Goal: Communication & Community: Answer question/provide support

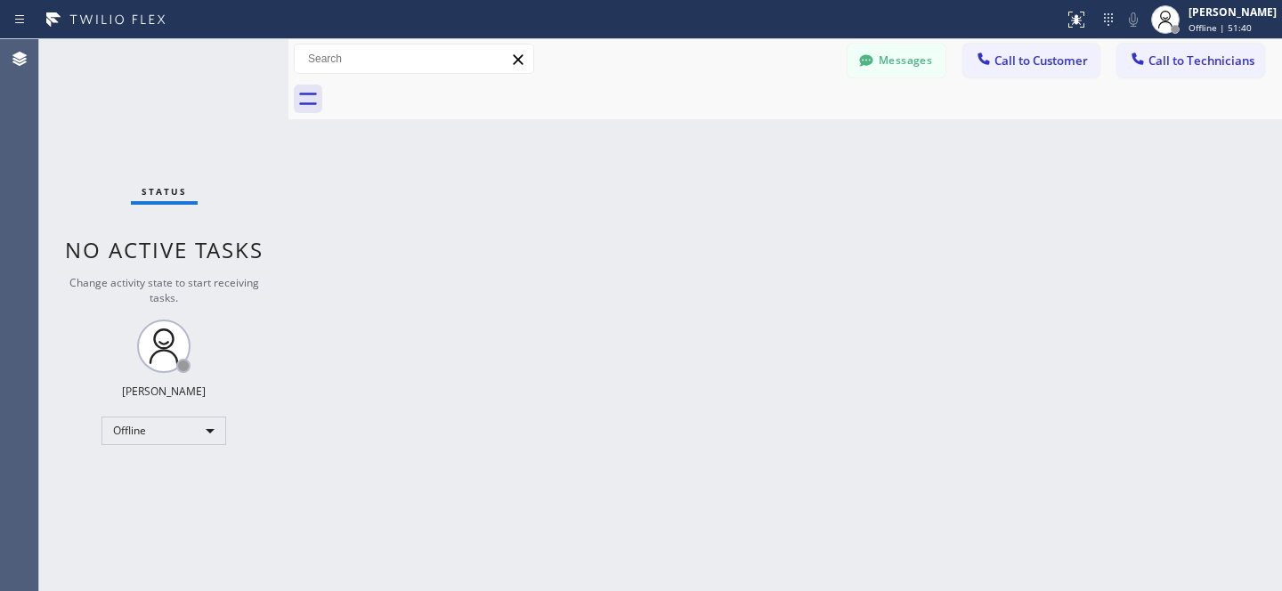
scroll to position [306, 0]
click at [914, 53] on button "Messages" at bounding box center [896, 61] width 98 height 34
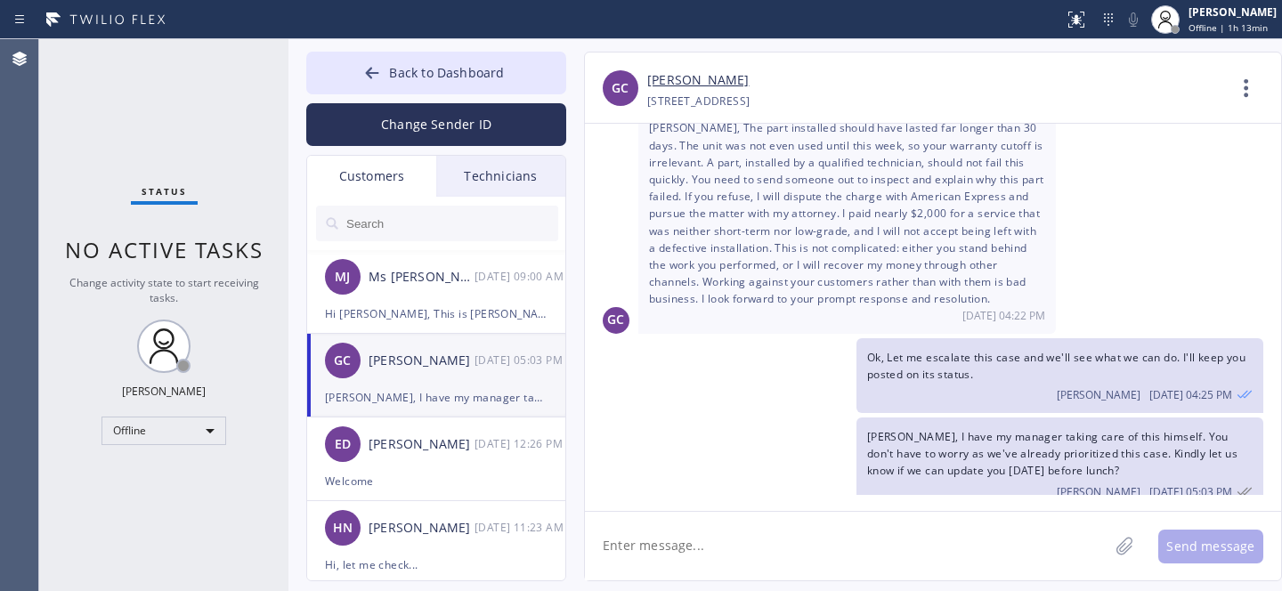
click at [386, 215] on input "text" at bounding box center [452, 224] width 214 height 36
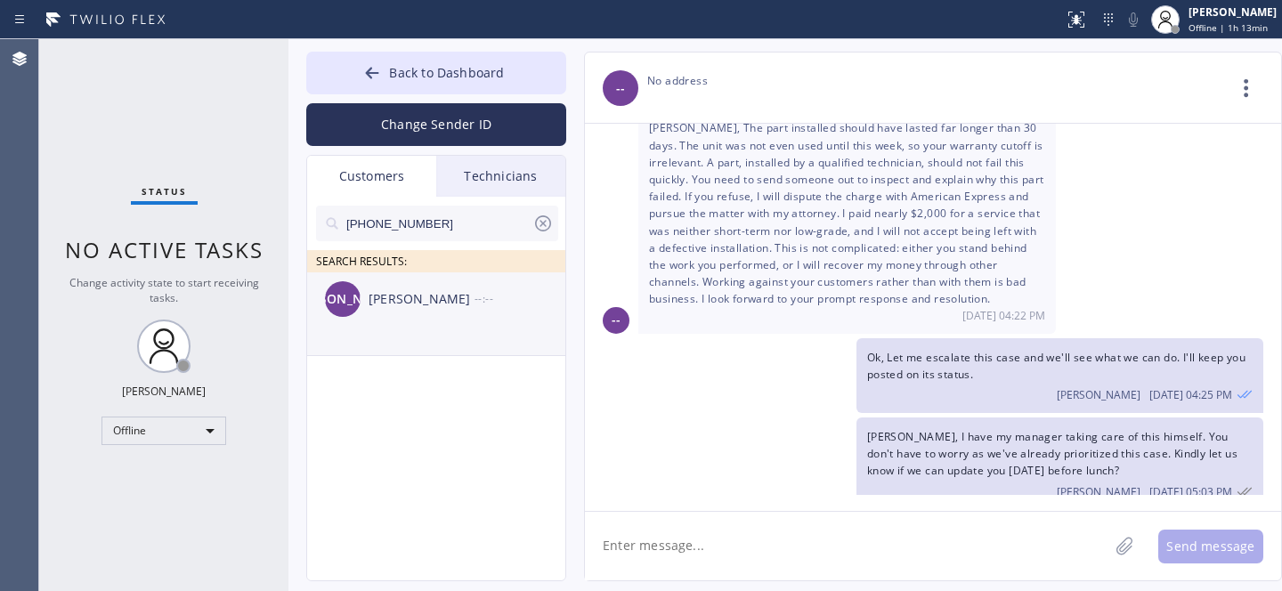
drag, startPoint x: 483, startPoint y: 307, endPoint x: 508, endPoint y: 313, distance: 25.7
click at [482, 307] on div "--:--" at bounding box center [520, 298] width 93 height 20
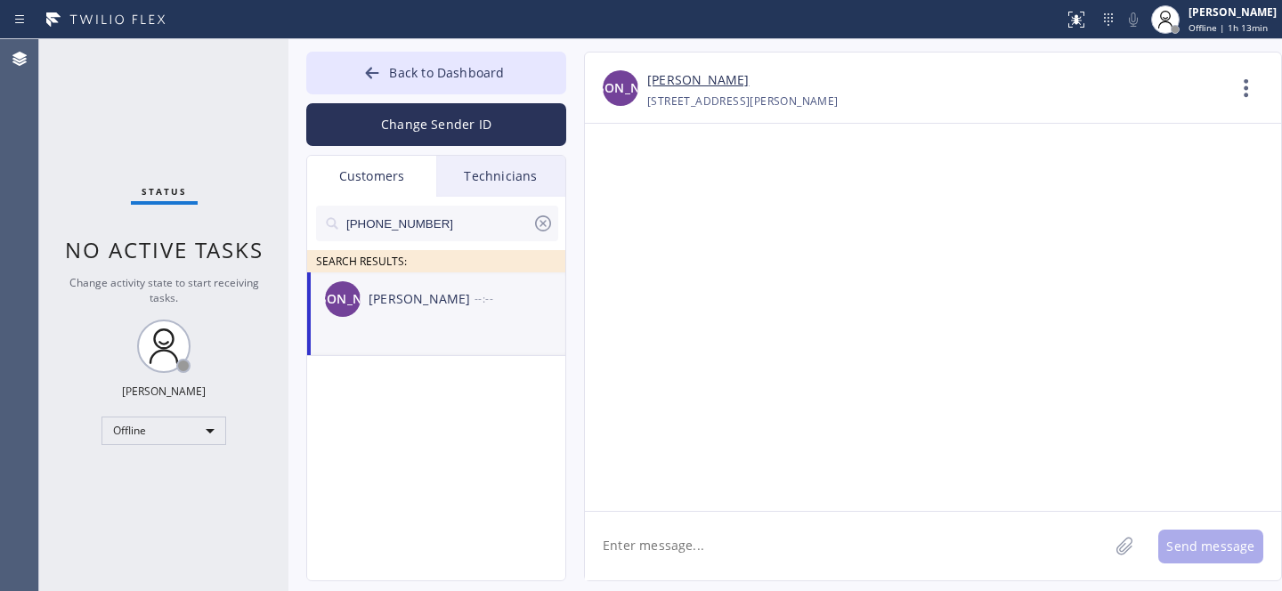
scroll to position [0, 0]
drag, startPoint x: 754, startPoint y: 520, endPoint x: 761, endPoint y: 526, distance: 9.5
click at [754, 523] on textarea at bounding box center [846, 546] width 523 height 69
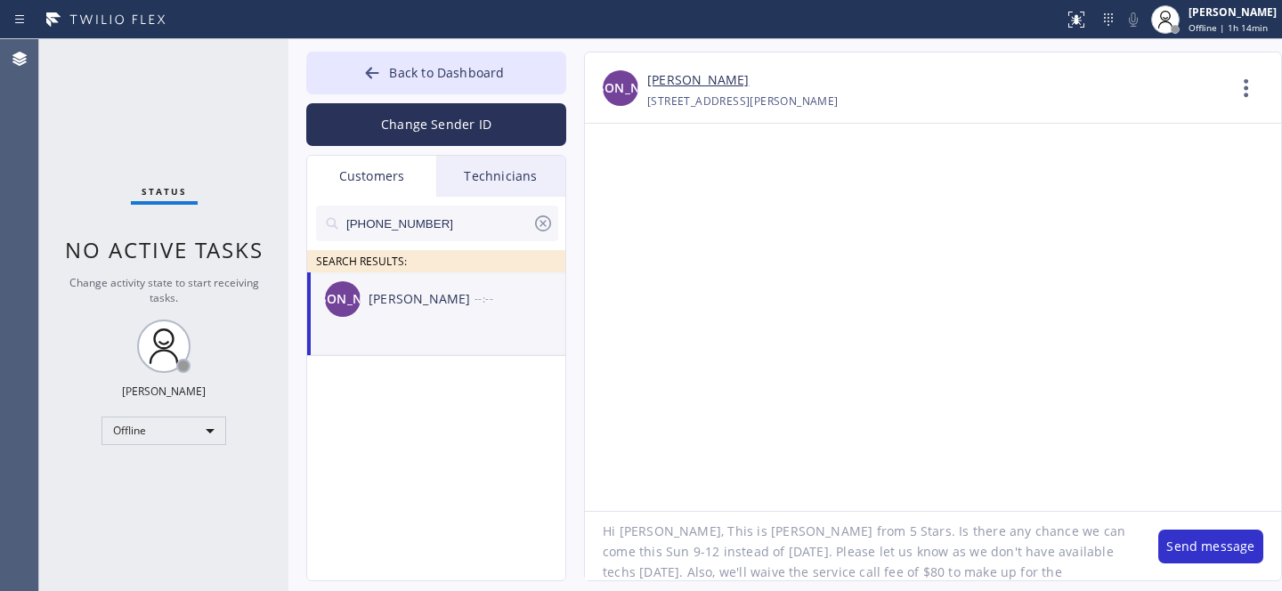
scroll to position [35, 0]
type textarea "Hi [PERSON_NAME], This is [PERSON_NAME] from 5 Stars. Is there any chance we ca…"
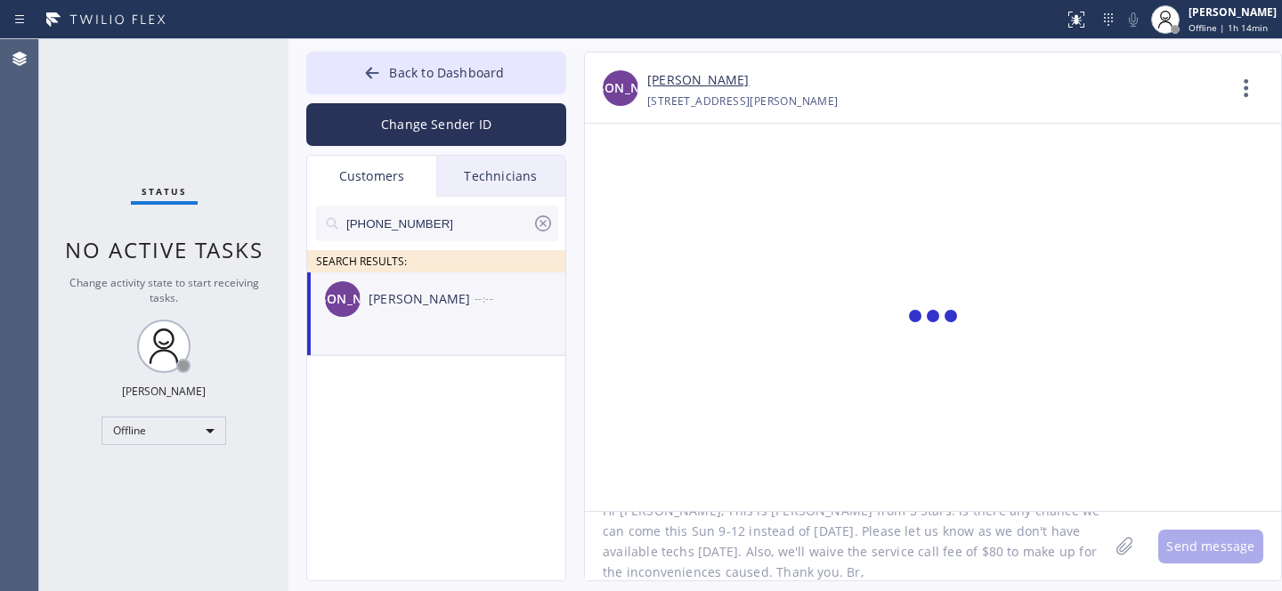
scroll to position [0, 0]
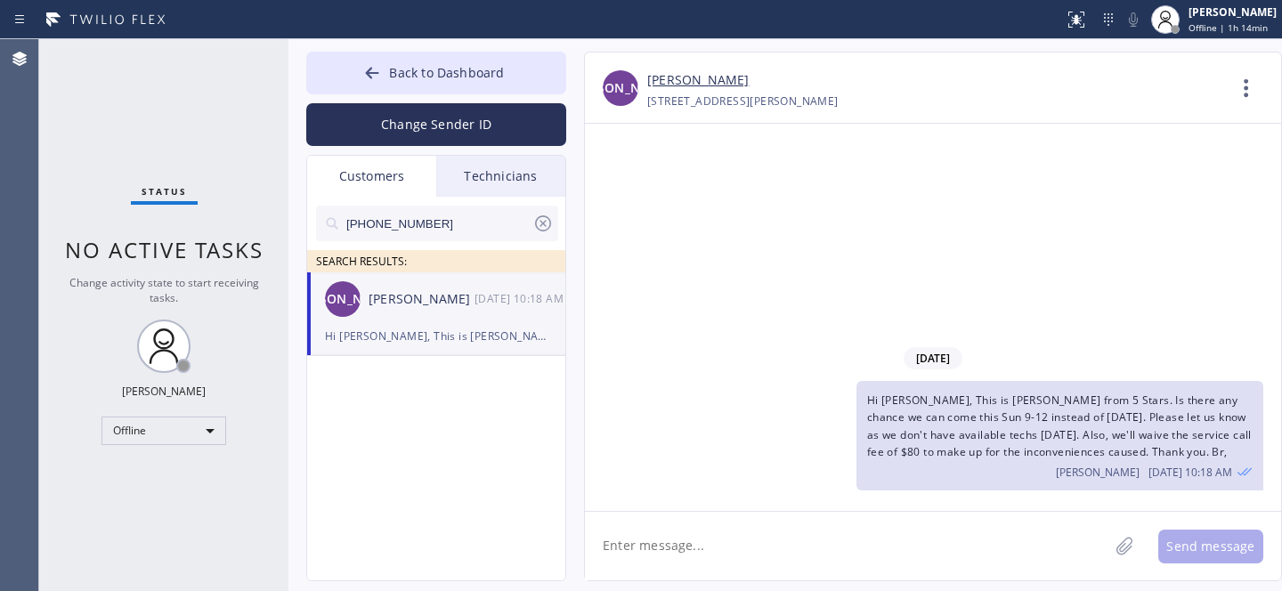
click at [539, 216] on icon at bounding box center [543, 223] width 16 height 16
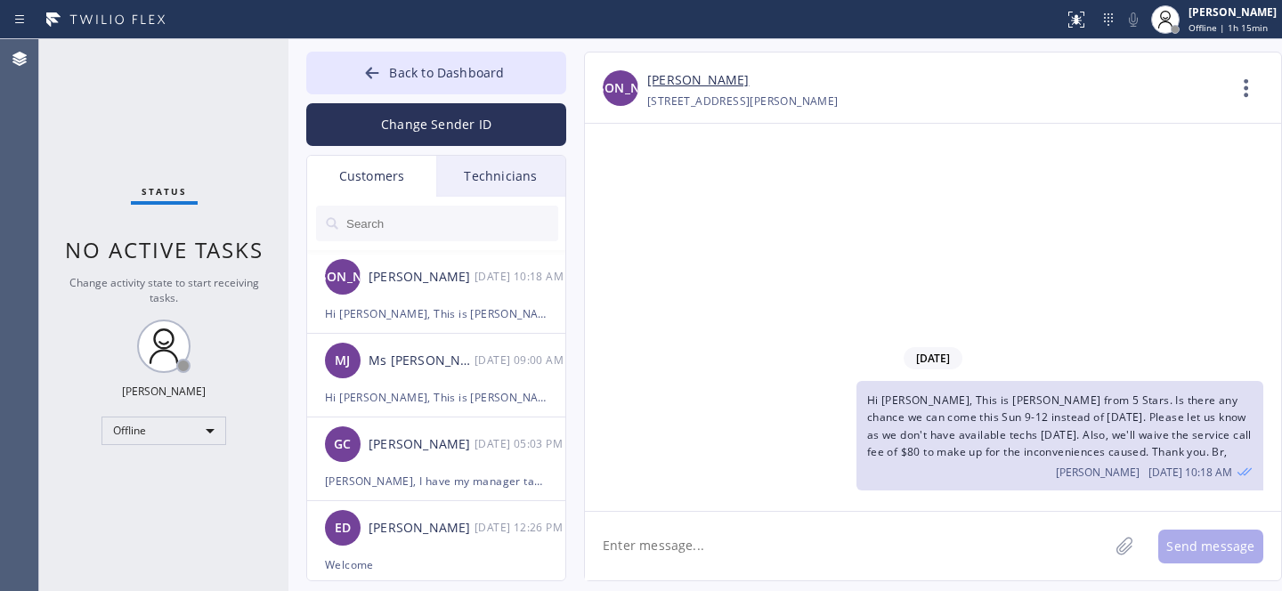
click at [405, 86] on button "Back to Dashboard" at bounding box center [436, 73] width 260 height 43
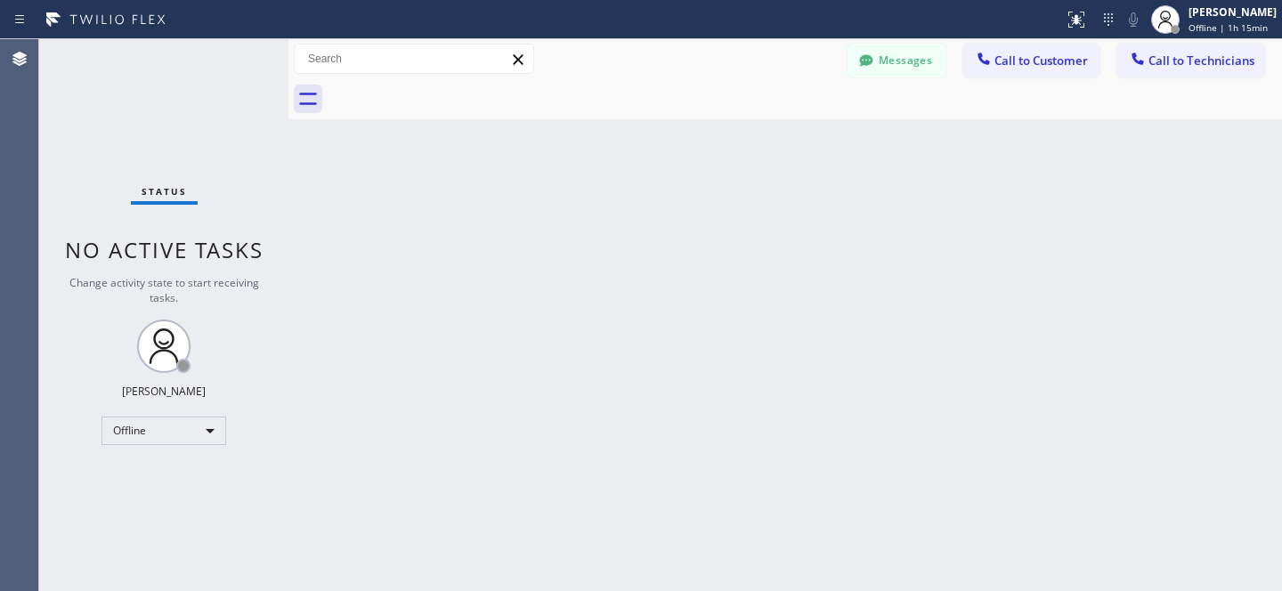
drag, startPoint x: 820, startPoint y: 148, endPoint x: 809, endPoint y: 161, distance: 17.1
click at [821, 148] on div "Back to Dashboard Change Sender ID Customers Technicians [PERSON_NAME] [DATE] 1…" at bounding box center [784, 315] width 993 height 552
click at [858, 65] on icon at bounding box center [866, 61] width 18 height 18
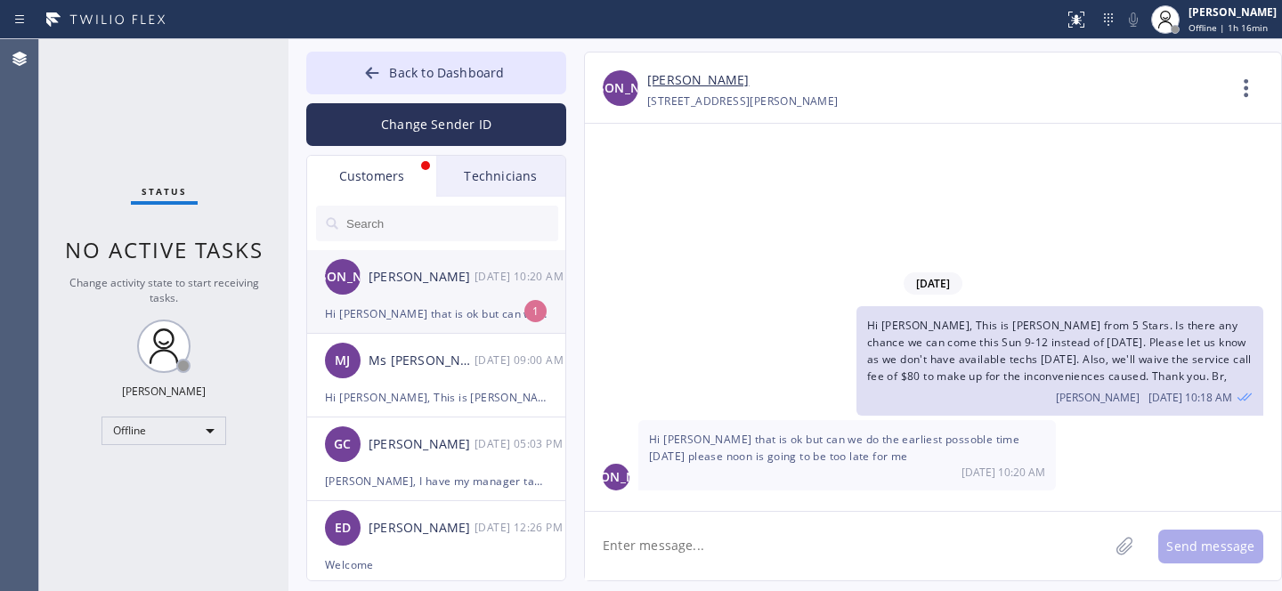
click at [415, 312] on div "Hi [PERSON_NAME] that is ok but can we do the earliest possoble time [DATE] ple…" at bounding box center [436, 314] width 223 height 20
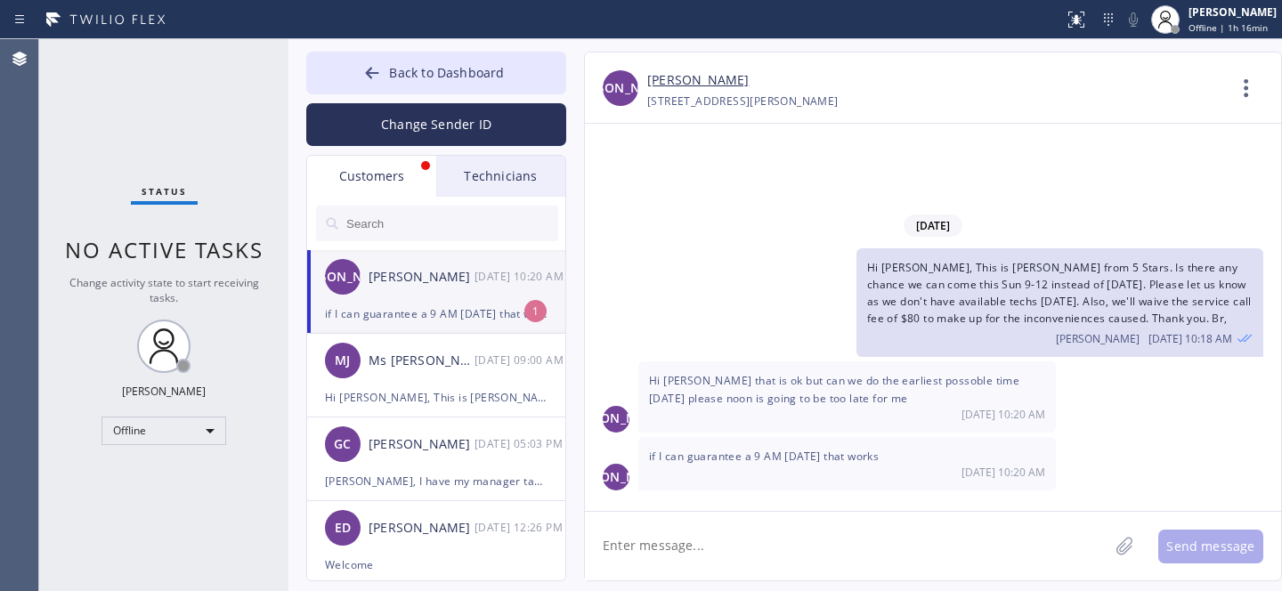
click at [828, 524] on textarea at bounding box center [846, 546] width 523 height 69
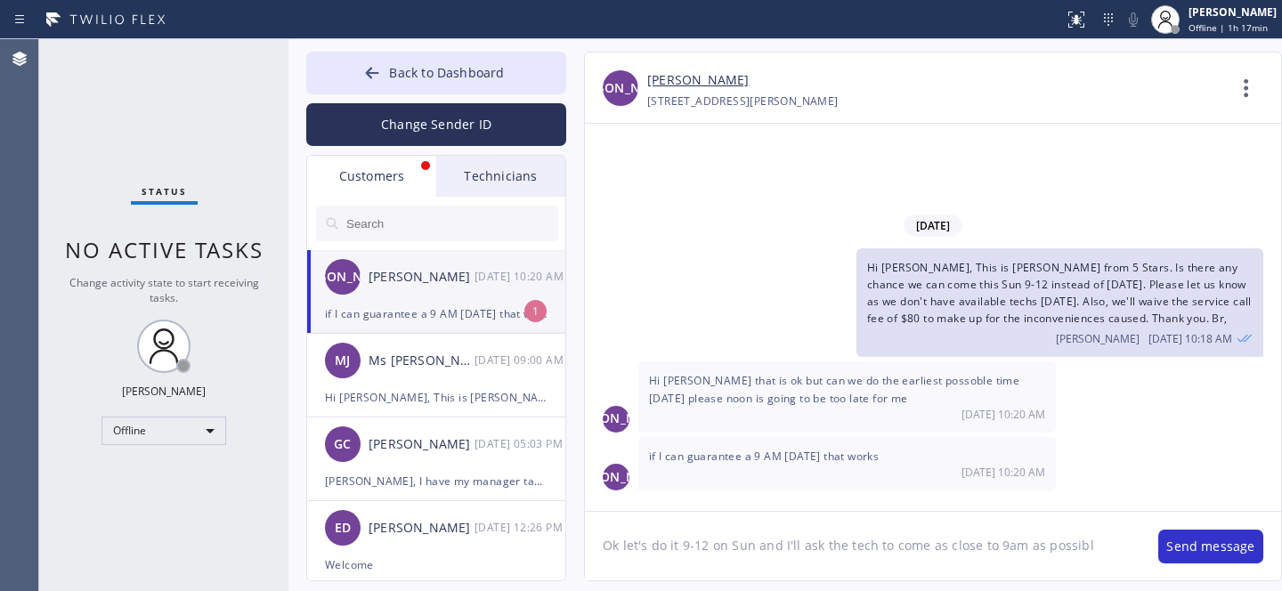
type textarea "Ok let's do it 9-12 on Sun and I'll ask the tech to come as close to 9am as pos…"
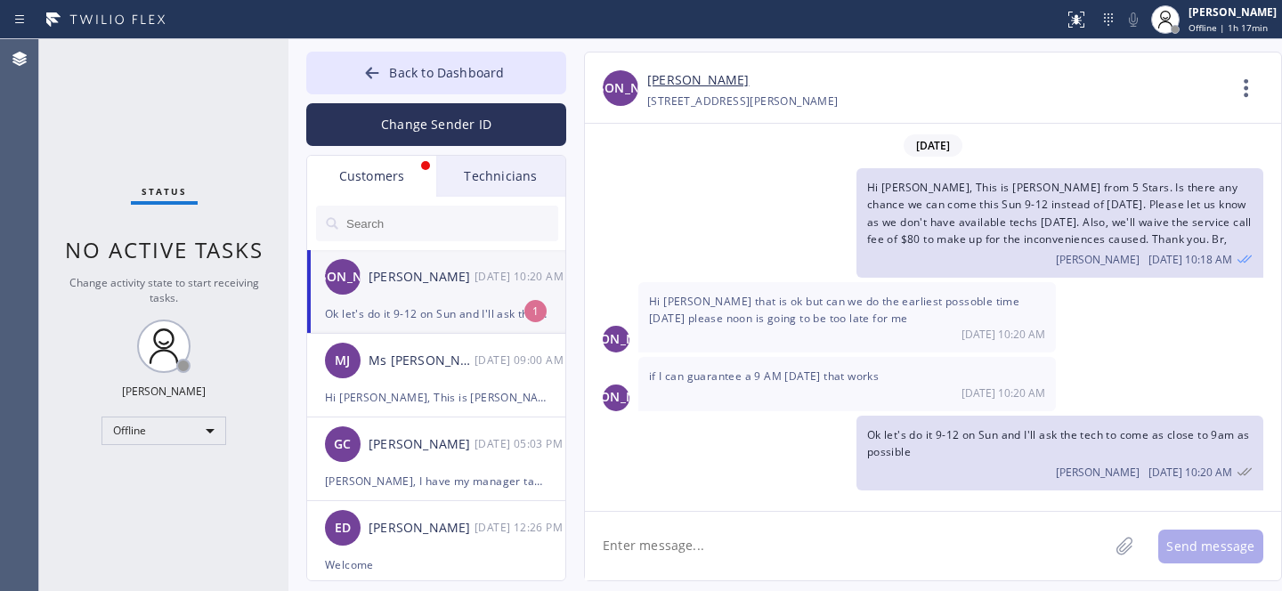
click at [423, 307] on div "Ok let's do it 9-12 on Sun and I'll ask the tech to come as close to 9am as pos…" at bounding box center [436, 314] width 223 height 20
click at [672, 86] on link "[PERSON_NAME]" at bounding box center [697, 80] width 101 height 20
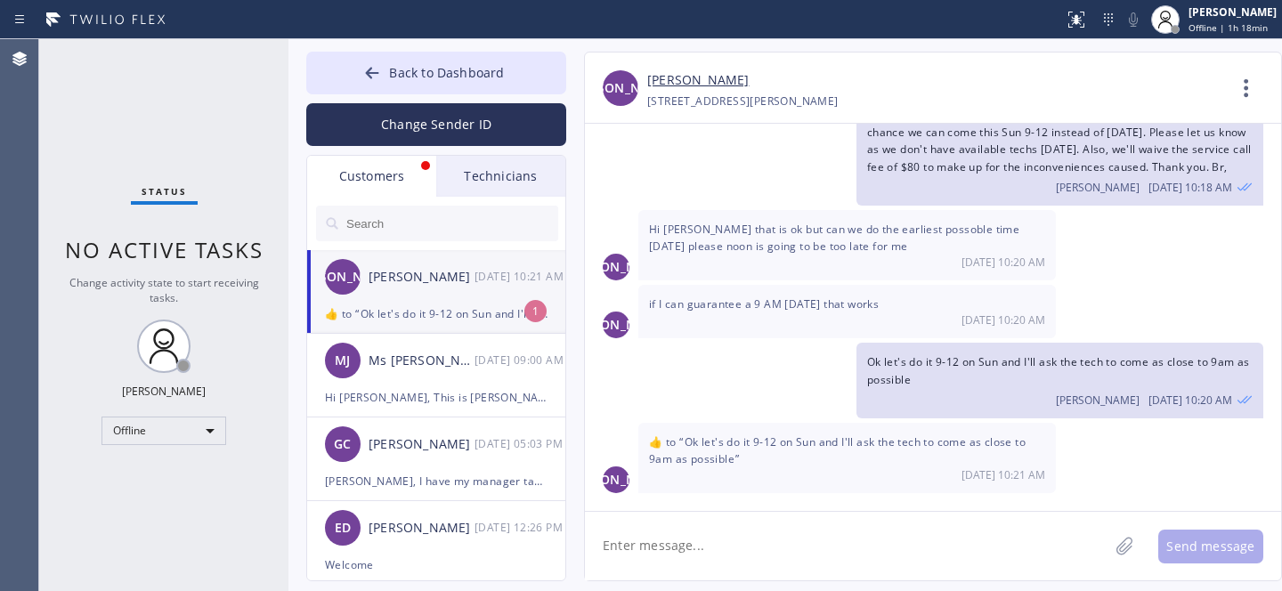
click at [441, 287] on div "[PERSON_NAME] [DATE] 10:21 AM" at bounding box center [437, 276] width 260 height 53
drag, startPoint x: 441, startPoint y: 78, endPoint x: 483, endPoint y: 3, distance: 86.9
click at [441, 78] on span "Back to Dashboard" at bounding box center [446, 72] width 115 height 17
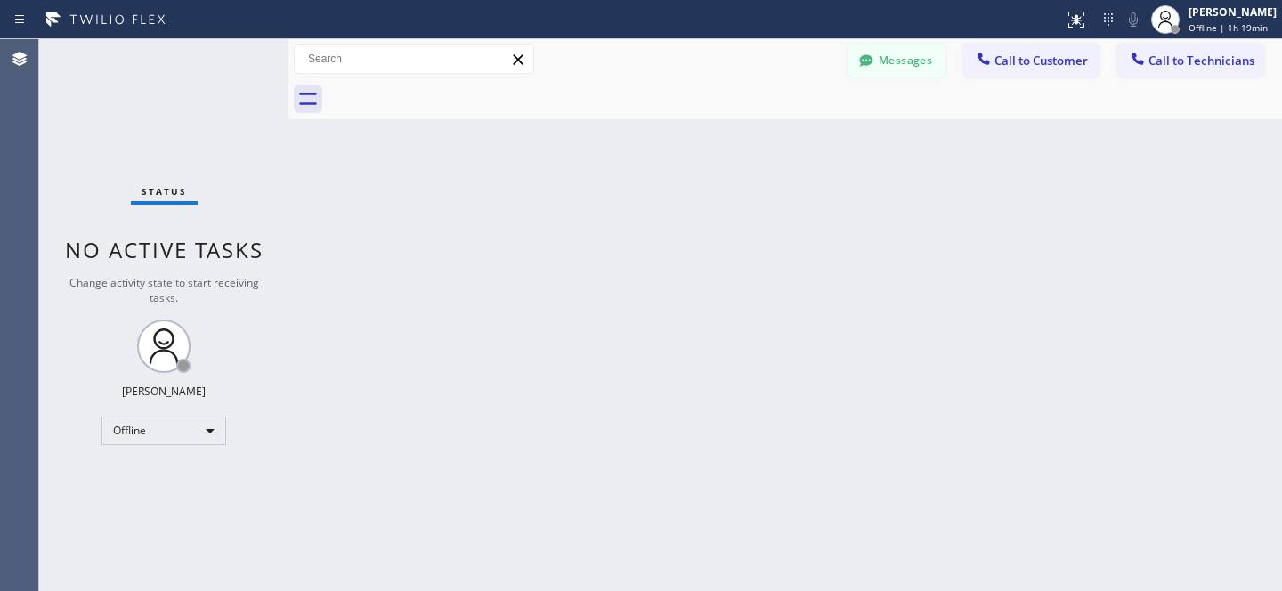
click at [896, 61] on button "Messages" at bounding box center [896, 61] width 98 height 34
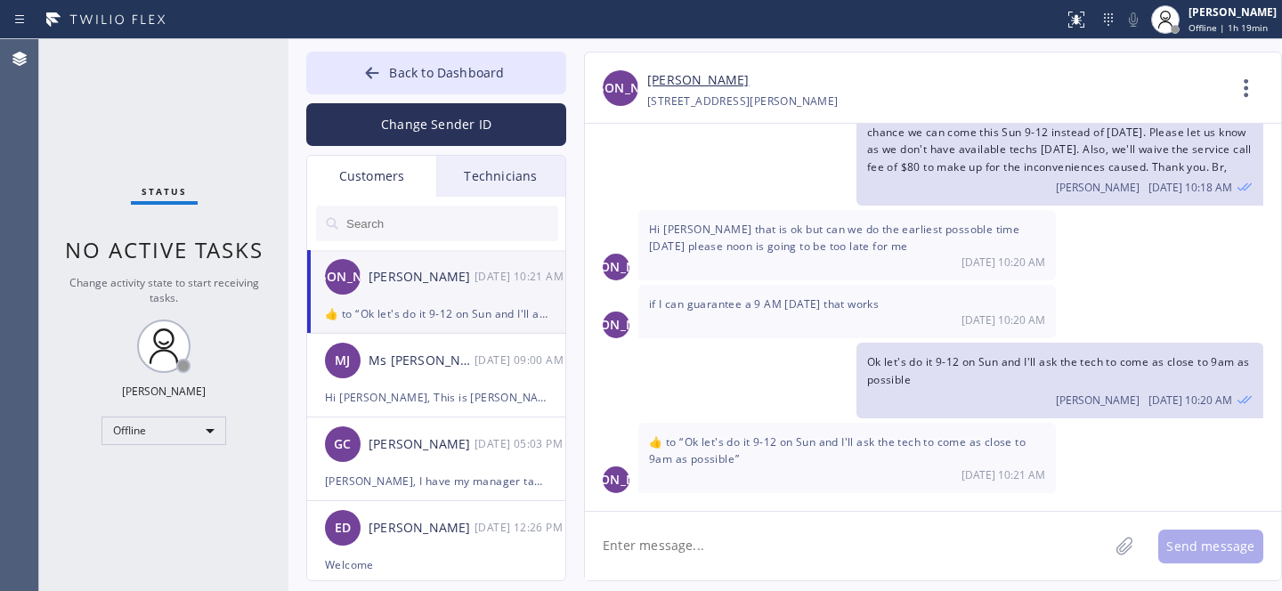
click at [762, 551] on textarea at bounding box center [846, 546] width 523 height 69
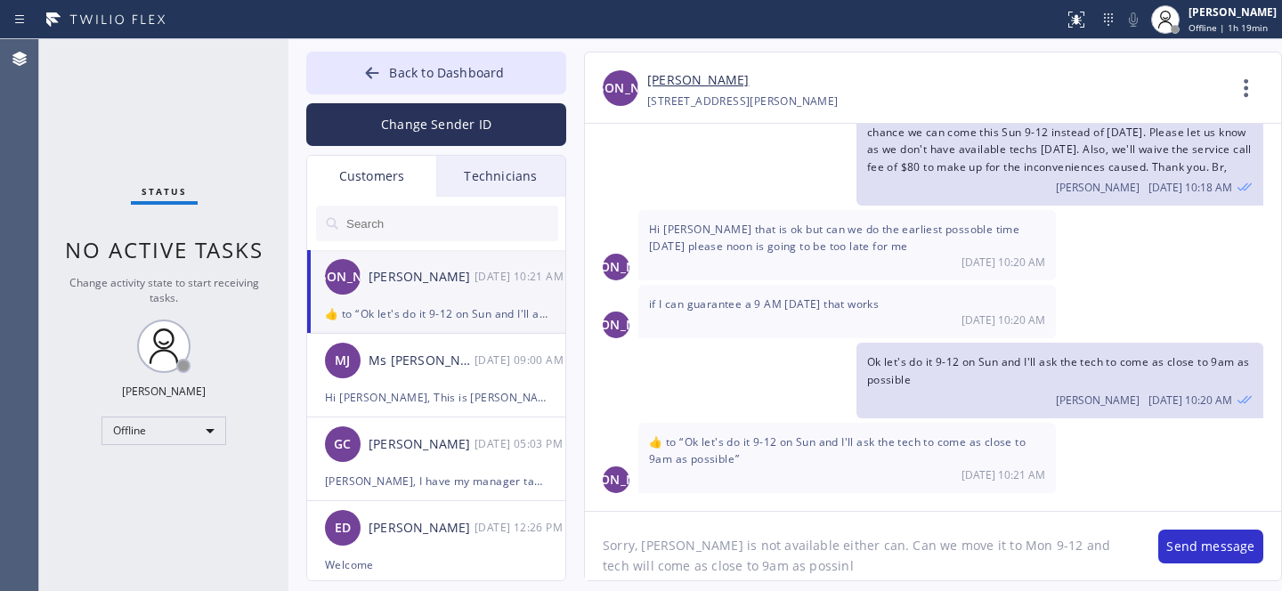
type textarea "Sorry, [PERSON_NAME] is not available either can. Can we move it to Mon 9-12 an…"
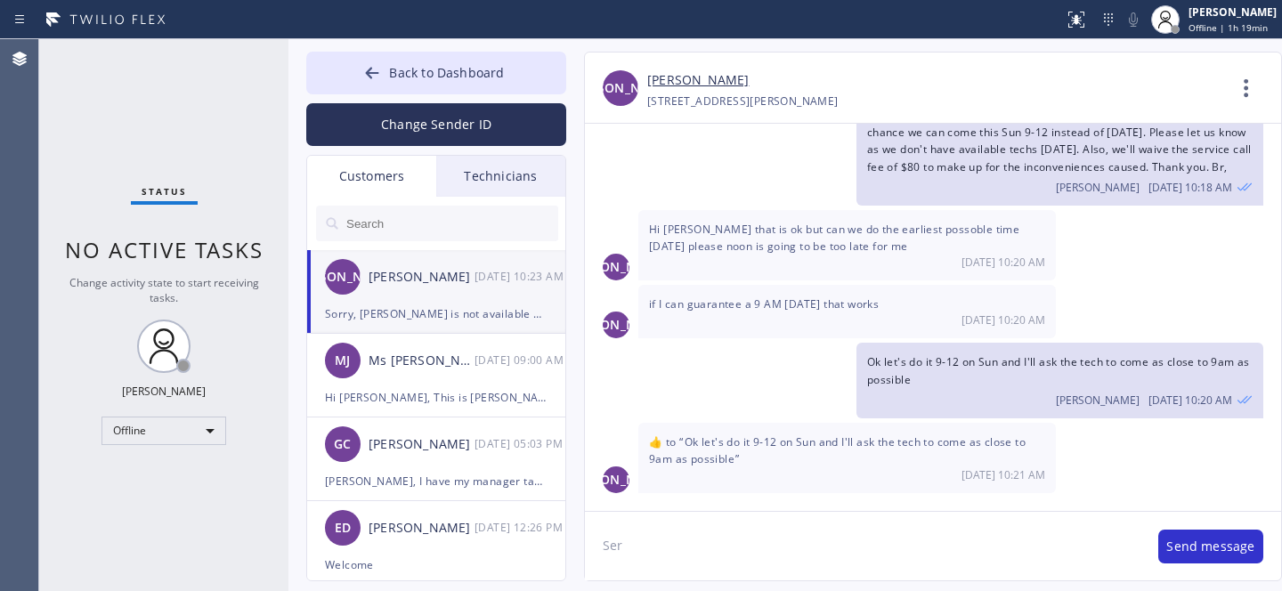
scroll to position [148, 0]
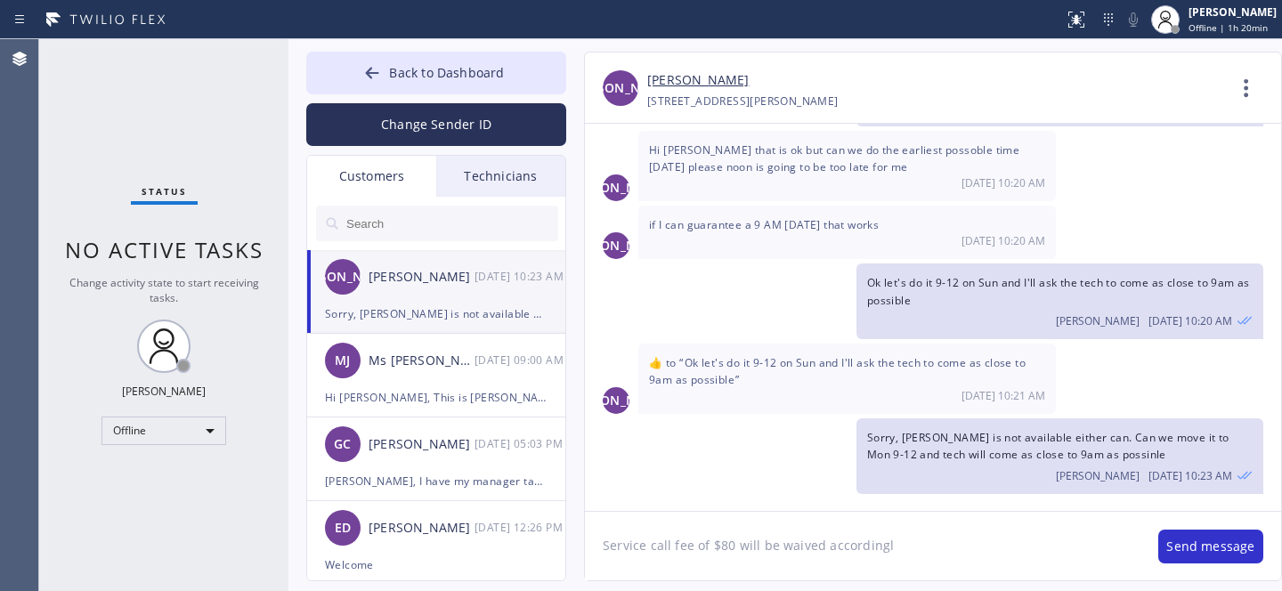
type textarea "Service call fee of $80 will be waived accordingly"
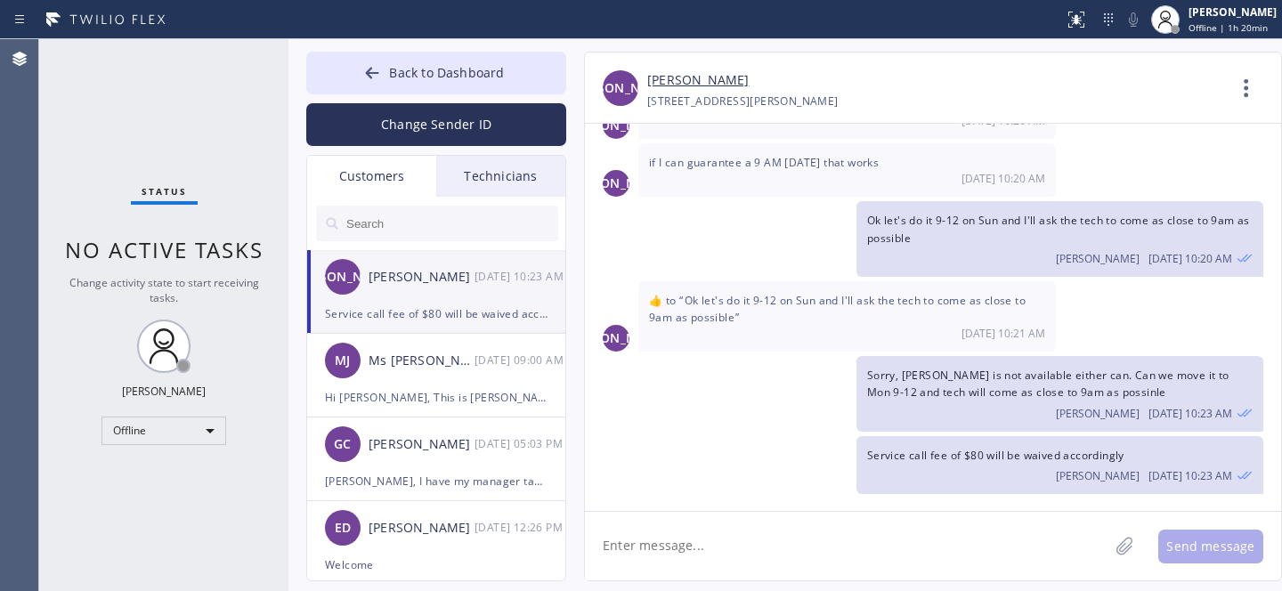
click at [779, 538] on textarea at bounding box center [846, 546] width 523 height 69
click at [395, 67] on span "Back to Dashboard" at bounding box center [446, 72] width 115 height 17
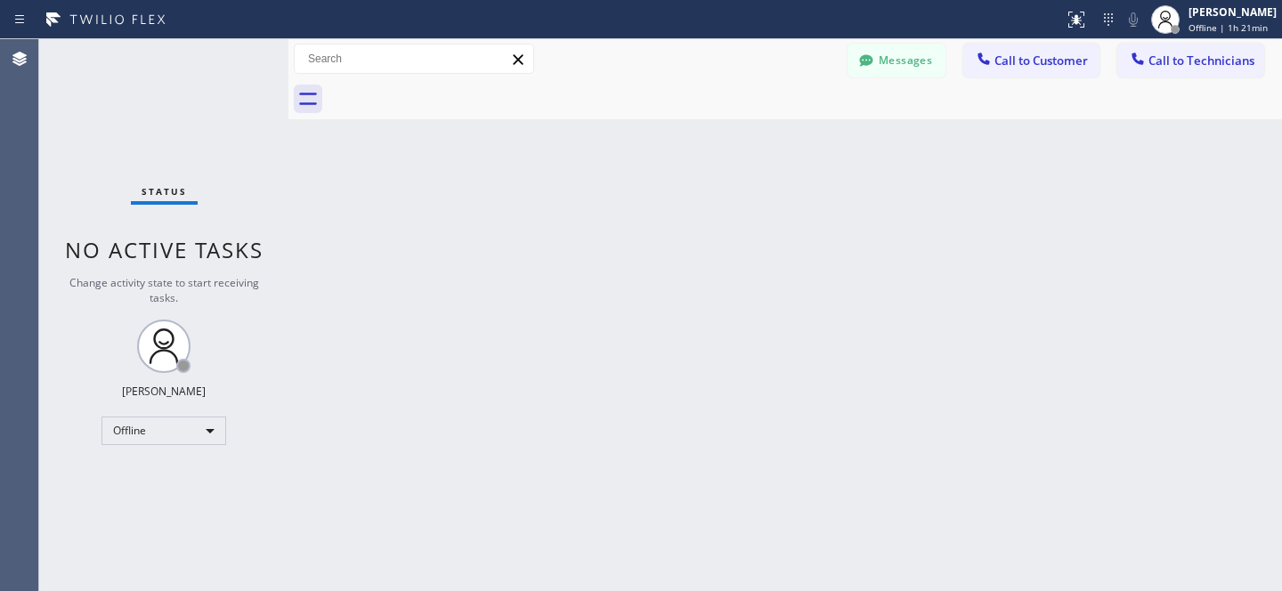
drag, startPoint x: 899, startPoint y: 55, endPoint x: 435, endPoint y: 333, distance: 540.6
click at [900, 54] on button "Messages" at bounding box center [896, 61] width 98 height 34
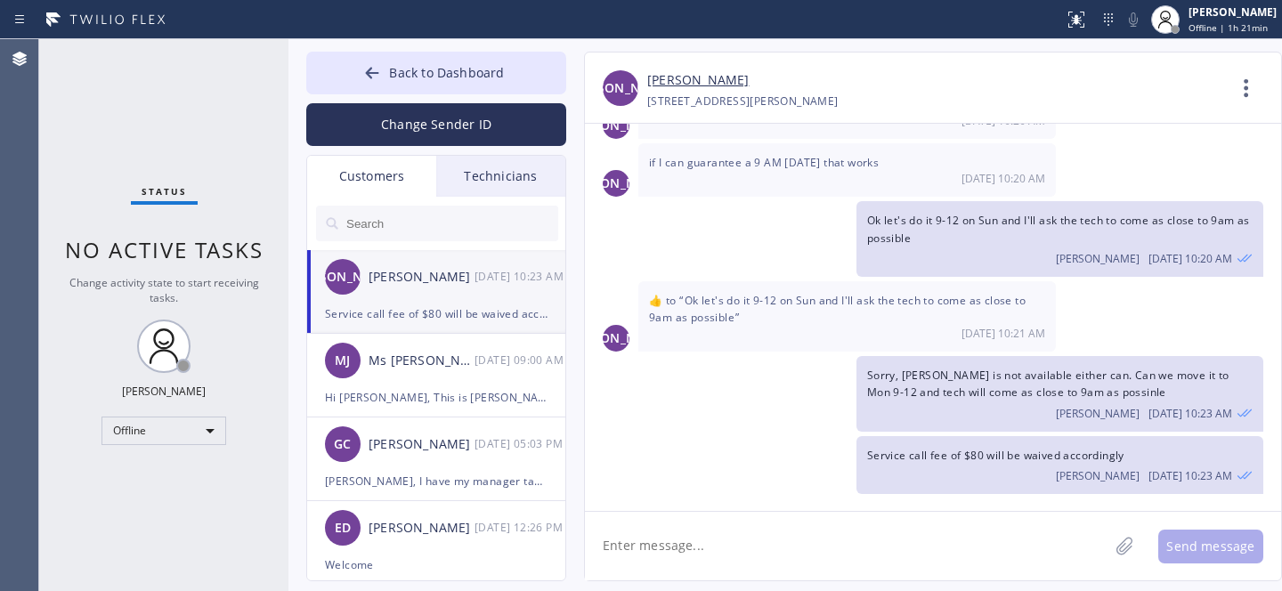
click at [421, 317] on div "Service call fee of $80 will be waived accordingly" at bounding box center [436, 314] width 223 height 20
click at [775, 537] on textarea at bounding box center [846, 546] width 523 height 69
type textarea "Please let me know"
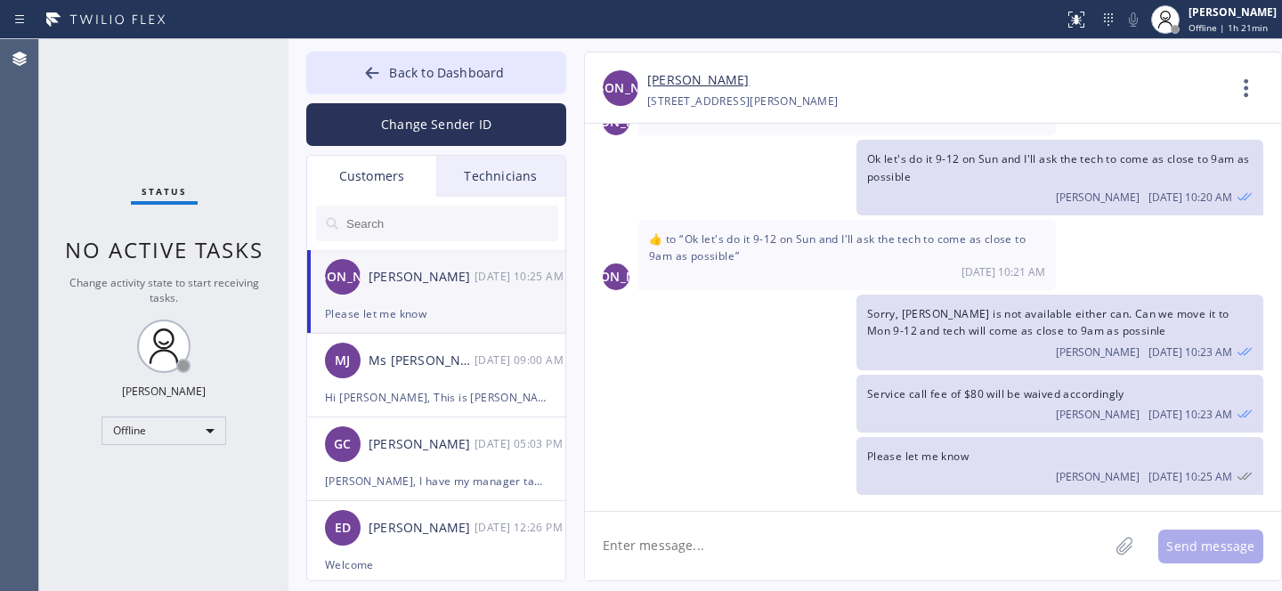
click at [391, 60] on button "Back to Dashboard" at bounding box center [436, 73] width 260 height 43
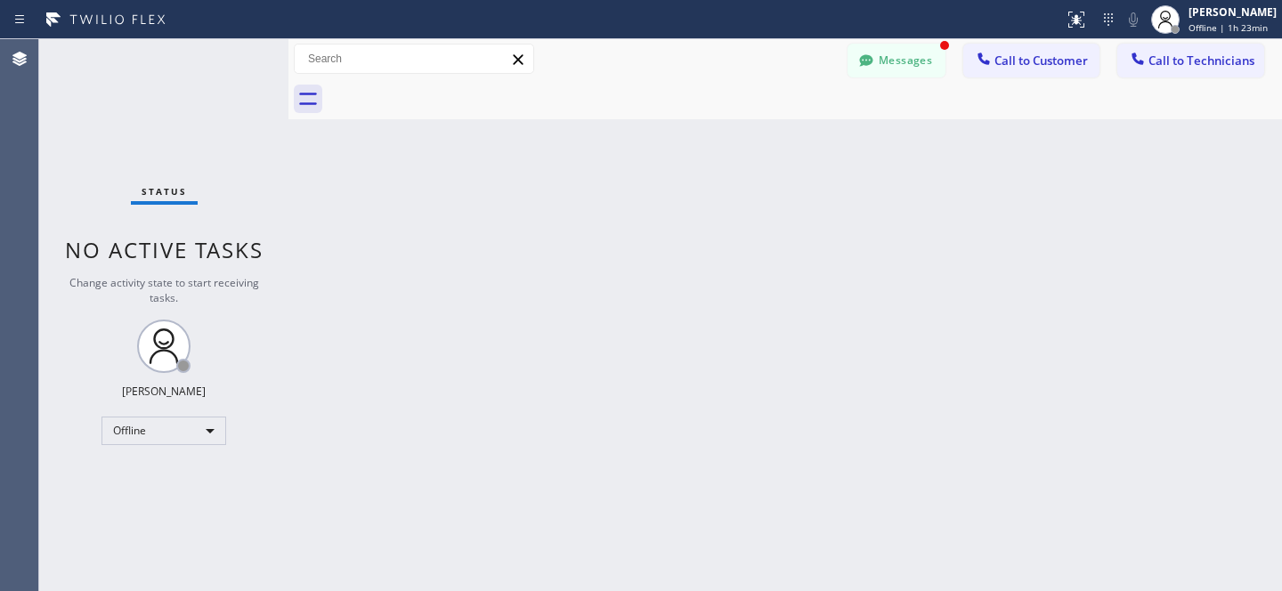
scroll to position [329, 0]
click at [889, 58] on button "Messages" at bounding box center [896, 61] width 98 height 34
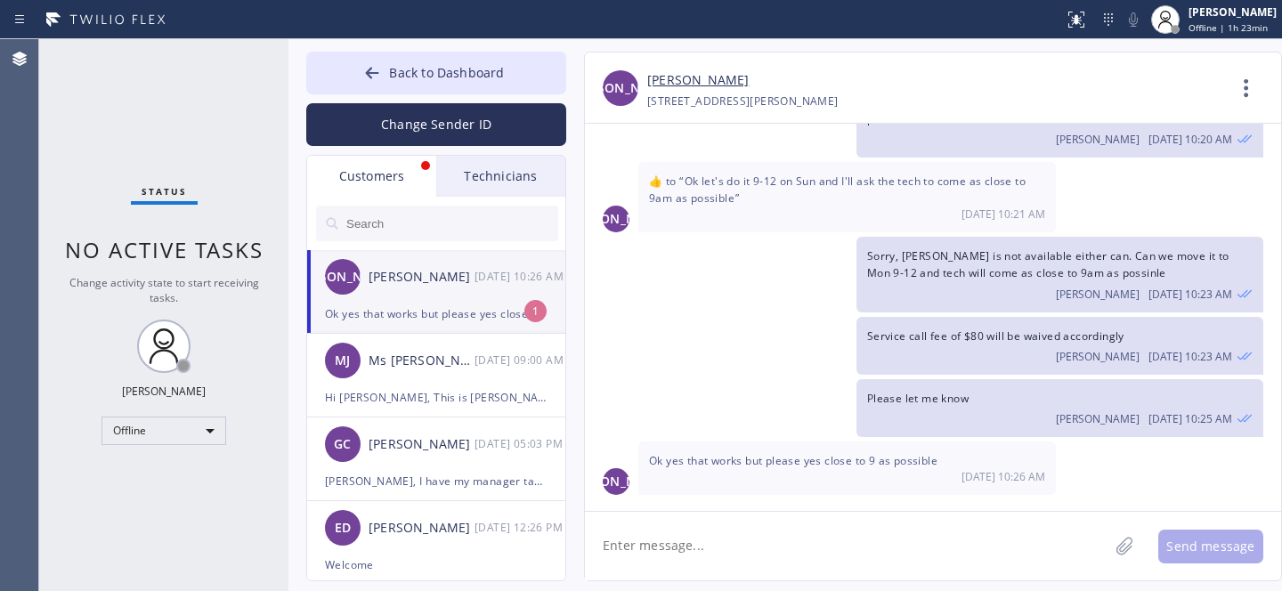
click at [420, 312] on div "Ok yes that works but please yes close to 9 as possible" at bounding box center [436, 314] width 223 height 20
click at [691, 87] on link "[PERSON_NAME]" at bounding box center [697, 80] width 101 height 20
click at [462, 301] on div "[PERSON_NAME] [DATE] 10:26 AM" at bounding box center [437, 276] width 260 height 53
click at [769, 541] on textarea at bounding box center [846, 546] width 523 height 69
paste textarea "[DATE] 9am - 12pm"
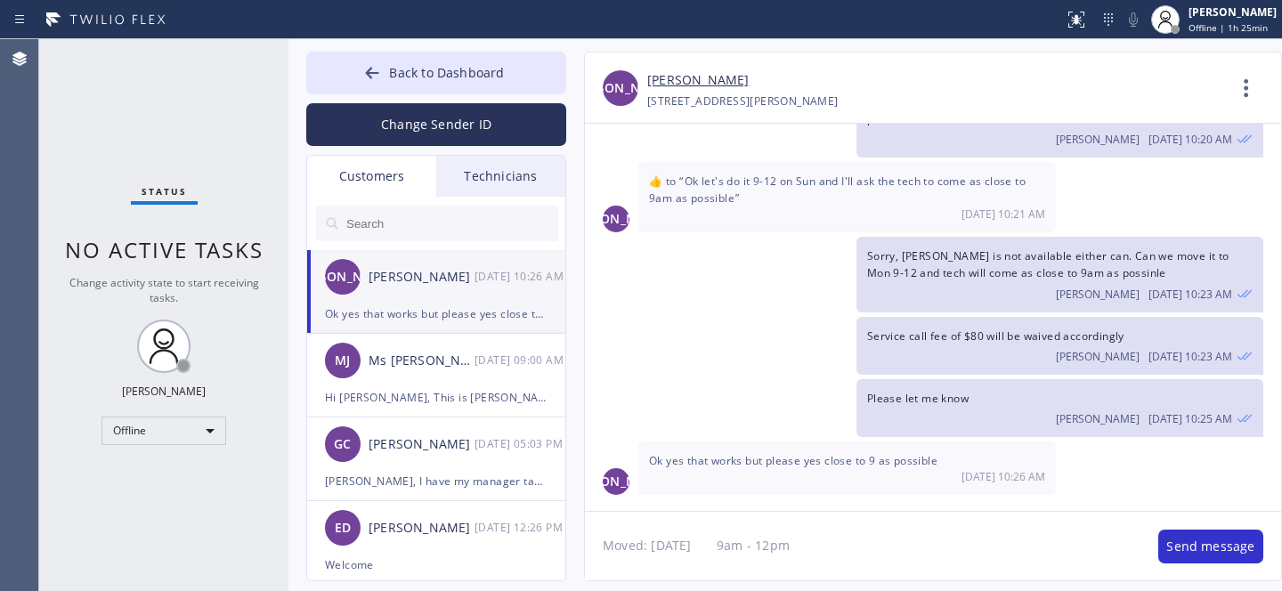
click at [734, 546] on textarea "Moved: [DATE] 9am - 12pm" at bounding box center [862, 546] width 555 height 69
click at [932, 535] on textarea "Moved: [DATE] between 9am - 12pm" at bounding box center [862, 546] width 555 height 69
click at [955, 549] on textarea "Moved: [DATE] between 9am - 12pm" at bounding box center [862, 546] width 555 height 69
type textarea "Moved: [DATE] between 9am - 12pm. Thank you."
click at [1197, 543] on button "Send message" at bounding box center [1210, 547] width 105 height 34
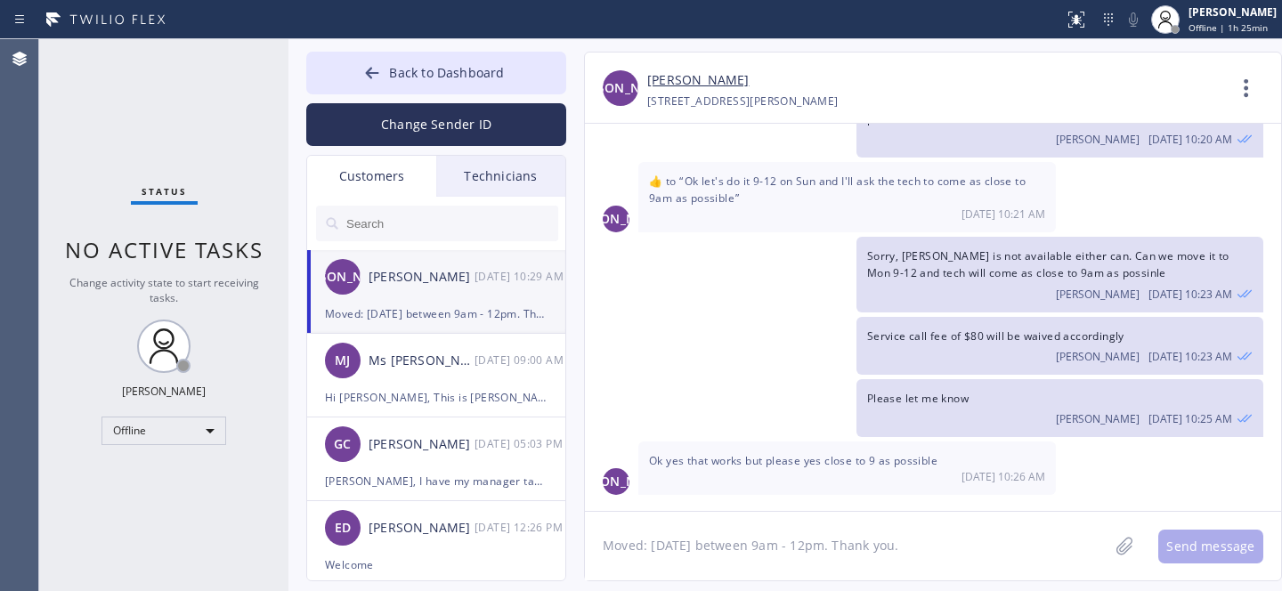
scroll to position [392, 0]
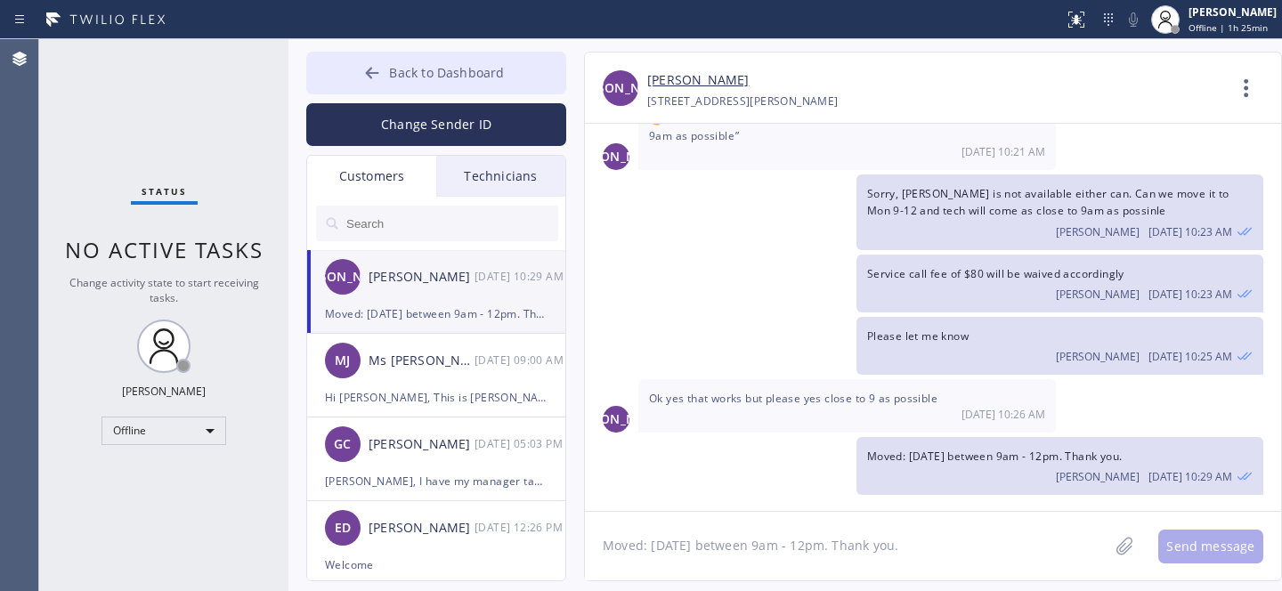
click at [405, 75] on span "Back to Dashboard" at bounding box center [446, 72] width 115 height 17
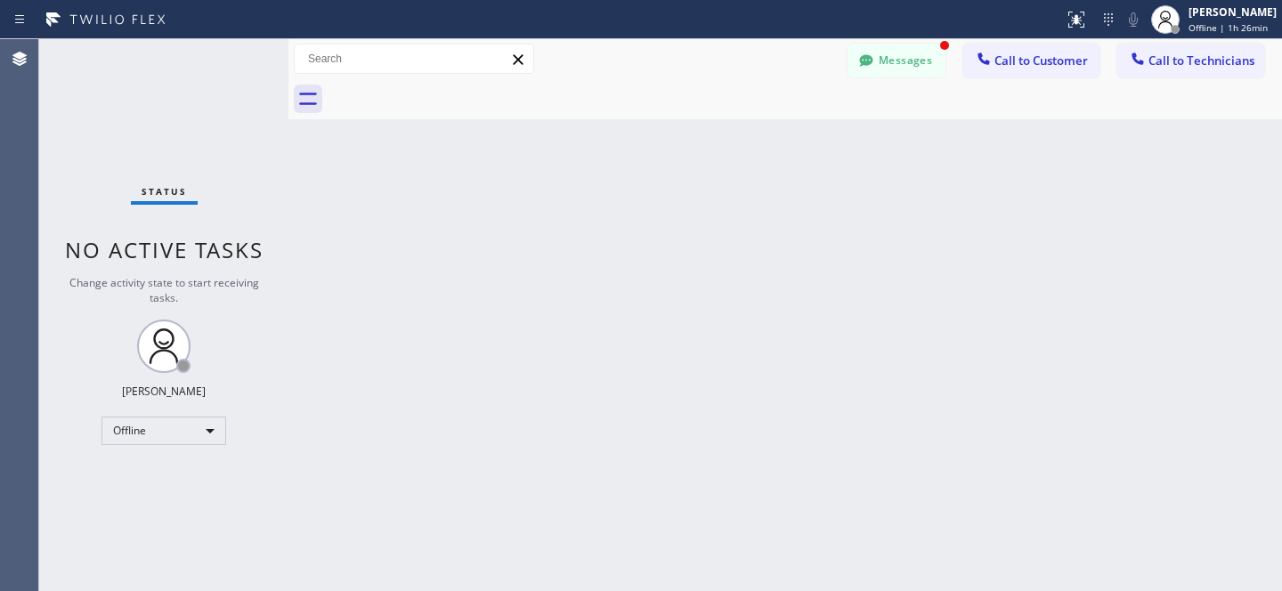
scroll to position [449, 0]
click at [901, 68] on button "Messages" at bounding box center [896, 61] width 98 height 34
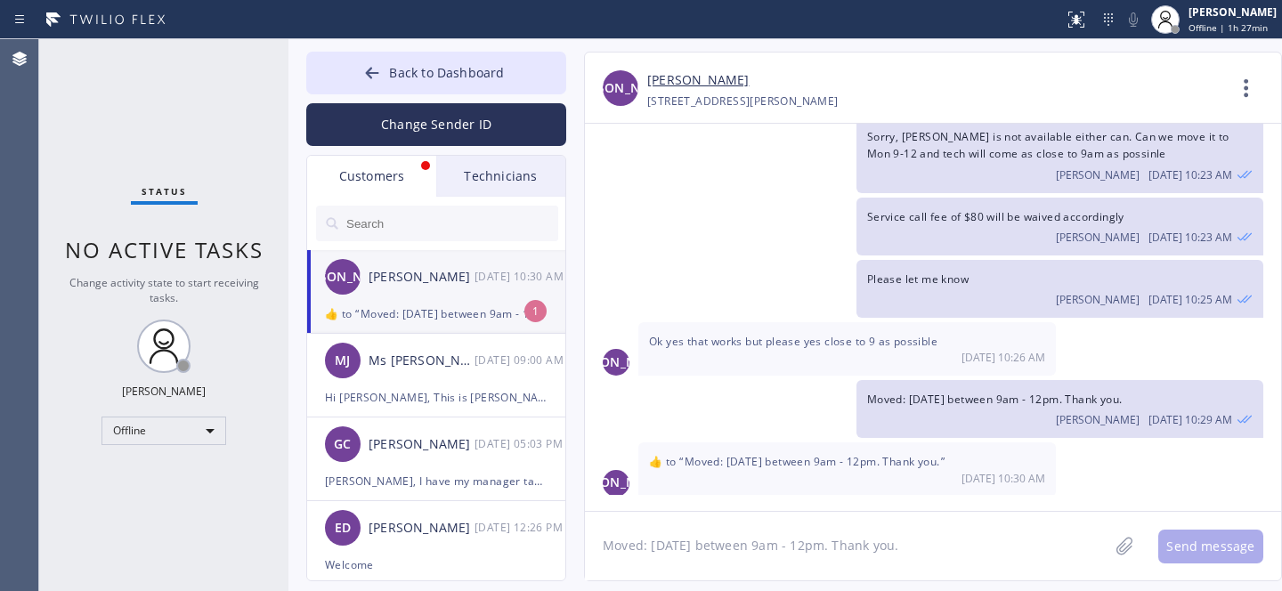
click at [418, 309] on div "​👍​ to “ Moved: [DATE] between 9am - 12pm. Thank you. ”" at bounding box center [436, 314] width 223 height 20
click at [392, 85] on button "Back to Dashboard" at bounding box center [436, 73] width 260 height 43
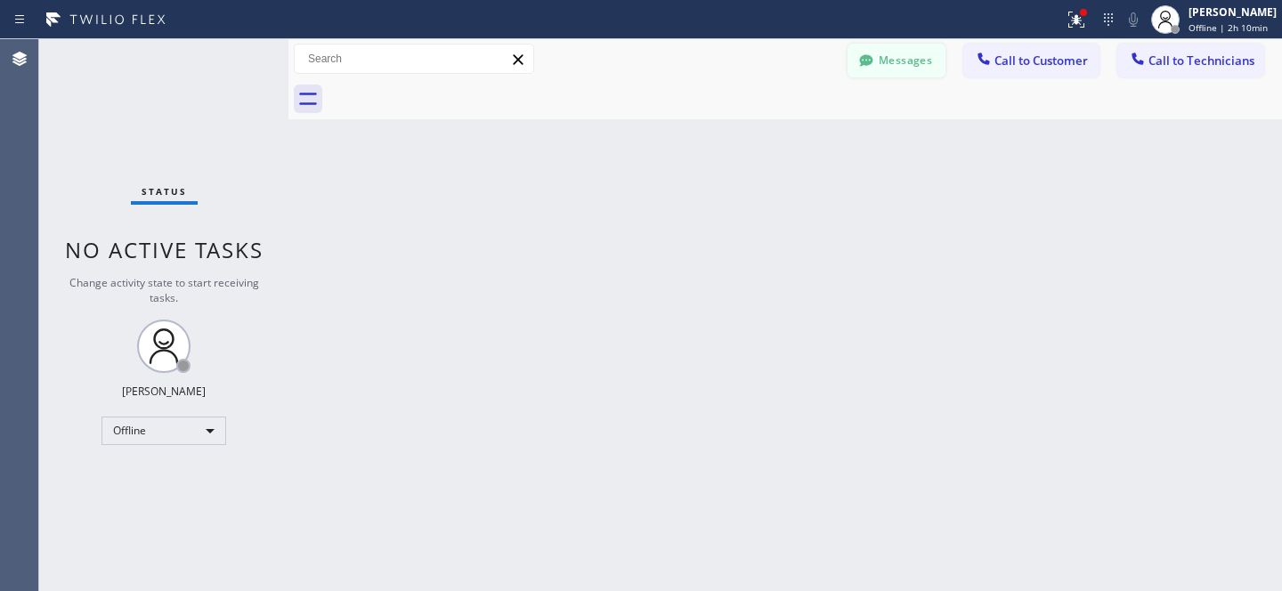
click at [909, 63] on button "Messages" at bounding box center [896, 61] width 98 height 34
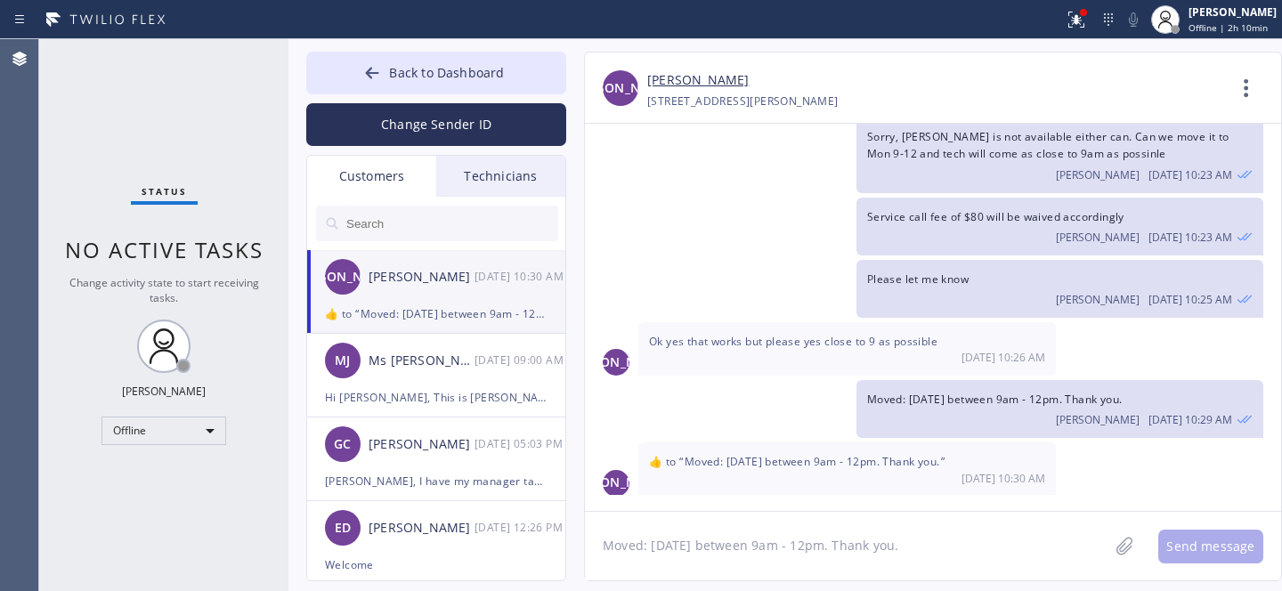
click at [418, 229] on input "text" at bounding box center [452, 224] width 214 height 36
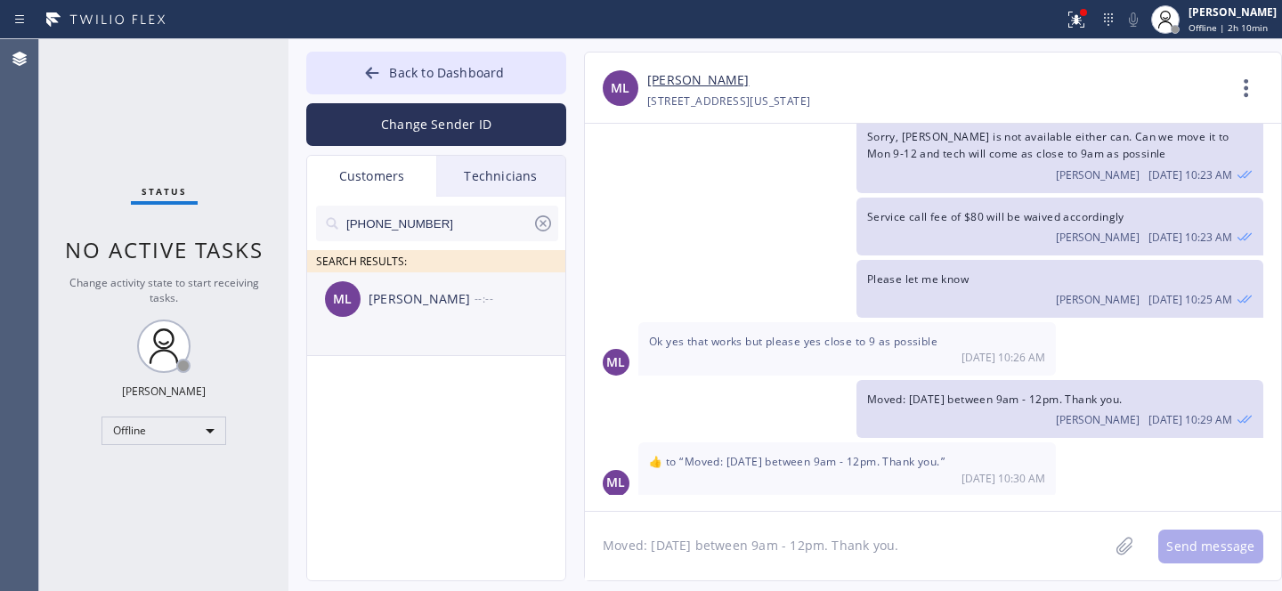
click at [424, 308] on div "[PERSON_NAME]" at bounding box center [422, 299] width 106 height 20
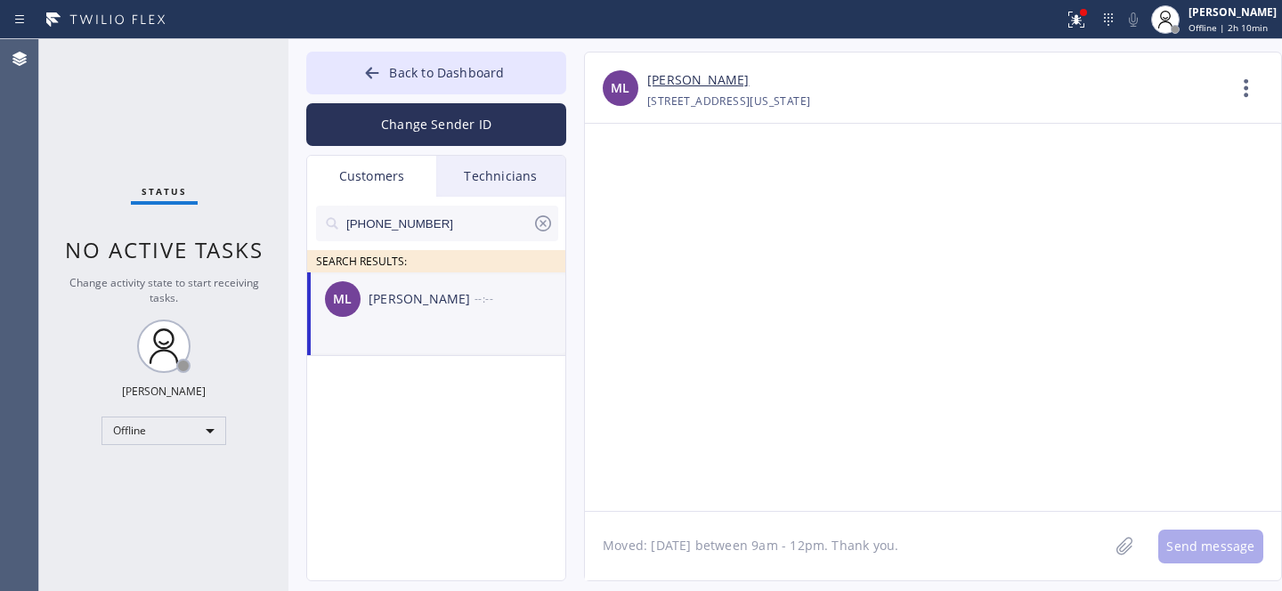
scroll to position [0, 0]
click at [735, 518] on textarea "Moved: [DATE] between 9am - 12pm. Thank you." at bounding box center [846, 546] width 523 height 69
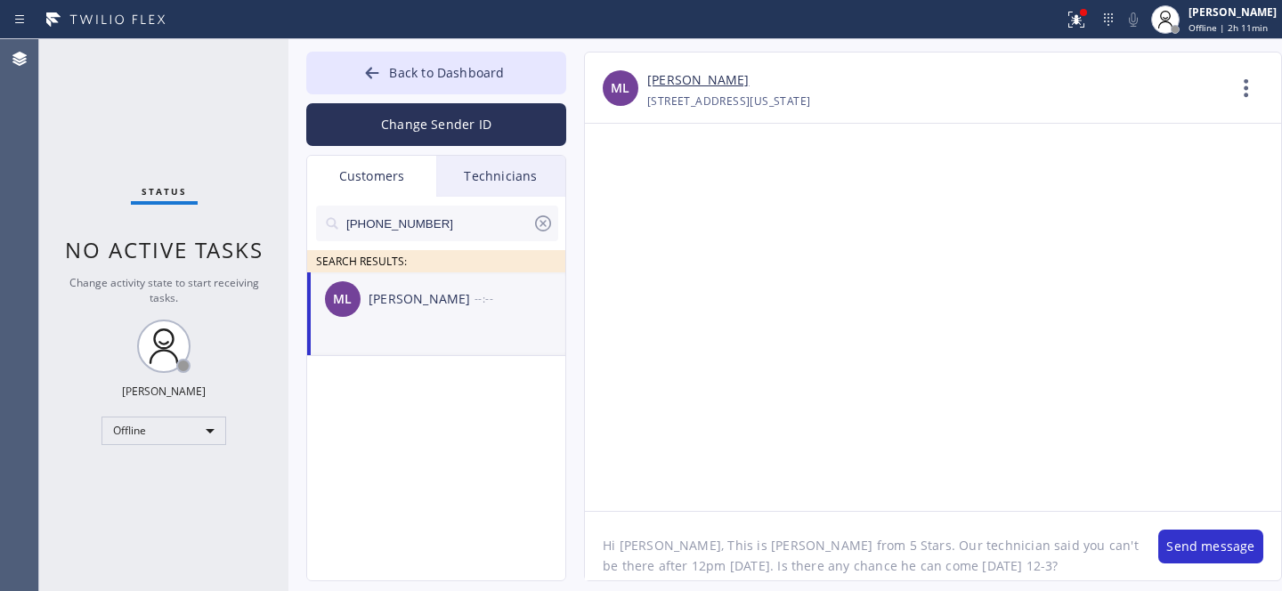
click at [961, 570] on textarea "Hi [PERSON_NAME], This is [PERSON_NAME] from 5 Stars. Our technician said you c…" at bounding box center [862, 546] width 555 height 69
type textarea "Hi [PERSON_NAME], This is [PERSON_NAME] from 5 Stars. Our technician said you c…"
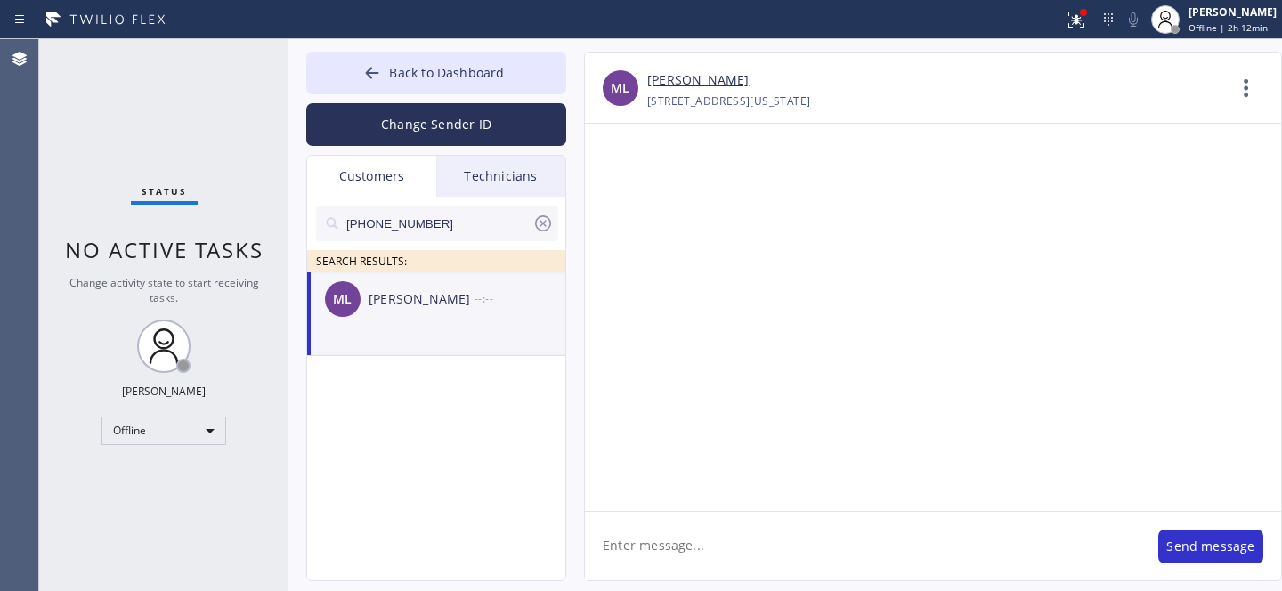
scroll to position [0, 0]
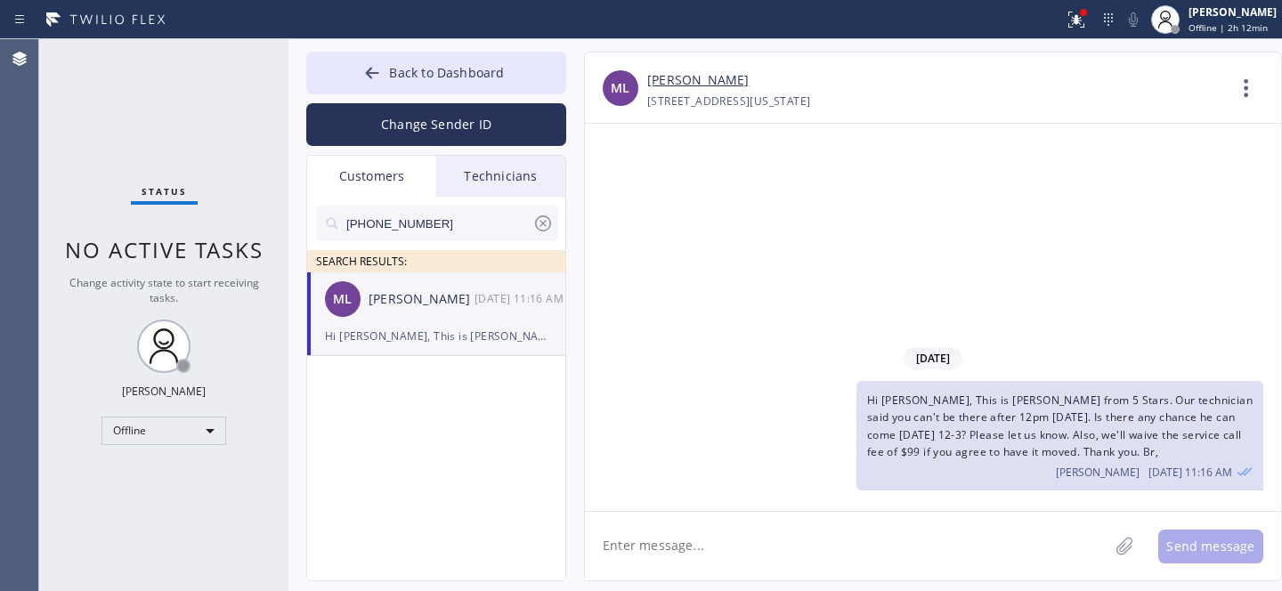
click at [543, 223] on icon at bounding box center [543, 223] width 16 height 16
click at [476, 76] on span "Back to Dashboard" at bounding box center [446, 72] width 115 height 17
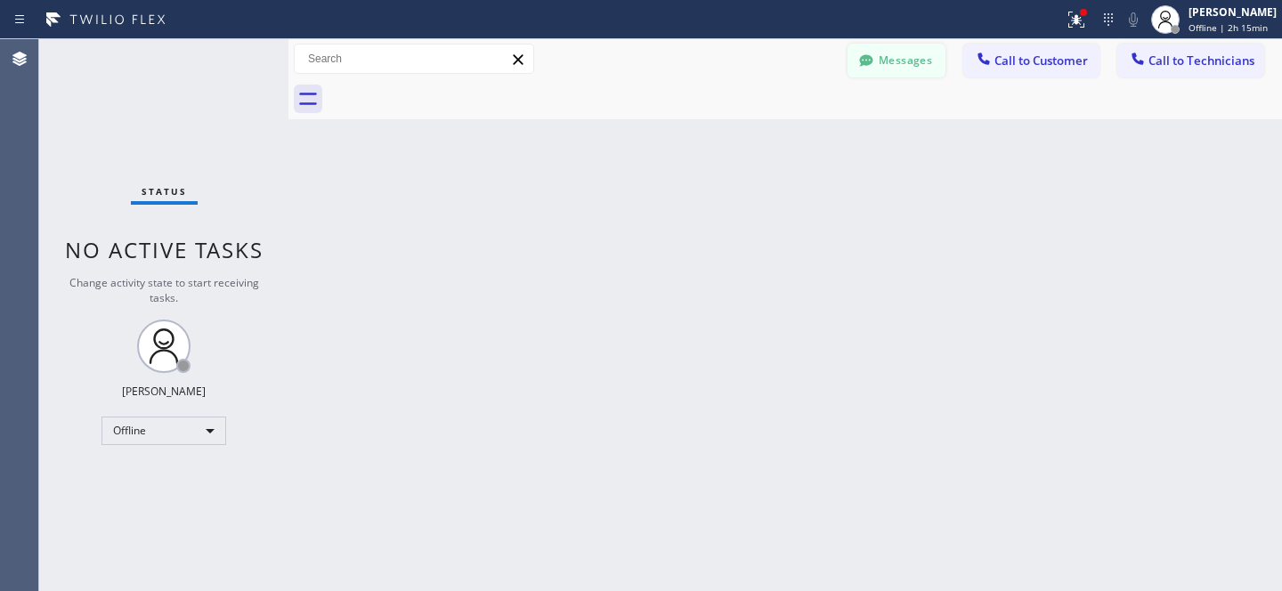
click at [873, 56] on icon at bounding box center [866, 61] width 18 height 18
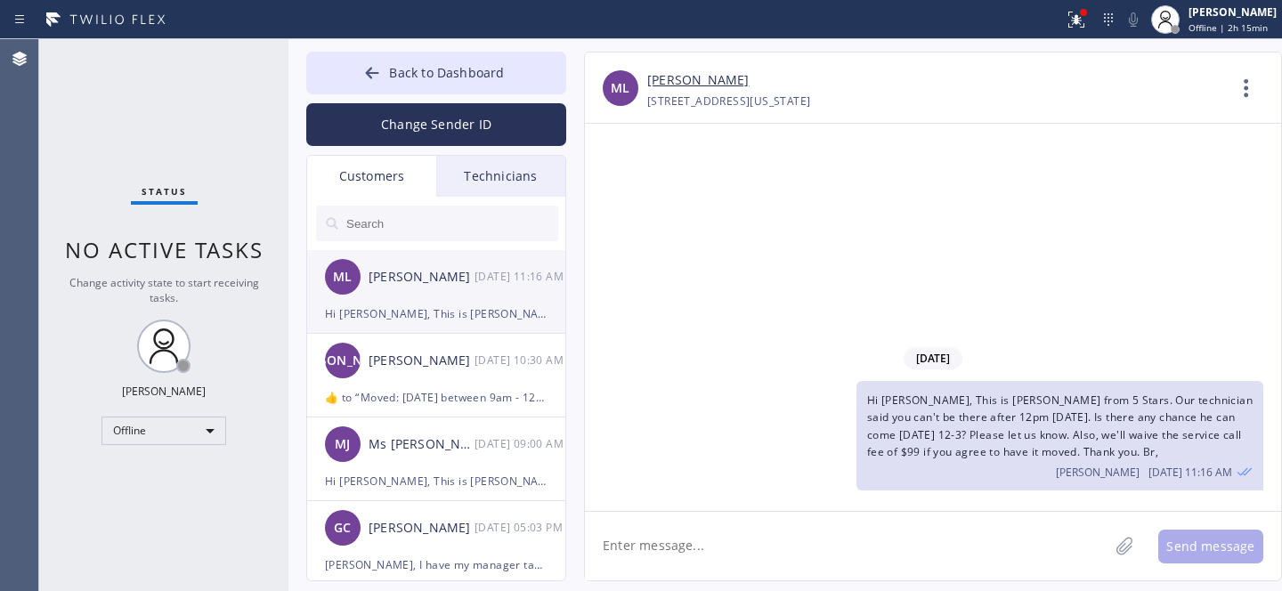
click at [416, 277] on div "[PERSON_NAME]" at bounding box center [422, 277] width 106 height 20
click at [377, 59] on button "Back to Dashboard" at bounding box center [436, 73] width 260 height 43
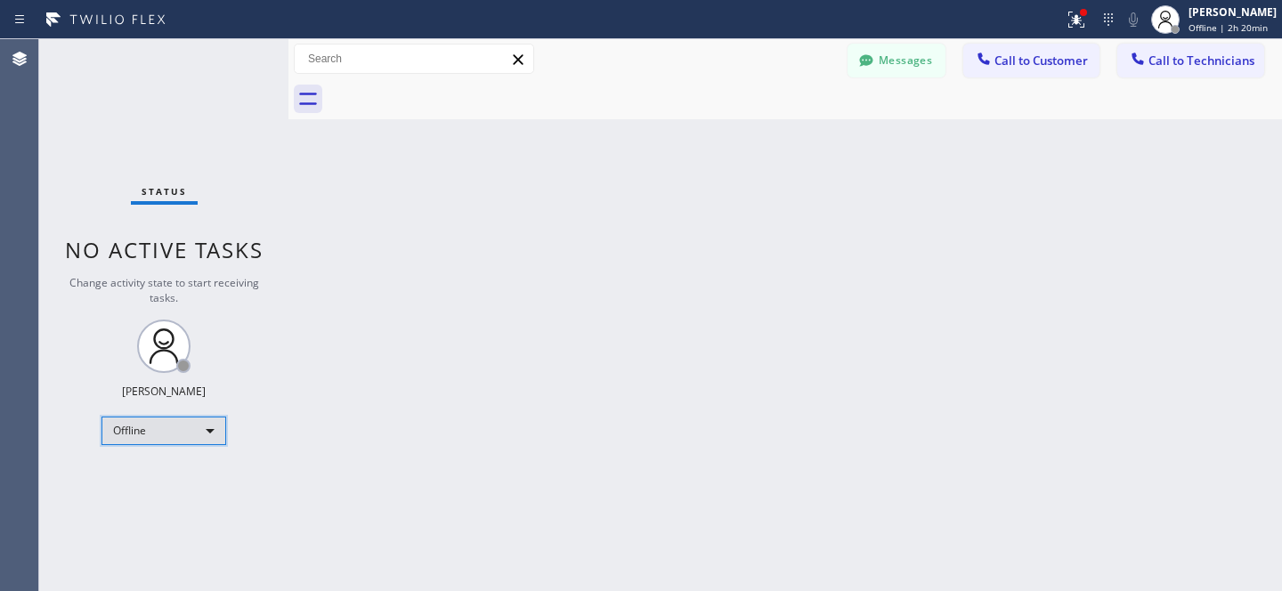
click at [150, 434] on div "Offline" at bounding box center [163, 431] width 125 height 28
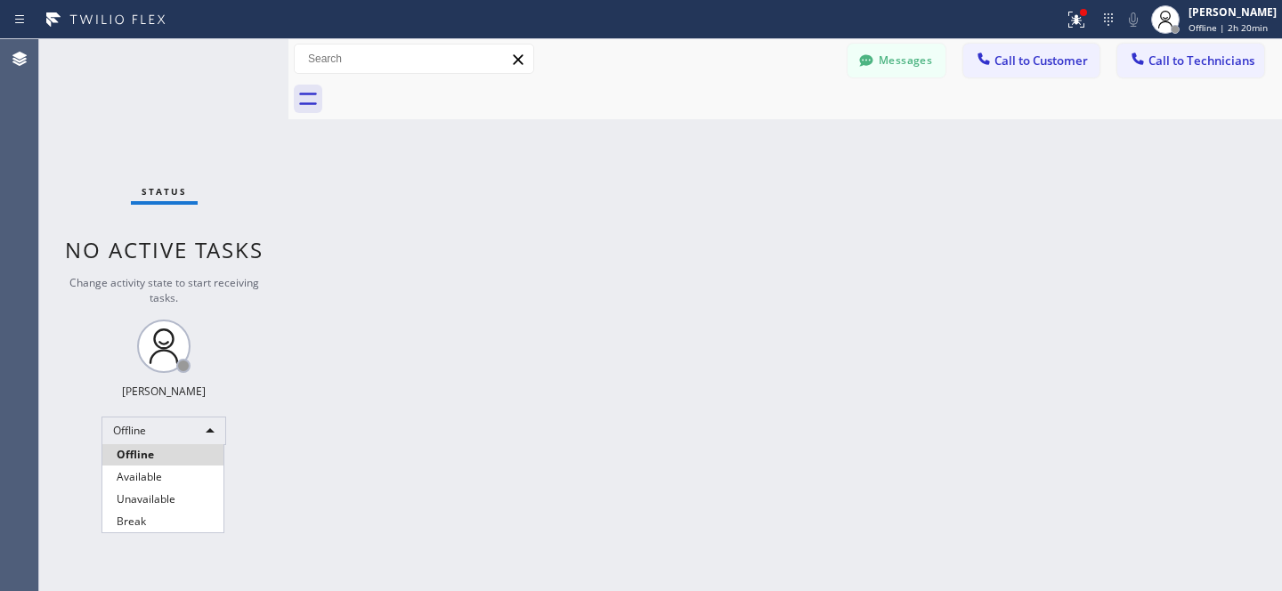
click at [148, 468] on li "Available" at bounding box center [162, 476] width 121 height 21
click at [910, 53] on button "Messages" at bounding box center [896, 61] width 98 height 34
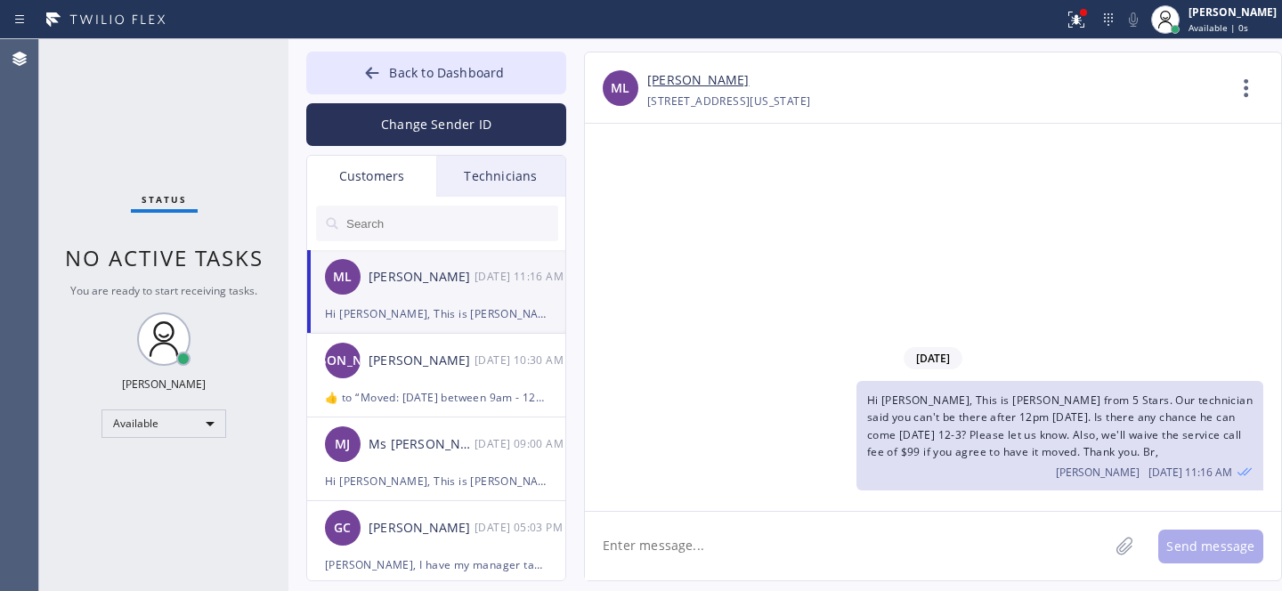
click at [434, 304] on div "Hi [PERSON_NAME], This is [PERSON_NAME] from 5 Stars. Our technician said you c…" at bounding box center [436, 314] width 223 height 20
click at [430, 83] on button "Back to Dashboard" at bounding box center [436, 73] width 260 height 43
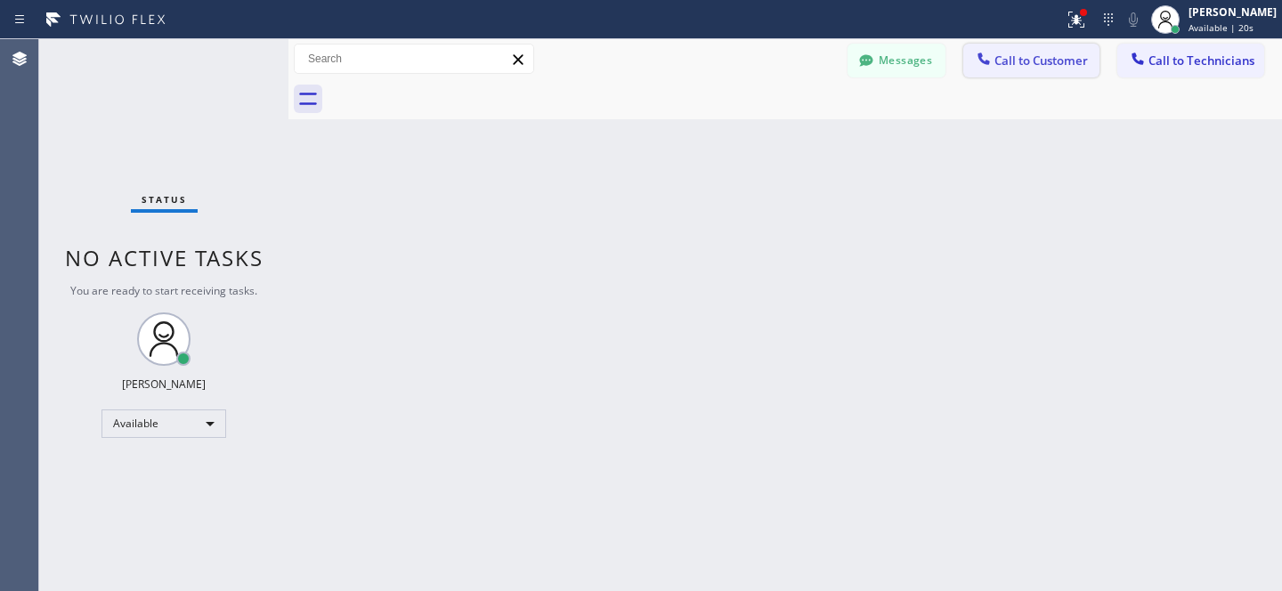
click at [1025, 58] on span "Call to Customer" at bounding box center [1040, 61] width 93 height 16
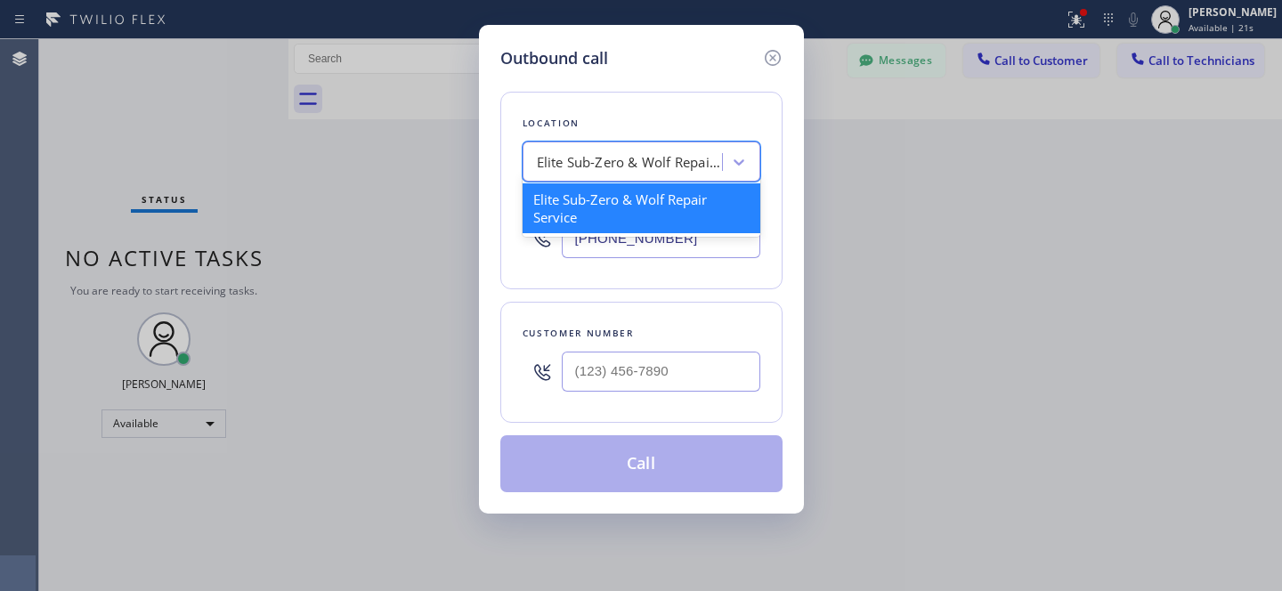
click at [651, 170] on div "Elite Sub-Zero & Wolf Repair Service" at bounding box center [630, 162] width 187 height 20
paste input "KitchenAid Appliance Professionals [GEOGRAPHIC_DATA]"
type input "KitchenAid Appliance Professionals [GEOGRAPHIC_DATA]"
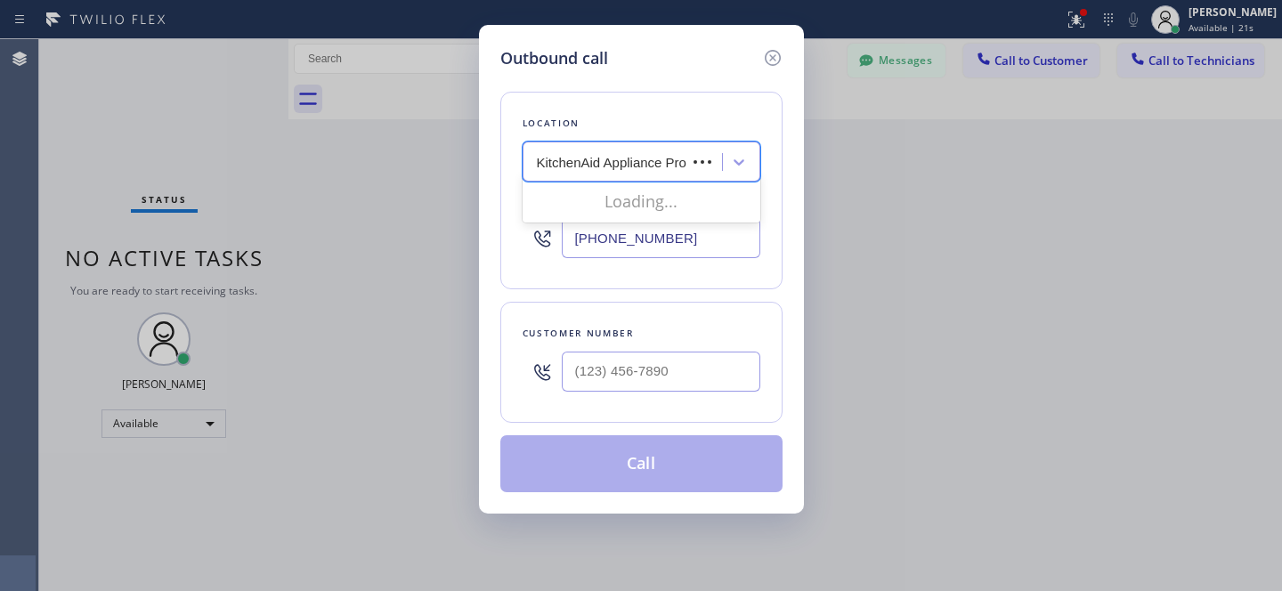
scroll to position [0, 158]
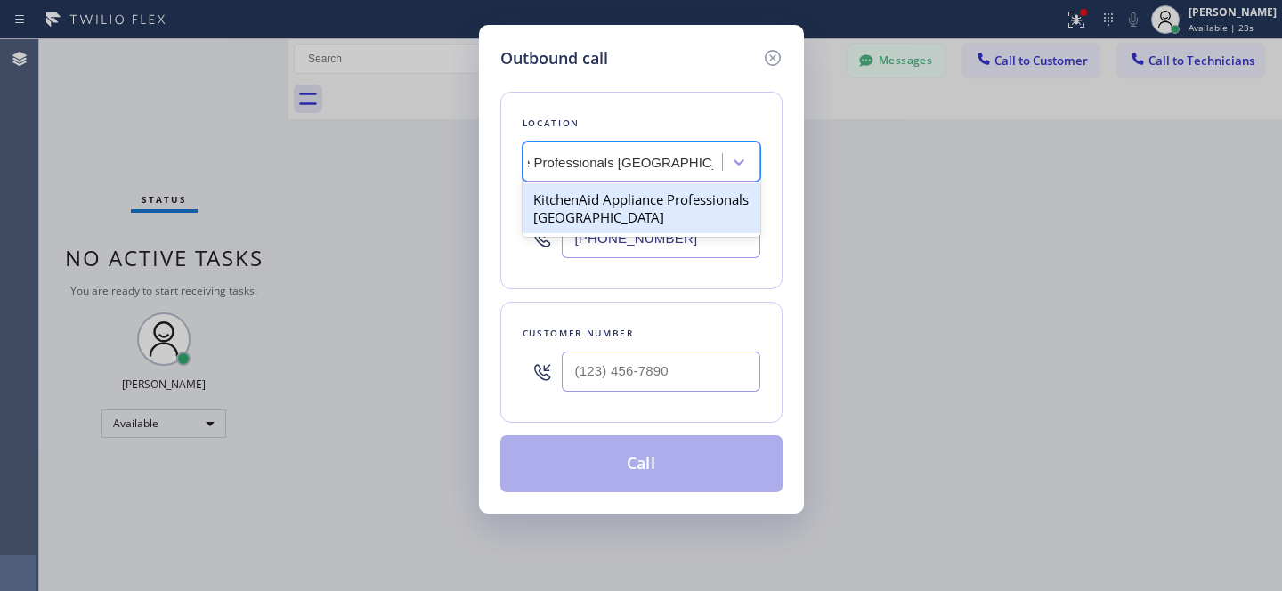
click at [595, 207] on div "KitchenAid Appliance Professionals [GEOGRAPHIC_DATA]" at bounding box center [642, 208] width 238 height 50
type input "[PHONE_NUMBER]"
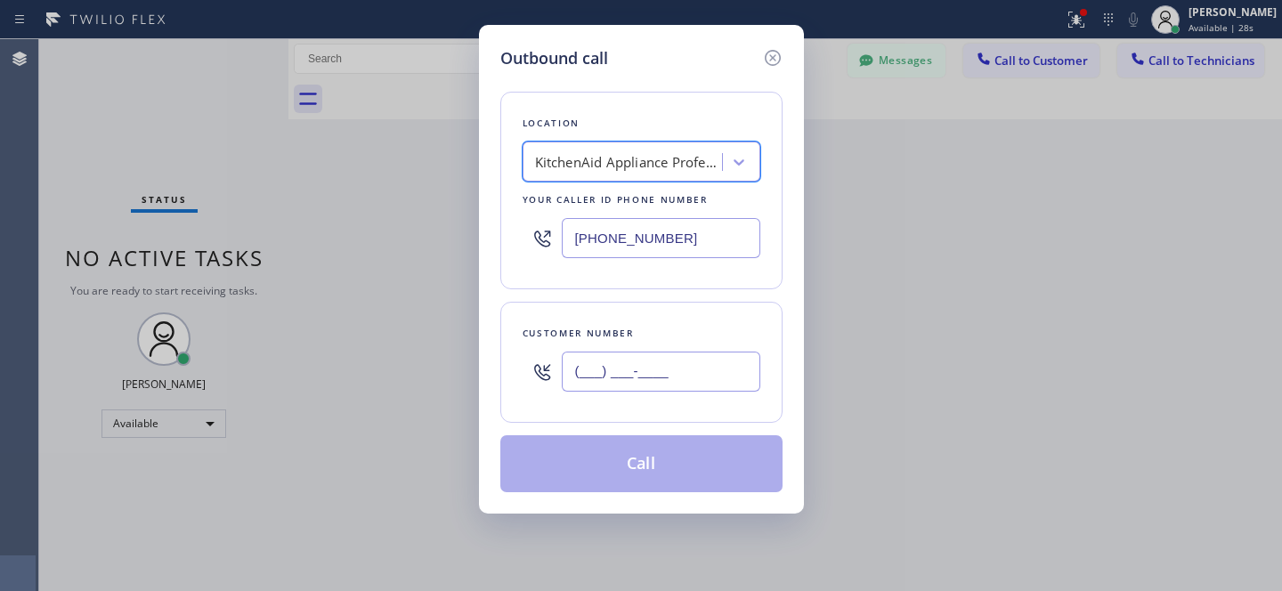
click at [680, 382] on input "(___) ___-____" at bounding box center [661, 372] width 199 height 40
paste input "516) 780-2211"
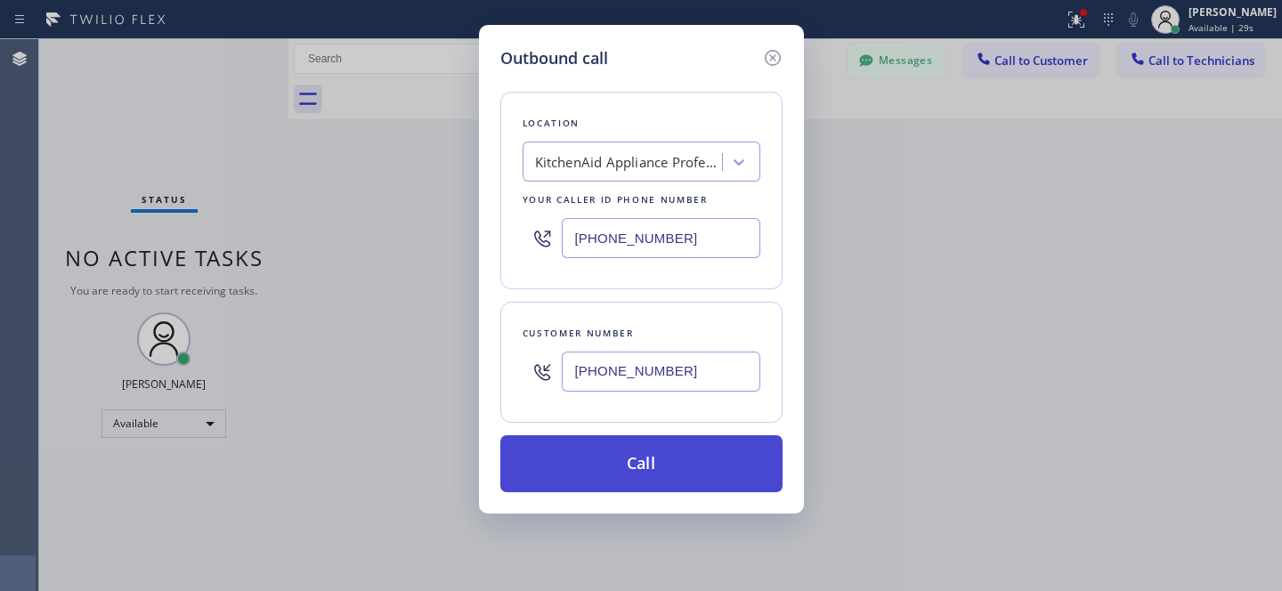
type input "[PHONE_NUMBER]"
click at [671, 463] on button "Call" at bounding box center [641, 463] width 282 height 57
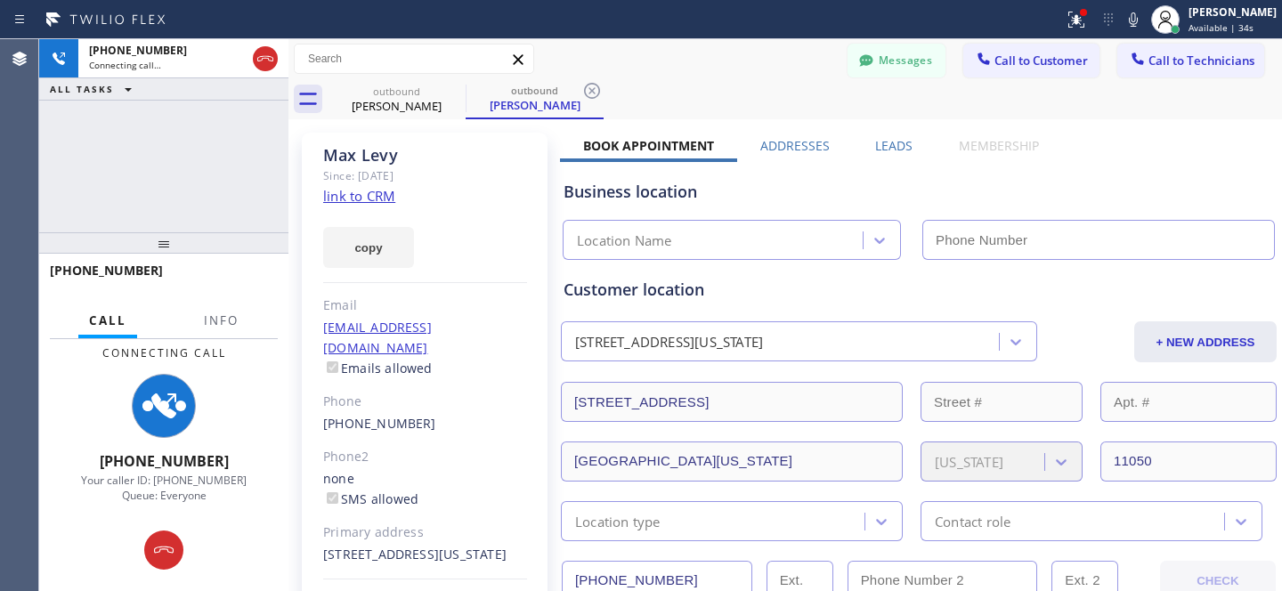
type input "[PHONE_NUMBER]"
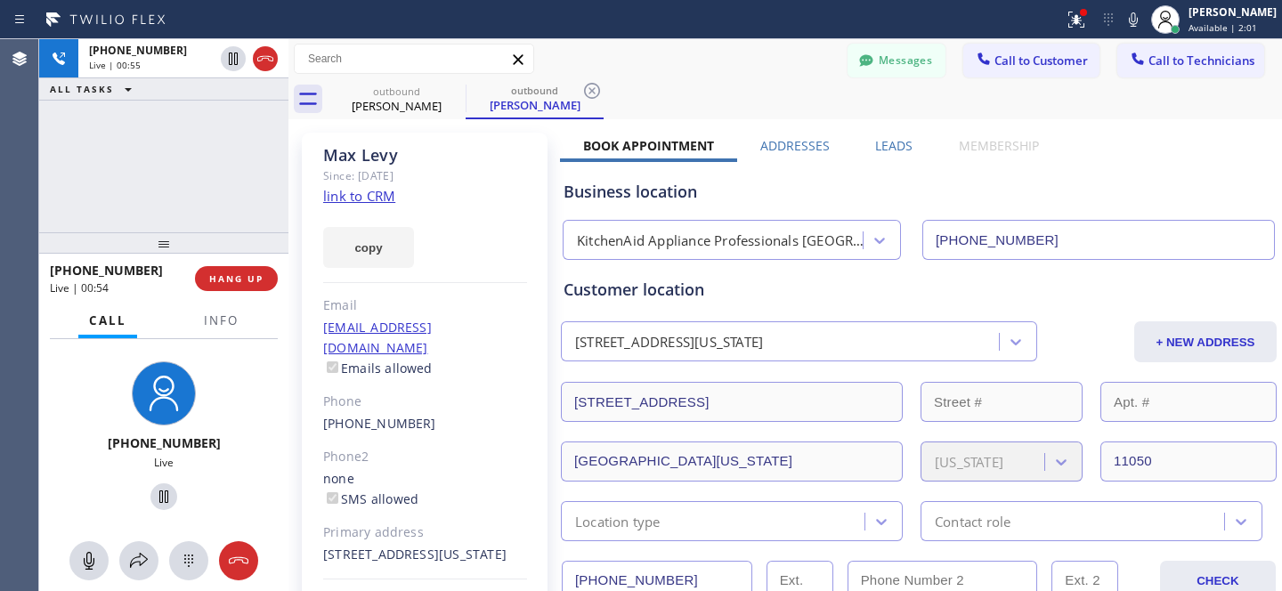
drag, startPoint x: 239, startPoint y: 280, endPoint x: 275, endPoint y: 254, distance: 44.0
click at [239, 280] on span "HANG UP" at bounding box center [236, 278] width 54 height 12
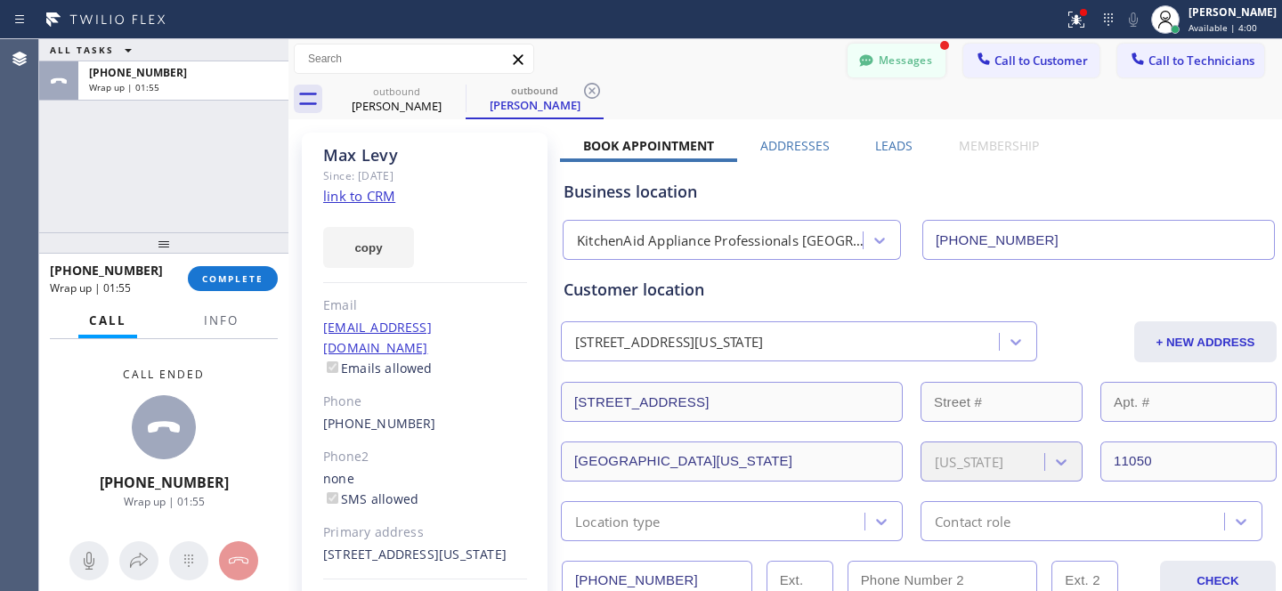
click at [908, 72] on button "Messages" at bounding box center [896, 61] width 98 height 34
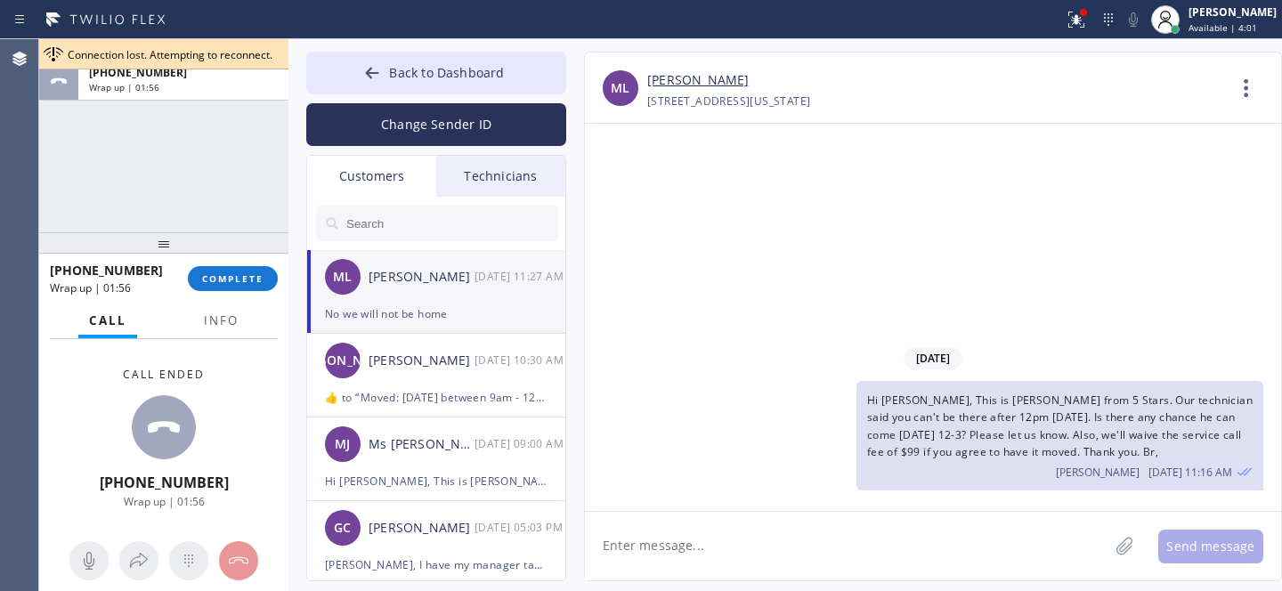
click at [421, 298] on div "ML [PERSON_NAME] [DATE] 11:27 AM" at bounding box center [437, 276] width 260 height 53
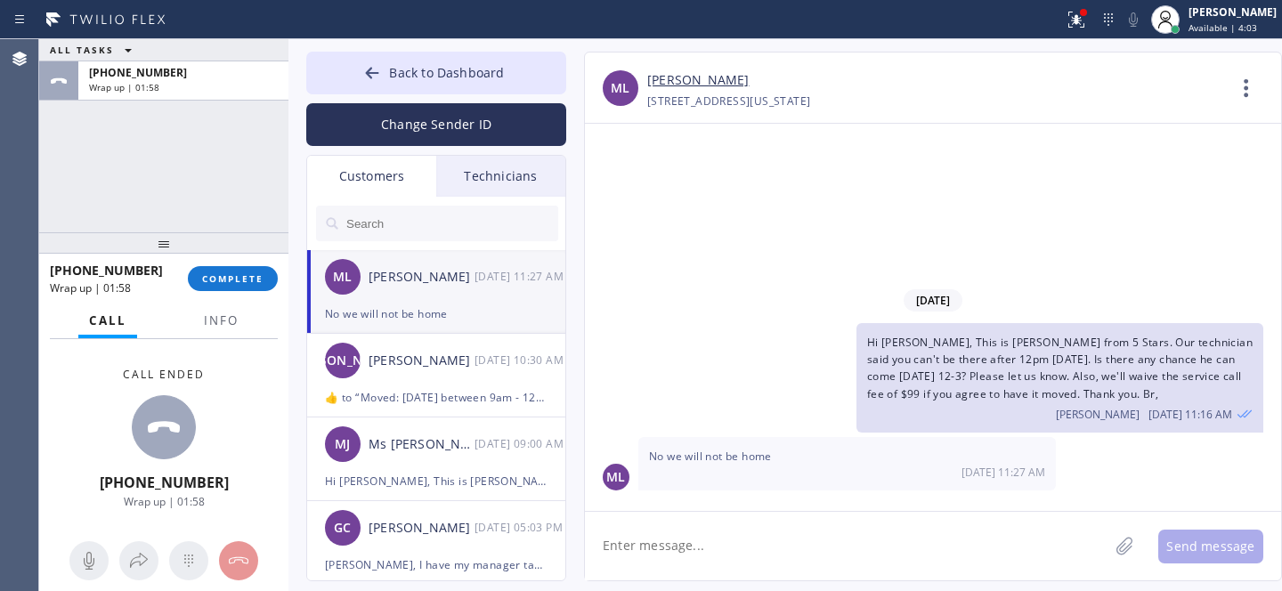
drag, startPoint x: 351, startPoint y: 62, endPoint x: 405, endPoint y: 3, distance: 80.7
click at [352, 62] on button "Back to Dashboard" at bounding box center [436, 73] width 260 height 43
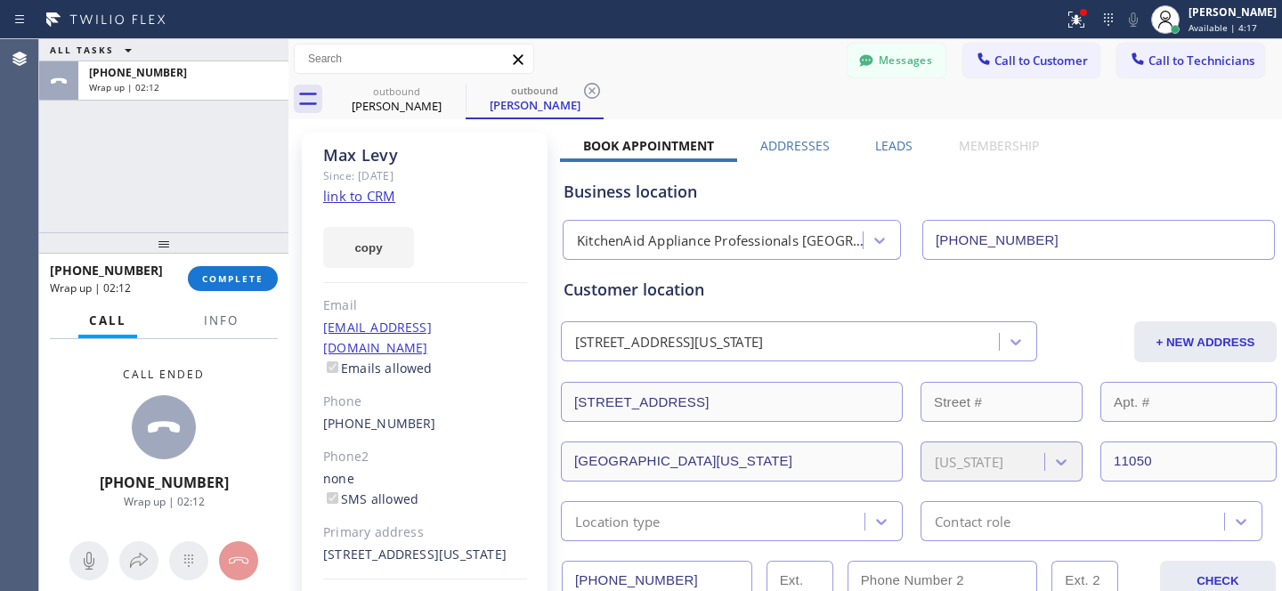
drag, startPoint x: 580, startPoint y: 93, endPoint x: 530, endPoint y: 98, distance: 50.9
click at [581, 93] on icon at bounding box center [591, 90] width 21 height 21
click at [450, 93] on icon at bounding box center [453, 90] width 21 height 21
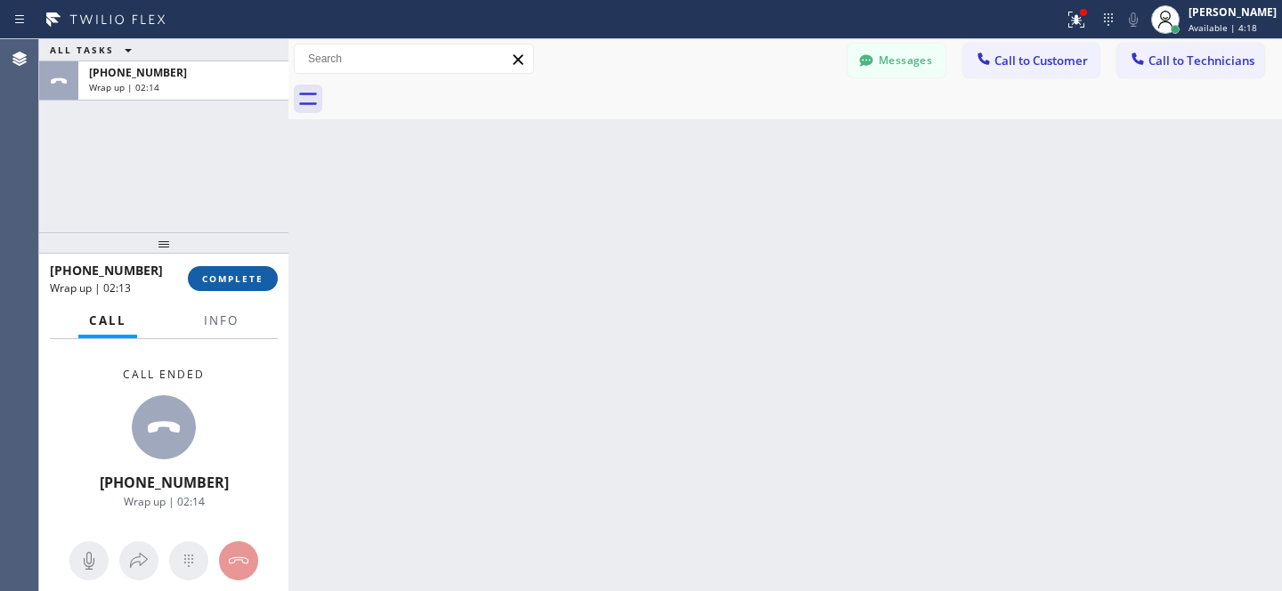
click at [266, 267] on button "COMPLETE" at bounding box center [233, 278] width 90 height 25
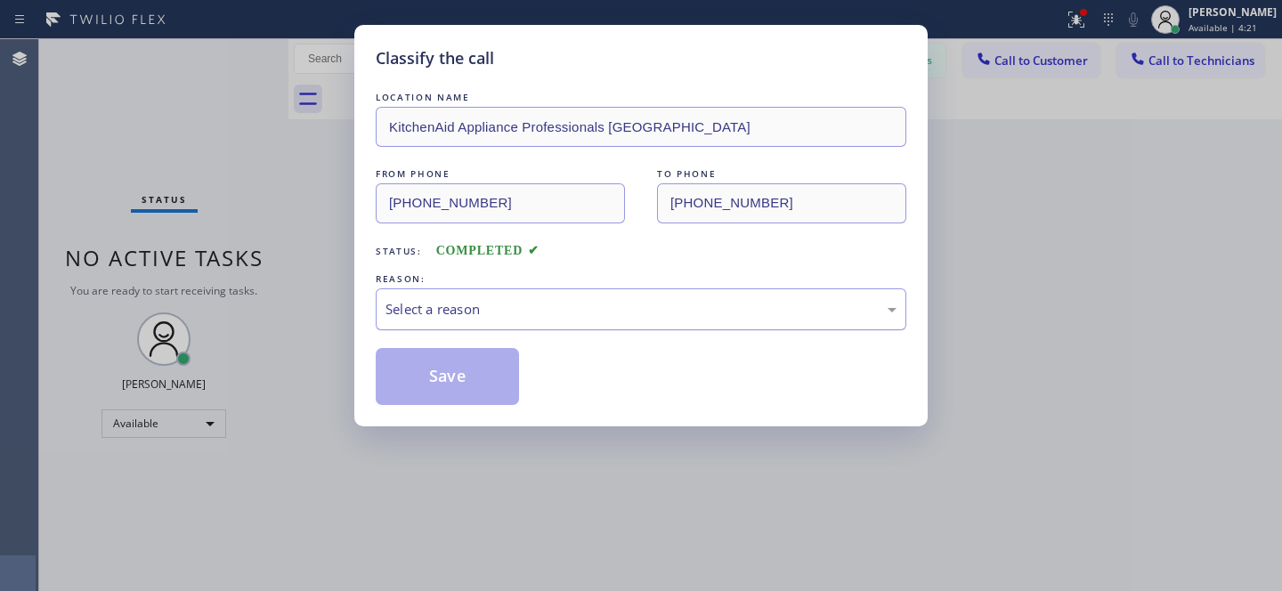
click at [442, 304] on div "Select a reason" at bounding box center [640, 309] width 511 height 20
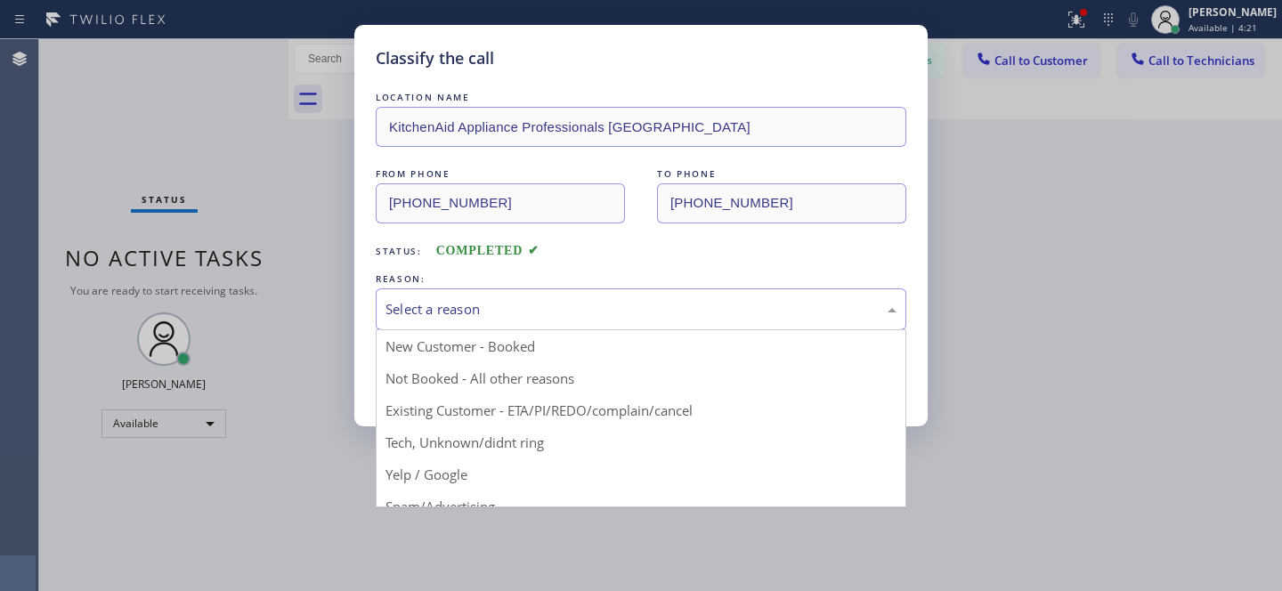
drag, startPoint x: 465, startPoint y: 411, endPoint x: 436, endPoint y: 377, distance: 44.2
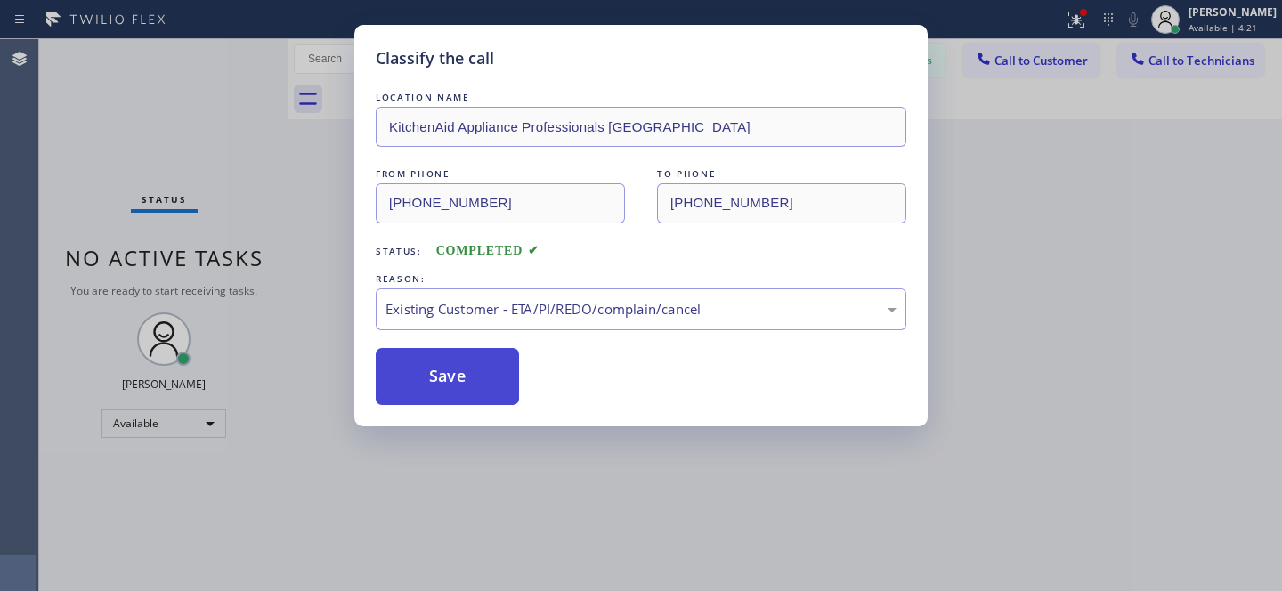
click at [434, 376] on button "Save" at bounding box center [447, 376] width 143 height 57
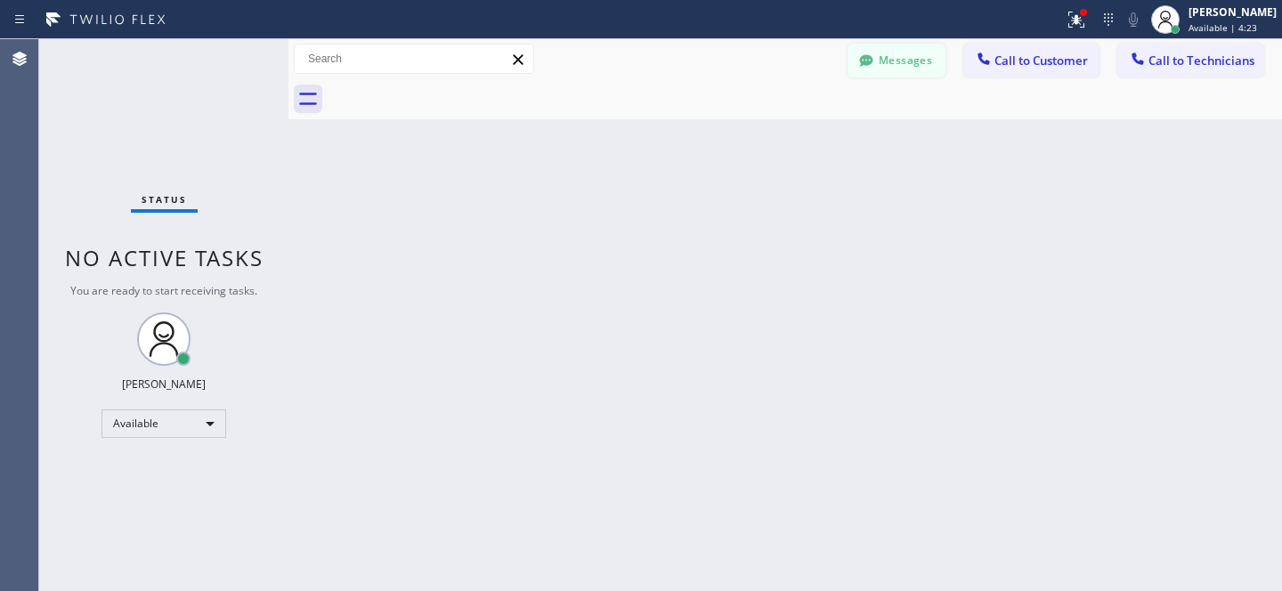
click at [893, 71] on button "Messages" at bounding box center [896, 61] width 98 height 34
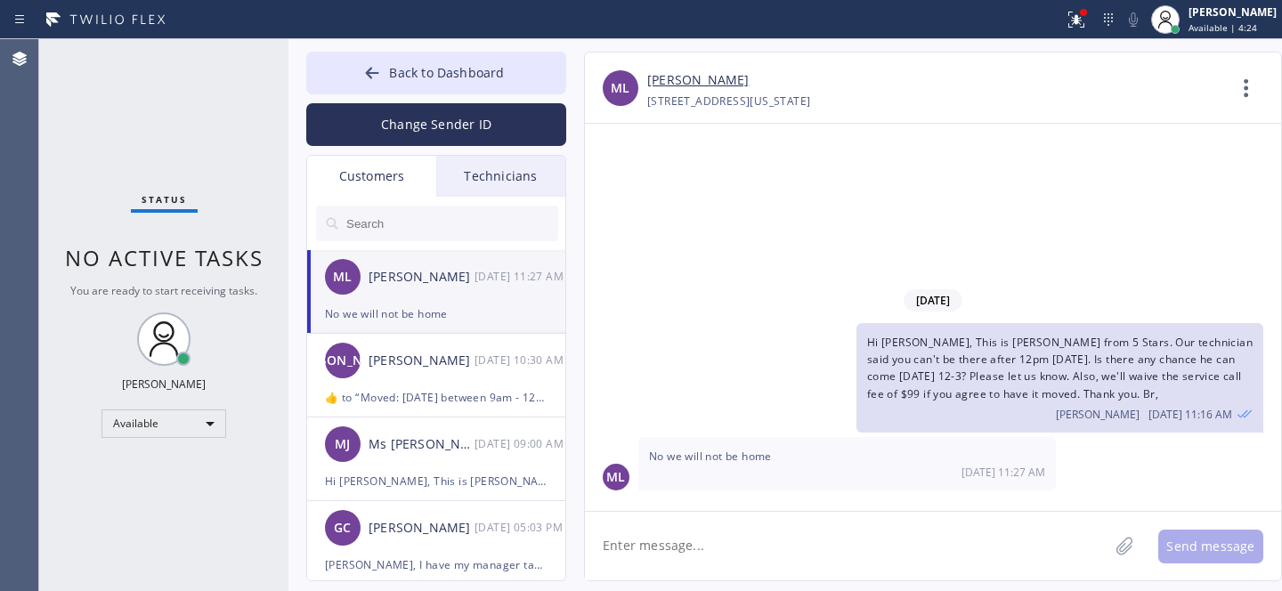
drag, startPoint x: 820, startPoint y: 547, endPoint x: 858, endPoint y: 525, distance: 44.3
click at [821, 547] on textarea at bounding box center [846, 546] width 523 height 69
type textarea "How about Sun anytime? 9-12/10-1/11-2/12-3/1-4/2-5/3-6."
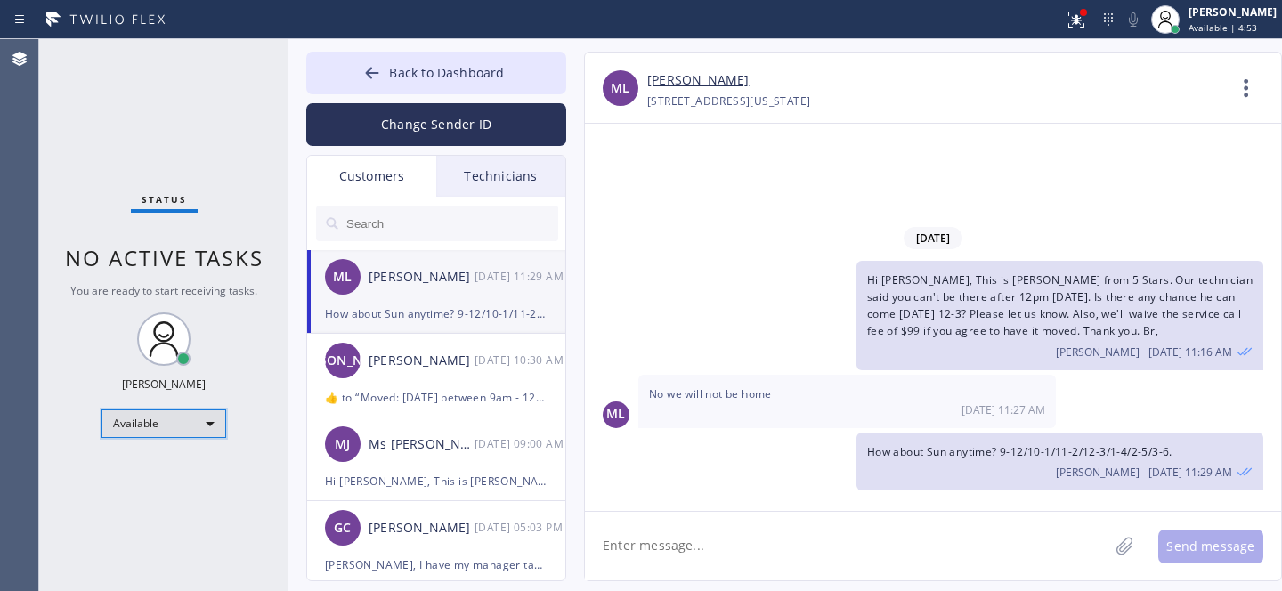
click at [174, 423] on div "Available" at bounding box center [163, 424] width 125 height 28
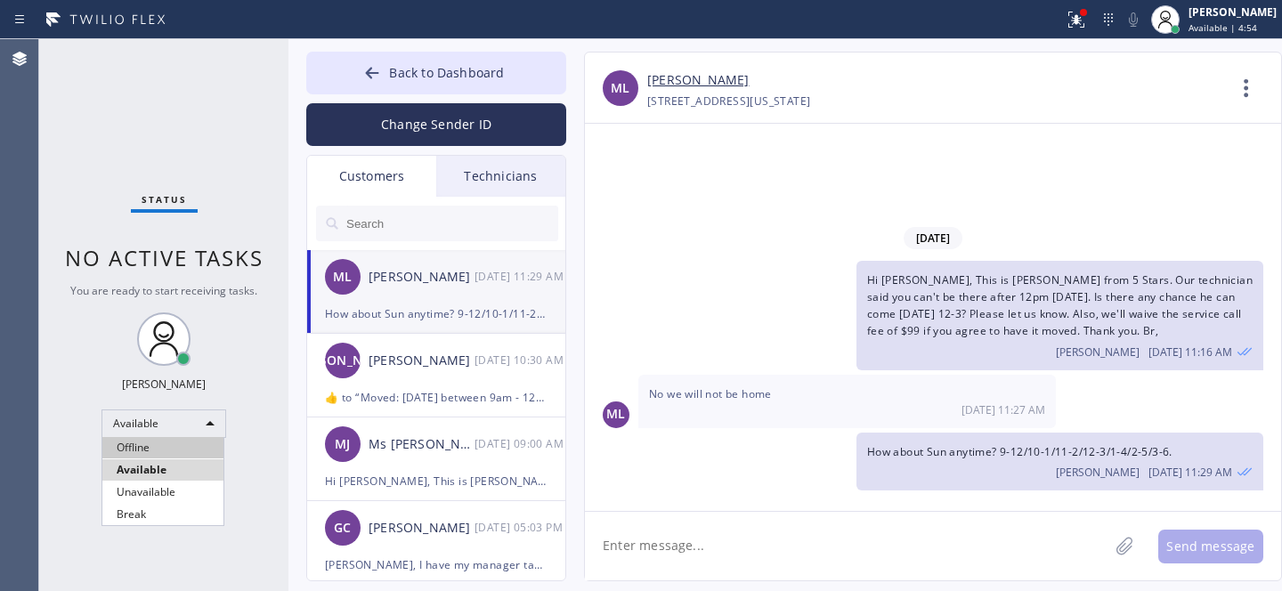
click at [159, 443] on li "Offline" at bounding box center [162, 447] width 121 height 21
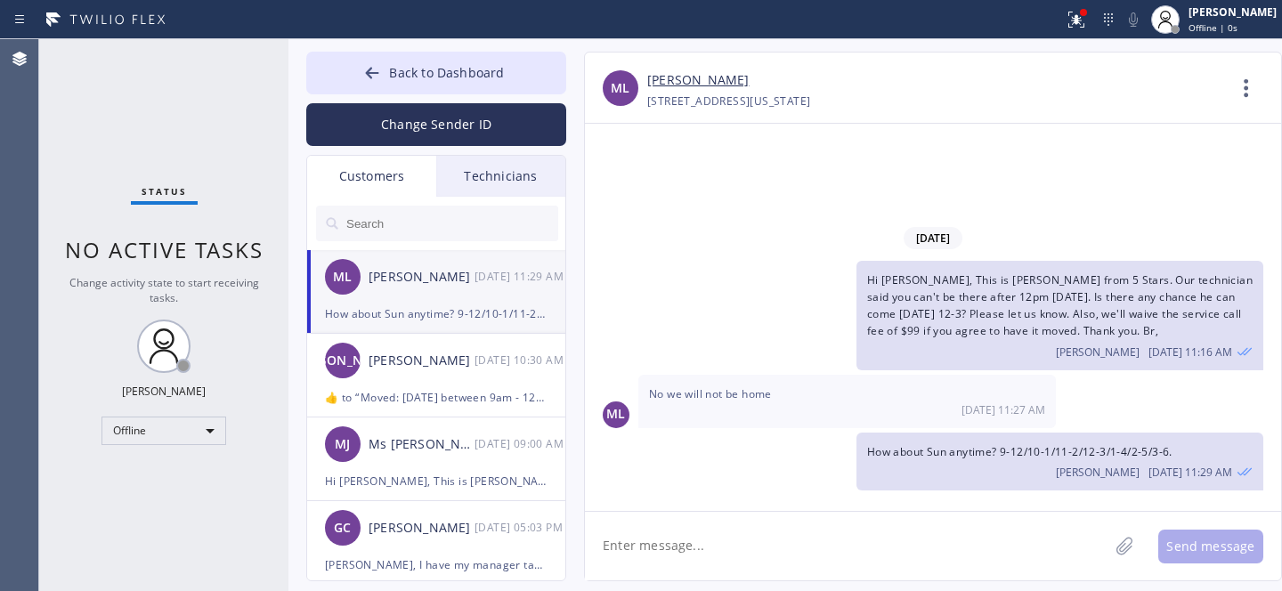
click at [387, 80] on button "Back to Dashboard" at bounding box center [436, 73] width 260 height 43
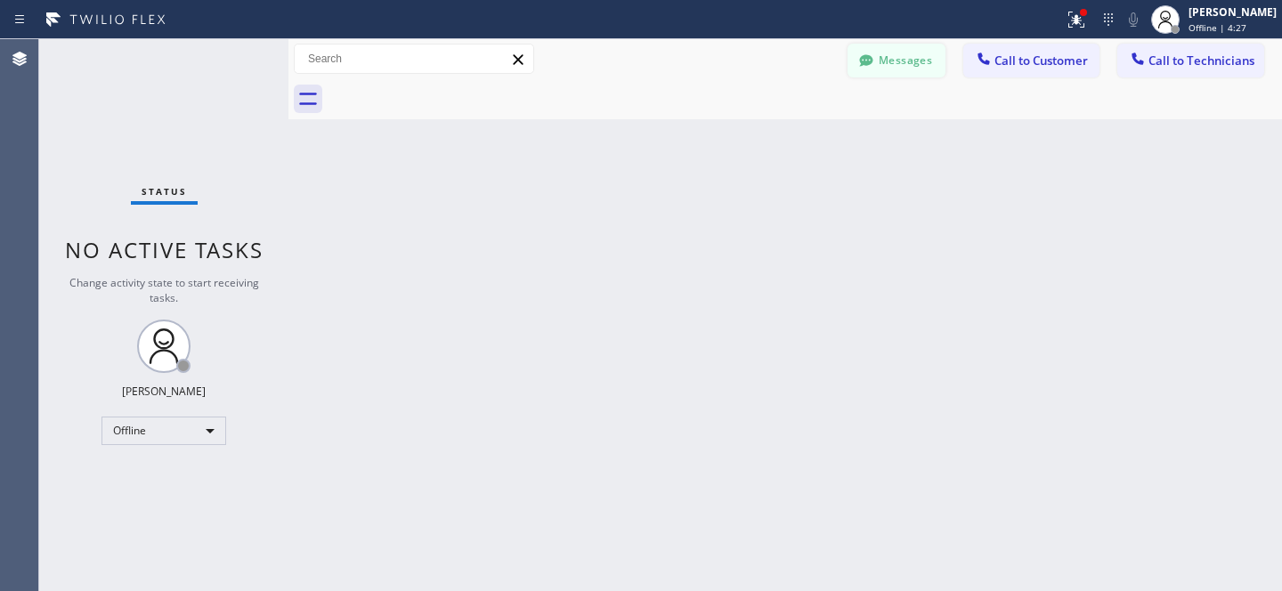
click at [910, 69] on button "Messages" at bounding box center [896, 61] width 98 height 34
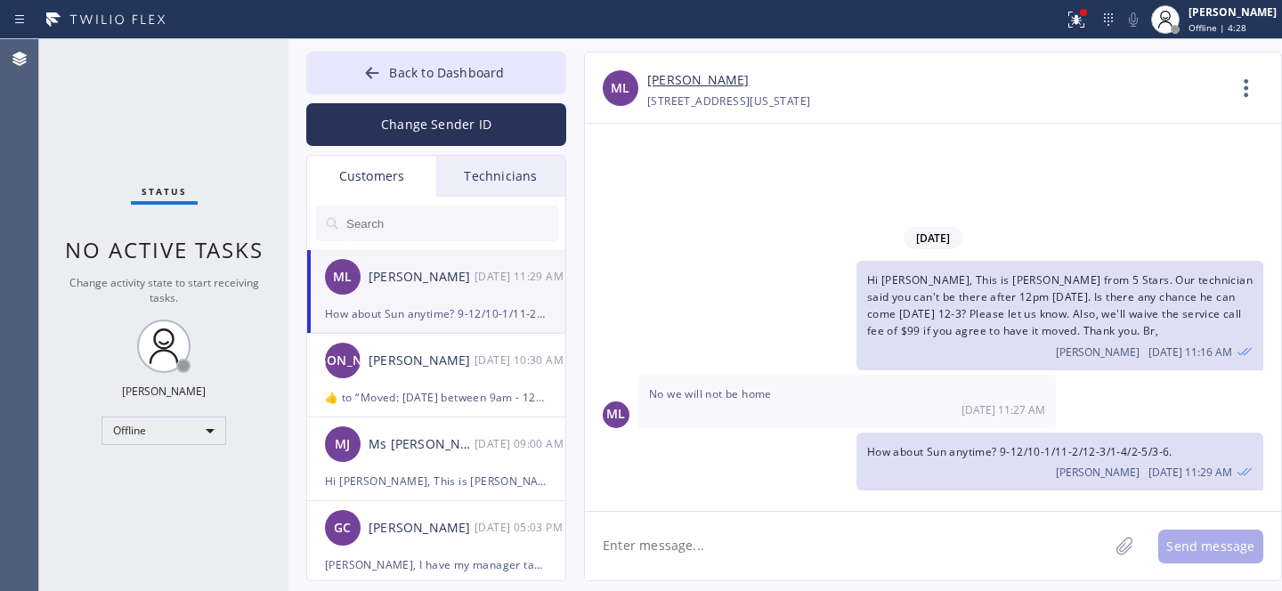
click at [440, 299] on div "ML [PERSON_NAME] [DATE] 11:29 AM" at bounding box center [437, 276] width 260 height 53
click at [414, 69] on span "Back to Dashboard" at bounding box center [446, 72] width 115 height 17
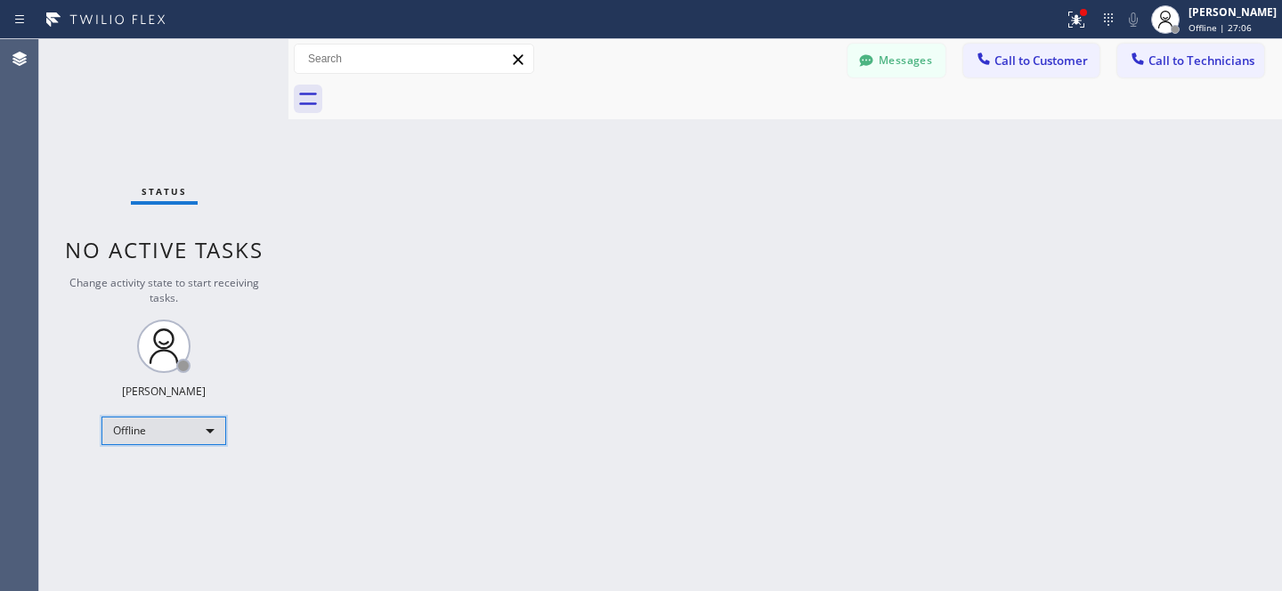
click at [142, 430] on div "Offline" at bounding box center [163, 431] width 125 height 28
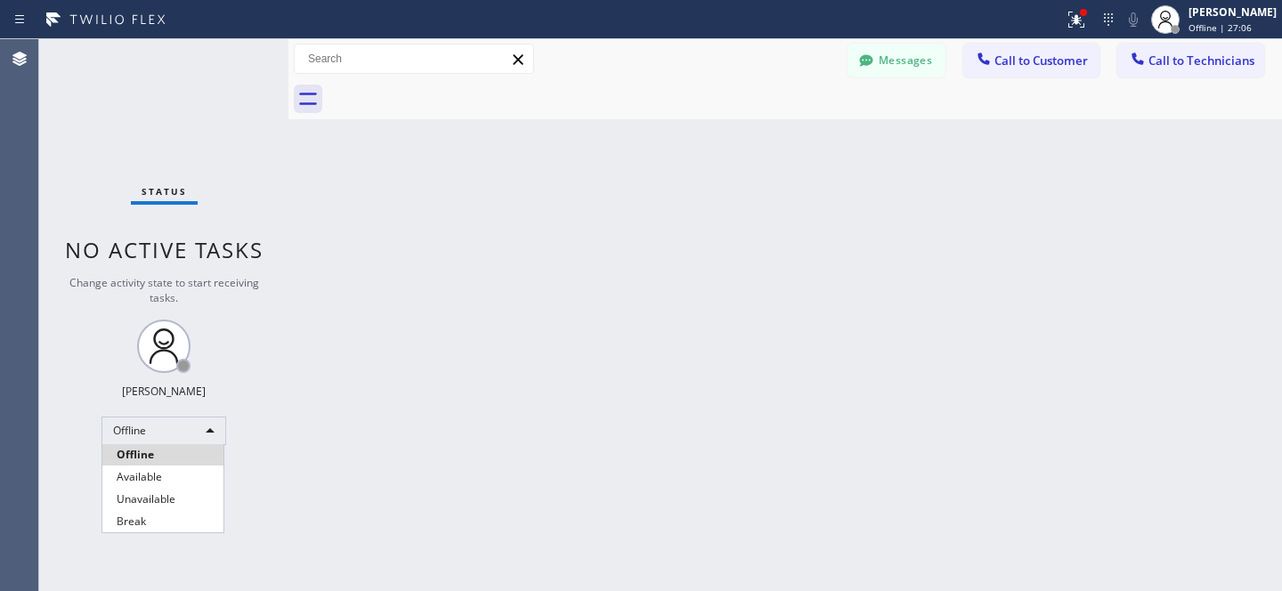
drag, startPoint x: 154, startPoint y: 470, endPoint x: 734, endPoint y: 279, distance: 611.2
click at [154, 469] on li "Available" at bounding box center [162, 476] width 121 height 21
click at [1033, 66] on span "Call to Customer" at bounding box center [1040, 61] width 93 height 16
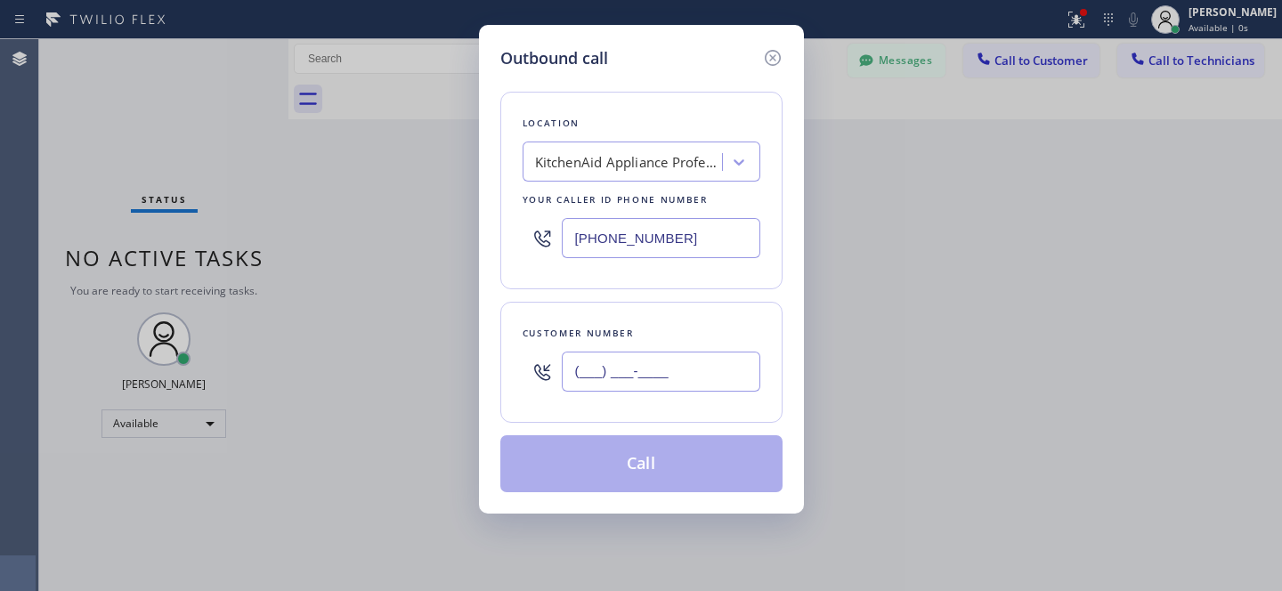
drag, startPoint x: 664, startPoint y: 384, endPoint x: 782, endPoint y: 321, distance: 133.0
click at [665, 384] on input "(___) ___-____" at bounding box center [661, 372] width 199 height 40
paste input "909) 414-9651"
type input "[PHONE_NUMBER]"
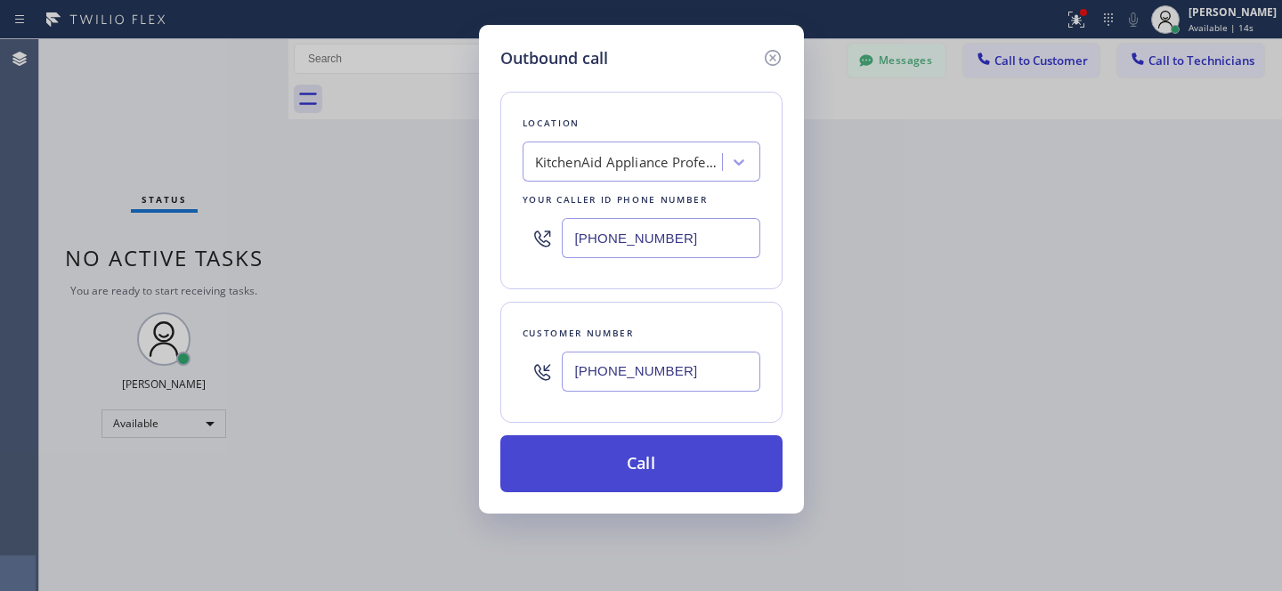
click at [677, 466] on button "Call" at bounding box center [641, 463] width 282 height 57
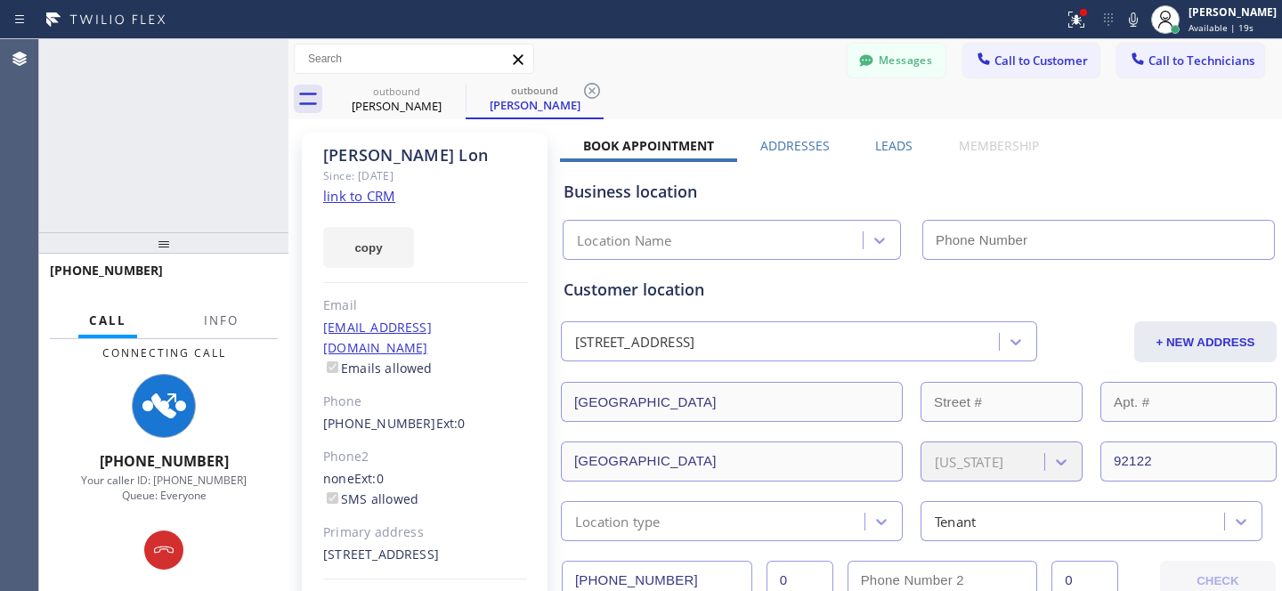
type input "[PHONE_NUMBER]"
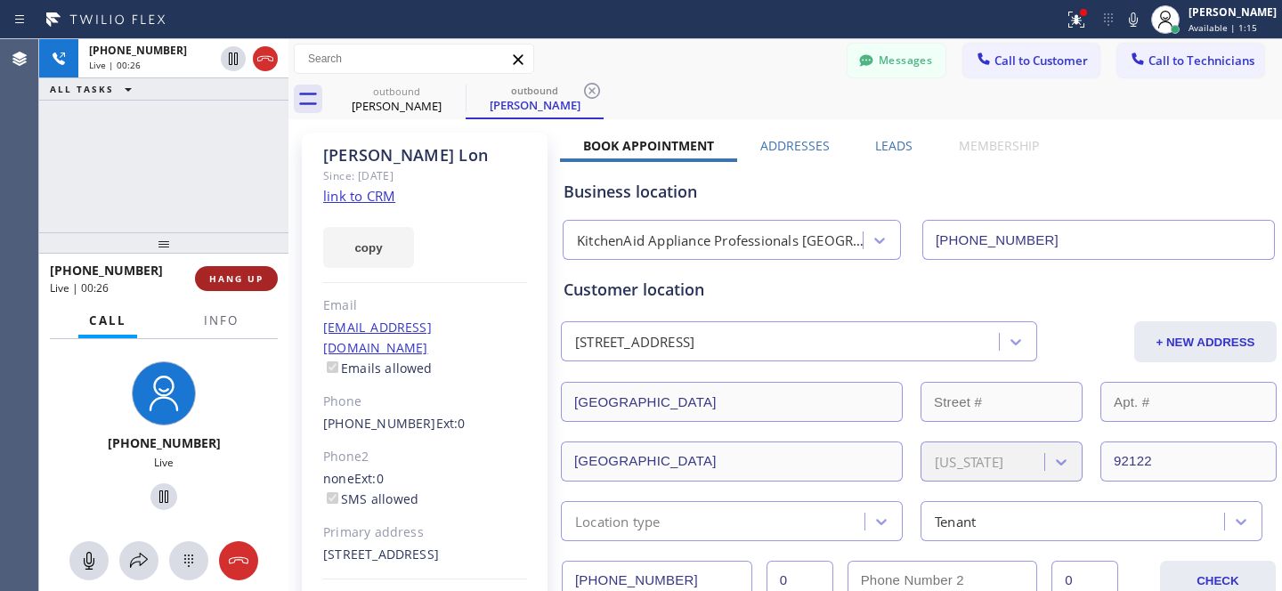
click at [246, 280] on span "HANG UP" at bounding box center [236, 278] width 54 height 12
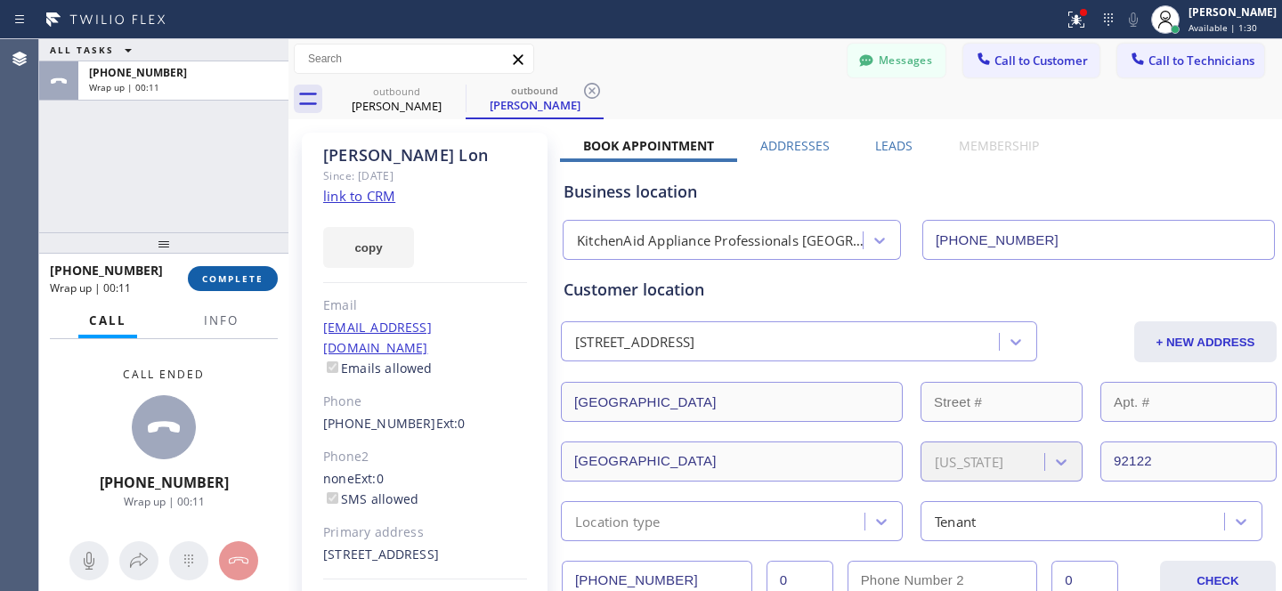
click at [226, 288] on button "COMPLETE" at bounding box center [233, 278] width 90 height 25
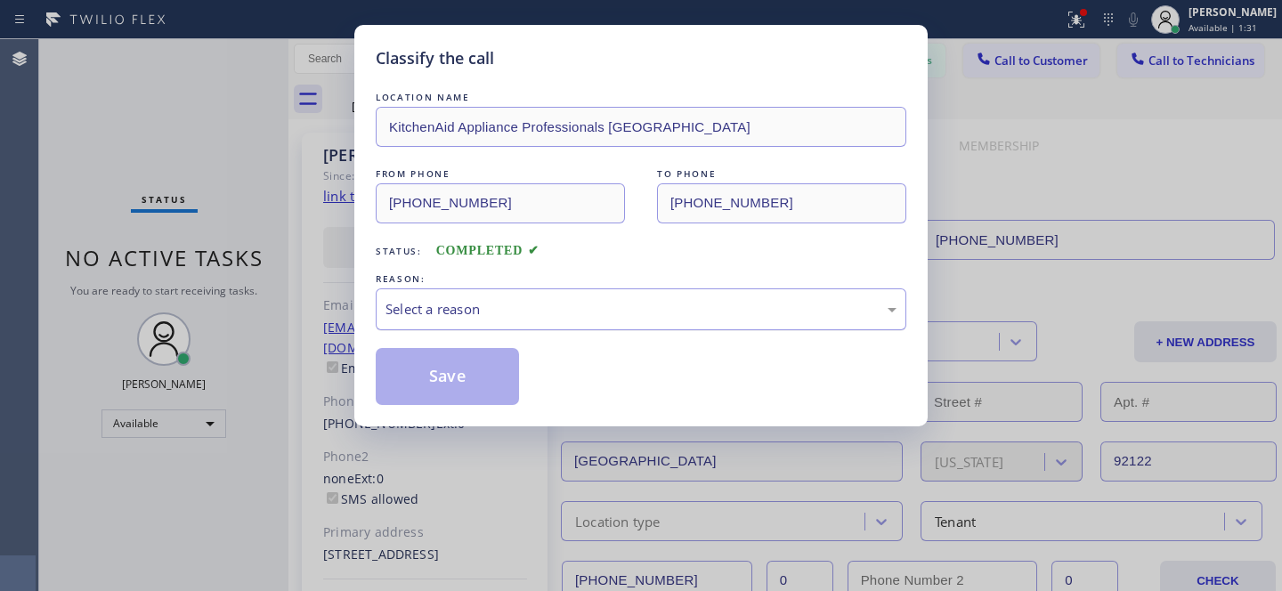
click at [527, 322] on div "Select a reason" at bounding box center [641, 309] width 531 height 42
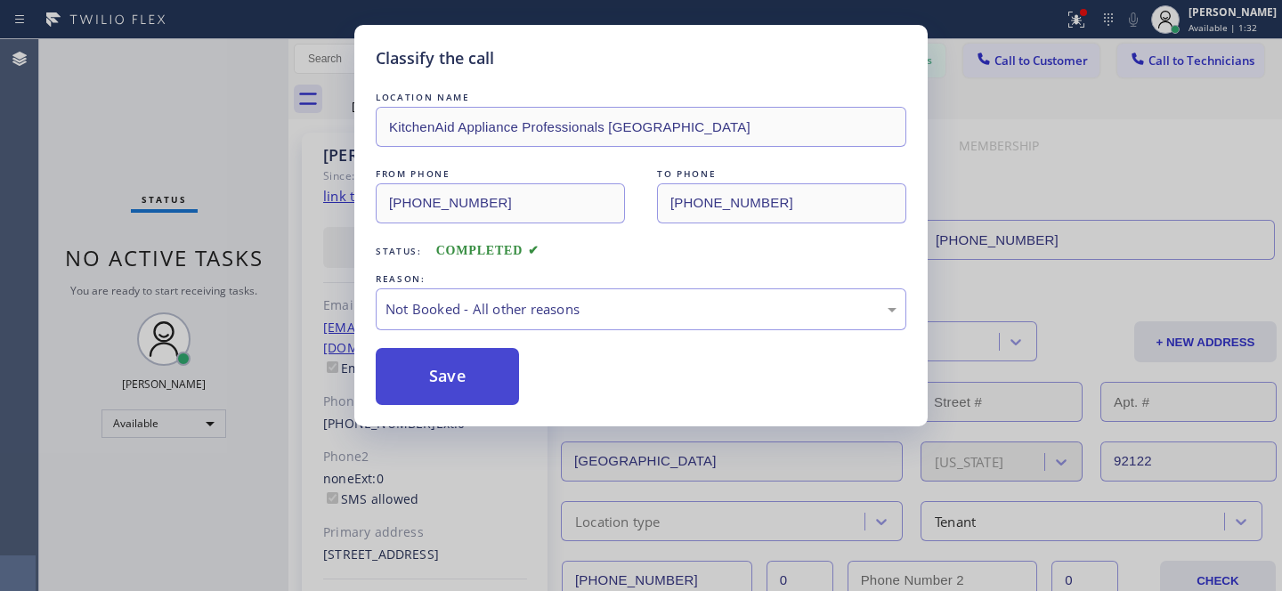
drag, startPoint x: 478, startPoint y: 384, endPoint x: 378, endPoint y: 390, distance: 99.9
click at [477, 384] on button "Save" at bounding box center [447, 376] width 143 height 57
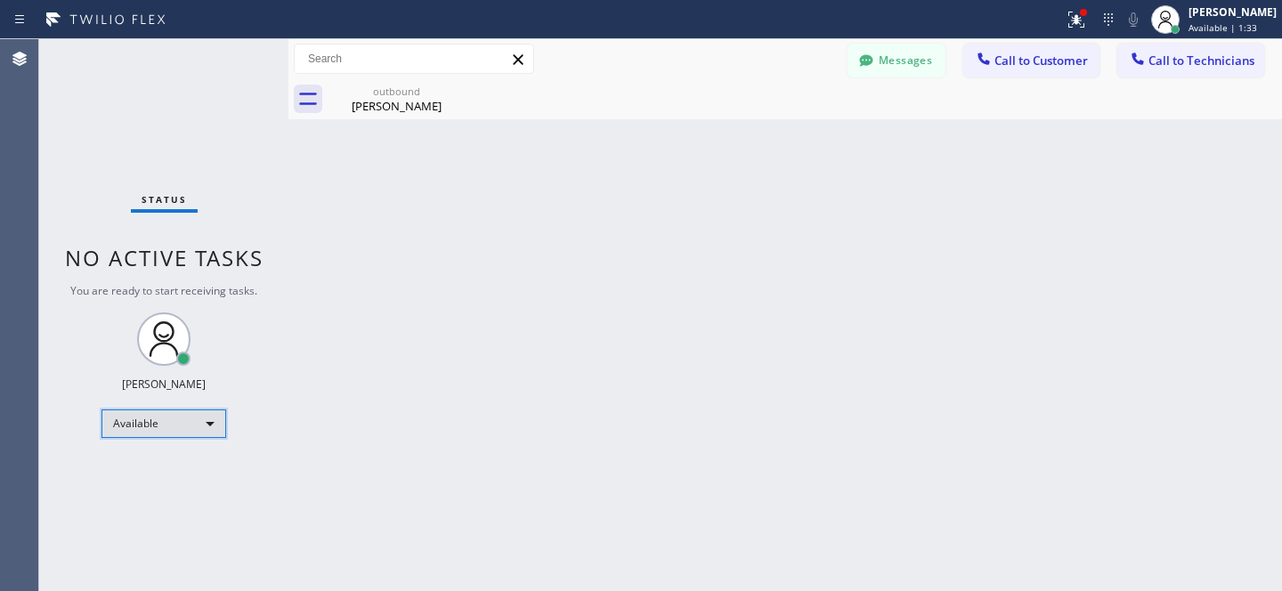
click at [152, 425] on div "Available" at bounding box center [163, 424] width 125 height 28
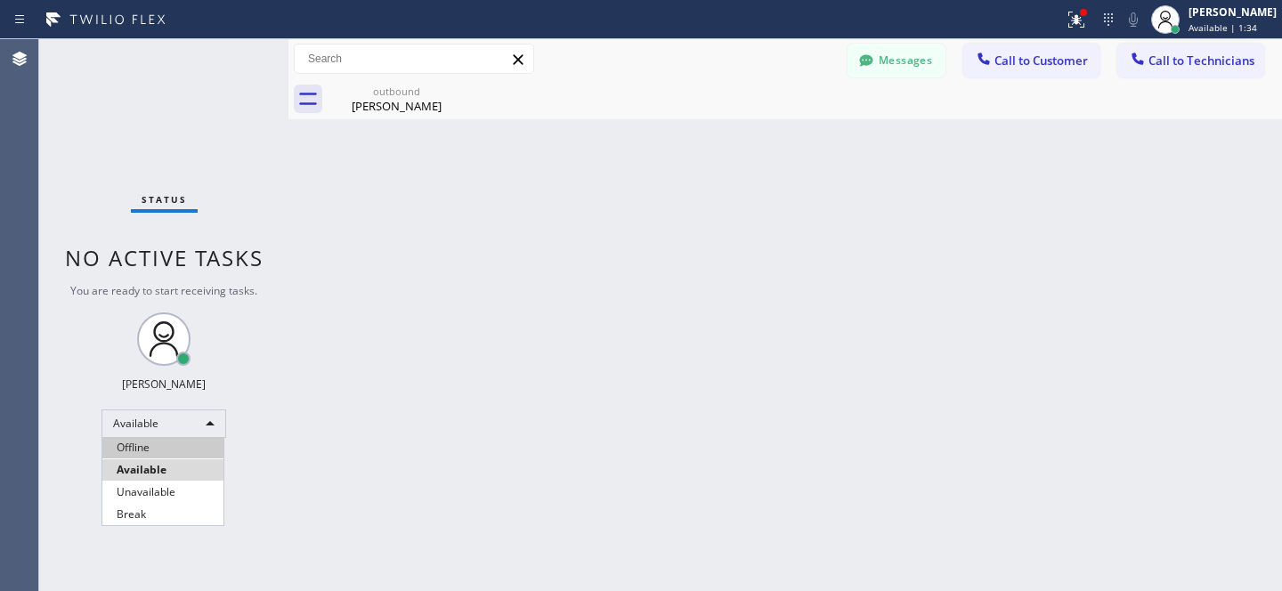
click at [164, 447] on li "Offline" at bounding box center [162, 447] width 121 height 21
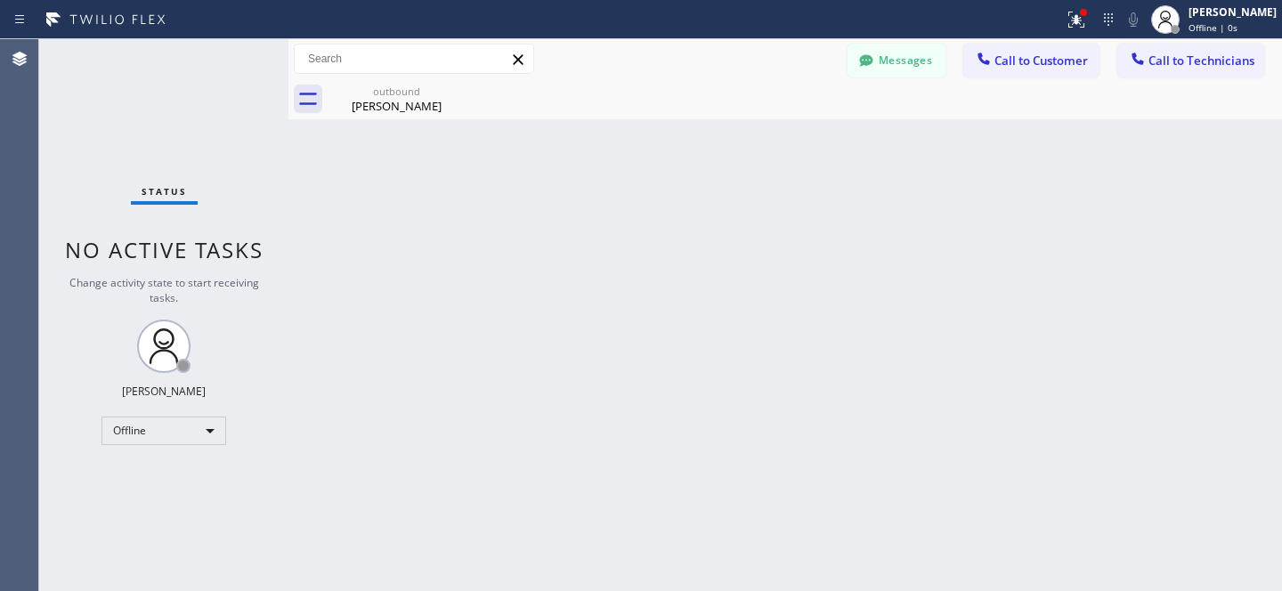
drag, startPoint x: 400, startPoint y: 103, endPoint x: 466, endPoint y: 98, distance: 66.1
click at [401, 102] on div "[PERSON_NAME]" at bounding box center [396, 106] width 134 height 16
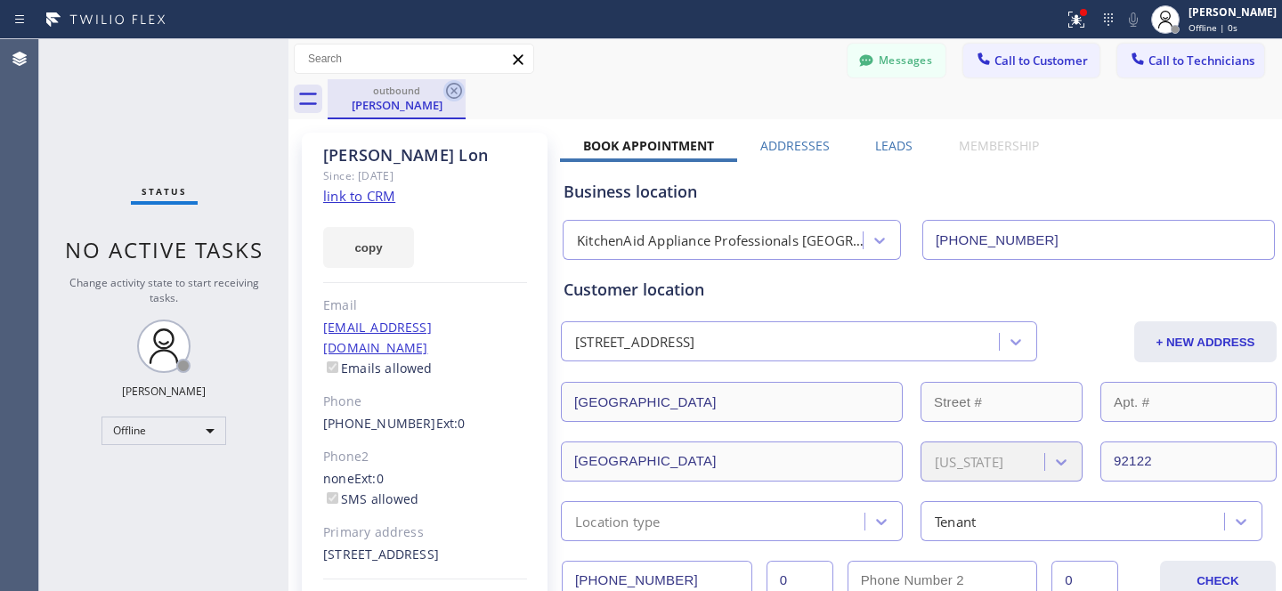
click at [466, 96] on div "outbound [PERSON_NAME]" at bounding box center [805, 99] width 954 height 40
click at [458, 93] on icon at bounding box center [453, 90] width 21 height 21
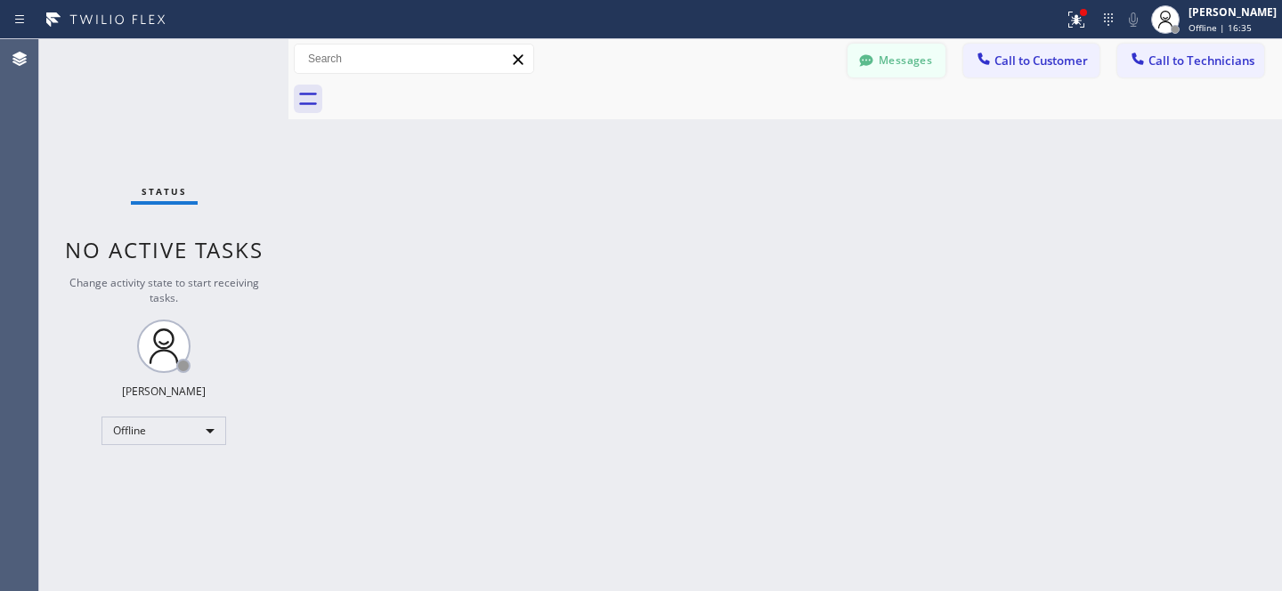
click at [878, 75] on button "Messages" at bounding box center [896, 61] width 98 height 34
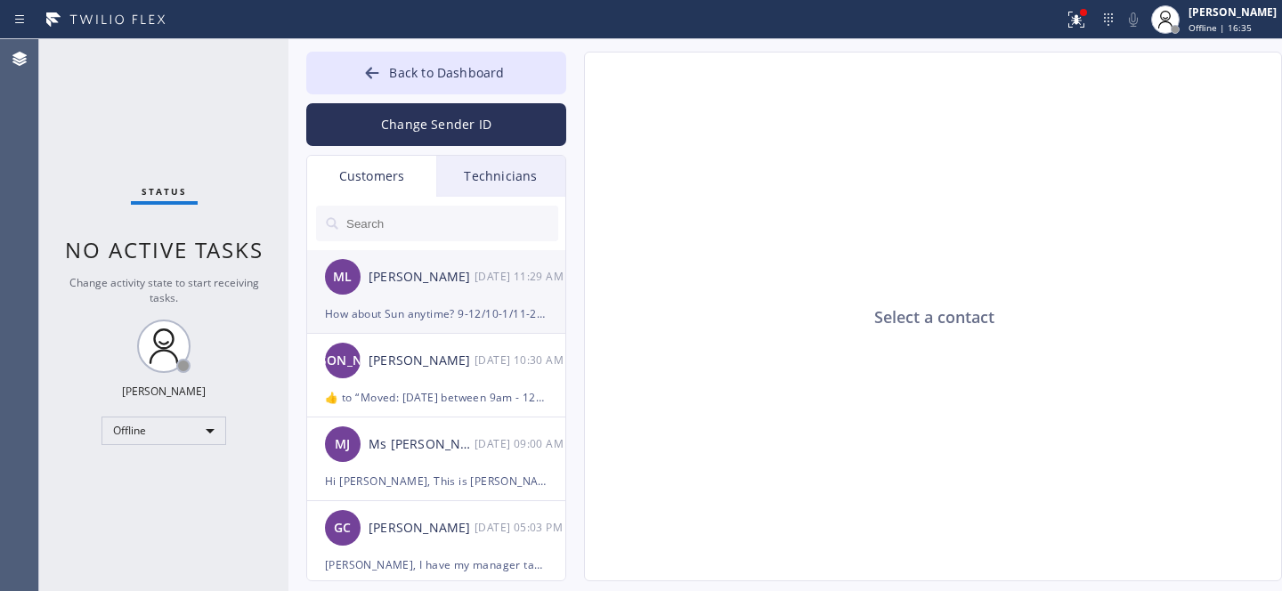
click at [430, 281] on div "[PERSON_NAME]" at bounding box center [422, 277] width 106 height 20
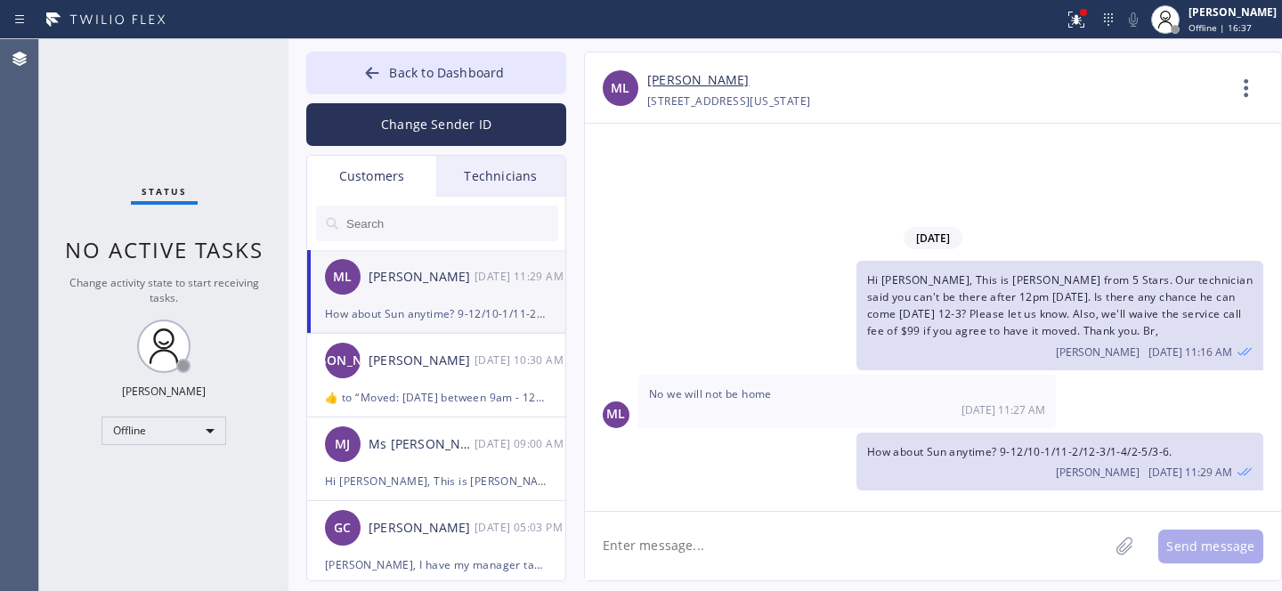
click at [690, 531] on textarea at bounding box center [846, 546] width 523 height 69
type textarea "Any updates so we can secure the slot?"
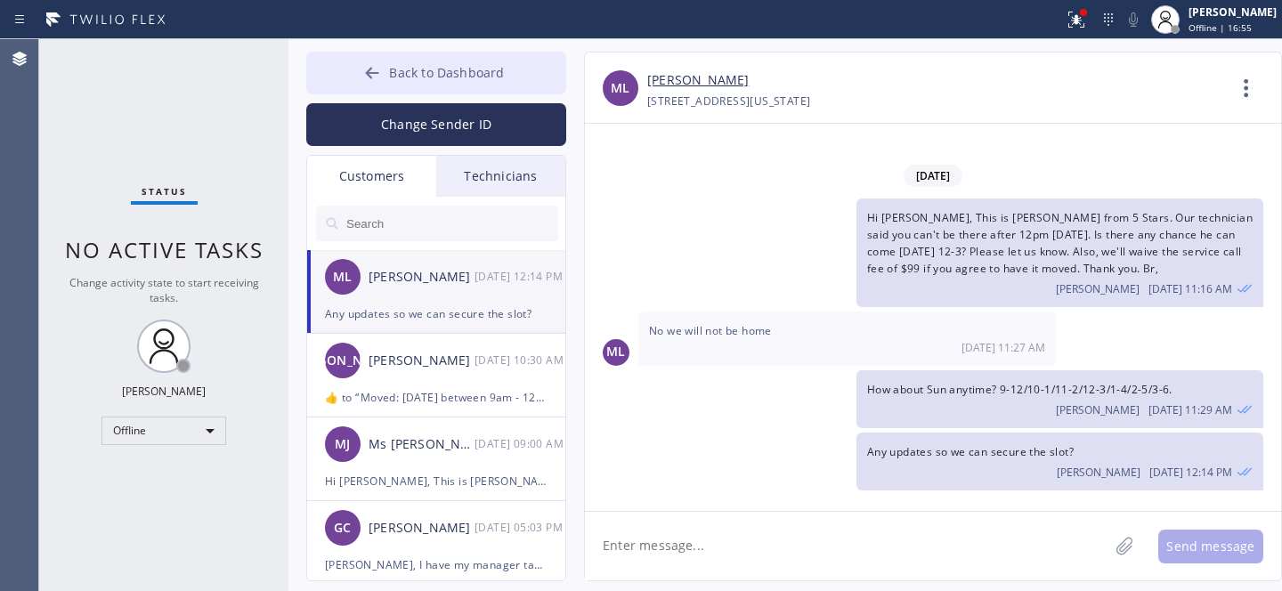
click at [408, 64] on span "Back to Dashboard" at bounding box center [446, 72] width 115 height 17
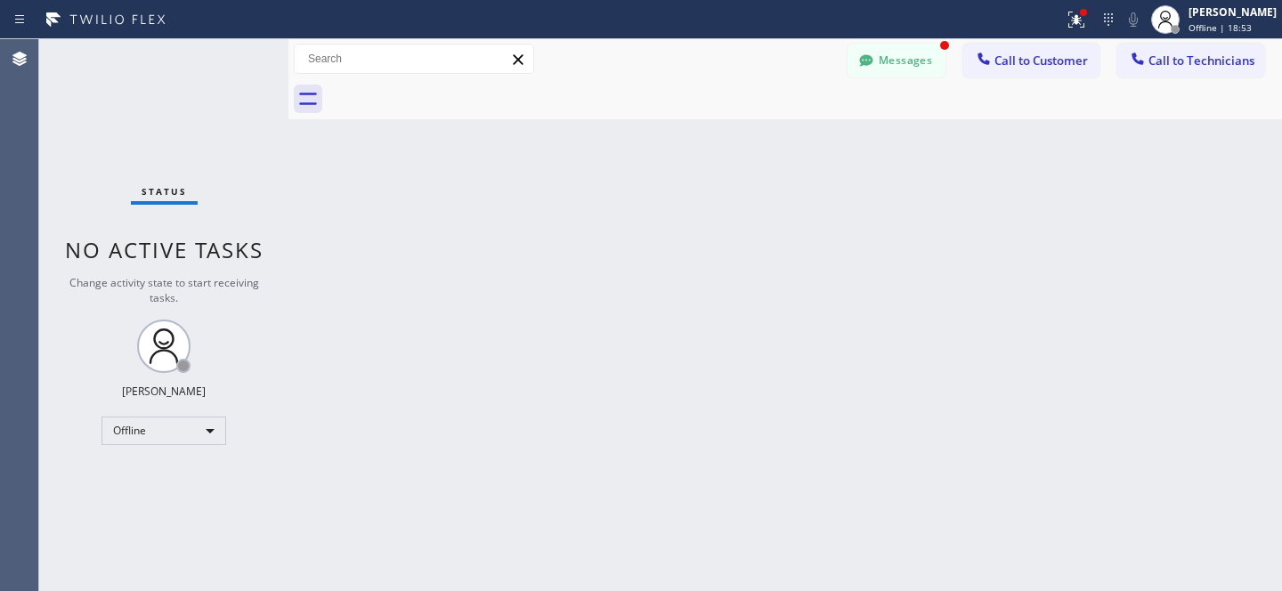
scroll to position [21, 0]
click at [936, 60] on button "Messages" at bounding box center [896, 61] width 98 height 34
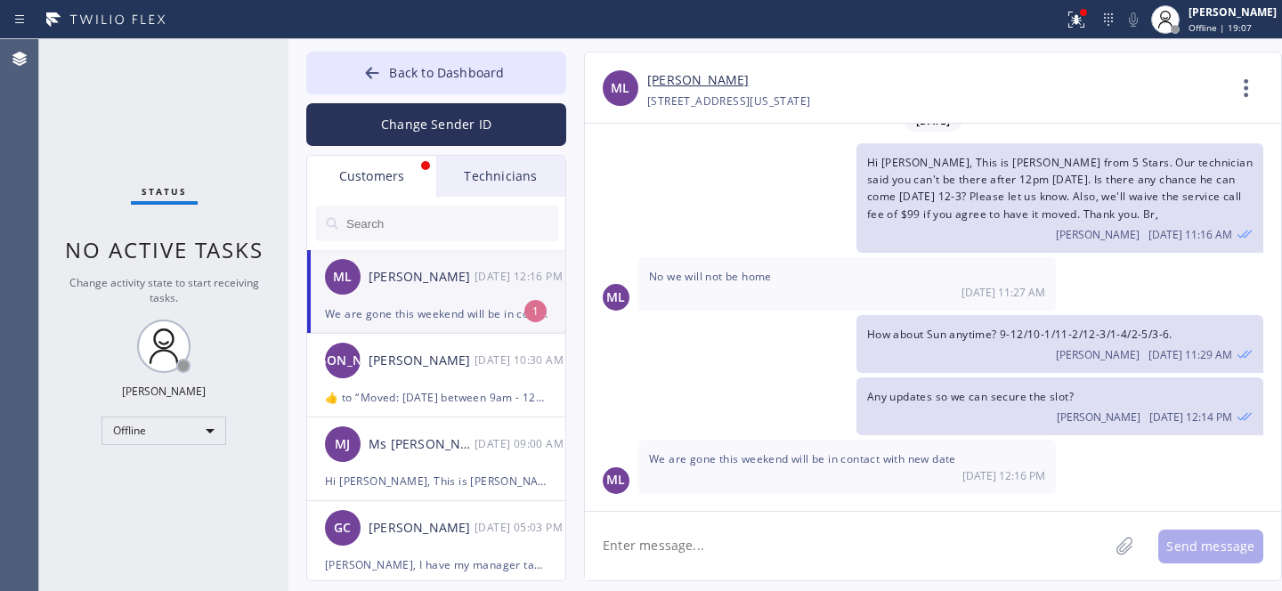
click at [438, 296] on div "ML [PERSON_NAME] [DATE] 12:16 PM" at bounding box center [437, 276] width 260 height 53
click at [774, 558] on textarea at bounding box center [846, 546] width 523 height 69
type textarea "Ok thank you. Will cancel it for now."
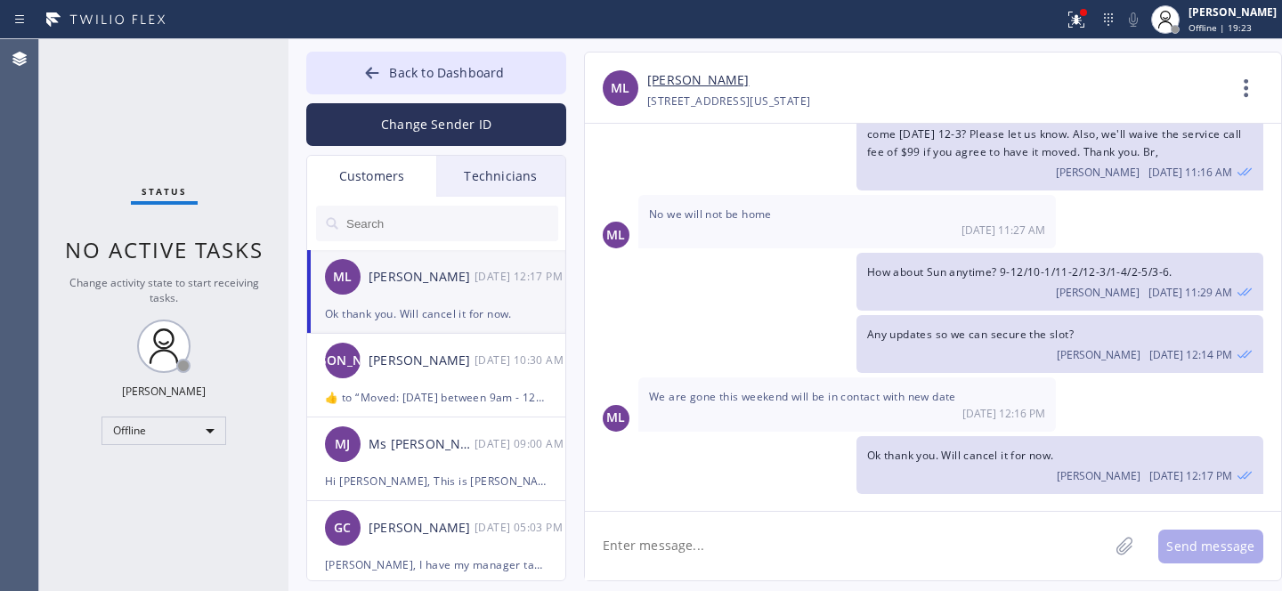
click at [667, 77] on link "[PERSON_NAME]" at bounding box center [697, 80] width 101 height 20
click at [389, 67] on button "Back to Dashboard" at bounding box center [436, 73] width 260 height 43
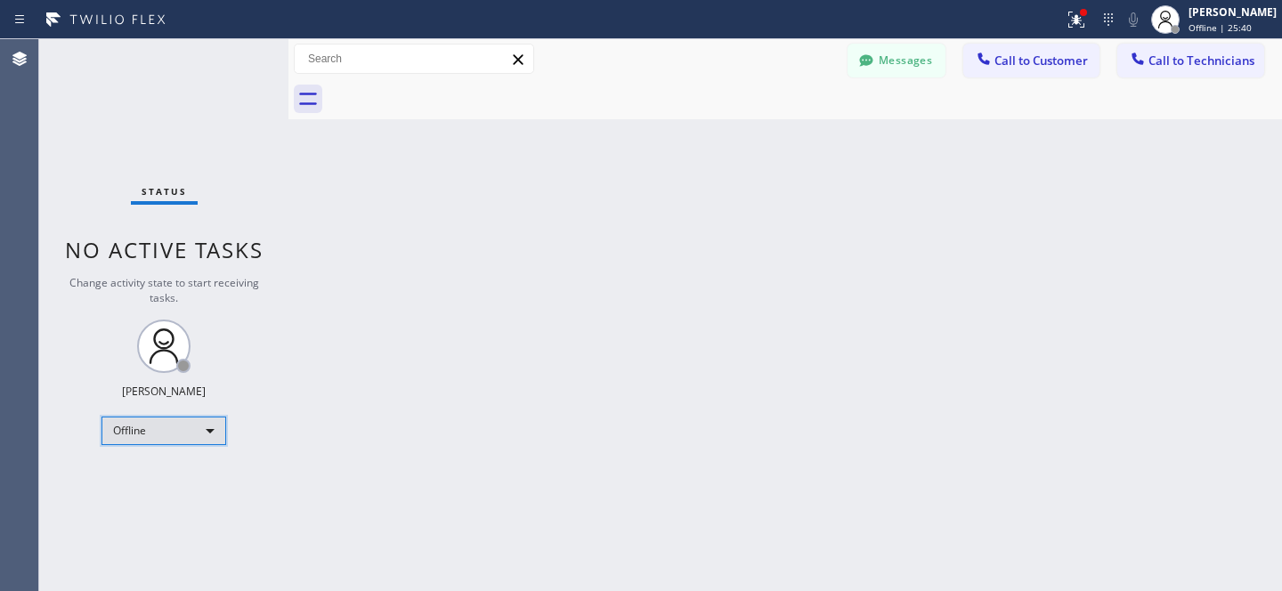
click at [173, 426] on div "Offline" at bounding box center [163, 431] width 125 height 28
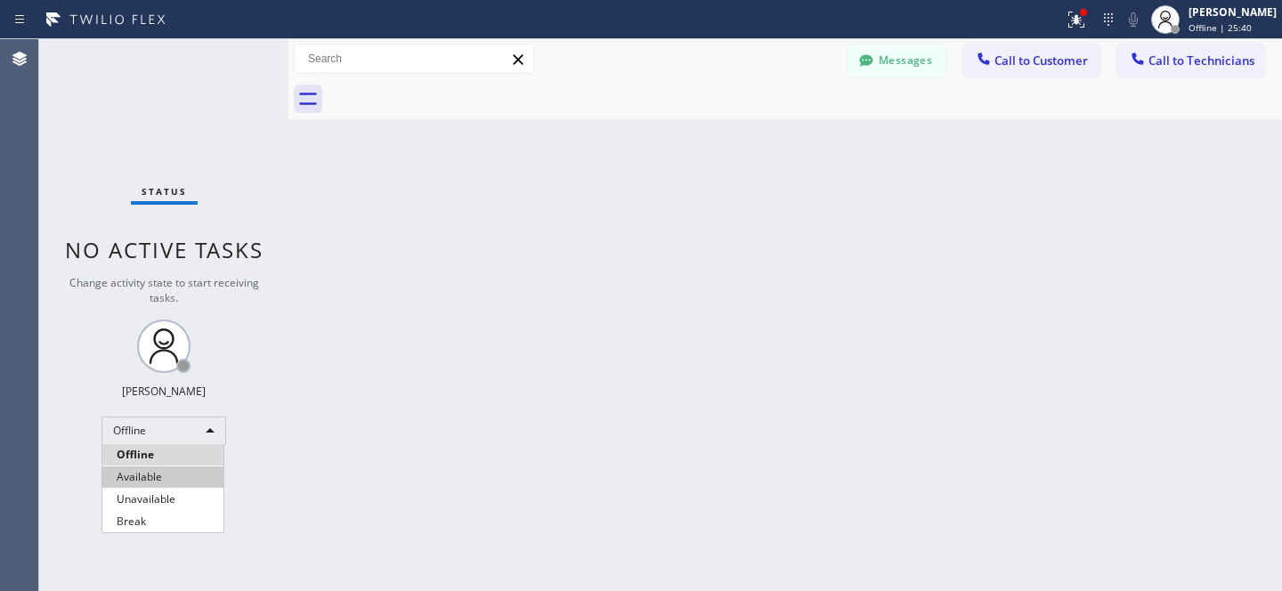
click at [151, 469] on li "Available" at bounding box center [162, 476] width 121 height 21
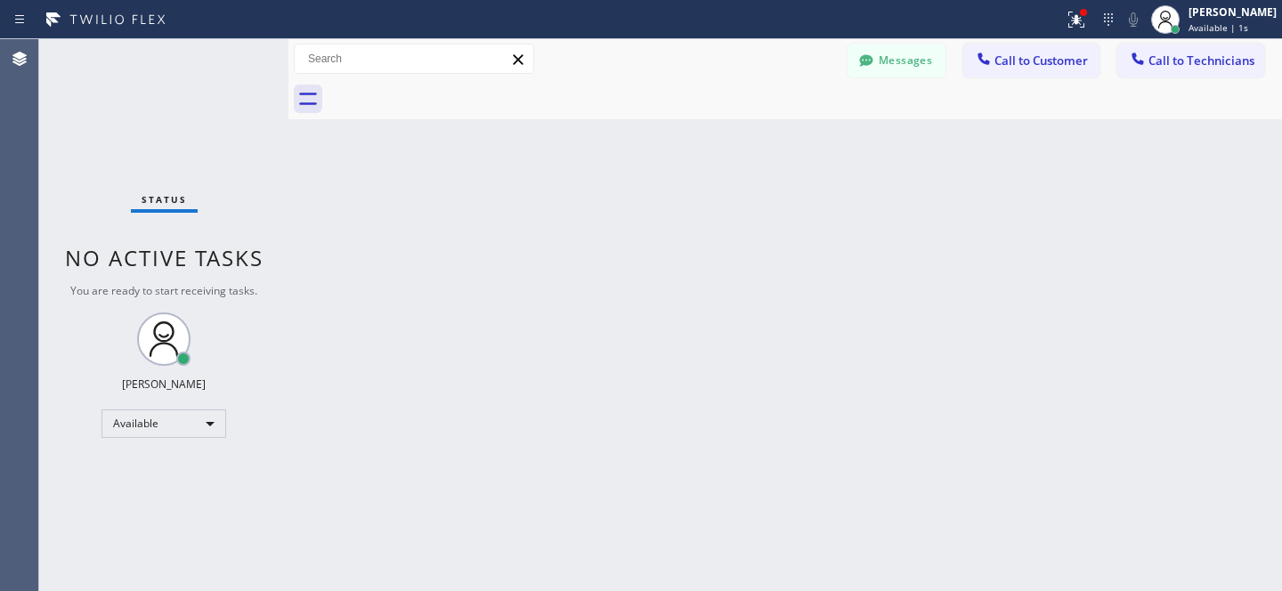
drag, startPoint x: 1162, startPoint y: 67, endPoint x: 973, endPoint y: 78, distance: 189.1
click at [1161, 67] on span "Call to Technicians" at bounding box center [1201, 61] width 106 height 16
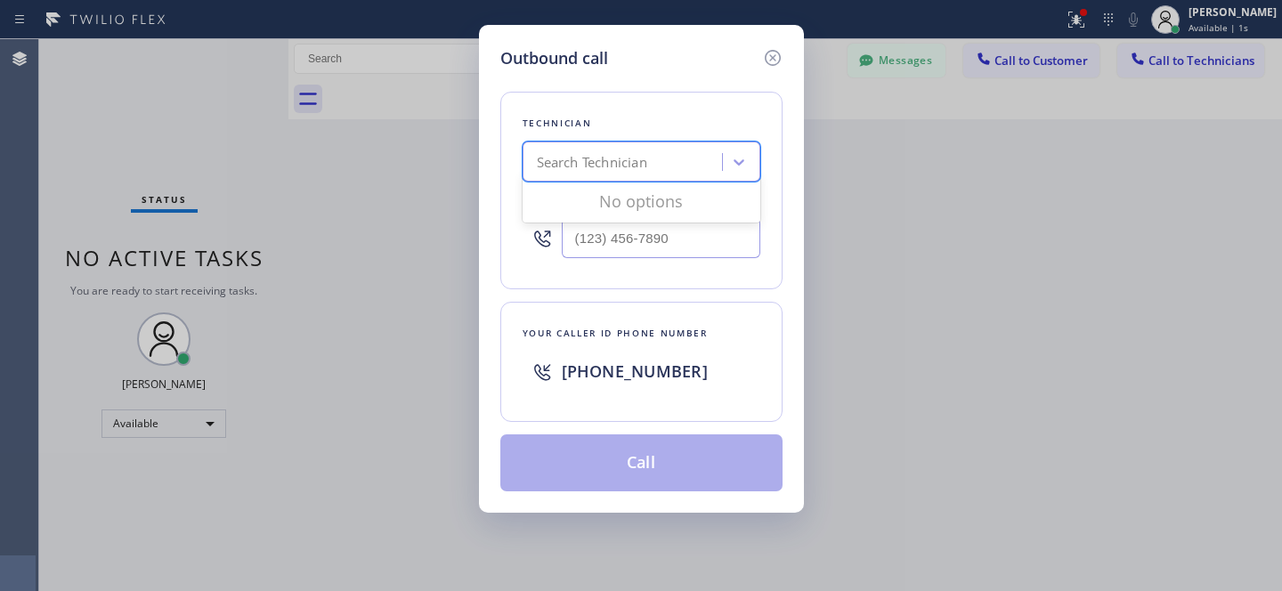
drag, startPoint x: 612, startPoint y: 171, endPoint x: 635, endPoint y: 158, distance: 26.3
click at [612, 171] on div "Search Technician" at bounding box center [592, 162] width 110 height 20
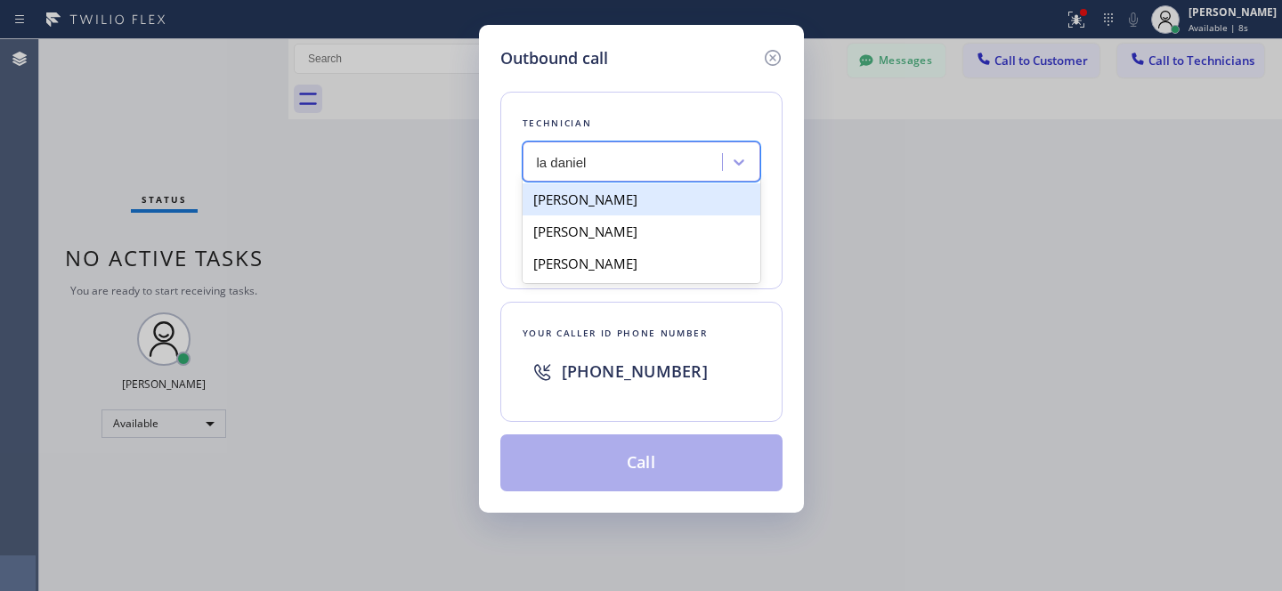
type input "la daniel"
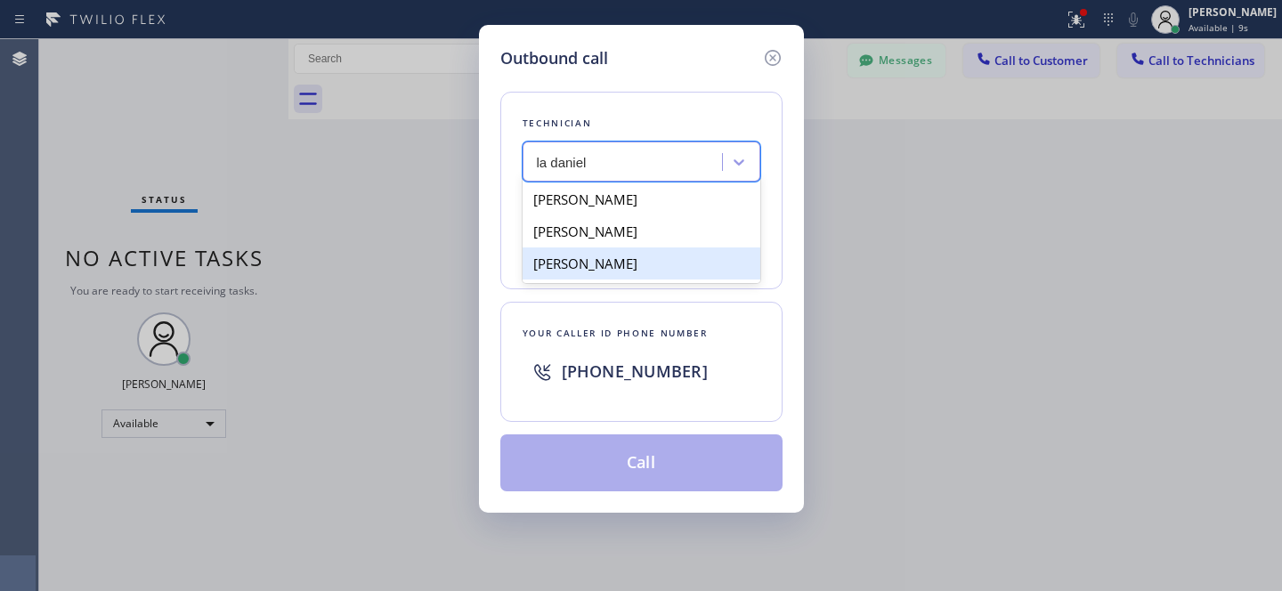
click at [577, 270] on div "[PERSON_NAME]" at bounding box center [642, 263] width 238 height 32
type input "[PHONE_NUMBER]"
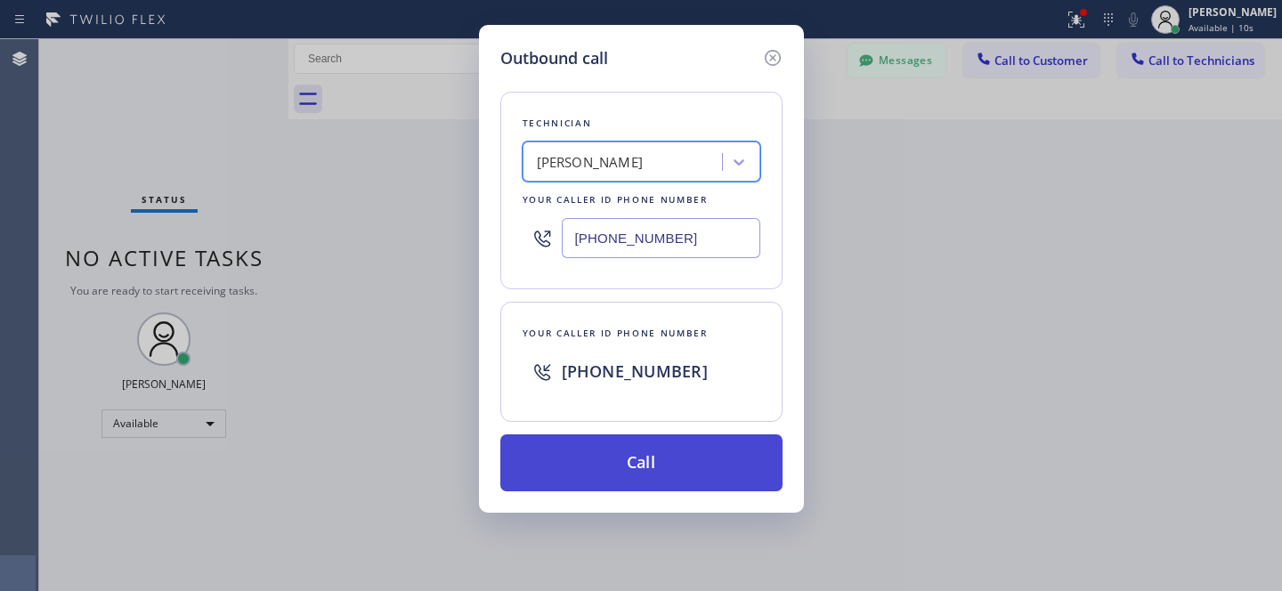
click at [709, 457] on button "Call" at bounding box center [641, 462] width 282 height 57
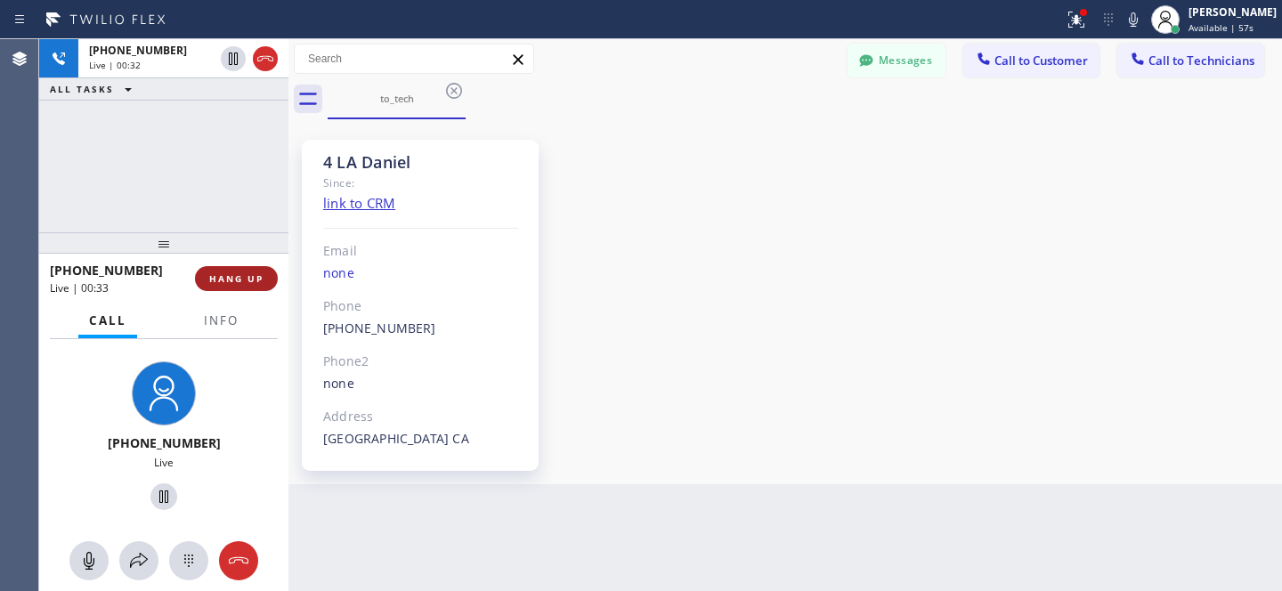
click at [247, 274] on span "HANG UP" at bounding box center [236, 278] width 54 height 12
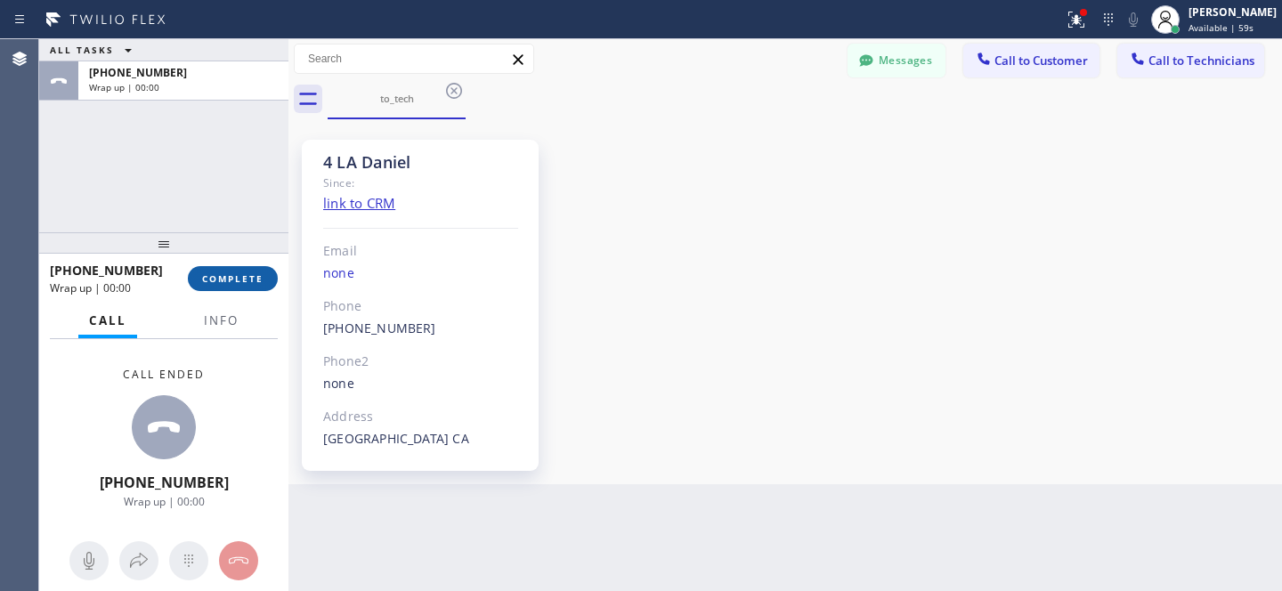
drag, startPoint x: 207, startPoint y: 289, endPoint x: 225, endPoint y: 276, distance: 22.3
click at [207, 289] on button "COMPLETE" at bounding box center [233, 278] width 90 height 25
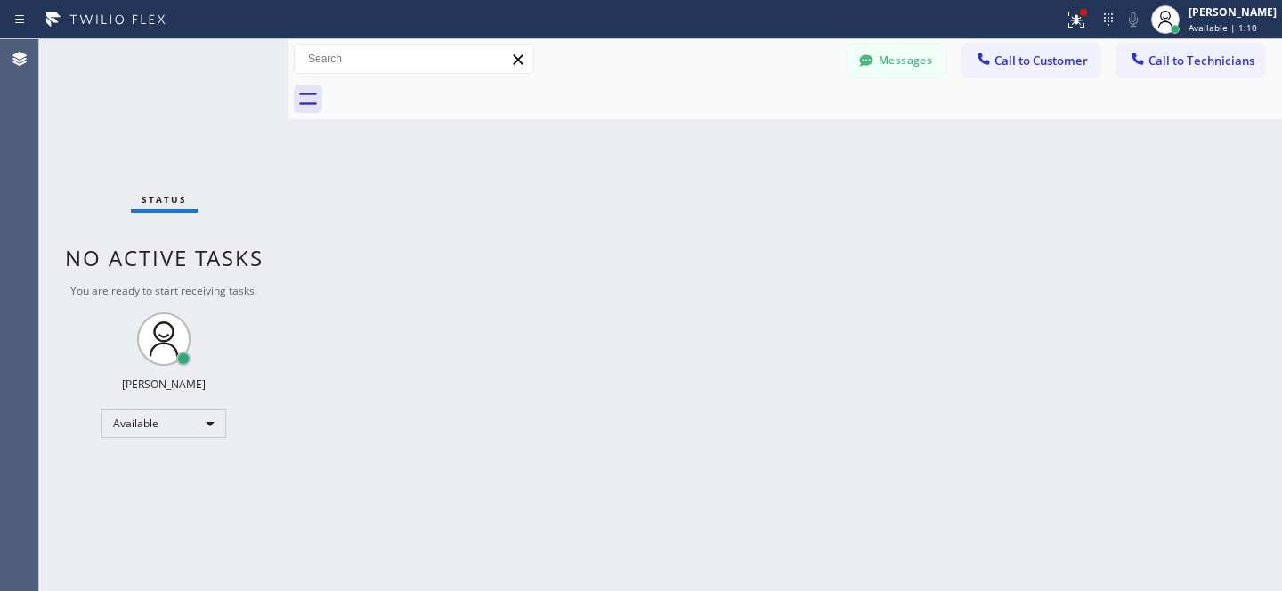
click at [1021, 60] on span "Call to Customer" at bounding box center [1040, 61] width 93 height 16
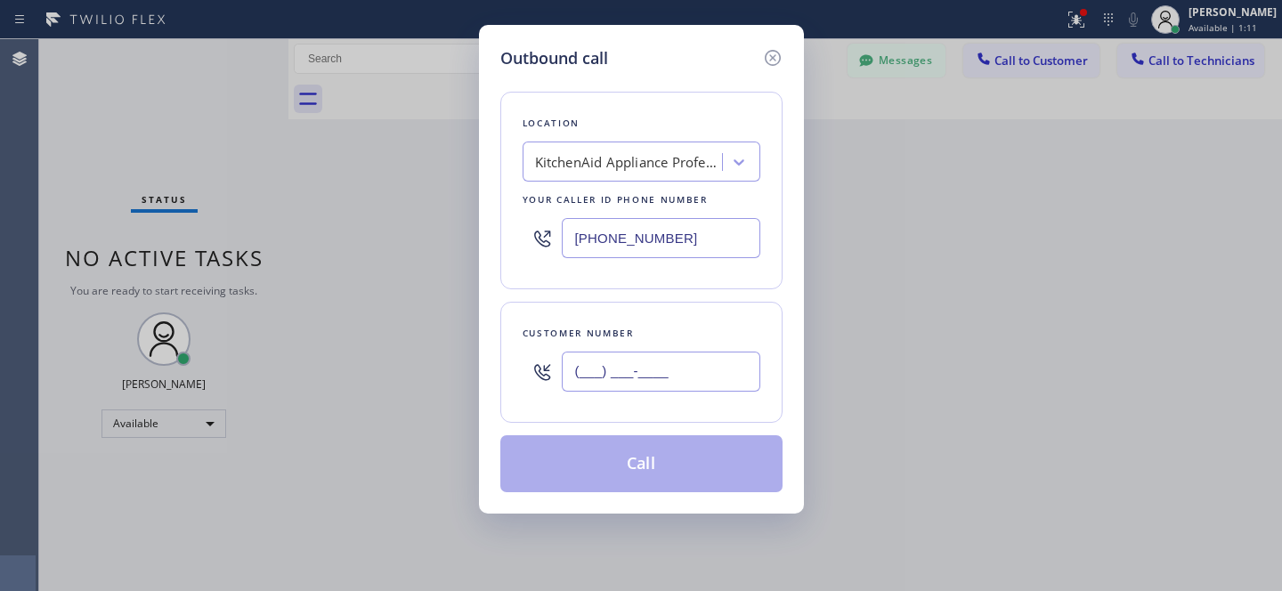
click at [666, 368] on input "(___) ___-____" at bounding box center [661, 372] width 199 height 40
paste input "909) 908-3260"
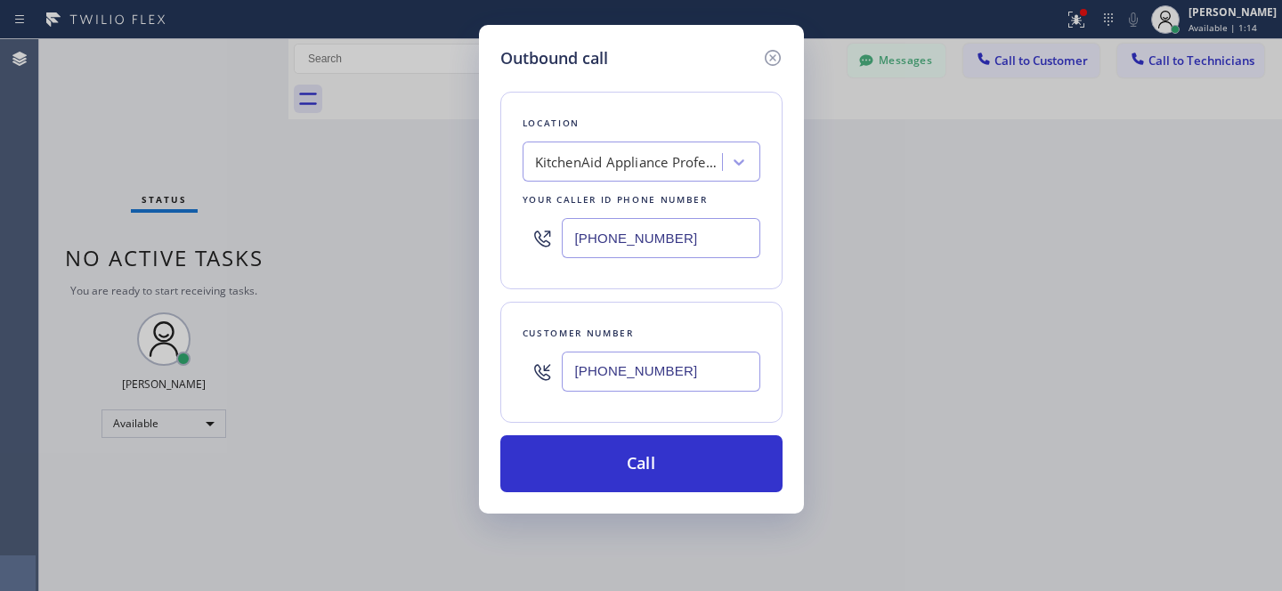
type input "[PHONE_NUMBER]"
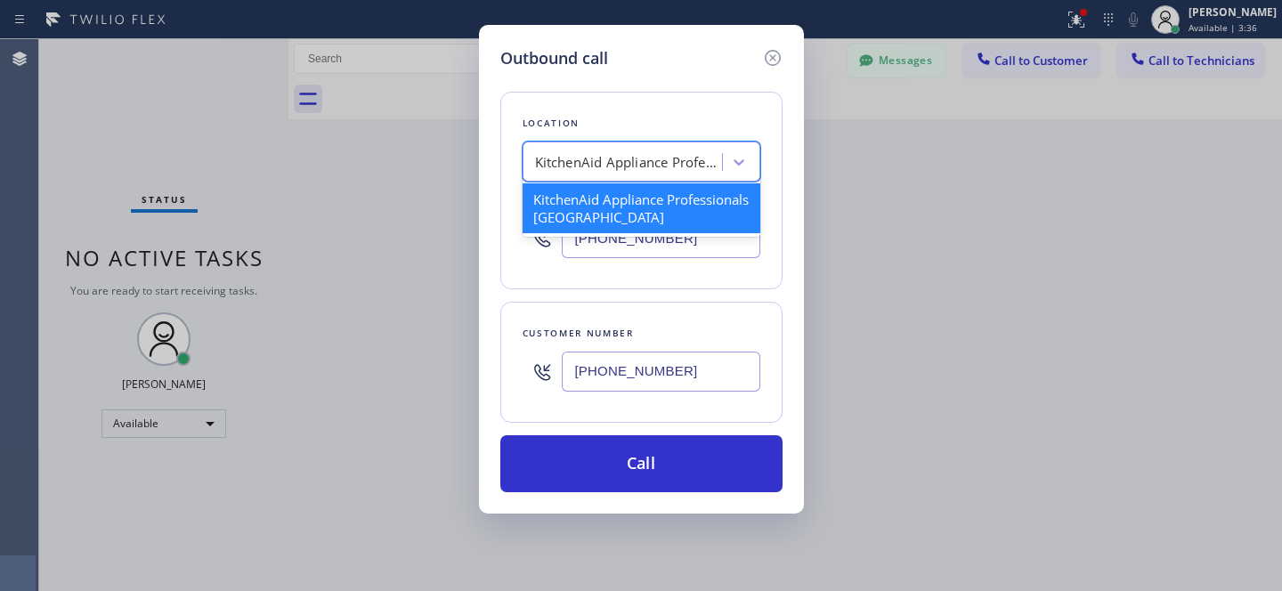
click at [665, 173] on div "KitchenAid Appliance Professionals [GEOGRAPHIC_DATA]" at bounding box center [625, 162] width 194 height 31
paste input "5 Star Appliance Repair"
type input "5 Star Appliance Repair"
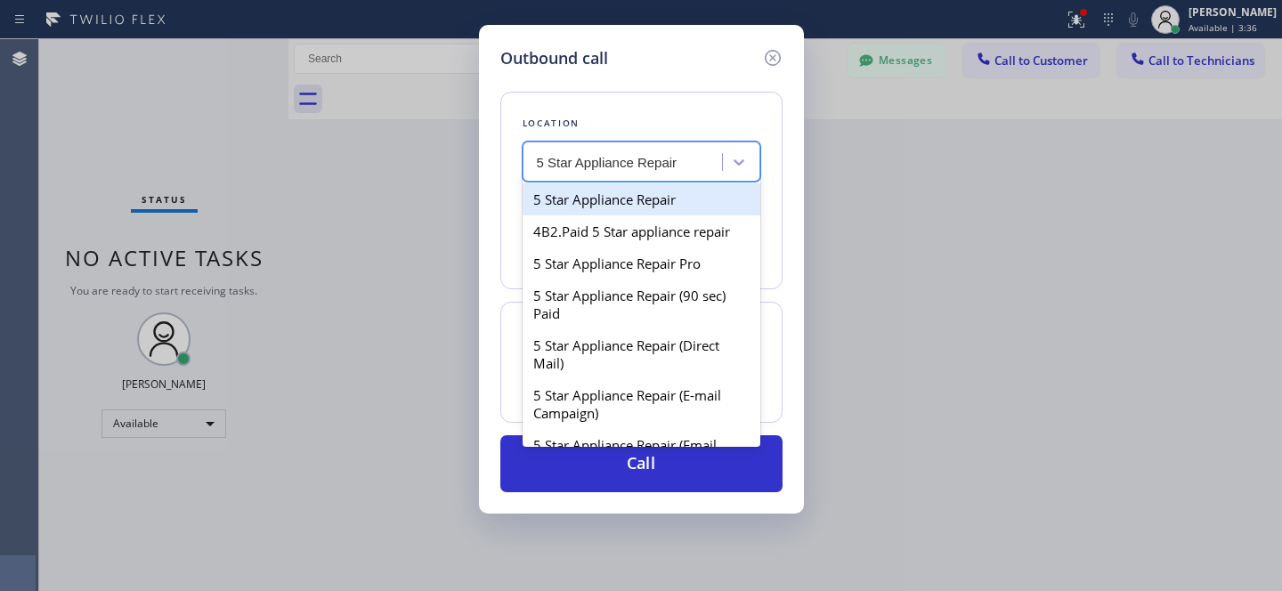
click at [628, 207] on div "5 Star Appliance Repair" at bounding box center [642, 199] width 238 height 32
type input "[PHONE_NUMBER]"
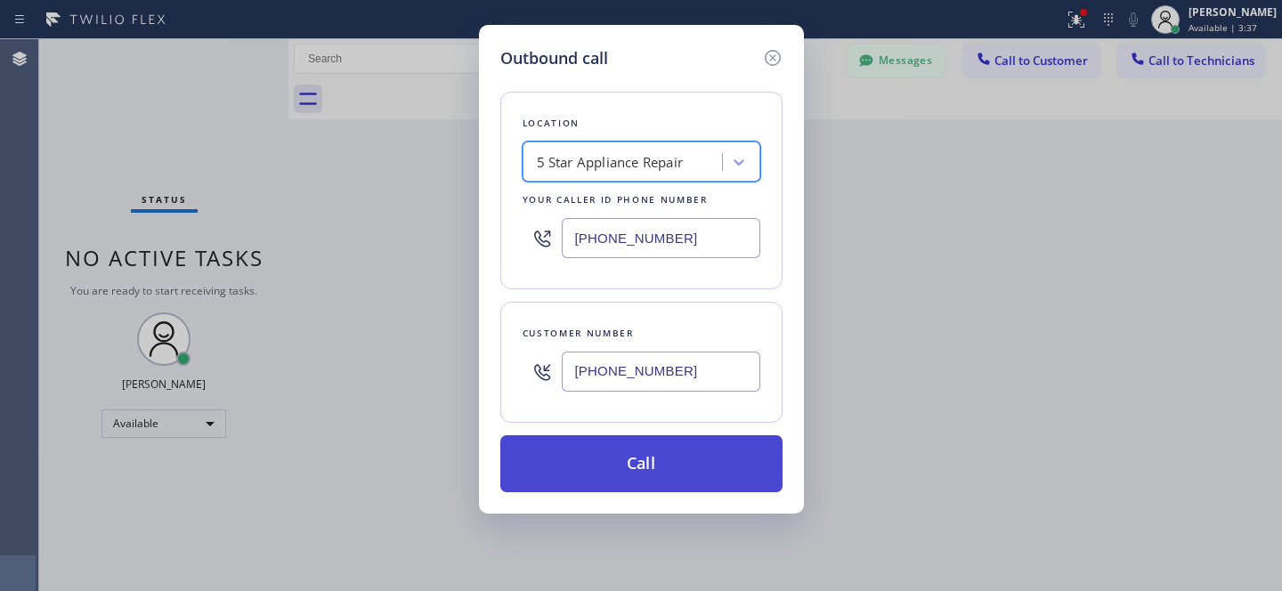
drag, startPoint x: 684, startPoint y: 466, endPoint x: 695, endPoint y: 460, distance: 13.1
click at [685, 465] on button "Call" at bounding box center [641, 463] width 282 height 57
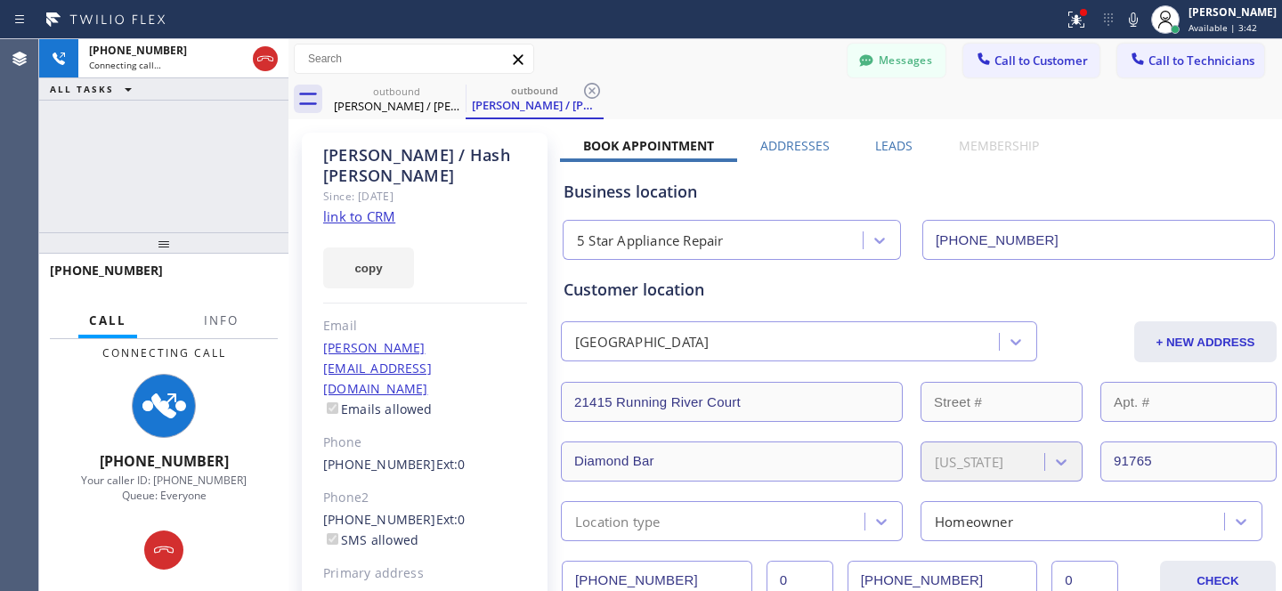
type input "[PHONE_NUMBER]"
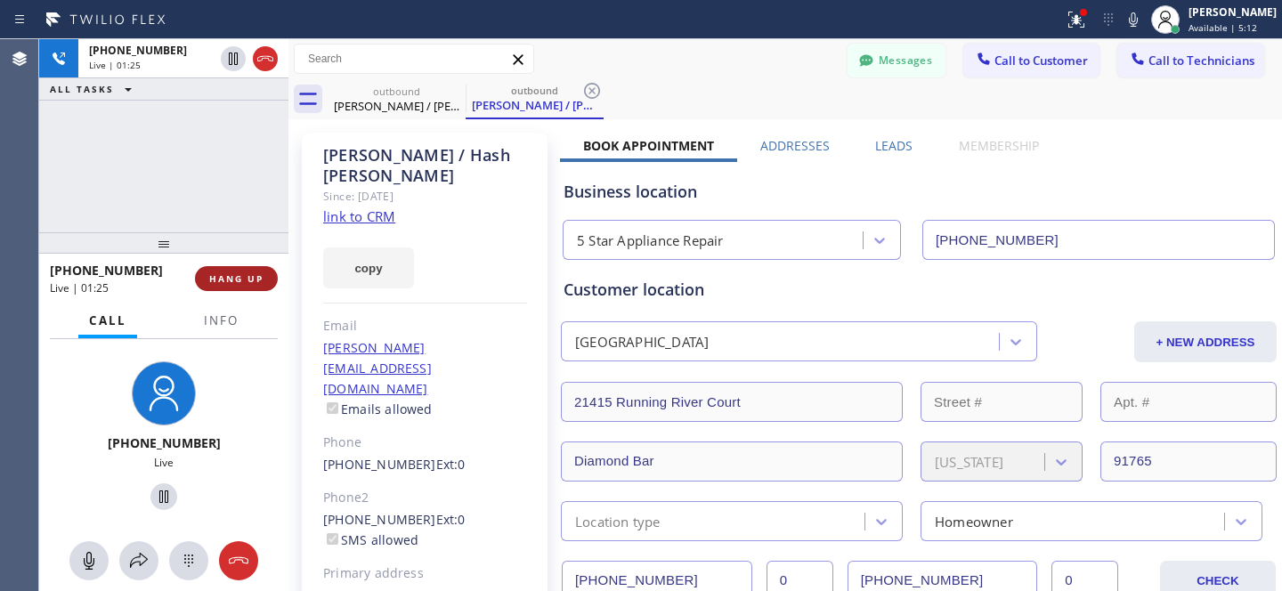
click at [230, 272] on button "HANG UP" at bounding box center [236, 278] width 83 height 25
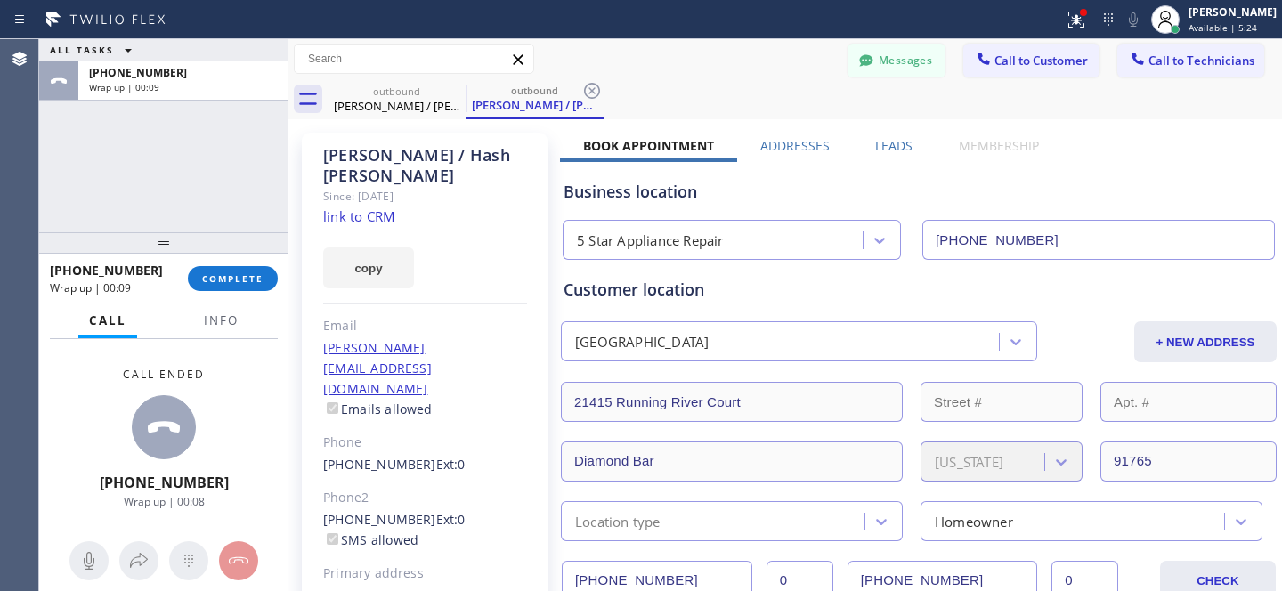
click at [364, 456] on link "[PHONE_NUMBER]" at bounding box center [379, 464] width 113 height 17
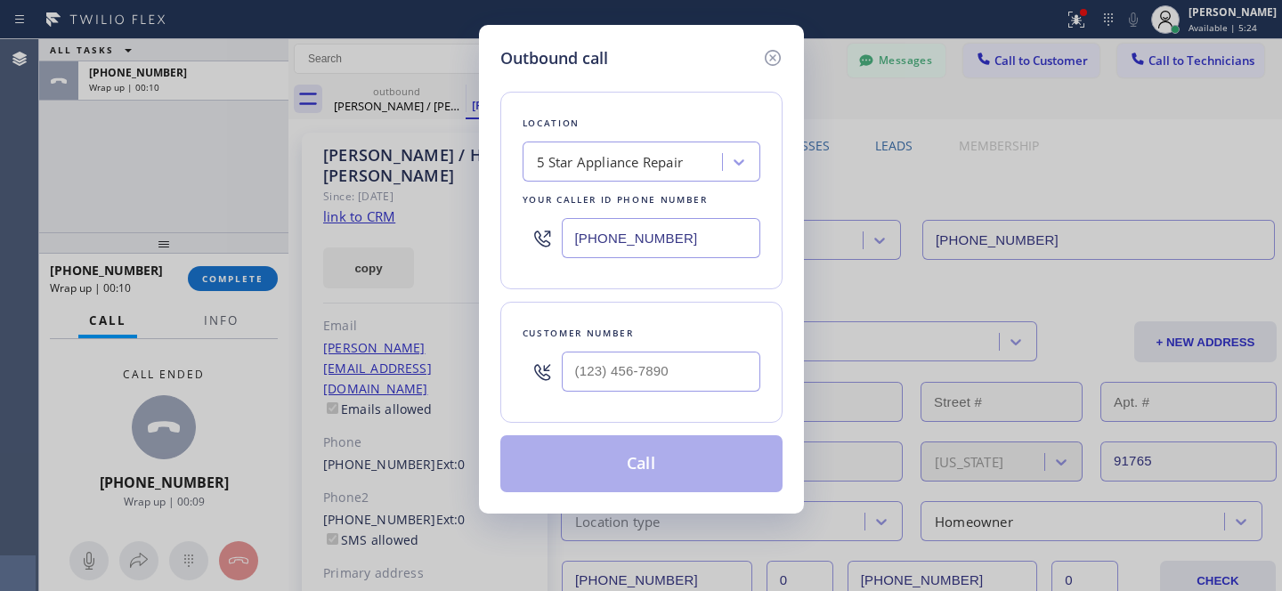
type input "[PHONE_NUMBER]"
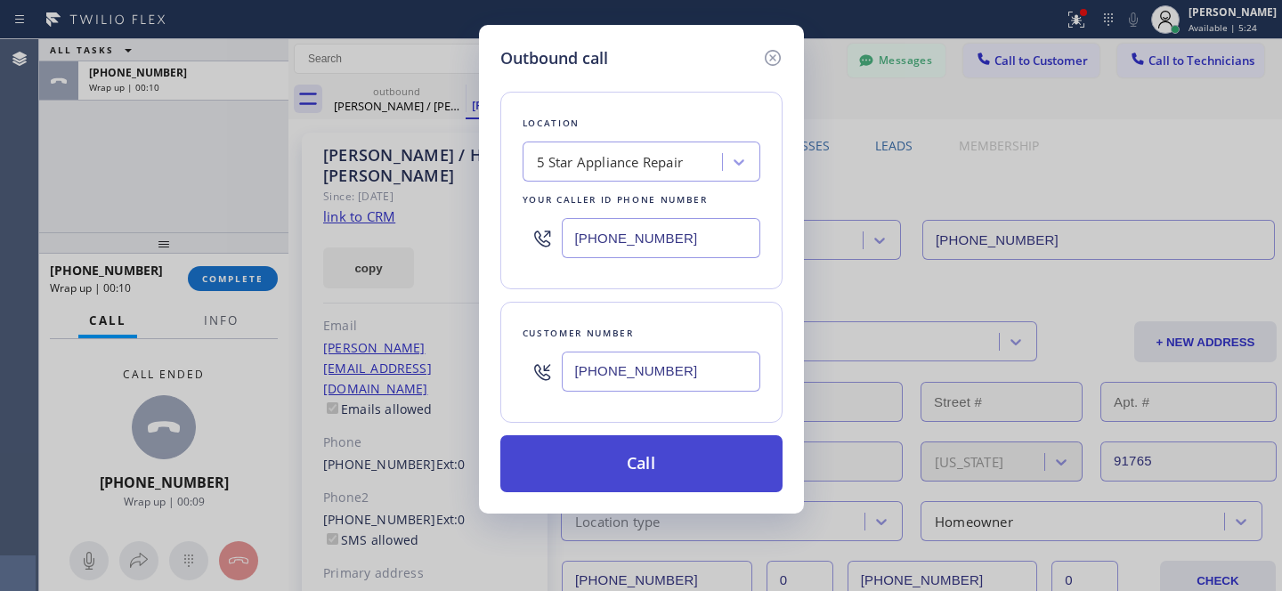
drag, startPoint x: 656, startPoint y: 474, endPoint x: 681, endPoint y: 480, distance: 25.7
click at [657, 474] on button "Call" at bounding box center [641, 463] width 282 height 57
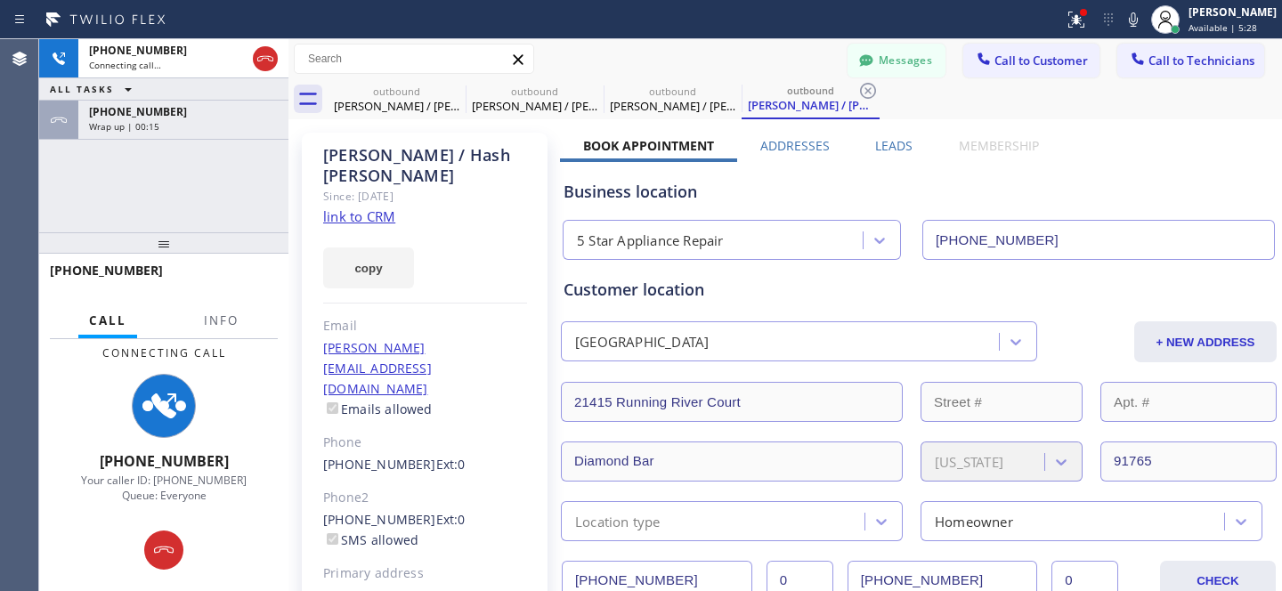
type input "[PHONE_NUMBER]"
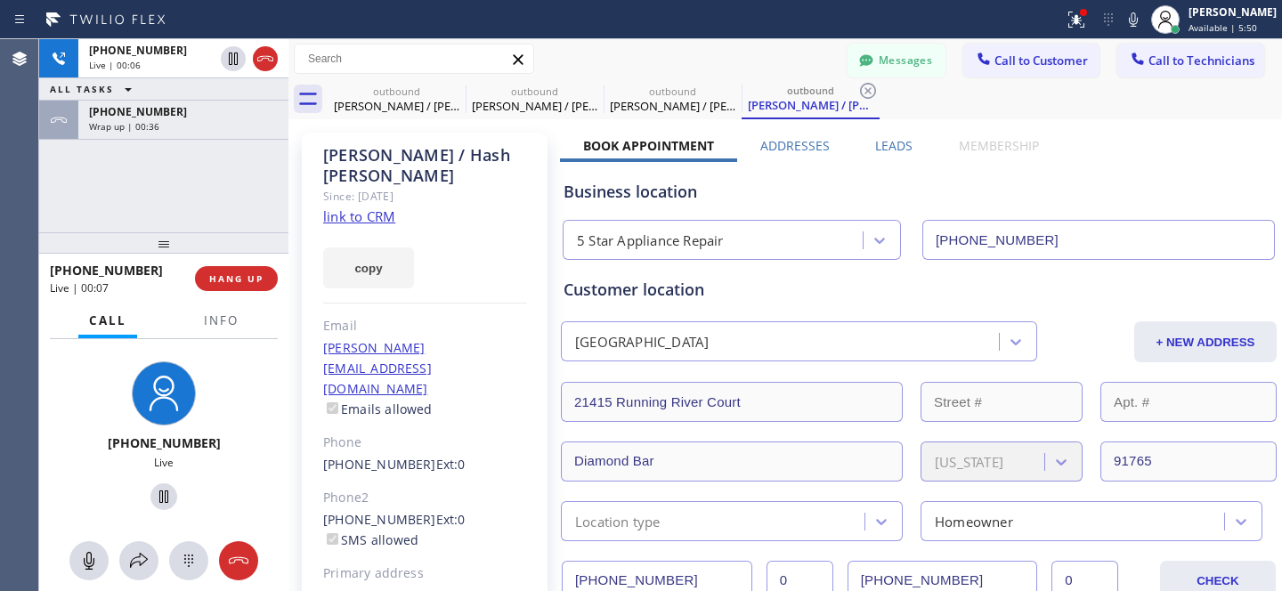
click at [232, 267] on button "HANG UP" at bounding box center [236, 278] width 83 height 25
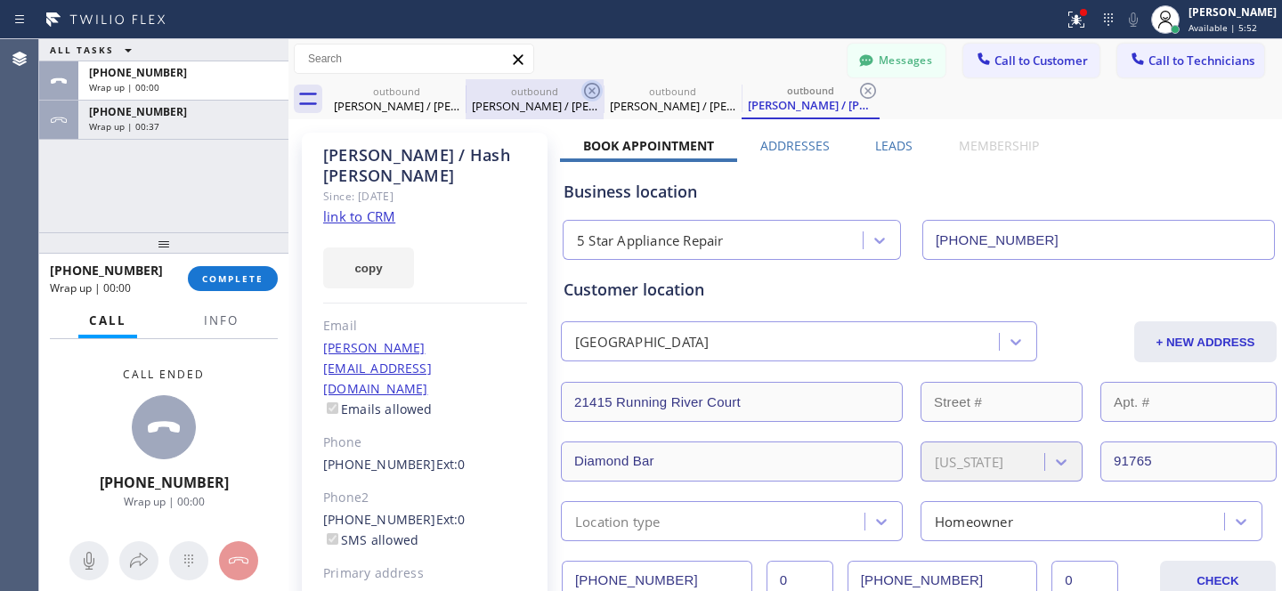
click at [0, 0] on icon at bounding box center [0, 0] width 0 height 0
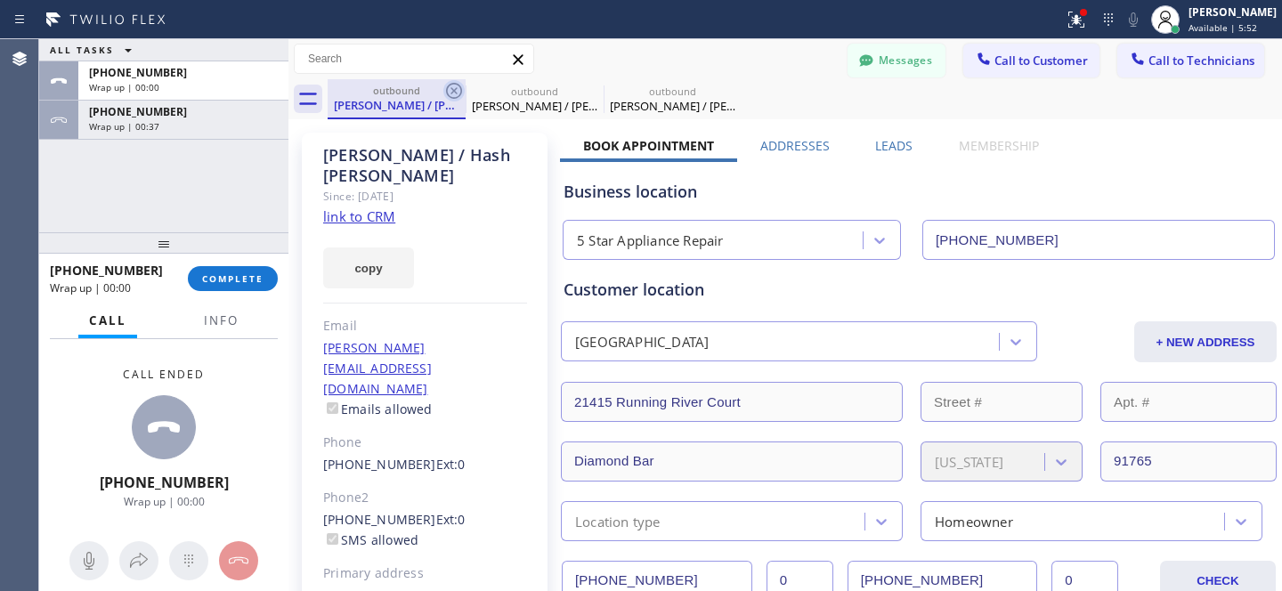
click at [449, 89] on icon at bounding box center [453, 90] width 21 height 21
click at [450, 89] on icon at bounding box center [453, 90] width 21 height 21
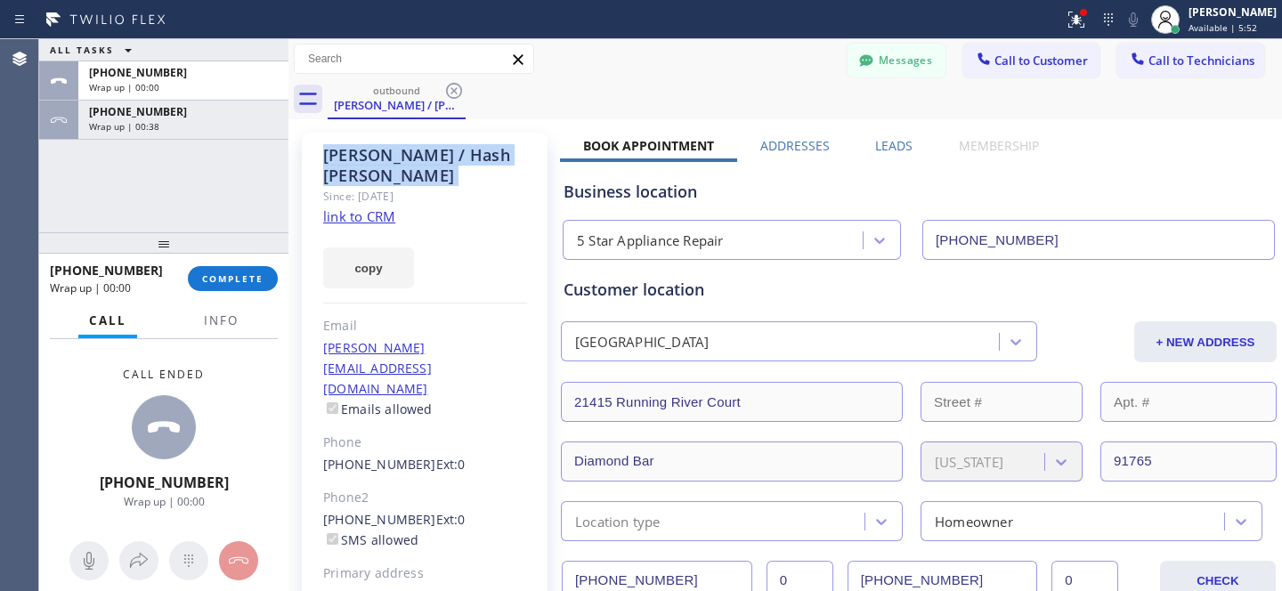
click at [450, 89] on icon at bounding box center [453, 90] width 21 height 21
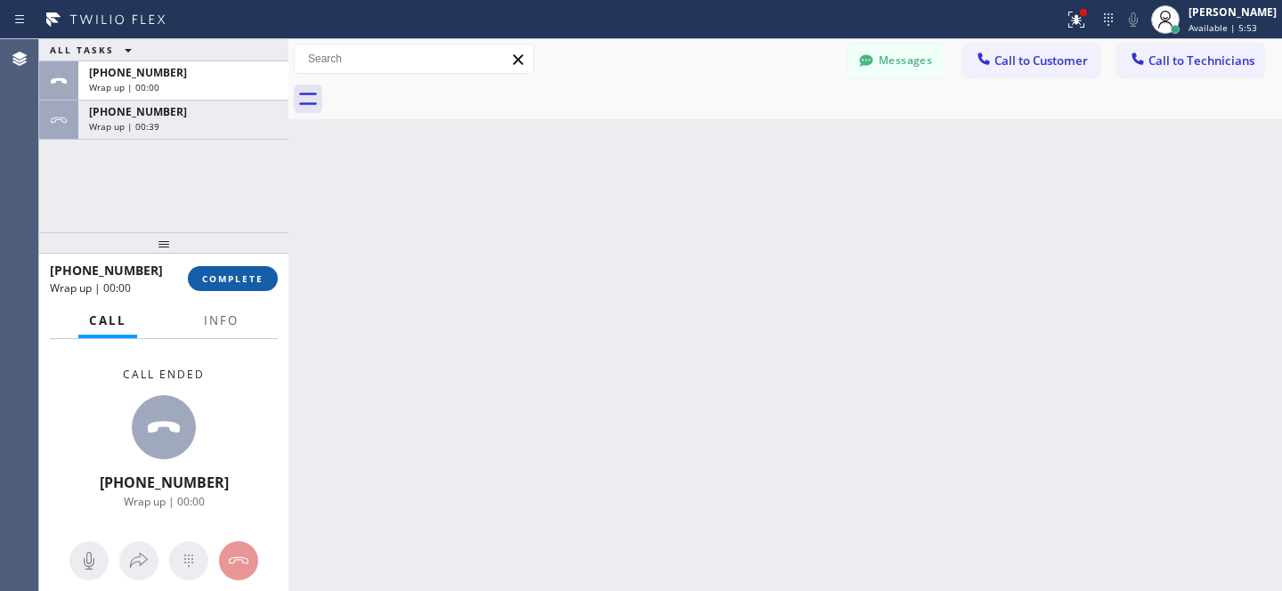
click at [258, 277] on span "COMPLETE" at bounding box center [232, 278] width 61 height 12
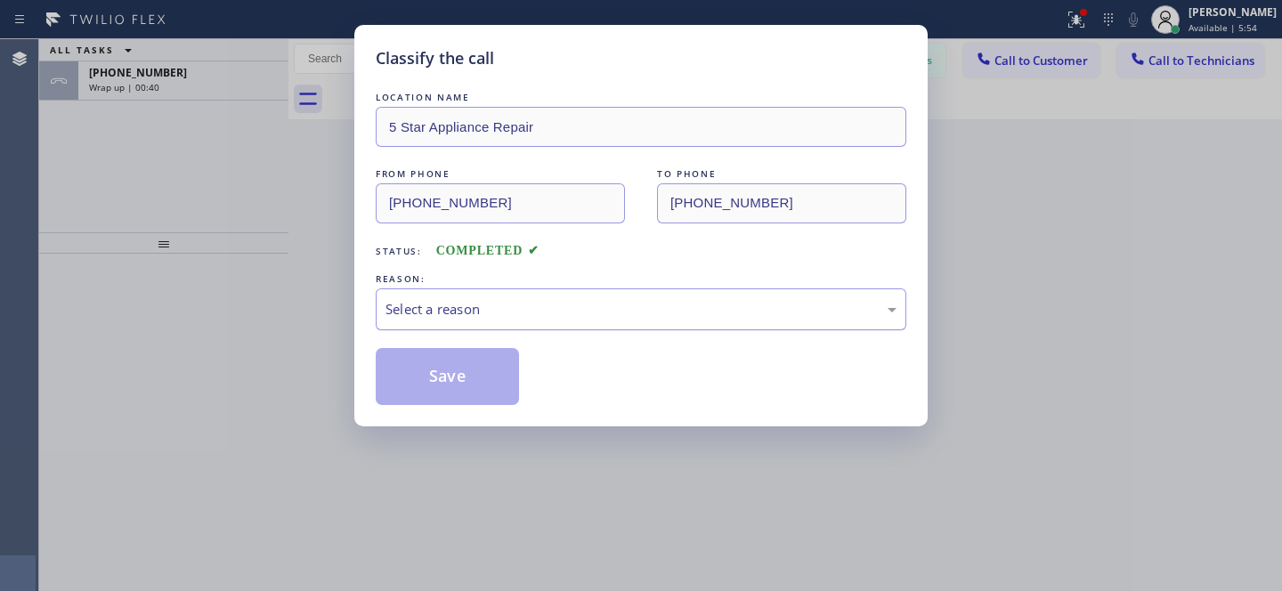
click at [615, 332] on div "LOCATION NAME 5 Star Appliance Repair FROM PHONE [PHONE_NUMBER] TO PHONE [PHONE…" at bounding box center [641, 246] width 531 height 317
click at [613, 320] on div "Select a reason" at bounding box center [640, 309] width 511 height 20
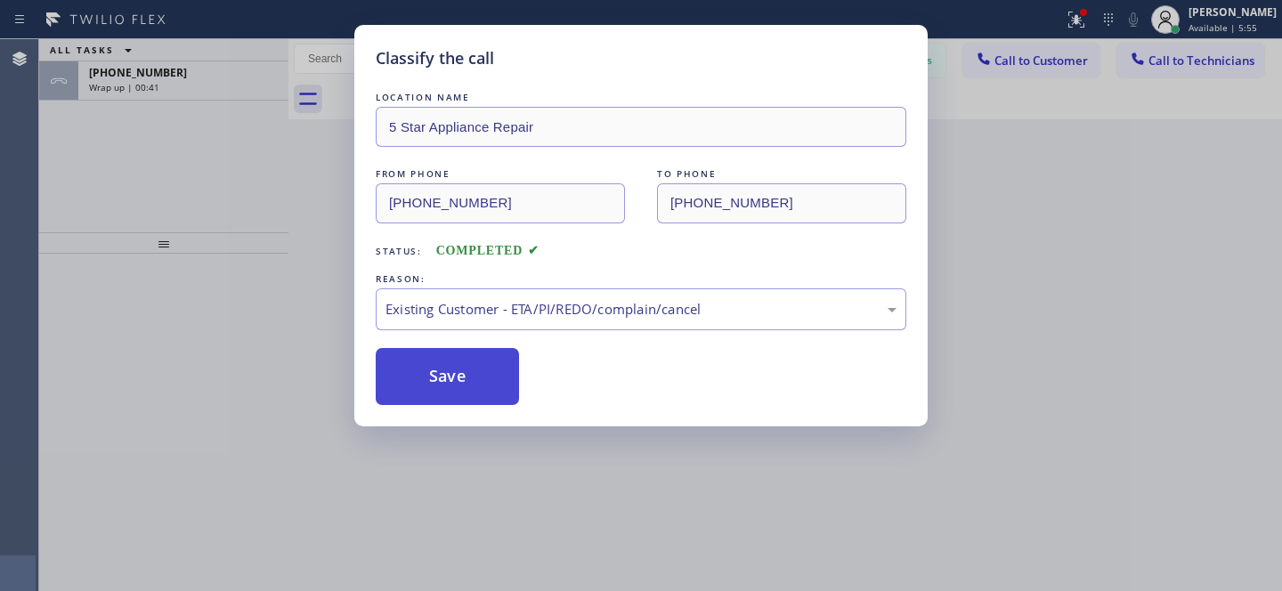
click at [478, 401] on button "Save" at bounding box center [447, 376] width 143 height 57
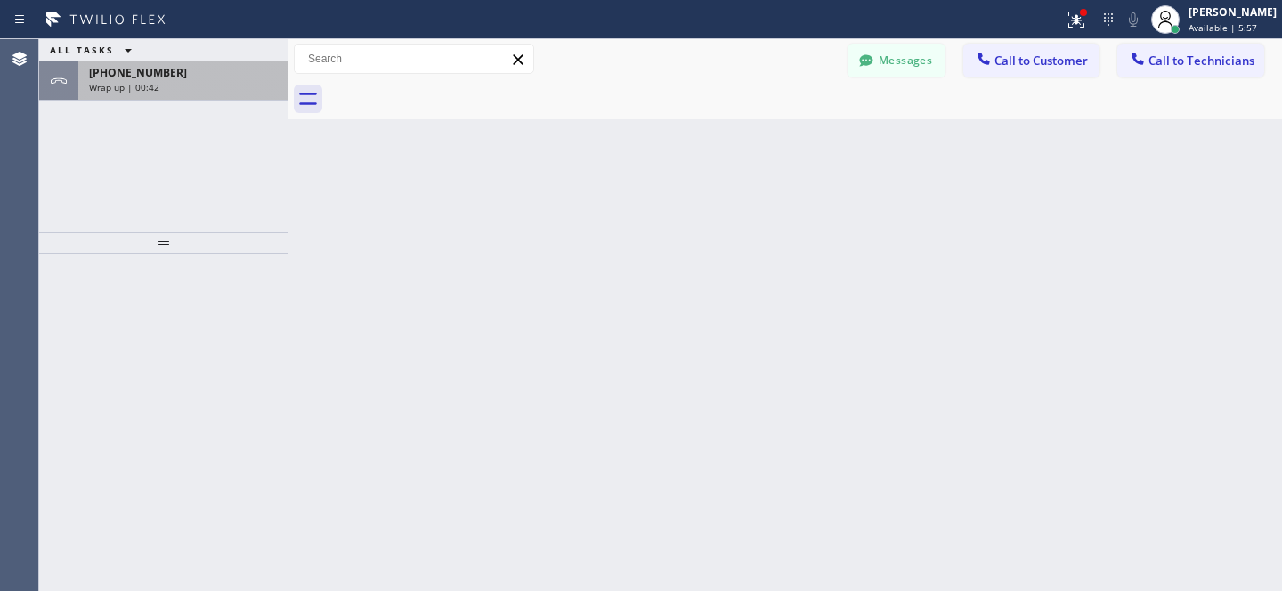
click at [206, 79] on div "[PHONE_NUMBER]" at bounding box center [183, 72] width 189 height 15
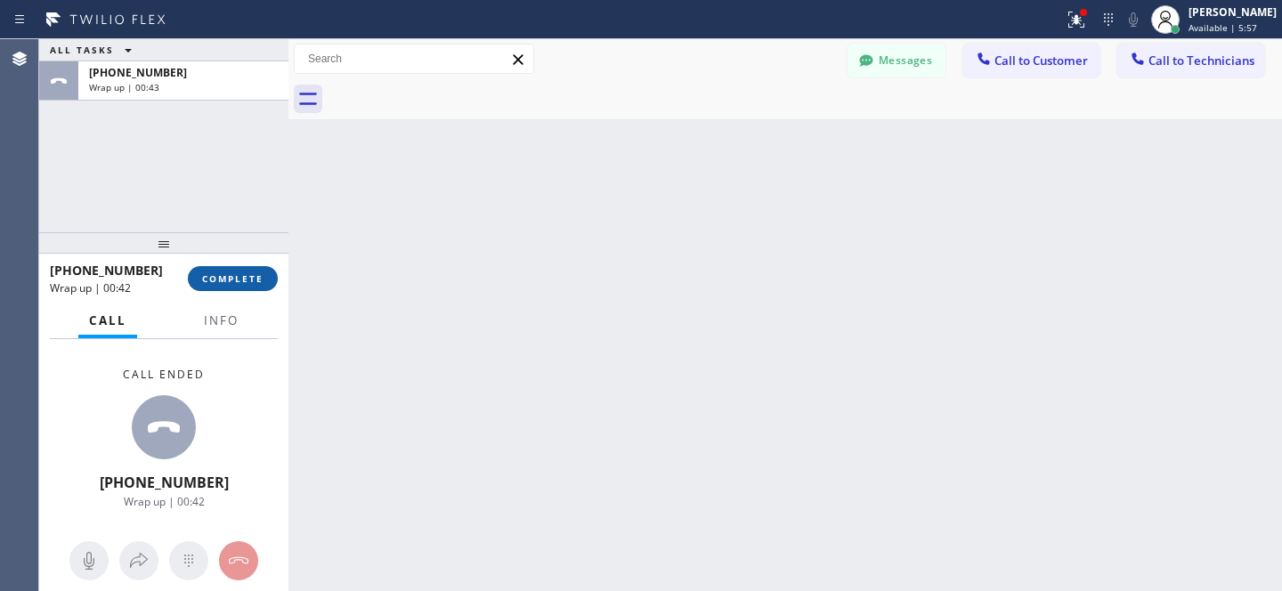
click at [208, 277] on span "COMPLETE" at bounding box center [232, 278] width 61 height 12
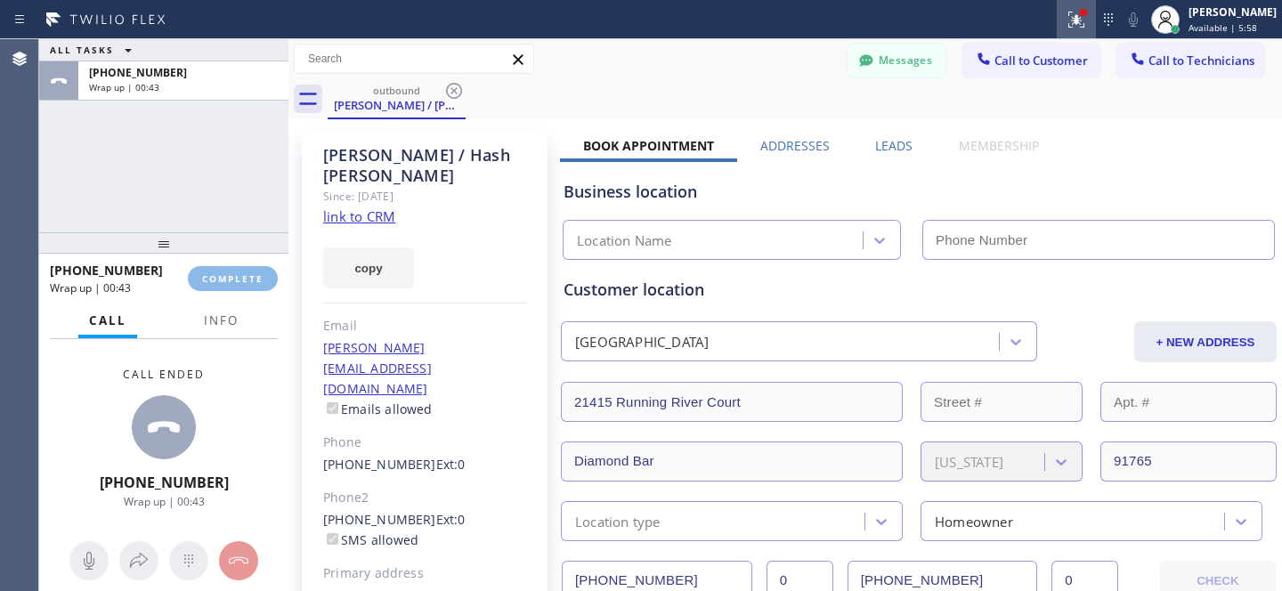
type input "[PHONE_NUMBER]"
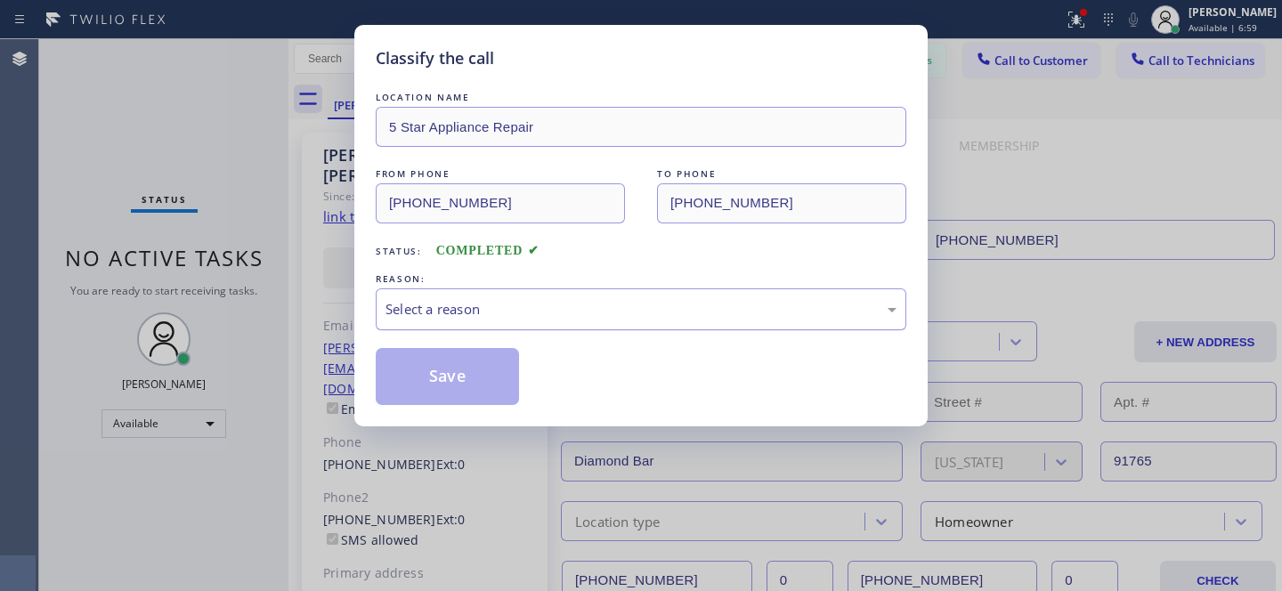
click at [662, 315] on div "Select a reason" at bounding box center [640, 309] width 511 height 20
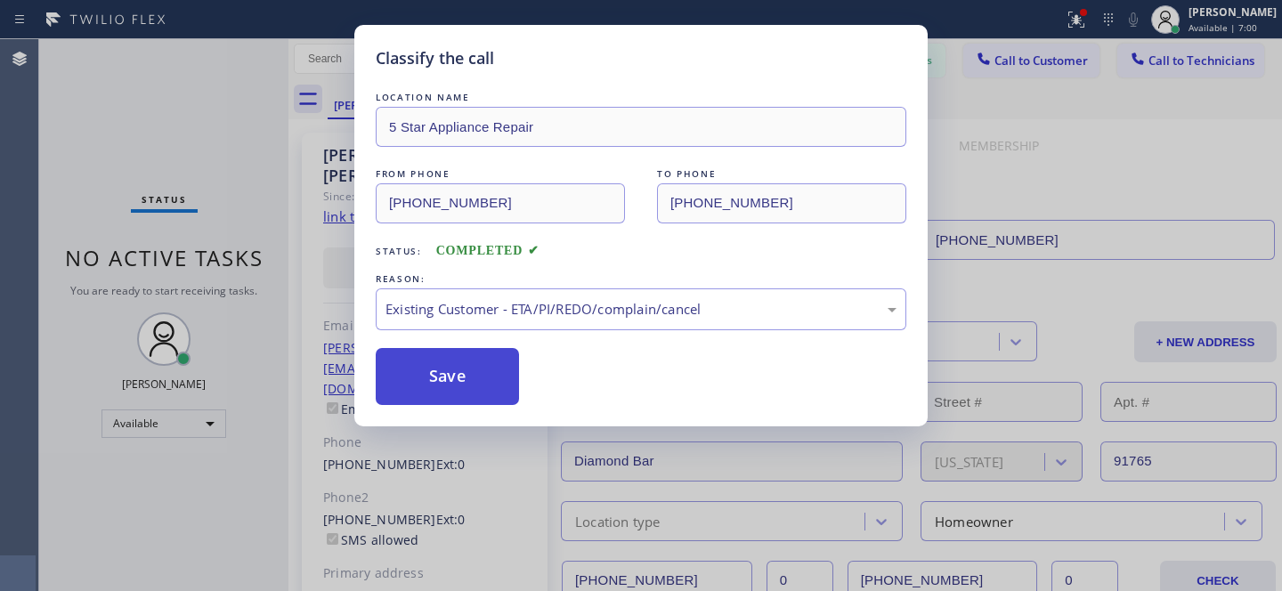
click at [447, 394] on button "Save" at bounding box center [447, 376] width 143 height 57
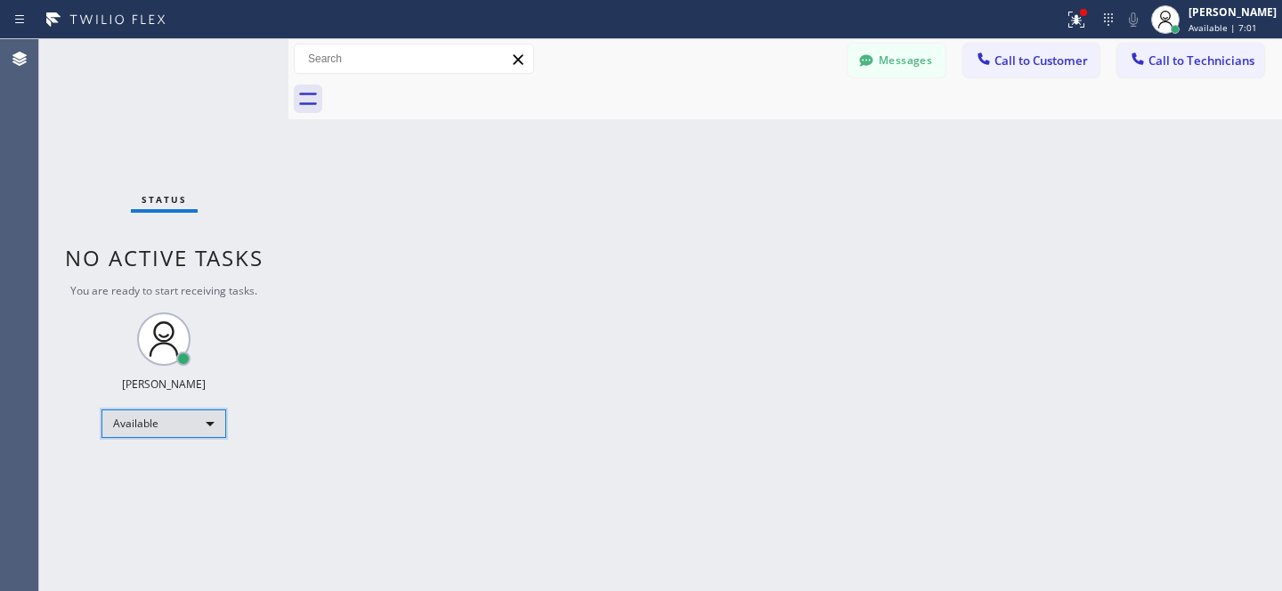
click at [150, 414] on div "Available" at bounding box center [163, 424] width 125 height 28
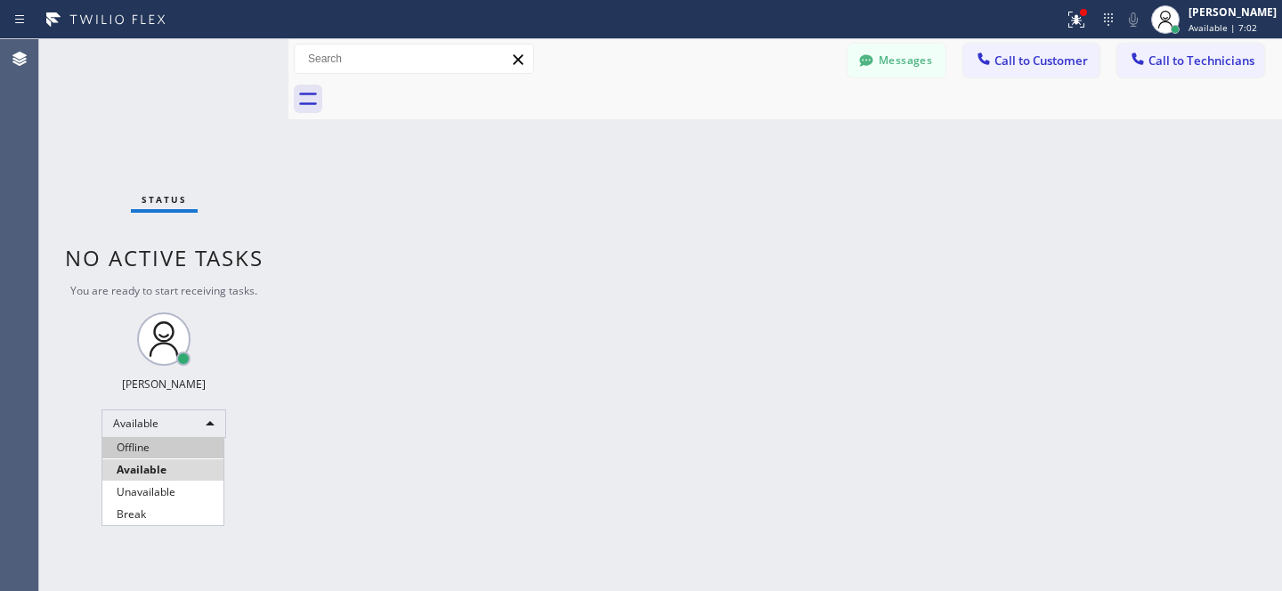
click at [151, 442] on li "Offline" at bounding box center [162, 447] width 121 height 21
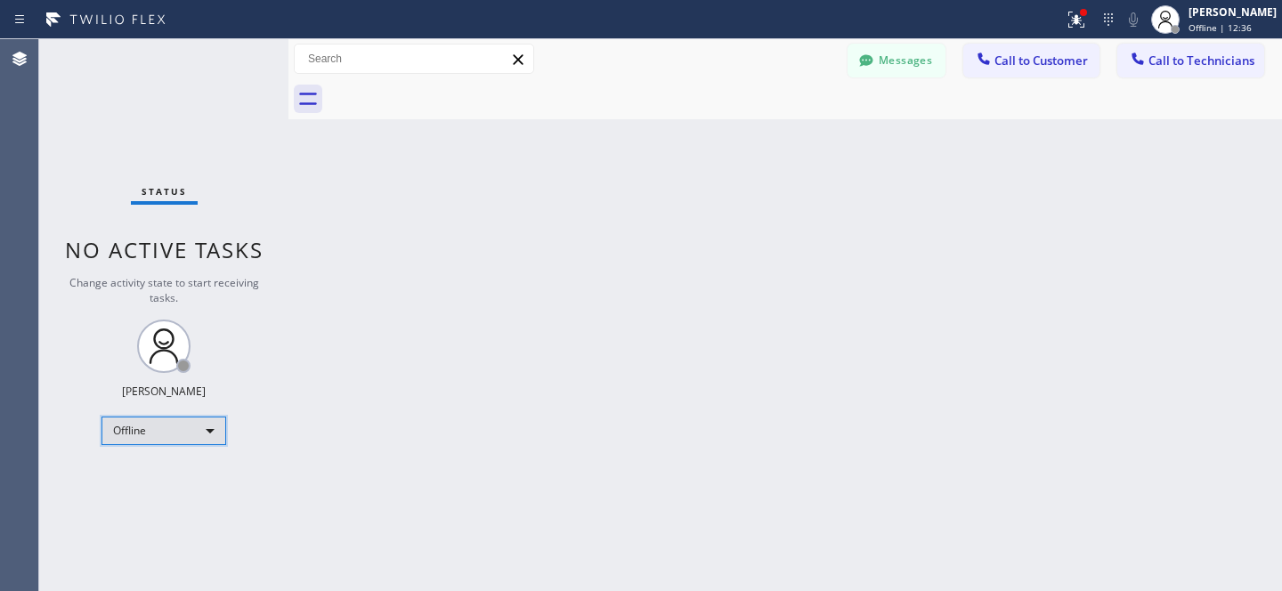
click at [145, 431] on div "Offline" at bounding box center [163, 431] width 125 height 28
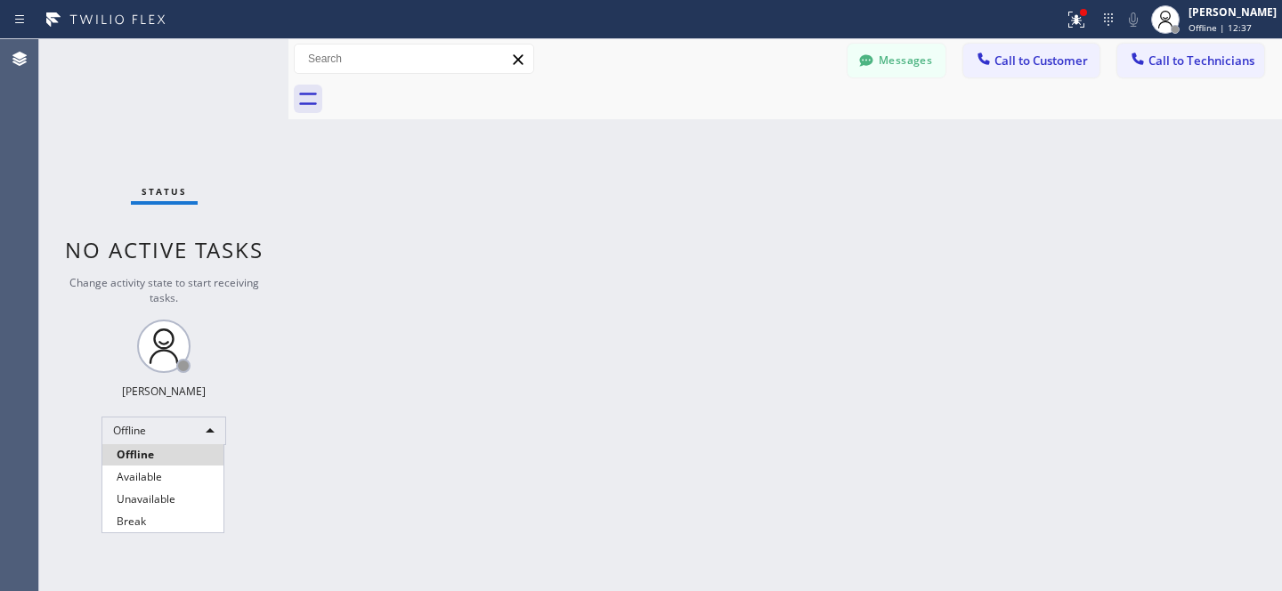
drag, startPoint x: 142, startPoint y: 476, endPoint x: 168, endPoint y: 451, distance: 36.5
click at [142, 475] on li "Available" at bounding box center [162, 476] width 121 height 21
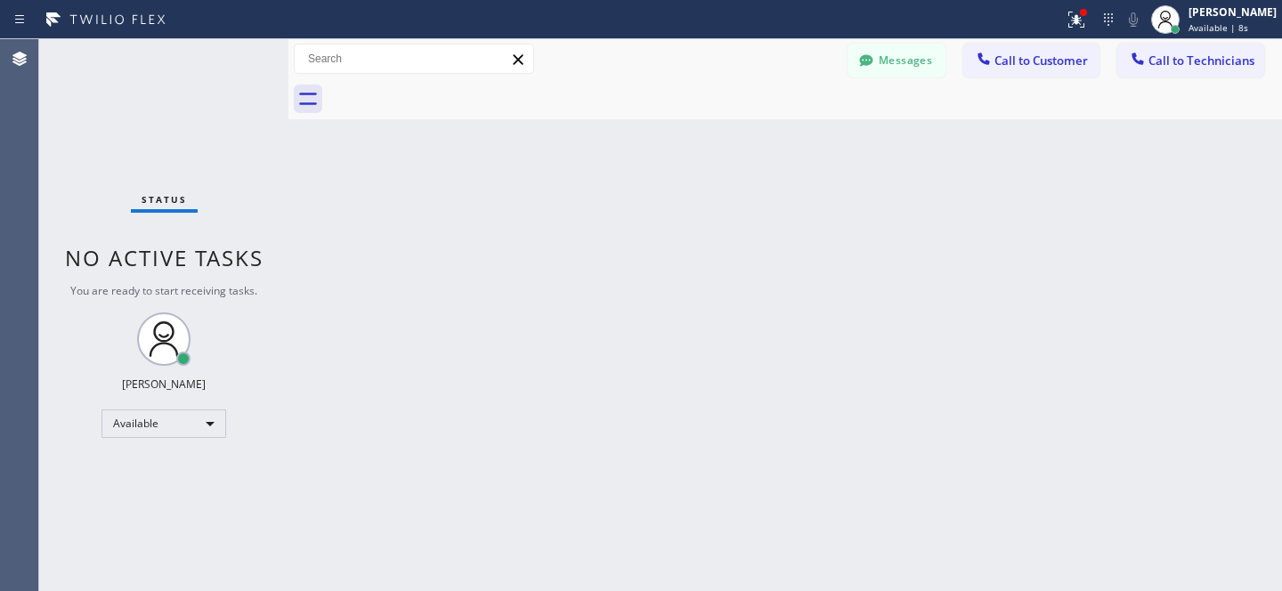
click at [1044, 65] on span "Call to Customer" at bounding box center [1040, 61] width 93 height 16
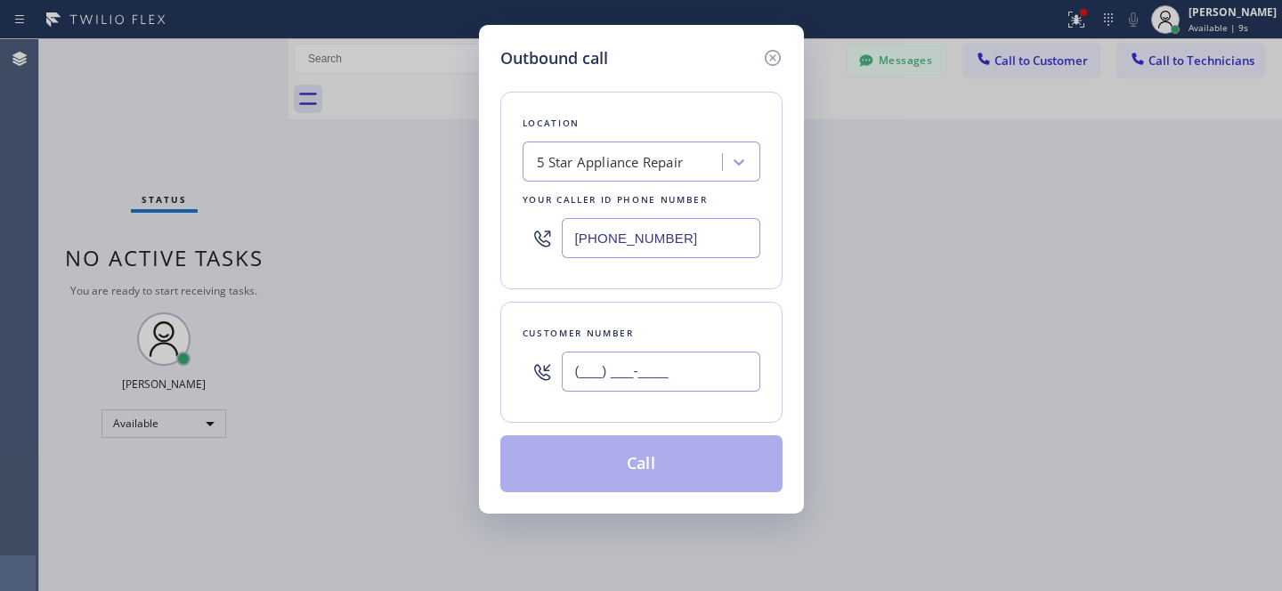
drag, startPoint x: 701, startPoint y: 372, endPoint x: 784, endPoint y: 294, distance: 114.0
click at [701, 372] on input "(___) ___-____" at bounding box center [661, 372] width 199 height 40
paste input "858) 292-4004"
type input "[PHONE_NUMBER]"
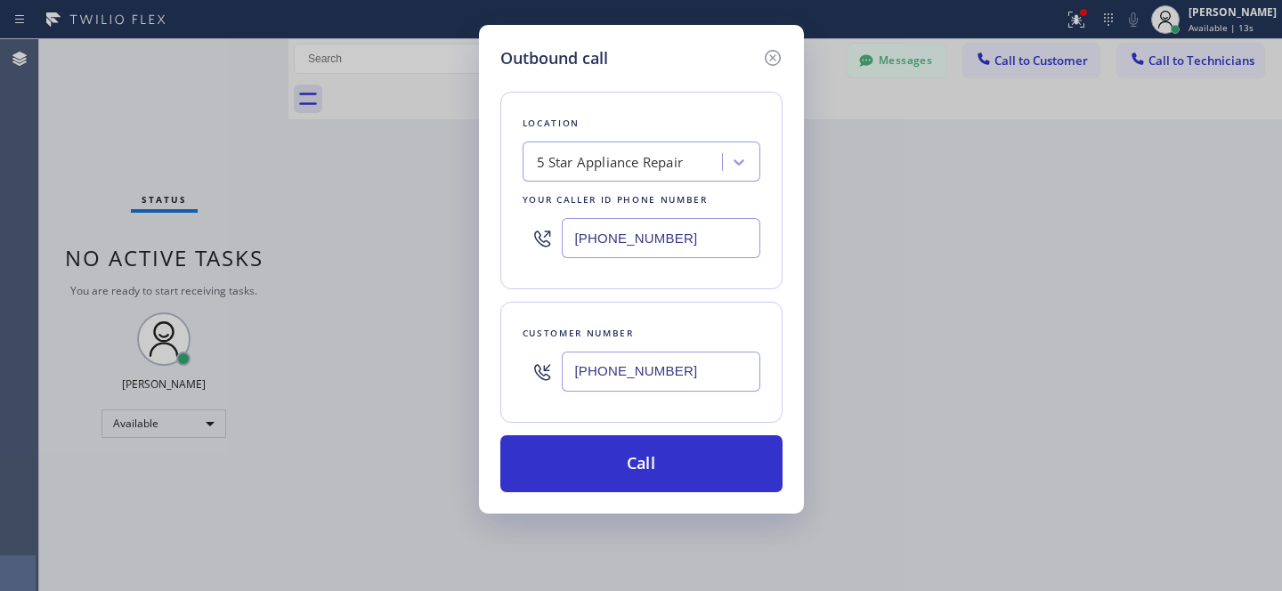
click at [625, 164] on div "5 Star Appliance Repair" at bounding box center [610, 162] width 147 height 20
paste input "5 Star Appliance Repair"
type input "5 Star Appliance Repair"
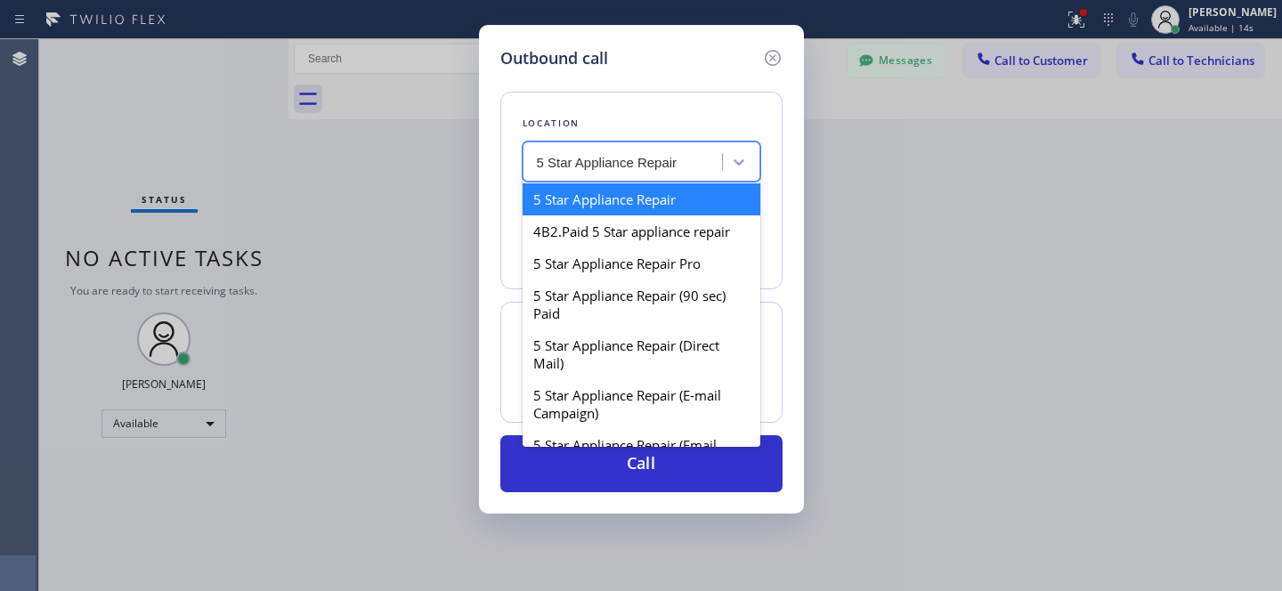
click at [606, 193] on div "5 Star Appliance Repair" at bounding box center [642, 199] width 238 height 32
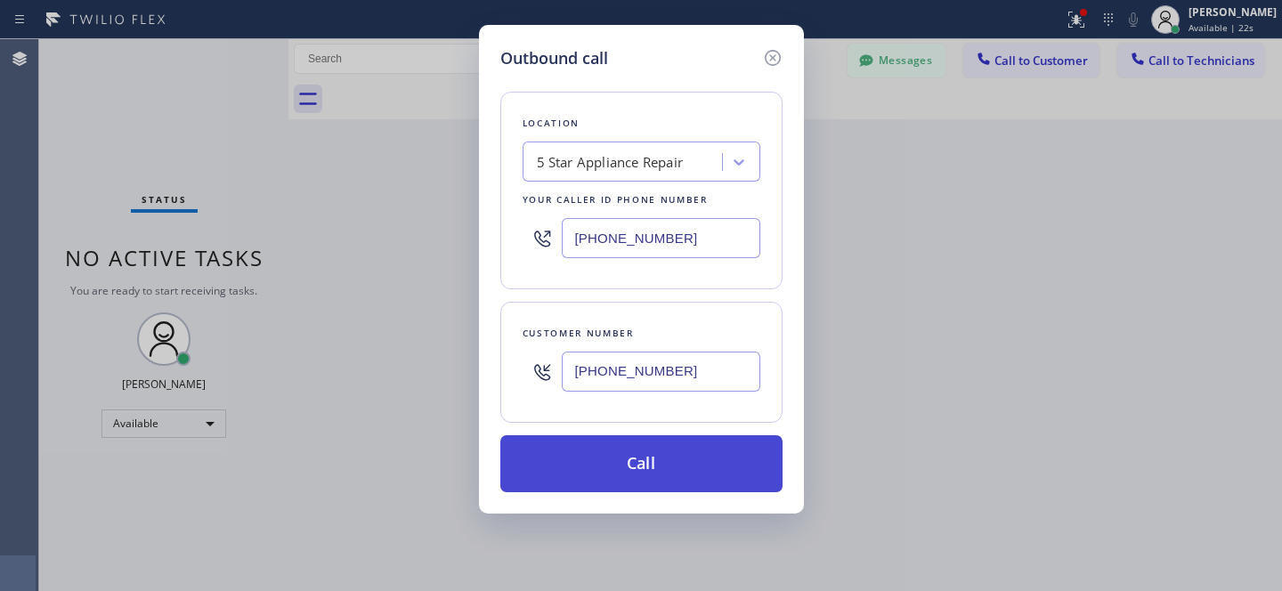
click at [677, 457] on button "Call" at bounding box center [641, 463] width 282 height 57
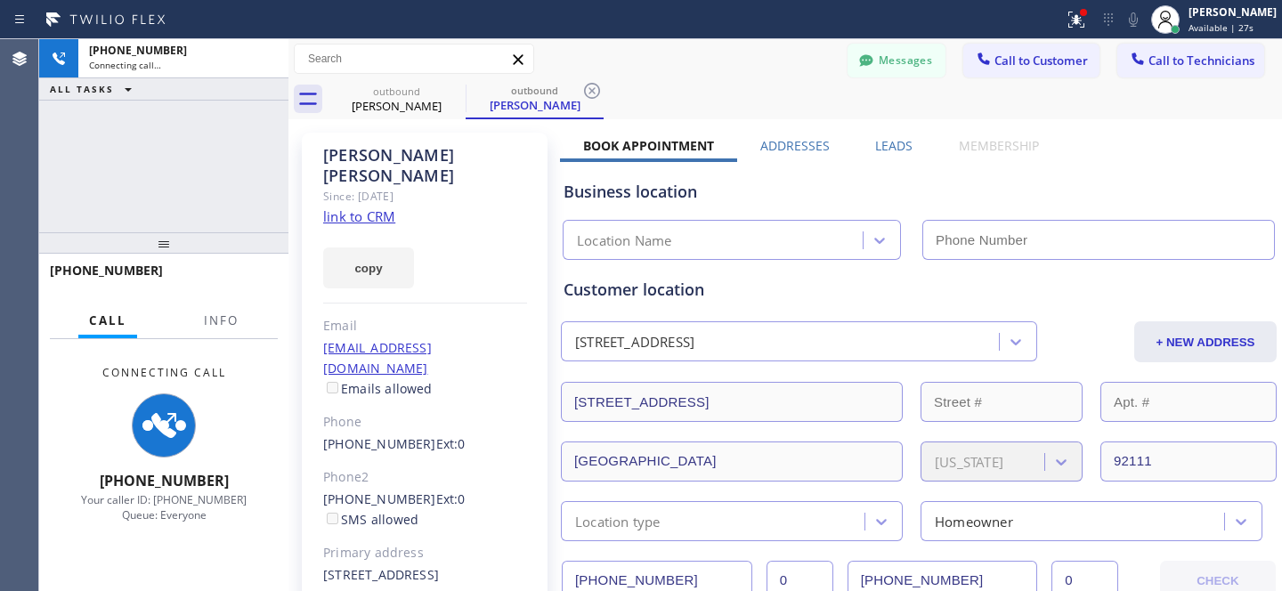
type input "[PHONE_NUMBER]"
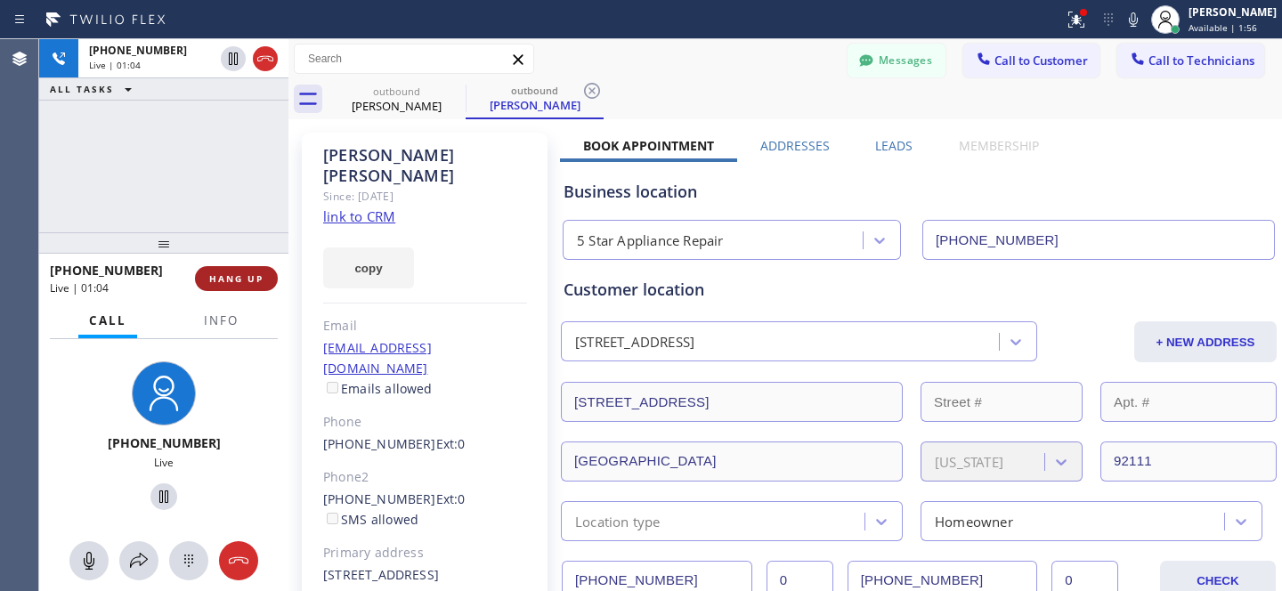
click at [244, 279] on span "HANG UP" at bounding box center [236, 278] width 54 height 12
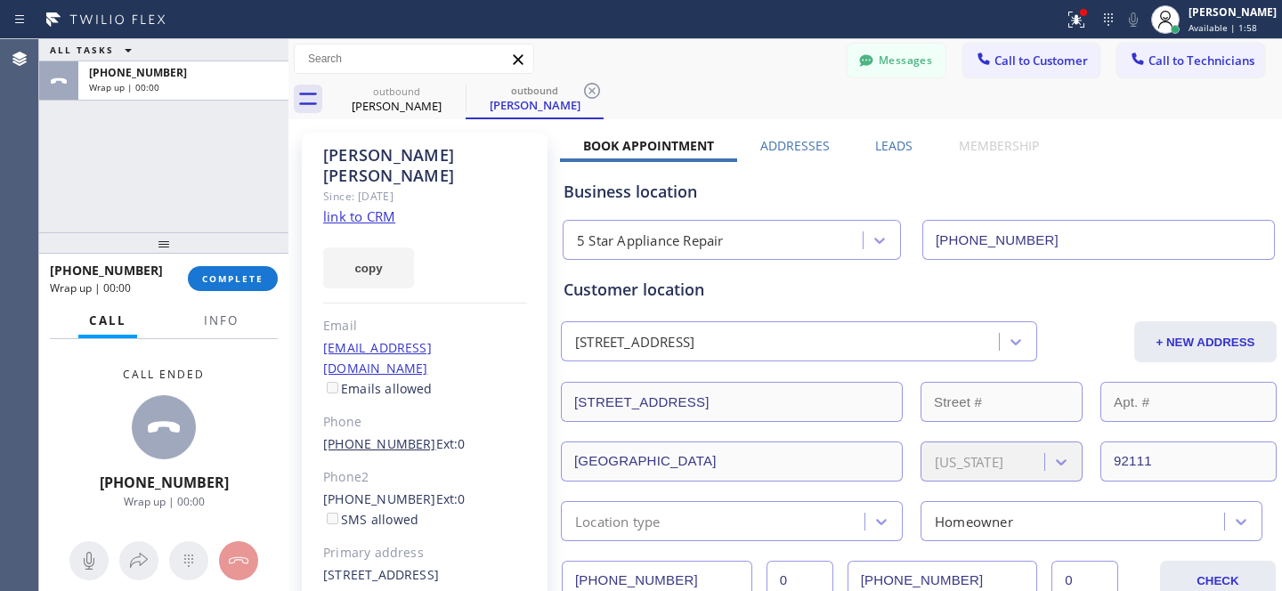
click at [372, 435] on link "[PHONE_NUMBER]" at bounding box center [379, 443] width 113 height 17
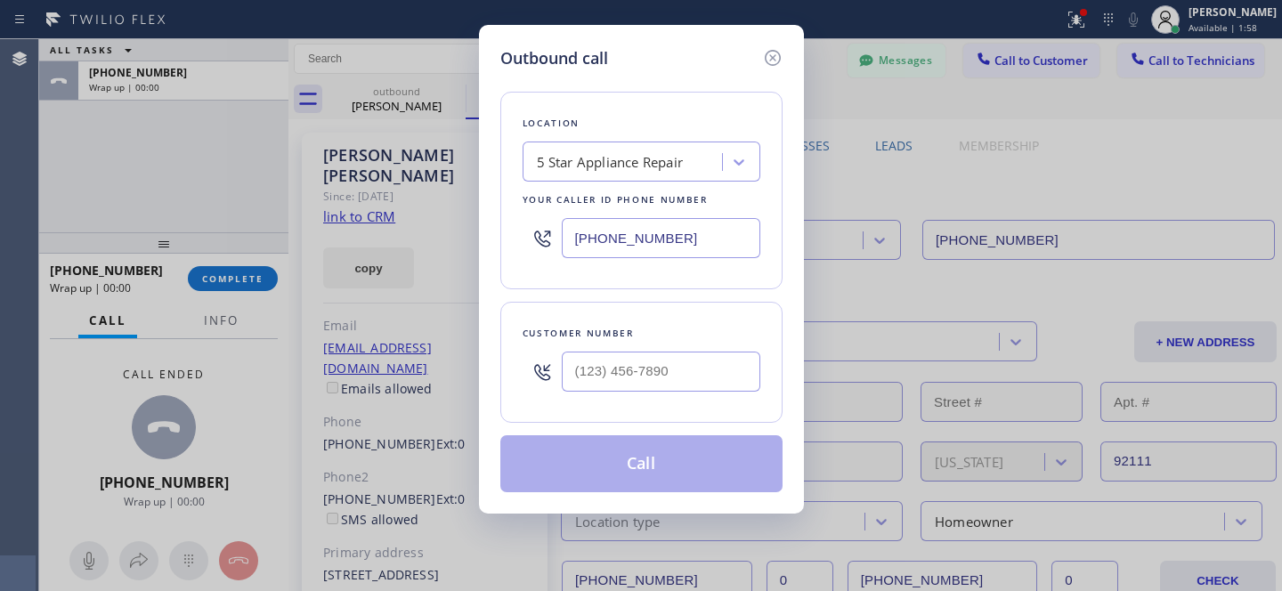
type input "[PHONE_NUMBER]"
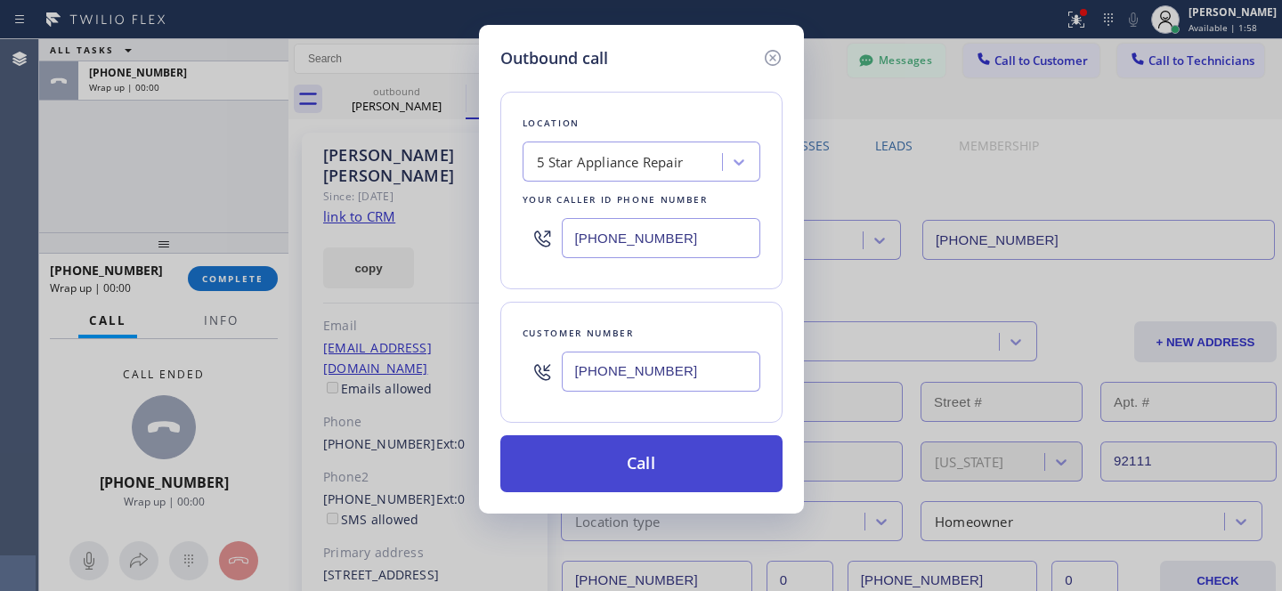
click at [638, 464] on button "Call" at bounding box center [641, 463] width 282 height 57
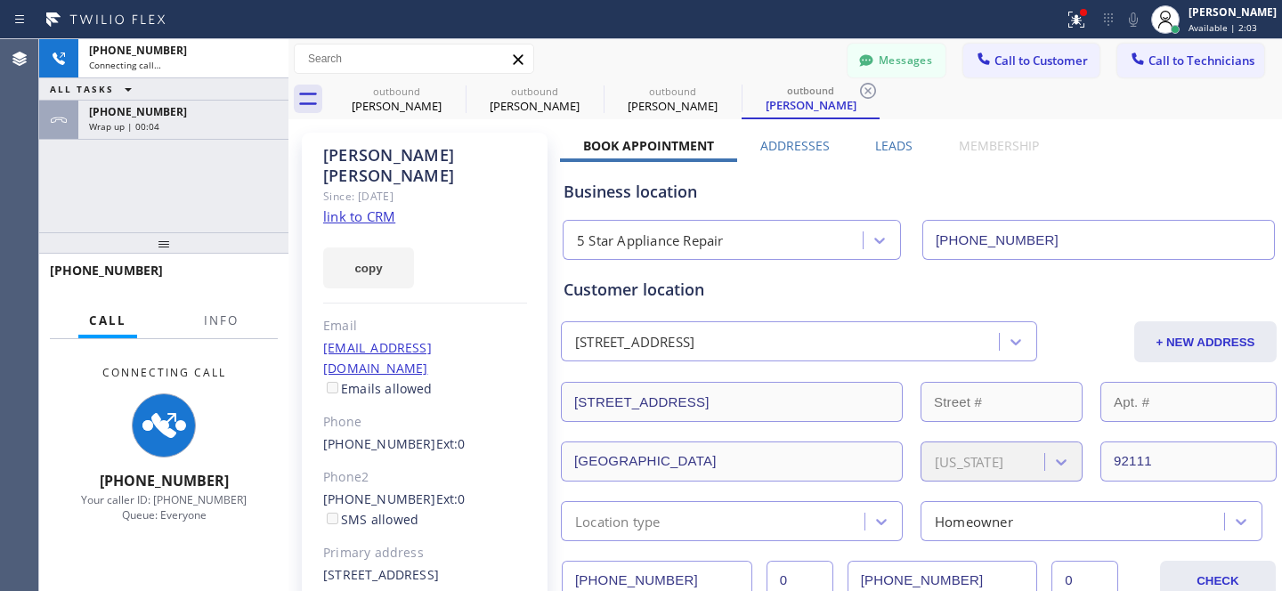
type input "[PHONE_NUMBER]"
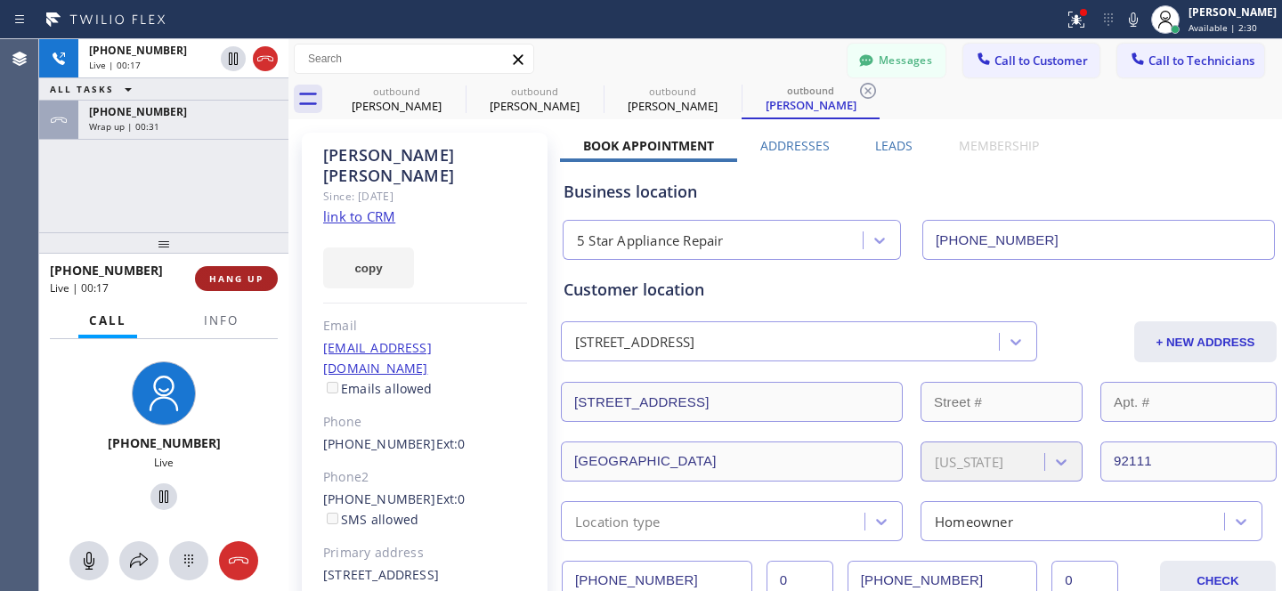
drag, startPoint x: 259, startPoint y: 270, endPoint x: 275, endPoint y: 279, distance: 18.3
click at [256, 270] on button "HANG UP" at bounding box center [236, 278] width 83 height 25
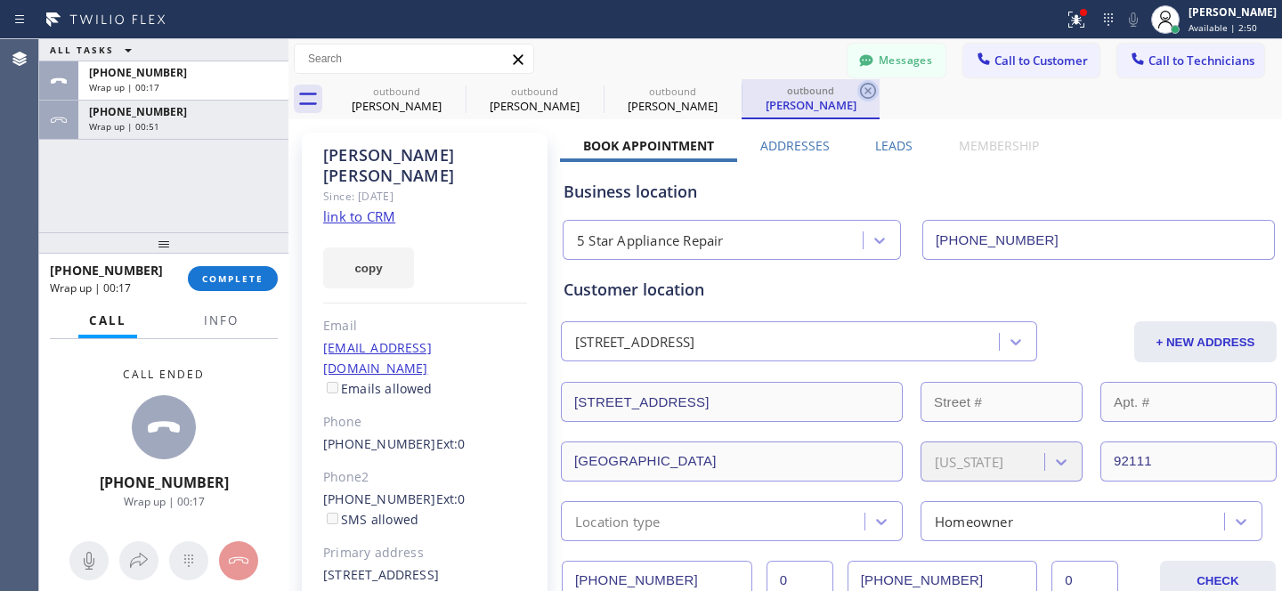
click at [863, 89] on icon at bounding box center [867, 90] width 21 height 21
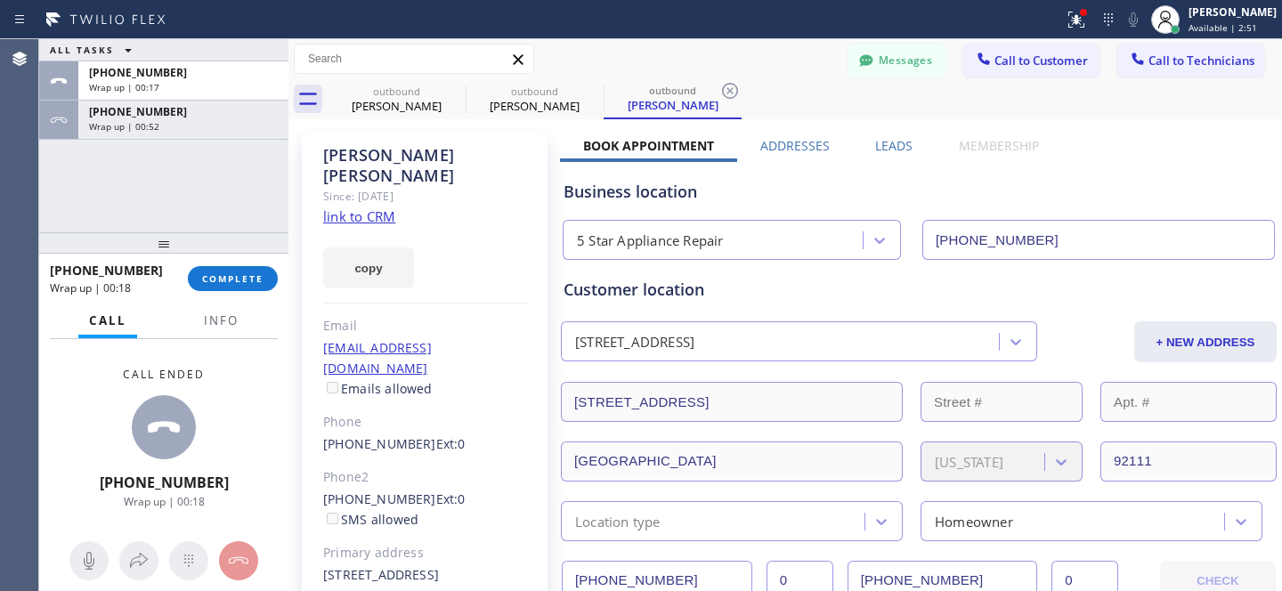
drag, startPoint x: 731, startPoint y: 89, endPoint x: 612, endPoint y: 107, distance: 120.6
click at [730, 89] on icon at bounding box center [729, 90] width 21 height 21
drag, startPoint x: 588, startPoint y: 91, endPoint x: 511, endPoint y: 110, distance: 79.9
click at [592, 90] on icon at bounding box center [591, 90] width 21 height 21
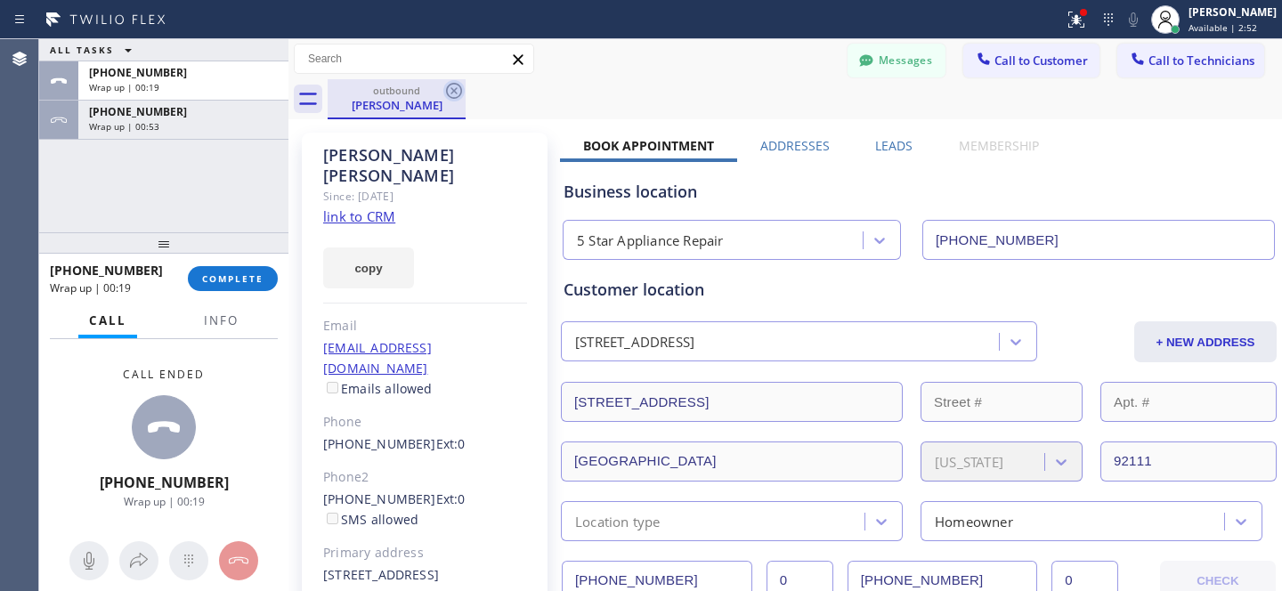
click at [463, 85] on icon at bounding box center [453, 90] width 21 height 21
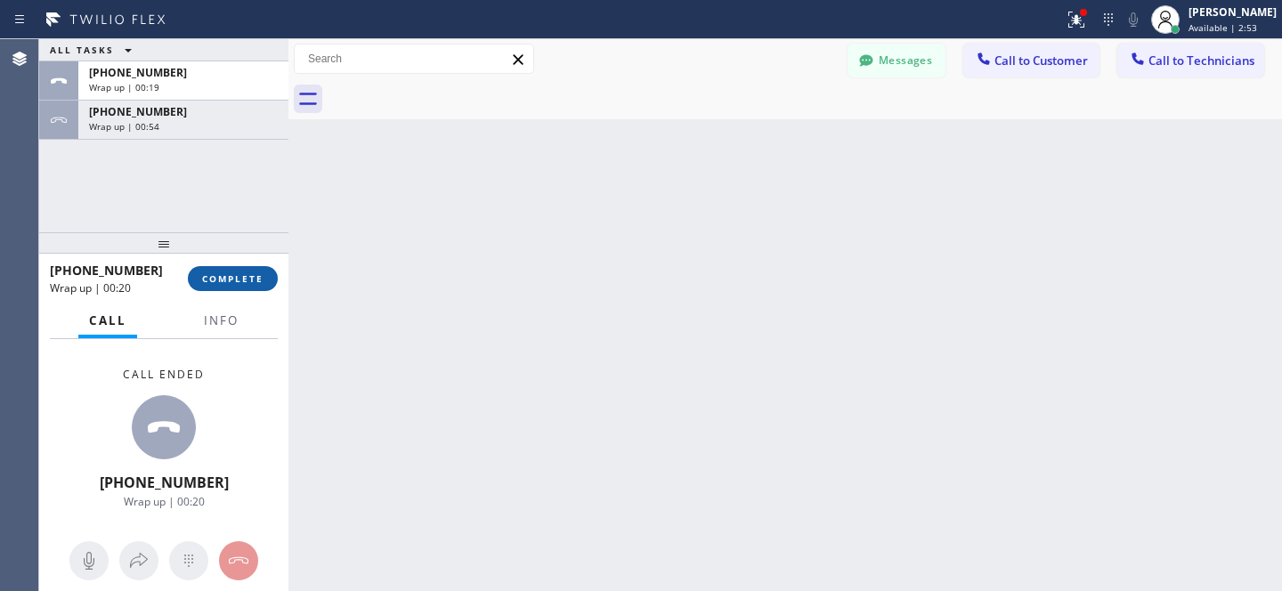
click at [235, 287] on button "COMPLETE" at bounding box center [233, 278] width 90 height 25
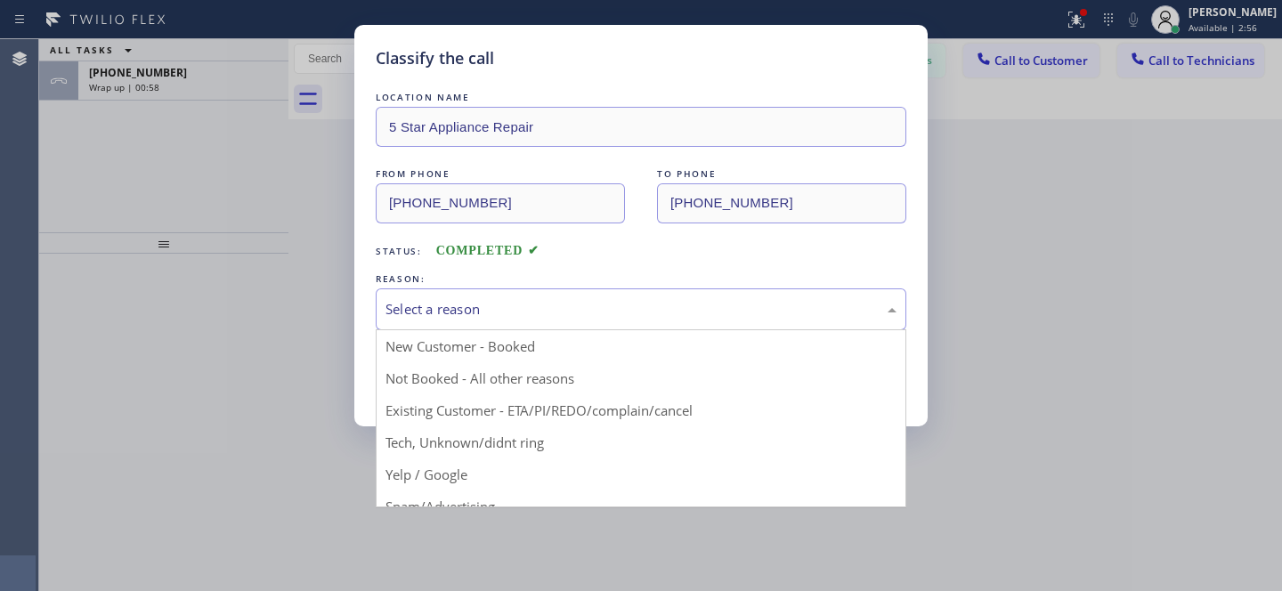
click at [604, 318] on div "Select a reason" at bounding box center [640, 309] width 511 height 20
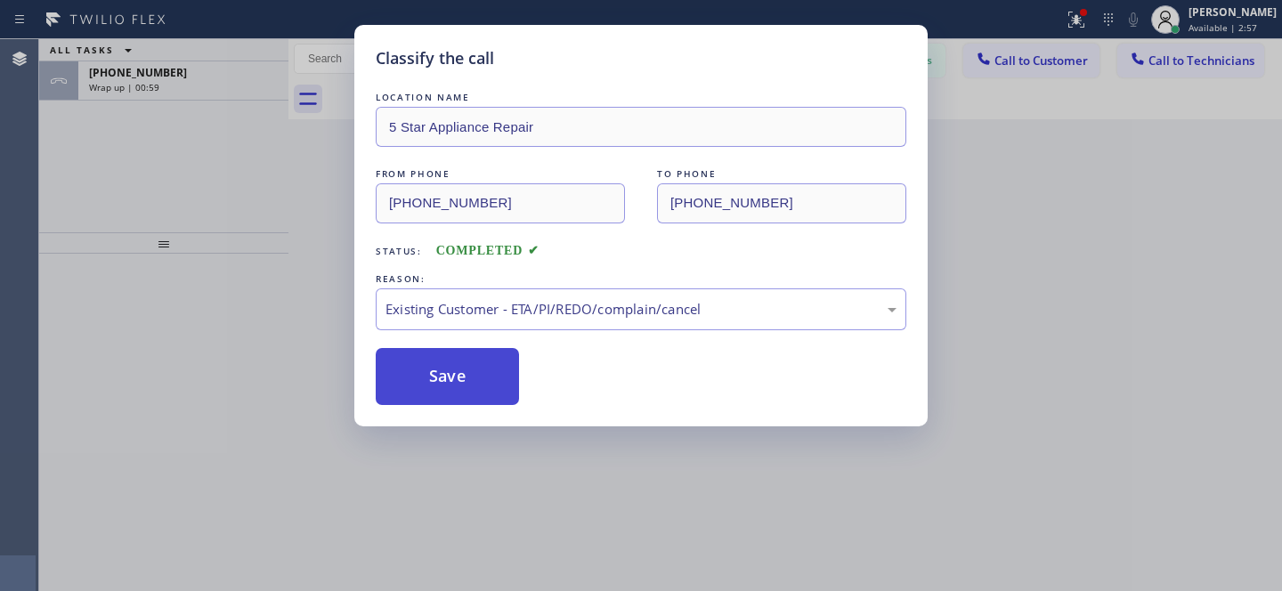
click at [478, 381] on button "Save" at bounding box center [447, 376] width 143 height 57
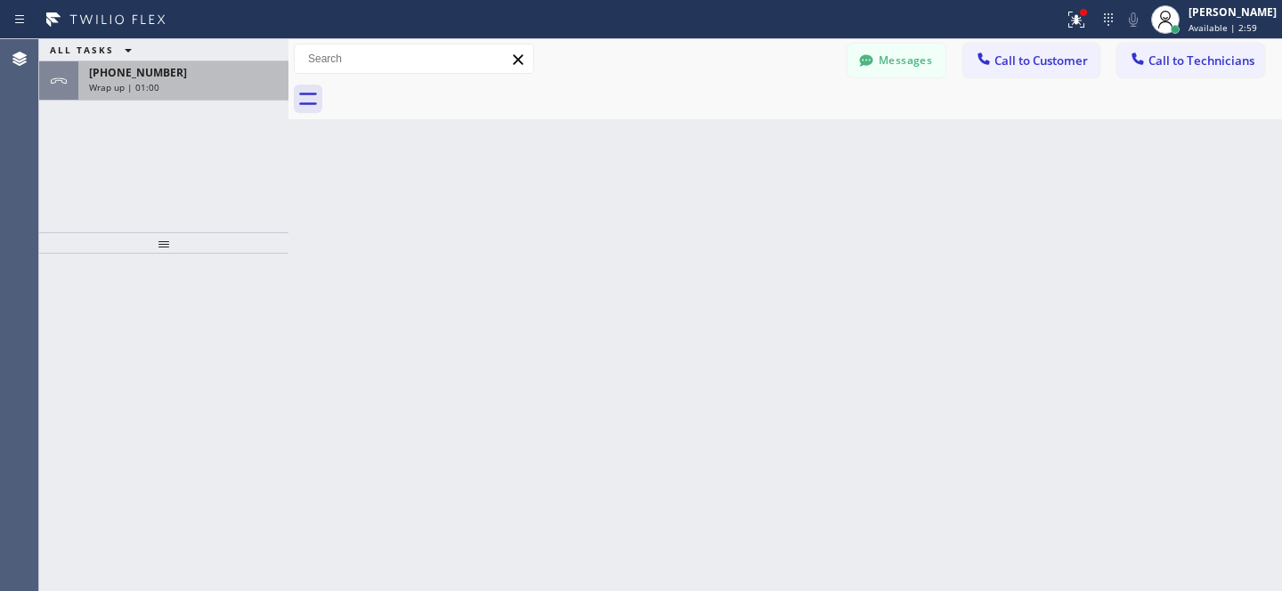
click at [213, 83] on div "Wrap up | 01:00" at bounding box center [183, 87] width 189 height 12
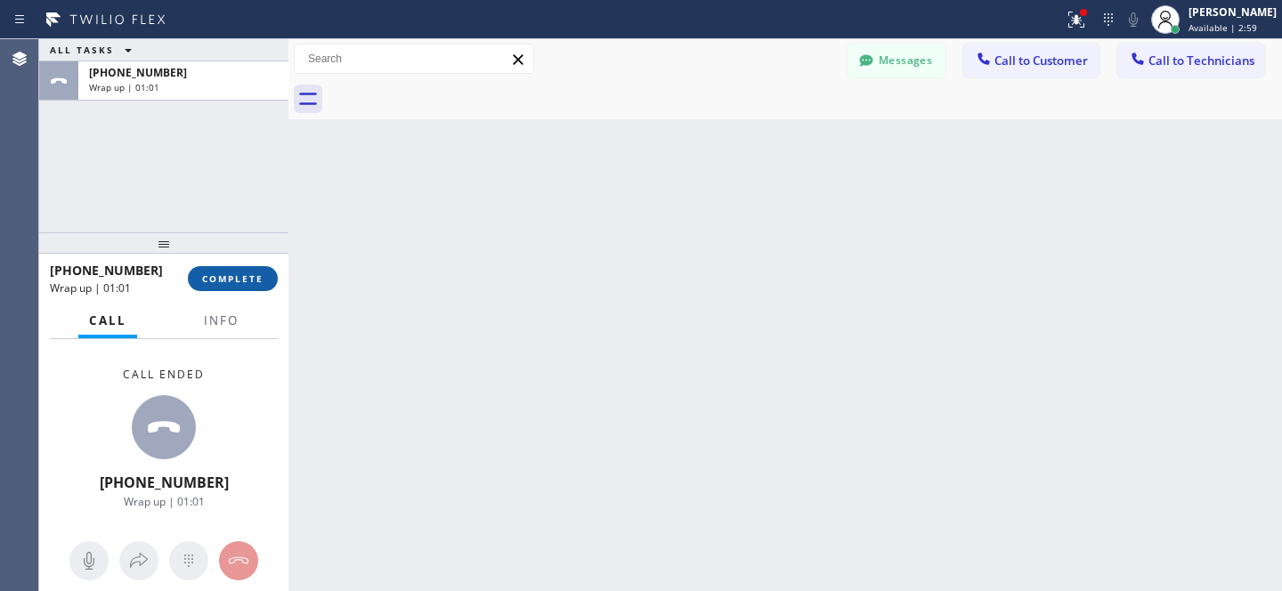
click at [256, 282] on span "COMPLETE" at bounding box center [232, 278] width 61 height 12
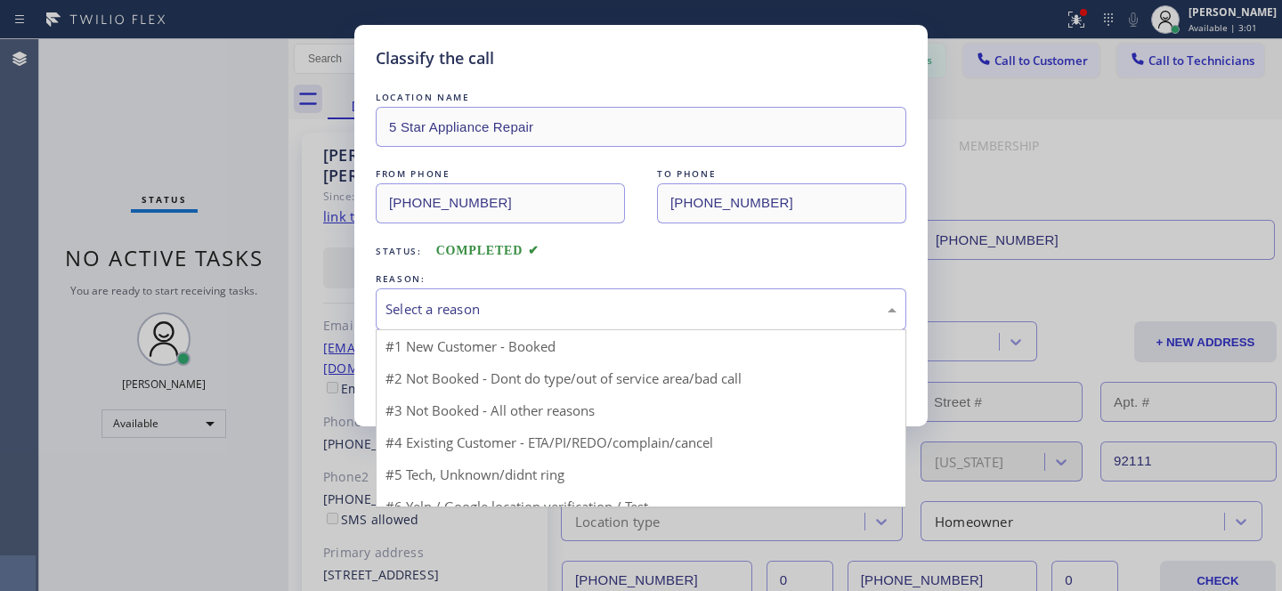
type input "[PHONE_NUMBER]"
click at [517, 310] on div "Select a reason" at bounding box center [640, 309] width 511 height 20
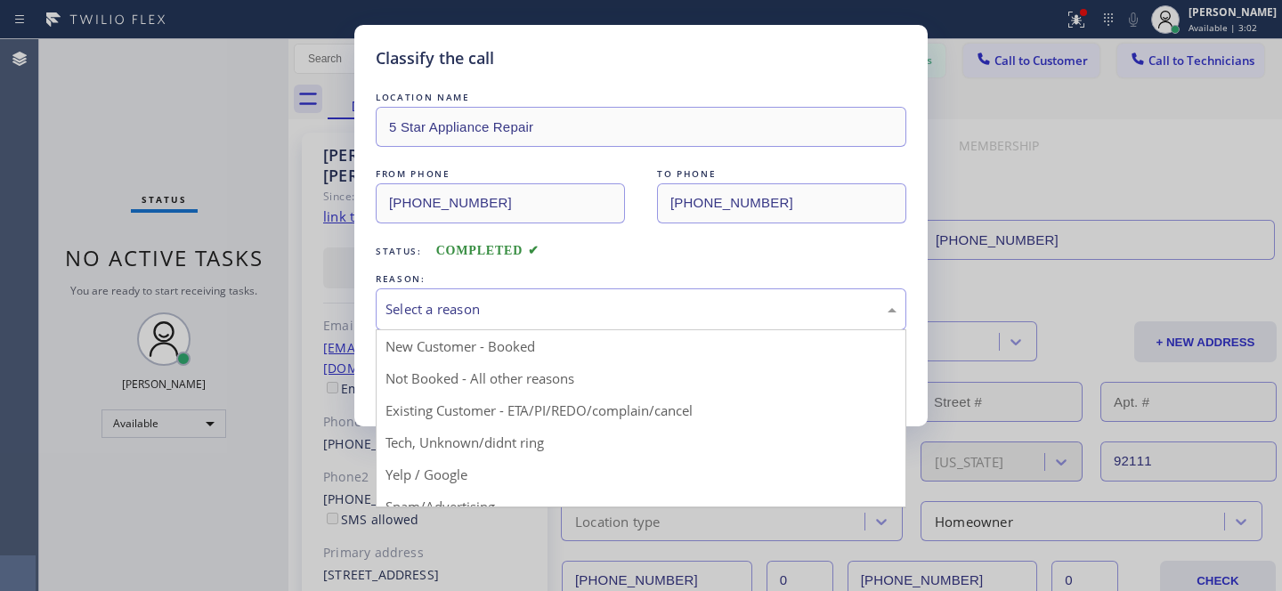
drag, startPoint x: 551, startPoint y: 406, endPoint x: 482, endPoint y: 377, distance: 74.6
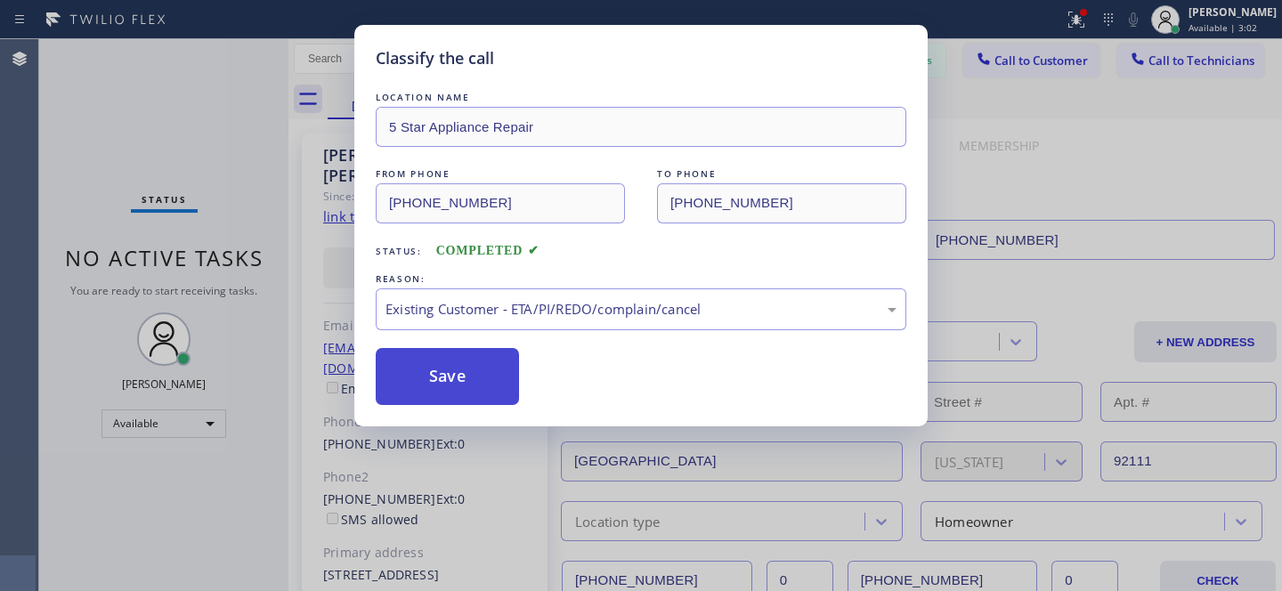
click at [482, 377] on button "Save" at bounding box center [447, 376] width 143 height 57
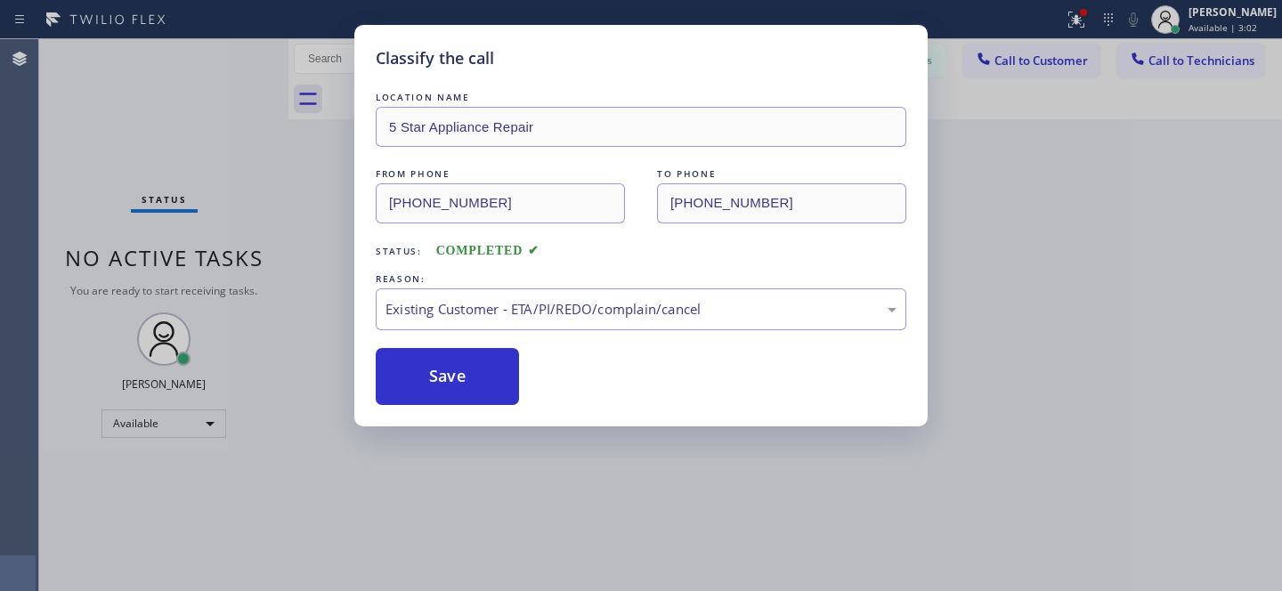
click at [169, 420] on div "Classify the call LOCATION NAME Elite Sub-Zero & Wolf Repair Service FROM PHONE…" at bounding box center [660, 315] width 1243 height 552
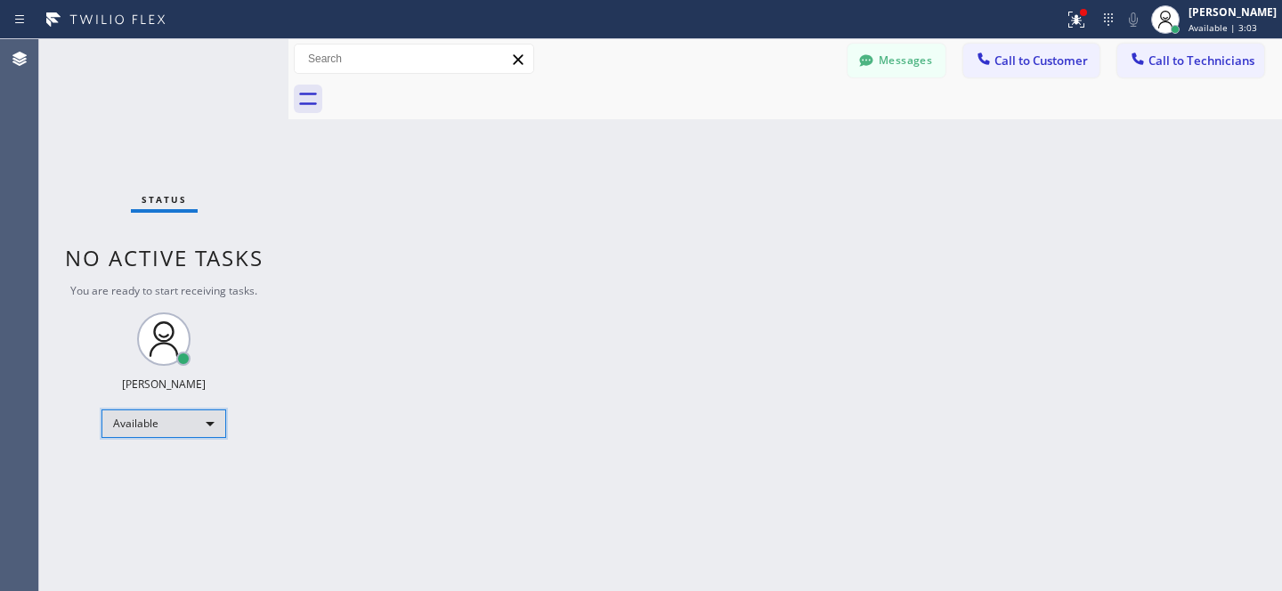
click at [137, 422] on div "Available" at bounding box center [163, 424] width 125 height 28
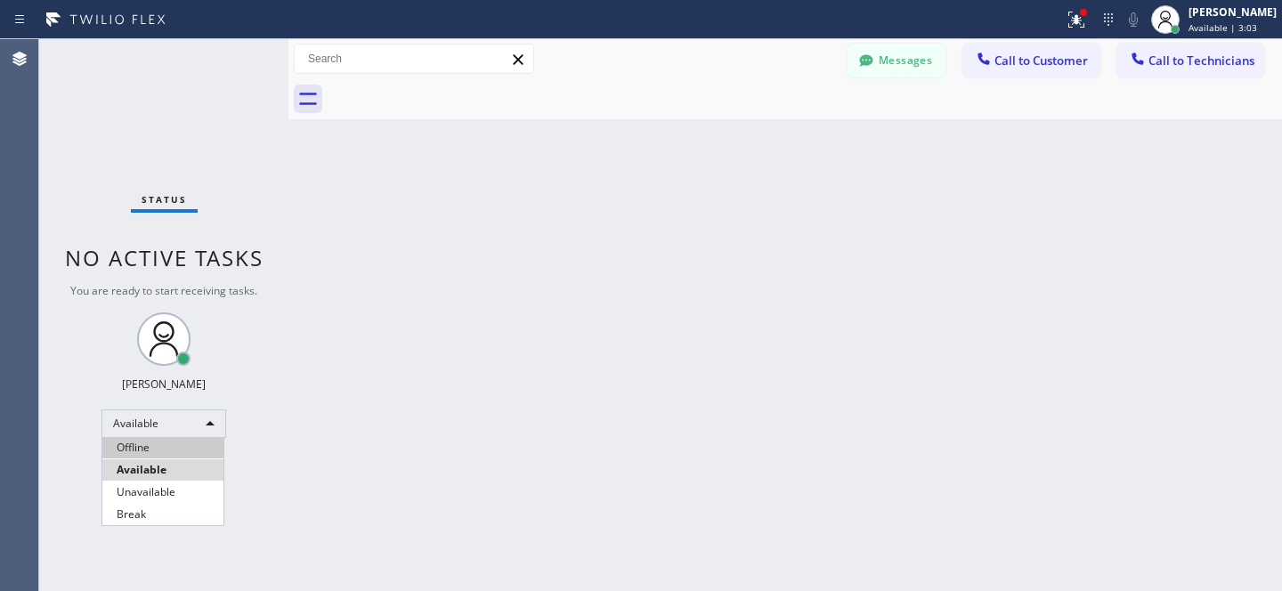
click at [173, 447] on li "Offline" at bounding box center [162, 447] width 121 height 21
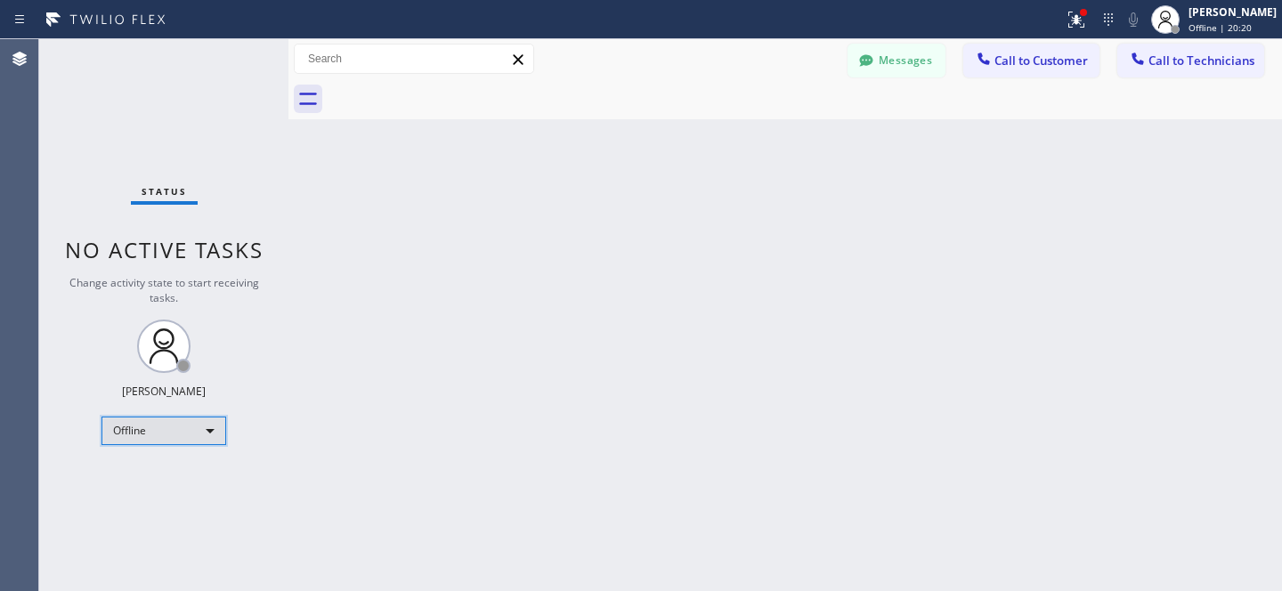
click at [177, 429] on div "Offline" at bounding box center [163, 431] width 125 height 28
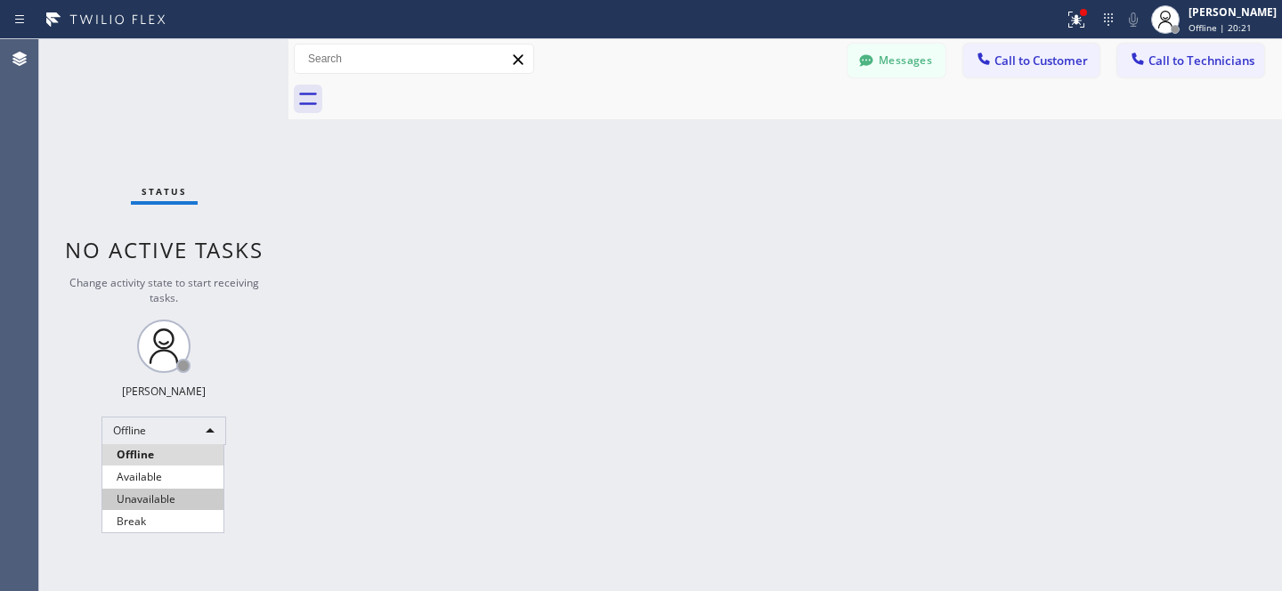
drag, startPoint x: 154, startPoint y: 473, endPoint x: 176, endPoint y: 470, distance: 22.4
click at [154, 473] on li "Available" at bounding box center [162, 476] width 121 height 21
click at [1036, 64] on span "Call to Customer" at bounding box center [1040, 61] width 93 height 16
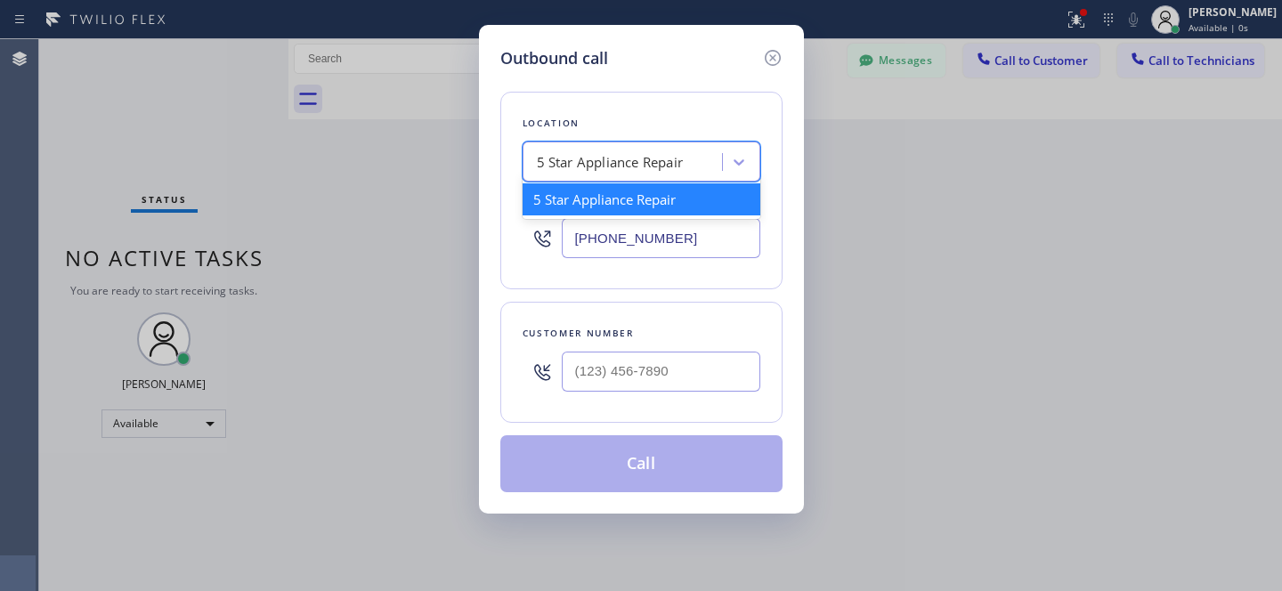
click at [645, 163] on div "5 Star Appliance Repair" at bounding box center [610, 162] width 147 height 20
paste input "Subzero Repair Professionals"
type input "Subzero Repair Professionals"
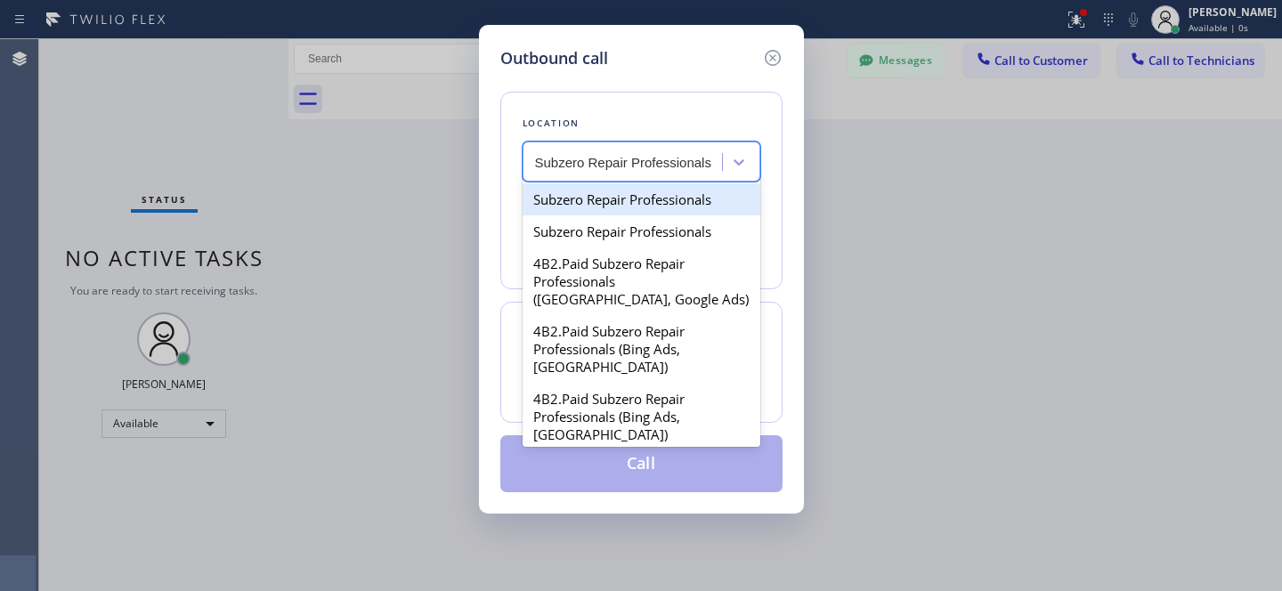
click at [592, 198] on div "Subzero Repair Professionals" at bounding box center [642, 199] width 238 height 32
type input "[PHONE_NUMBER]"
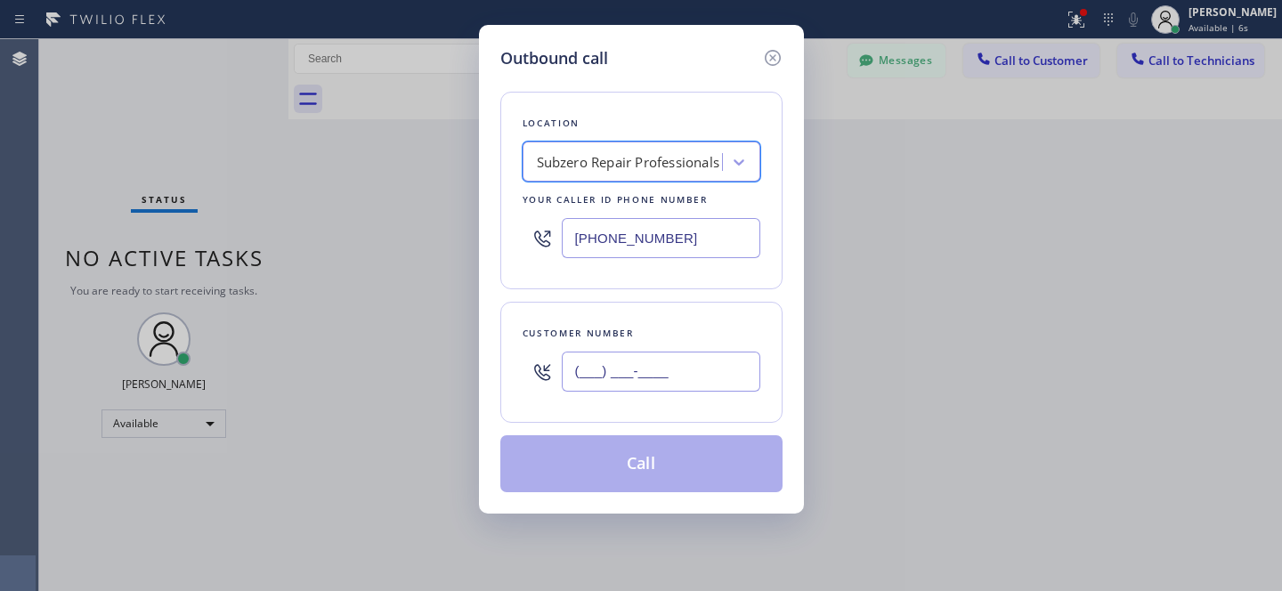
click at [698, 362] on input "(___) ___-____" at bounding box center [661, 372] width 199 height 40
paste input "516) 526-7235"
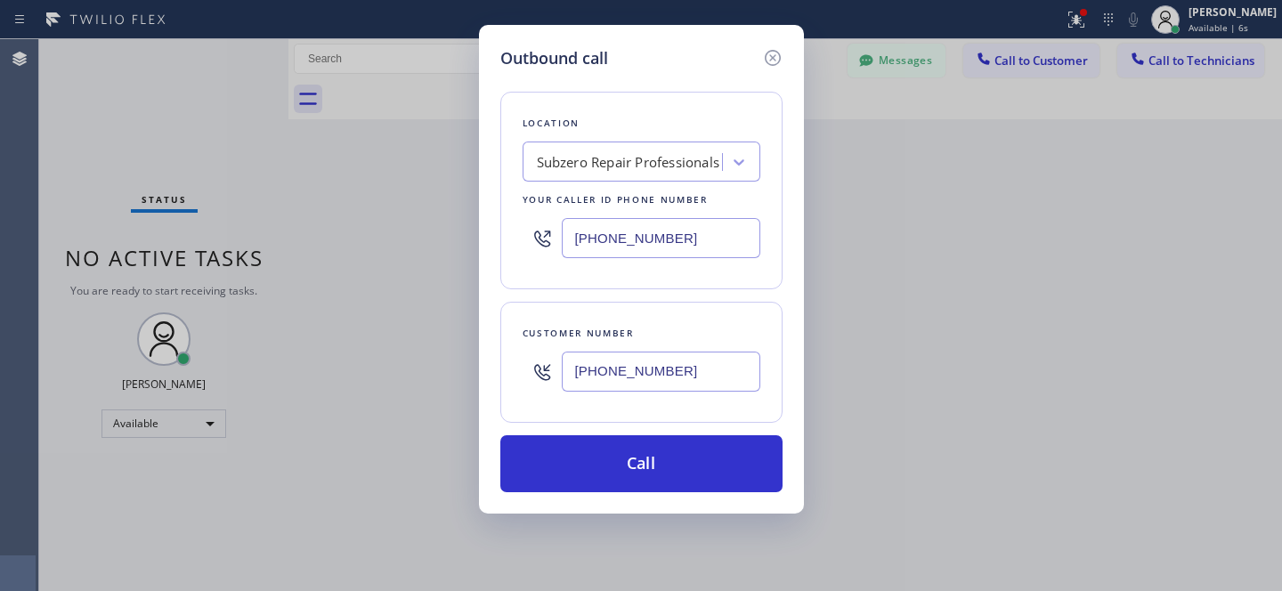
type input "[PHONE_NUMBER]"
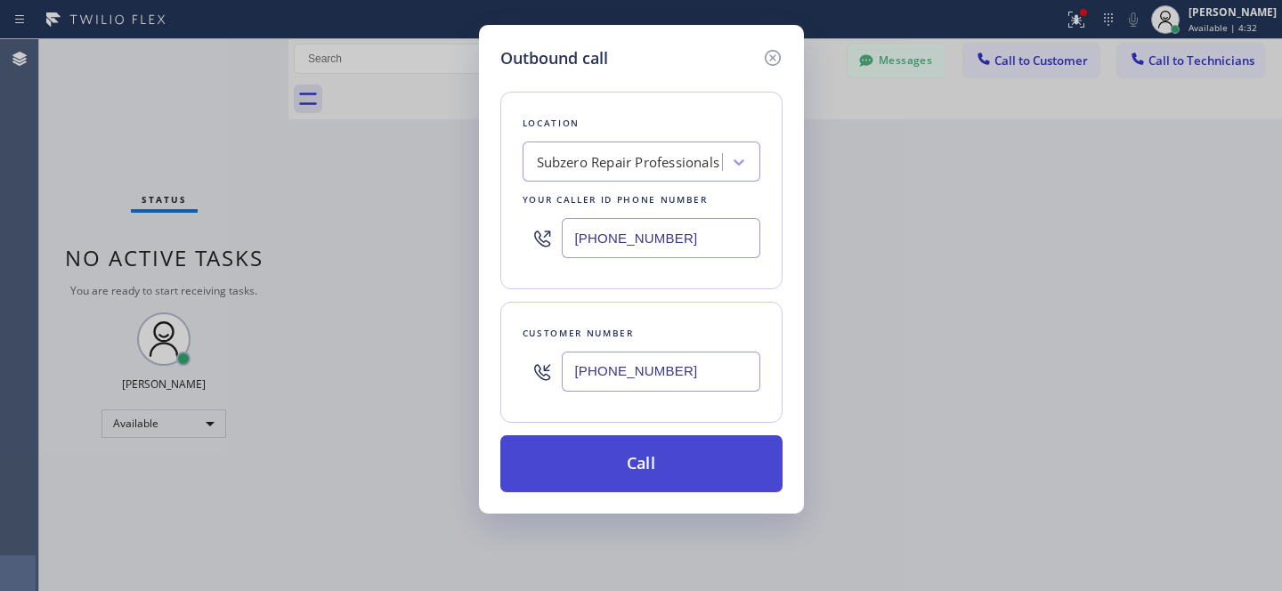
click at [690, 453] on button "Call" at bounding box center [641, 463] width 282 height 57
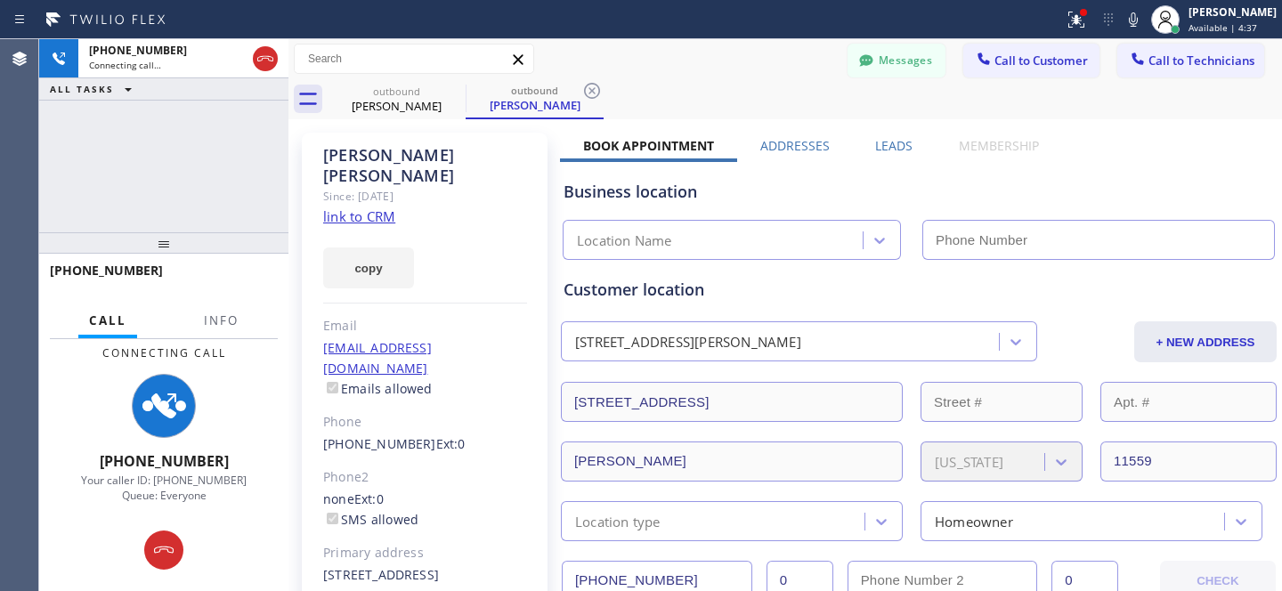
type input "[PHONE_NUMBER]"
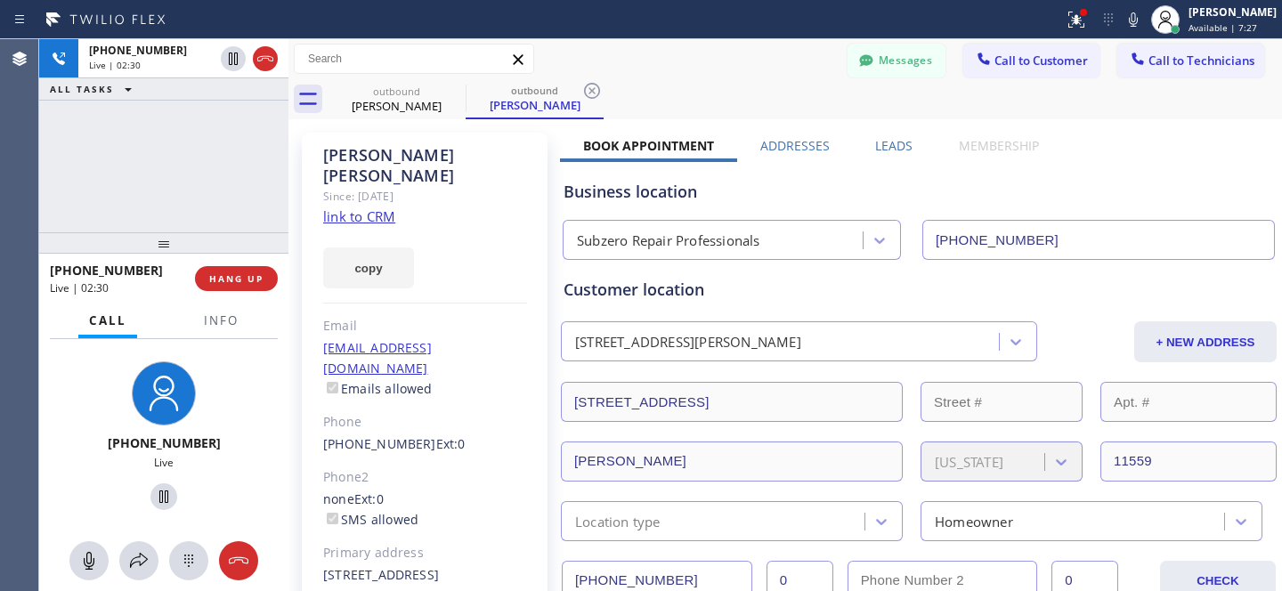
click at [665, 64] on div "Messages Call to Customer Call to Technicians Outbound call Location Subzero Re…" at bounding box center [784, 59] width 993 height 31
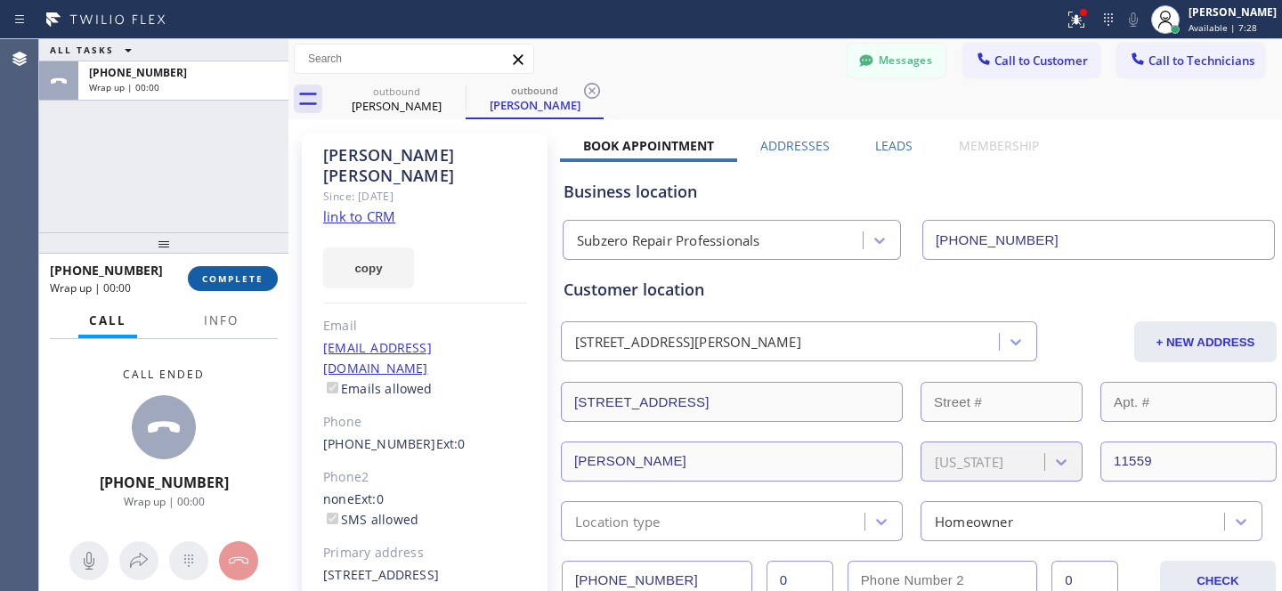
click at [260, 286] on button "COMPLETE" at bounding box center [233, 278] width 90 height 25
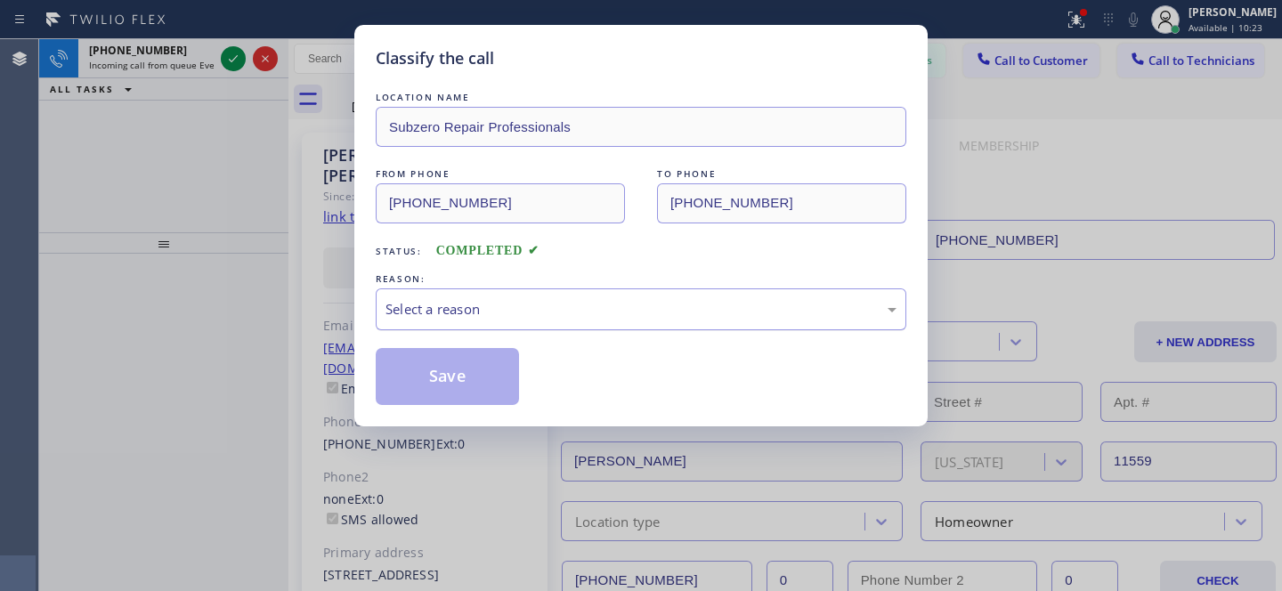
click at [476, 298] on div "Select a reason" at bounding box center [641, 309] width 531 height 42
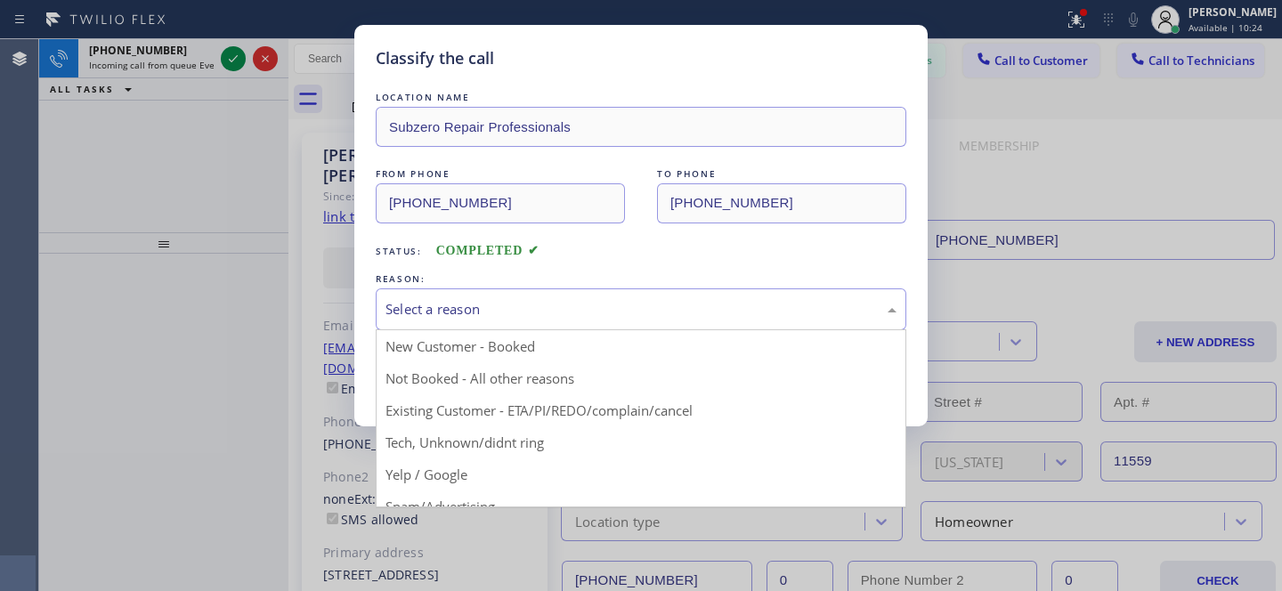
drag, startPoint x: 499, startPoint y: 414, endPoint x: 486, endPoint y: 405, distance: 15.3
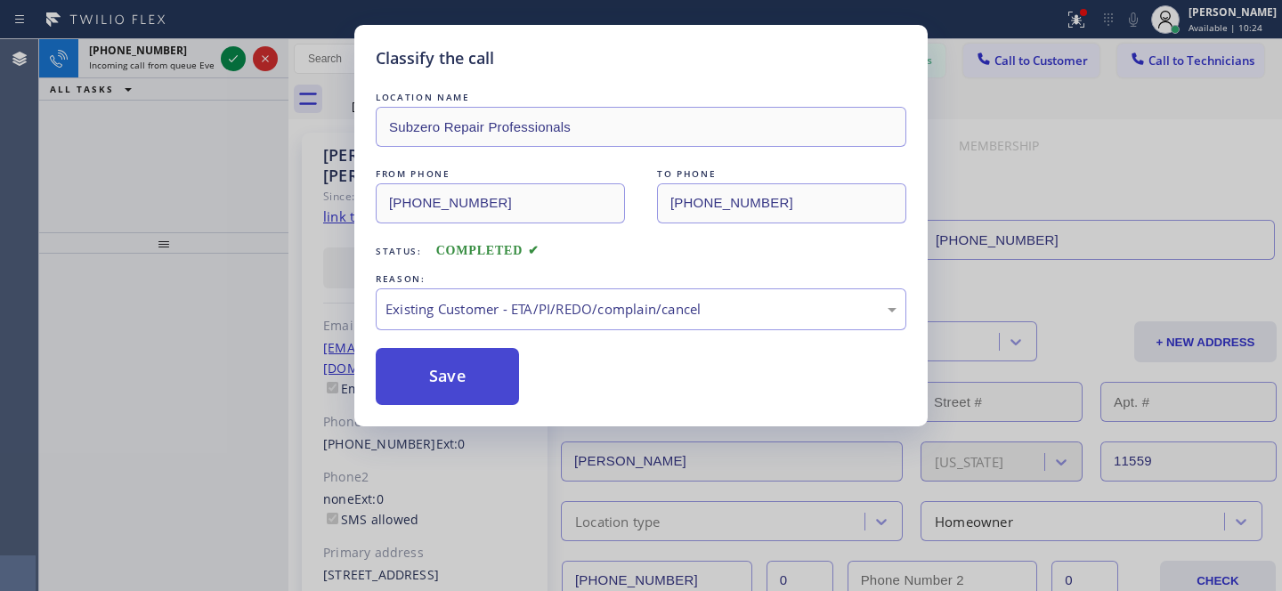
click at [470, 390] on button "Save" at bounding box center [447, 376] width 143 height 57
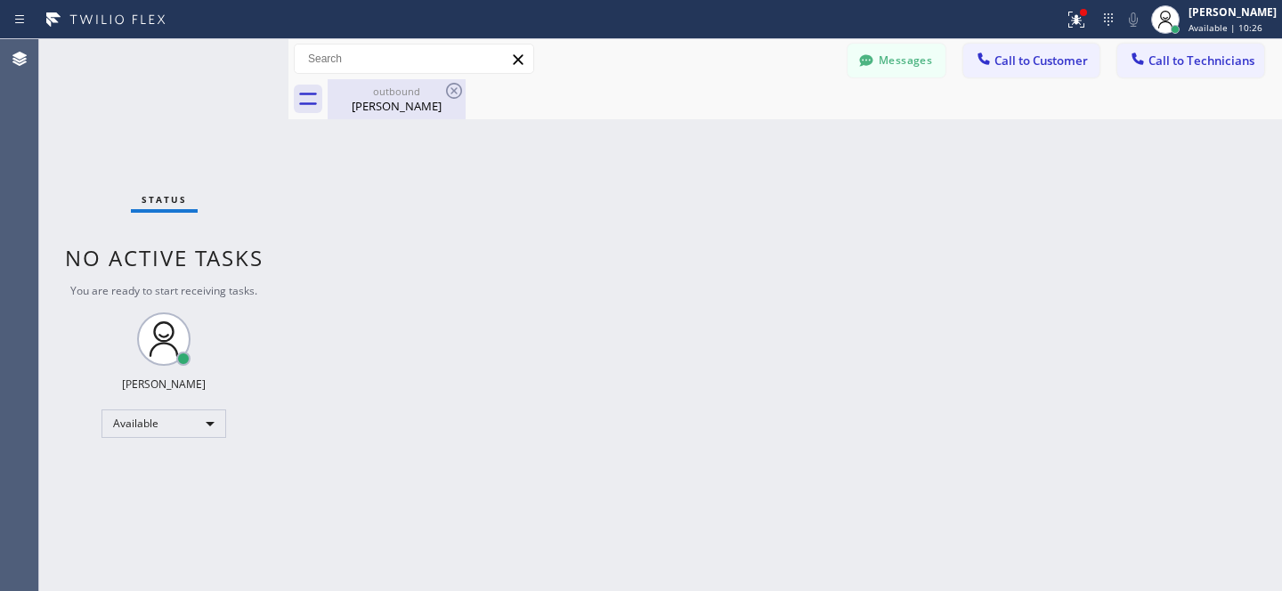
click at [388, 91] on div "outbound" at bounding box center [396, 91] width 134 height 13
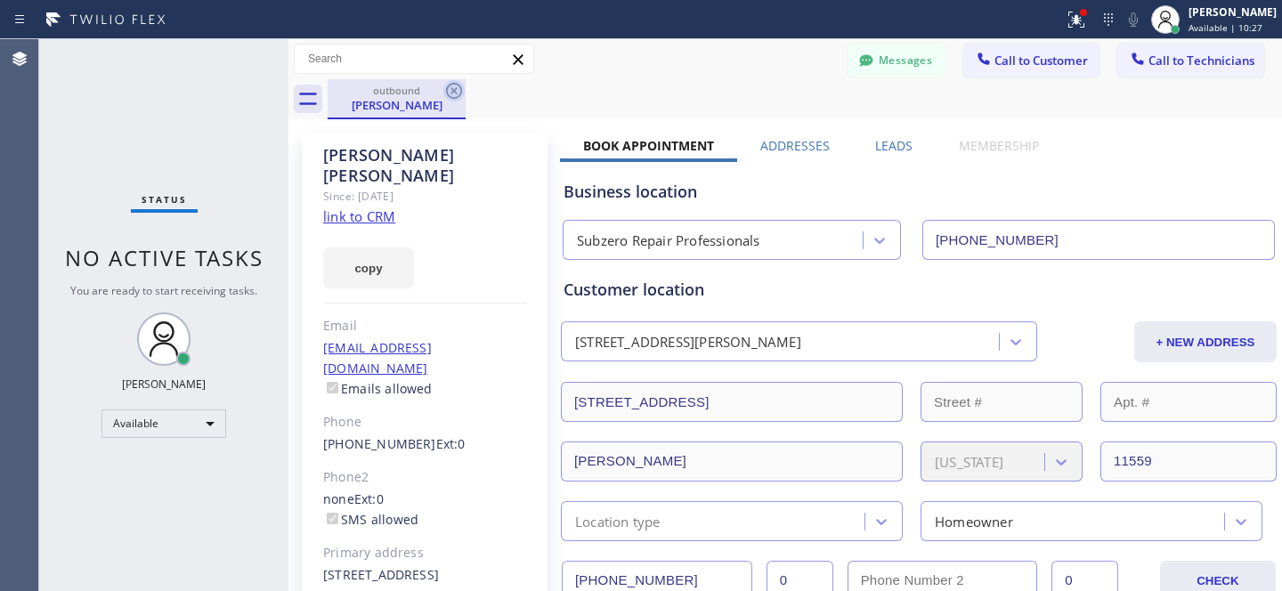
click at [453, 86] on icon at bounding box center [453, 90] width 21 height 21
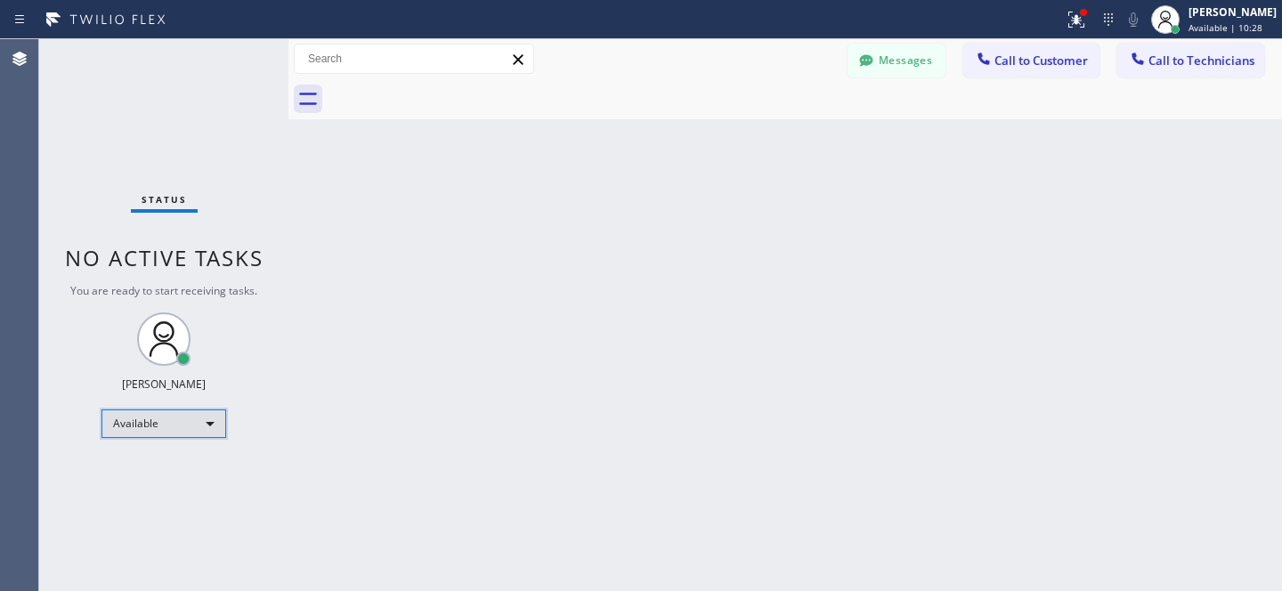
click at [180, 410] on div "Available" at bounding box center [163, 424] width 125 height 28
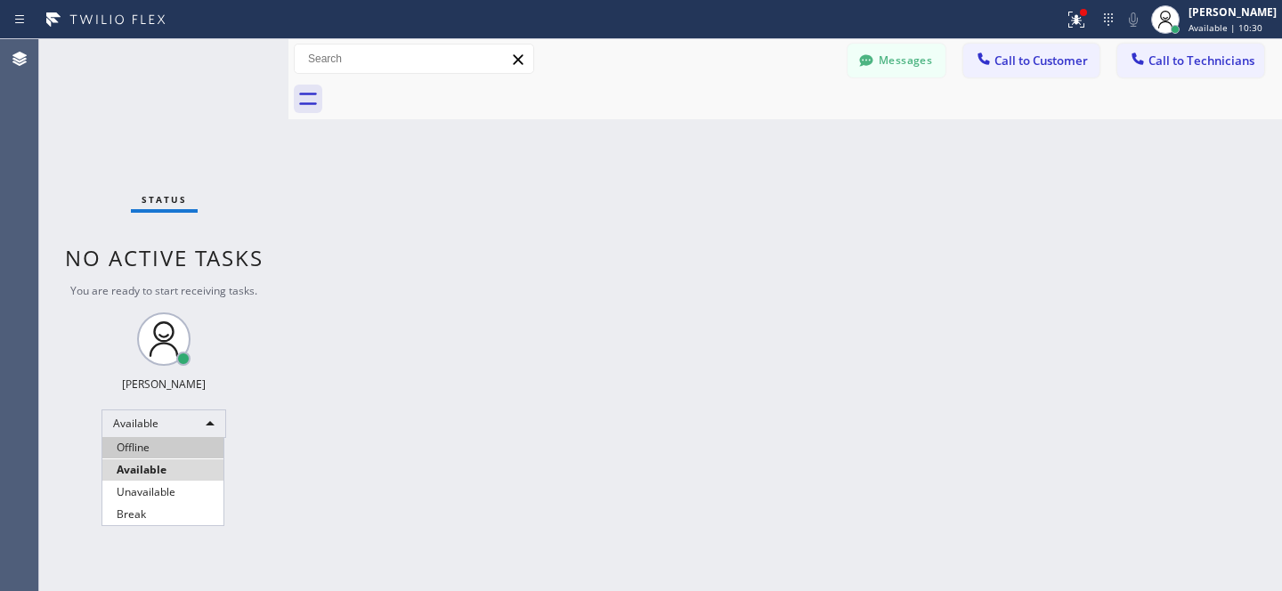
click at [171, 444] on li "Offline" at bounding box center [162, 447] width 121 height 21
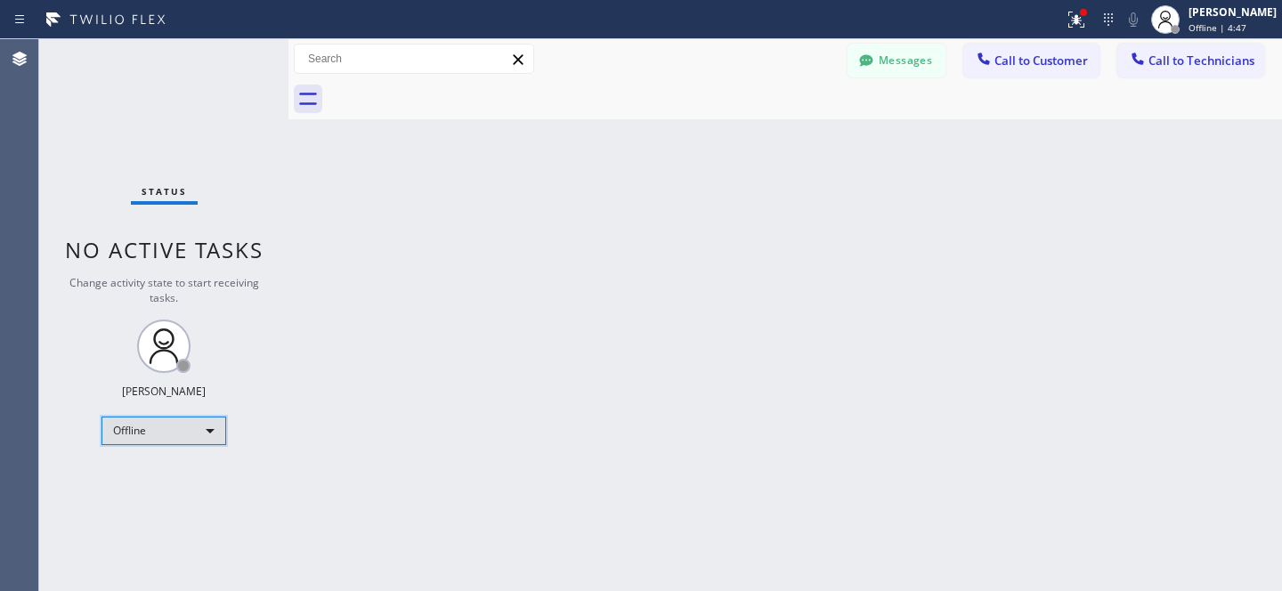
click at [161, 420] on div "Offline" at bounding box center [163, 431] width 125 height 28
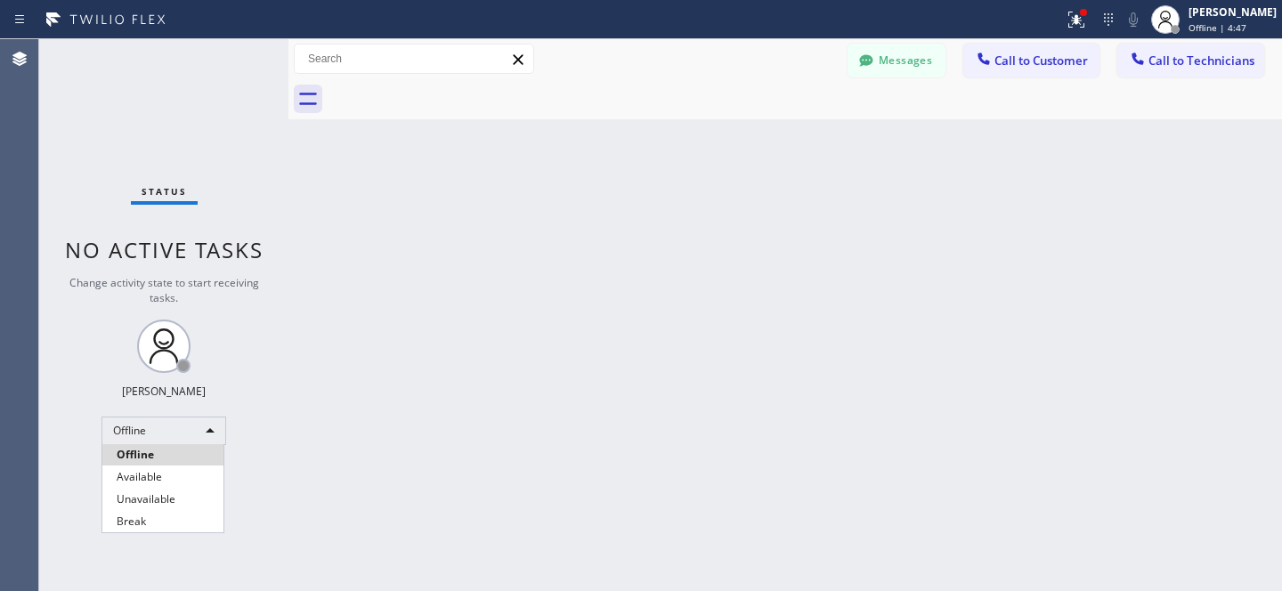
drag, startPoint x: 162, startPoint y: 477, endPoint x: 174, endPoint y: 465, distance: 17.0
click at [161, 477] on li "Available" at bounding box center [162, 476] width 121 height 21
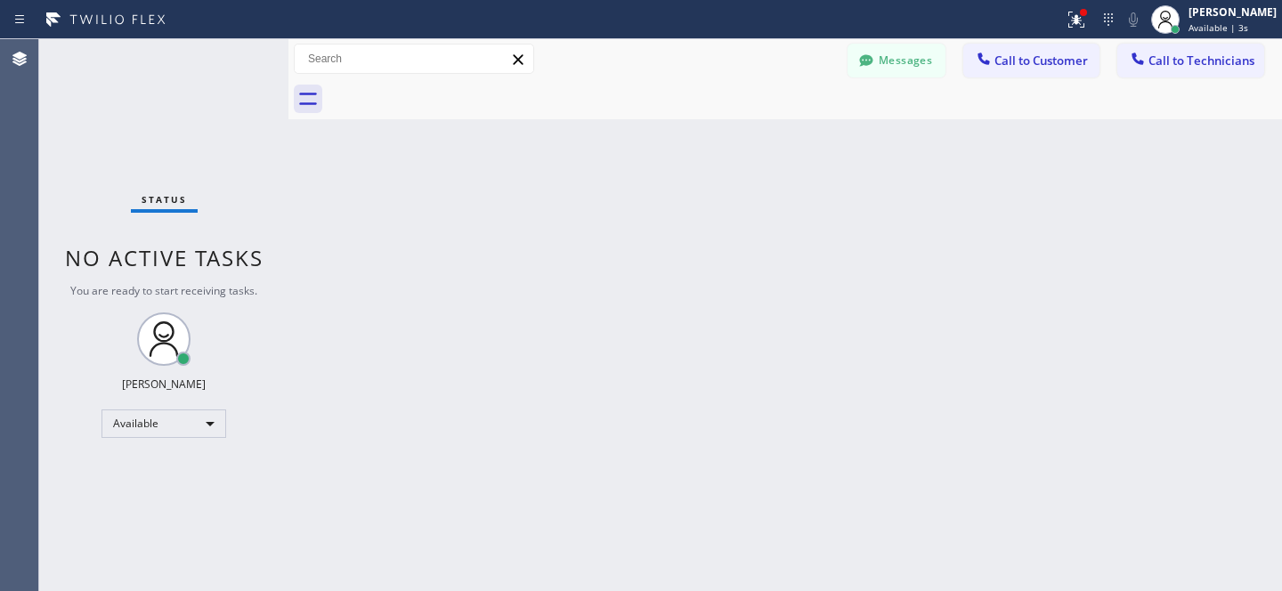
drag, startPoint x: 1011, startPoint y: 53, endPoint x: 939, endPoint y: 87, distance: 80.0
click at [1011, 53] on span "Call to Customer" at bounding box center [1040, 61] width 93 height 16
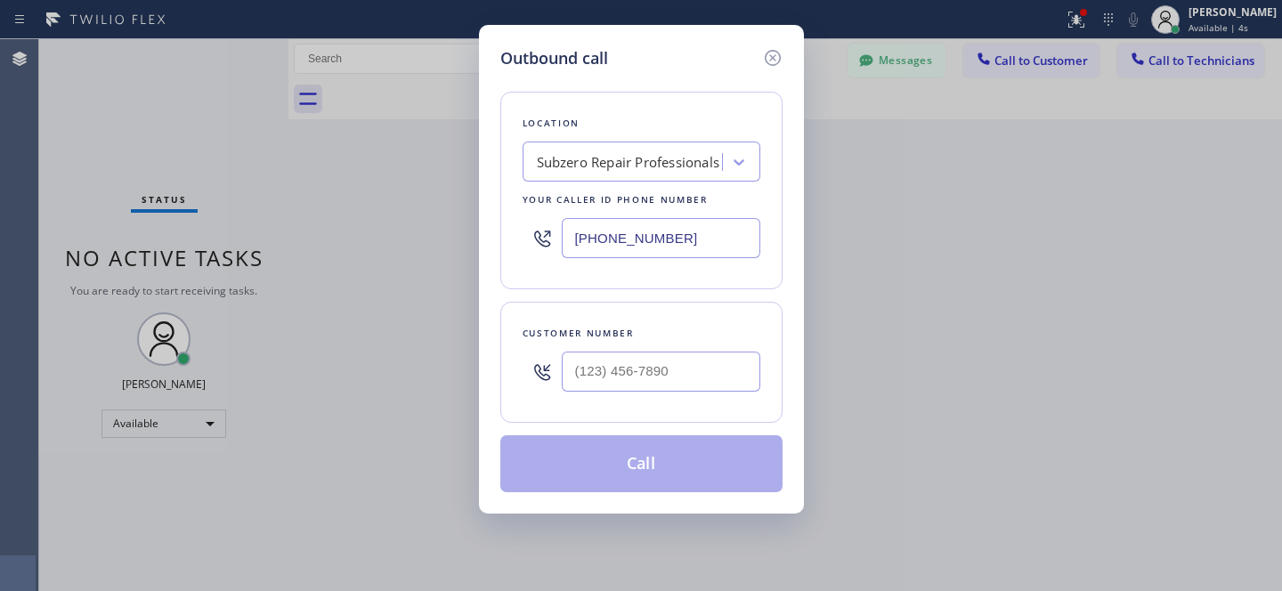
click at [653, 158] on div "Subzero Repair Professionals" at bounding box center [628, 162] width 183 height 20
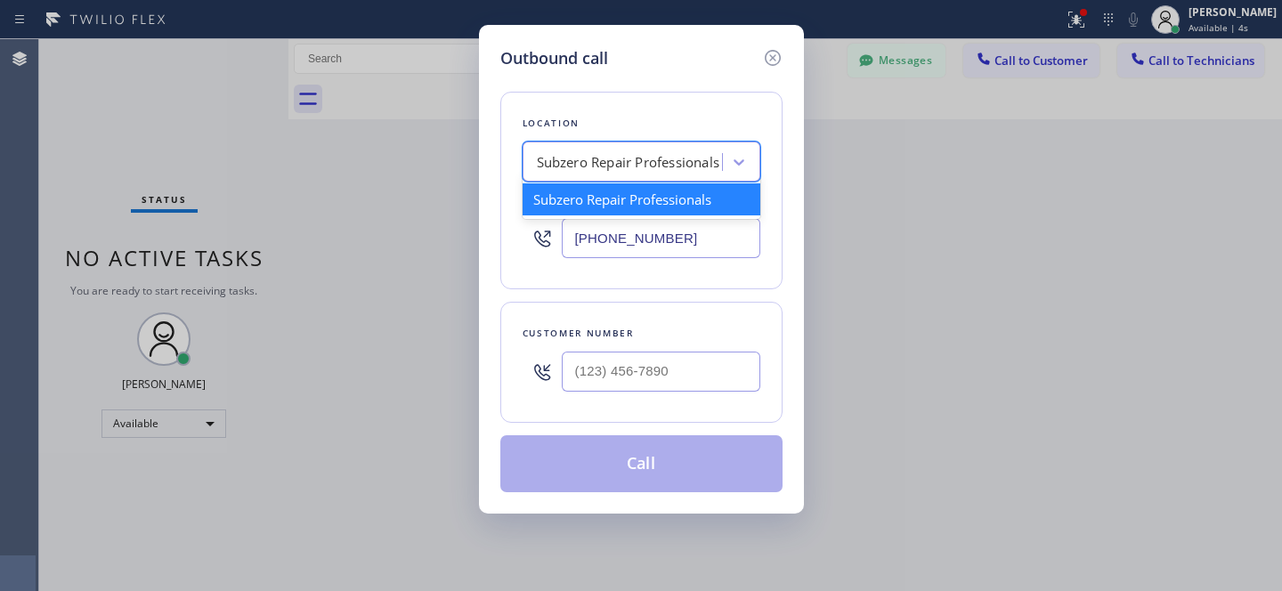
paste input "5 Star Appliance Repair"
type input "5 Star Appliance Repair"
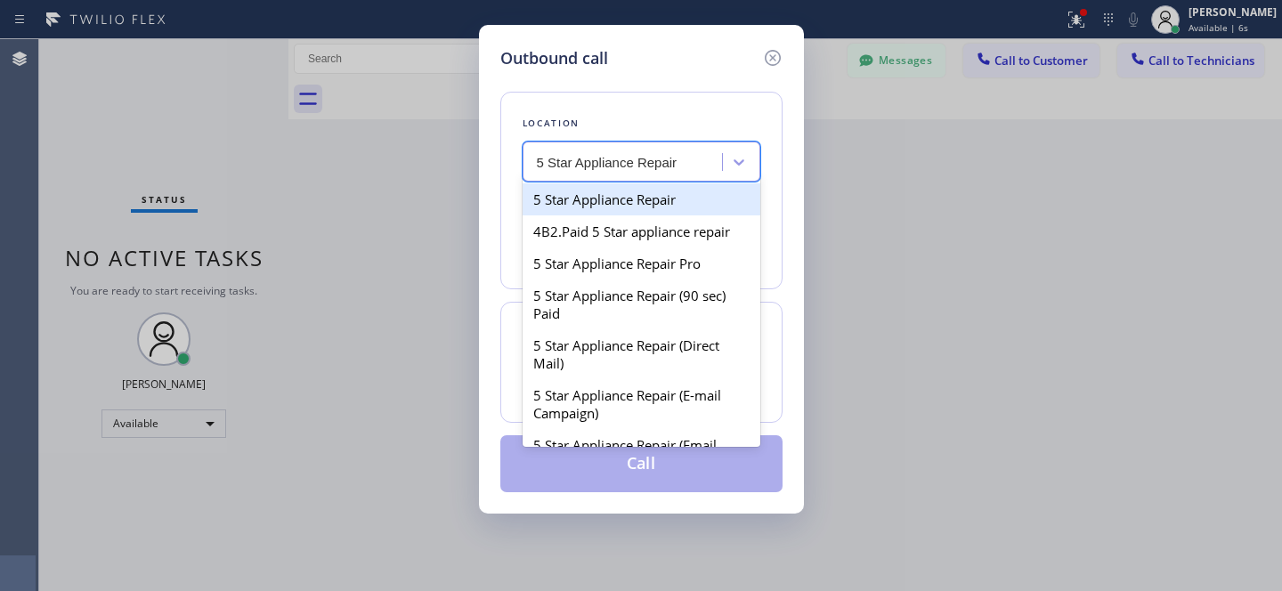
click at [643, 198] on div "5 Star Appliance Repair" at bounding box center [642, 199] width 238 height 32
type input "[PHONE_NUMBER]"
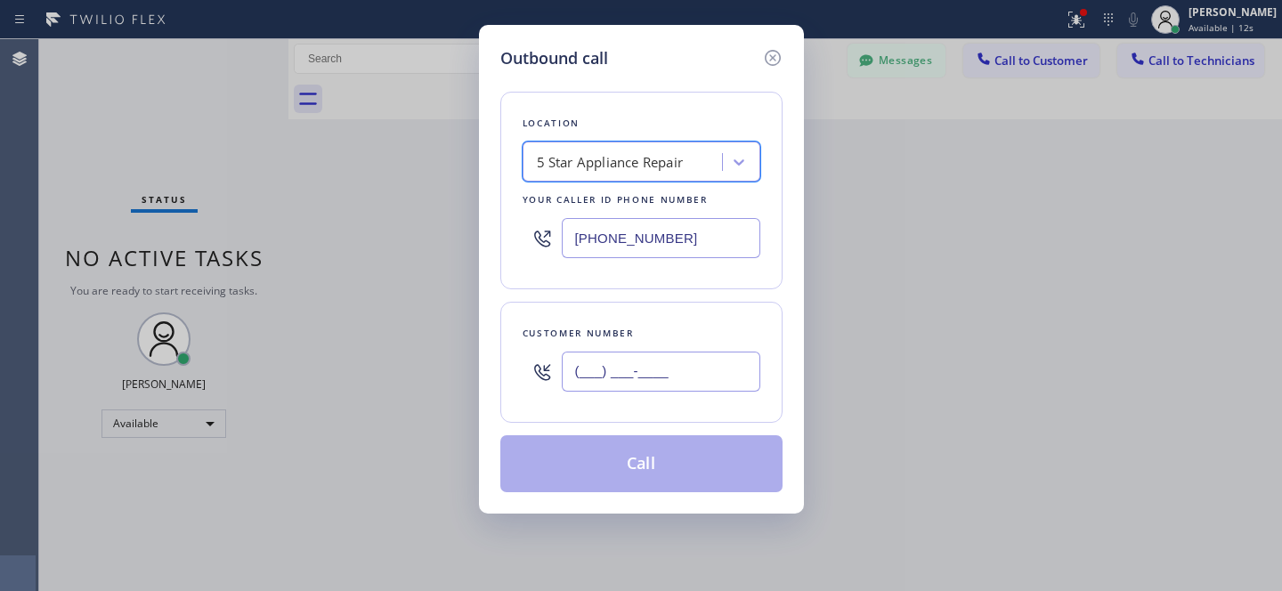
drag, startPoint x: 653, startPoint y: 382, endPoint x: 671, endPoint y: 387, distance: 19.4
click at [653, 382] on input "(___) ___-____" at bounding box center [661, 372] width 199 height 40
paste input "909) 908-3260"
type input "[PHONE_NUMBER]"
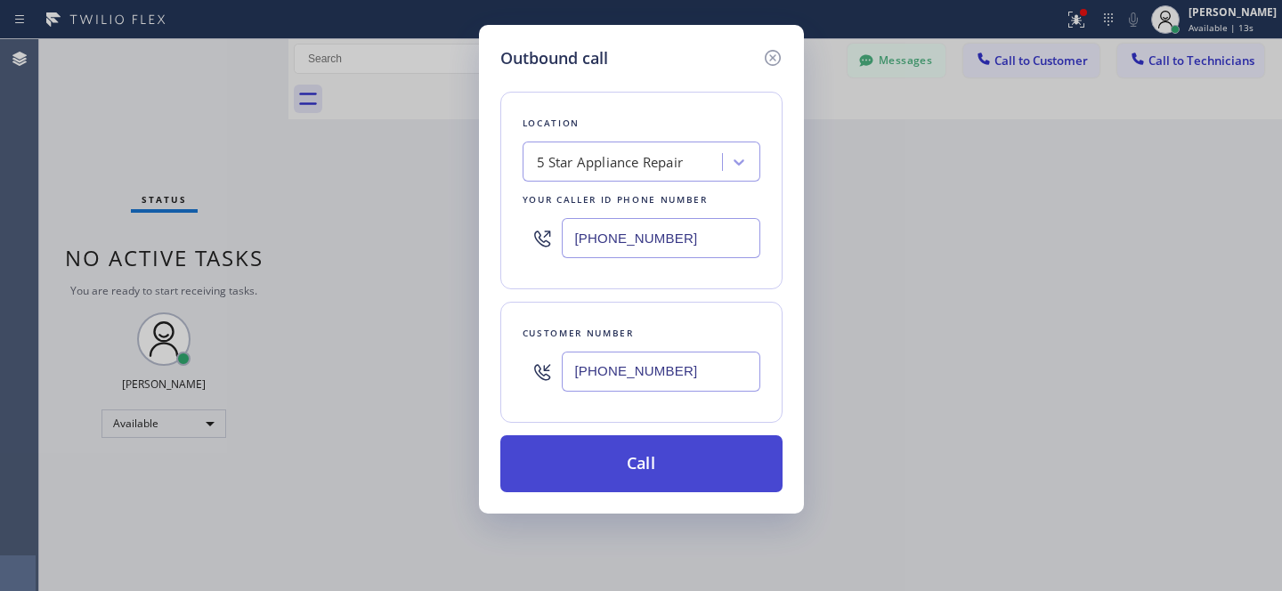
click at [696, 452] on button "Call" at bounding box center [641, 463] width 282 height 57
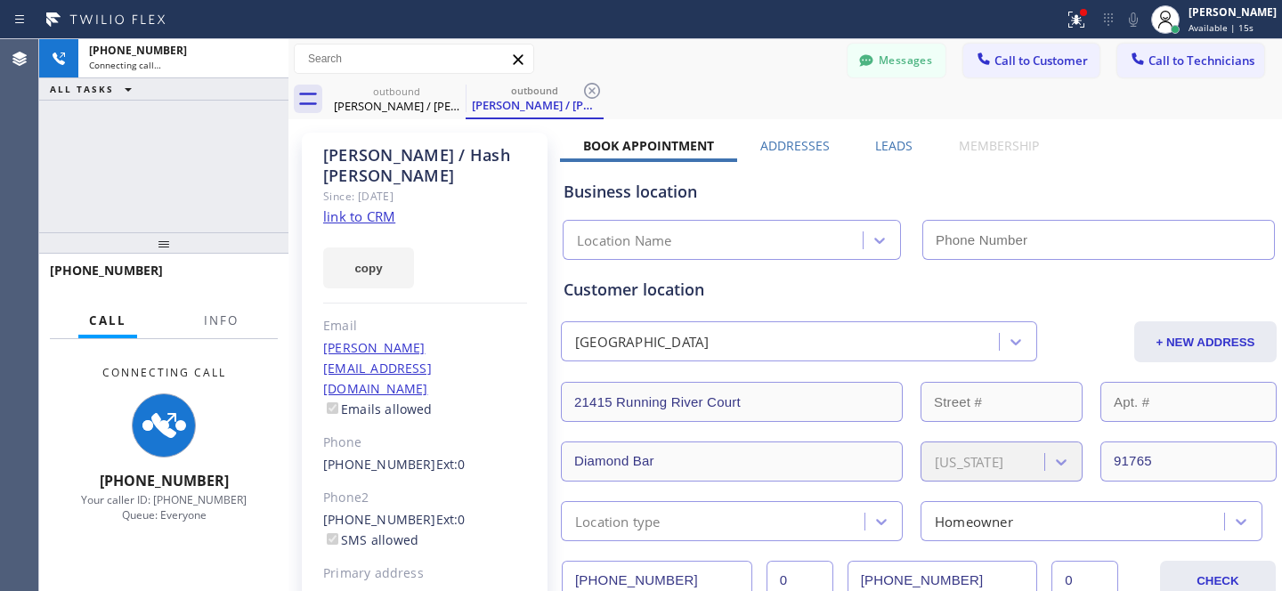
type input "[PHONE_NUMBER]"
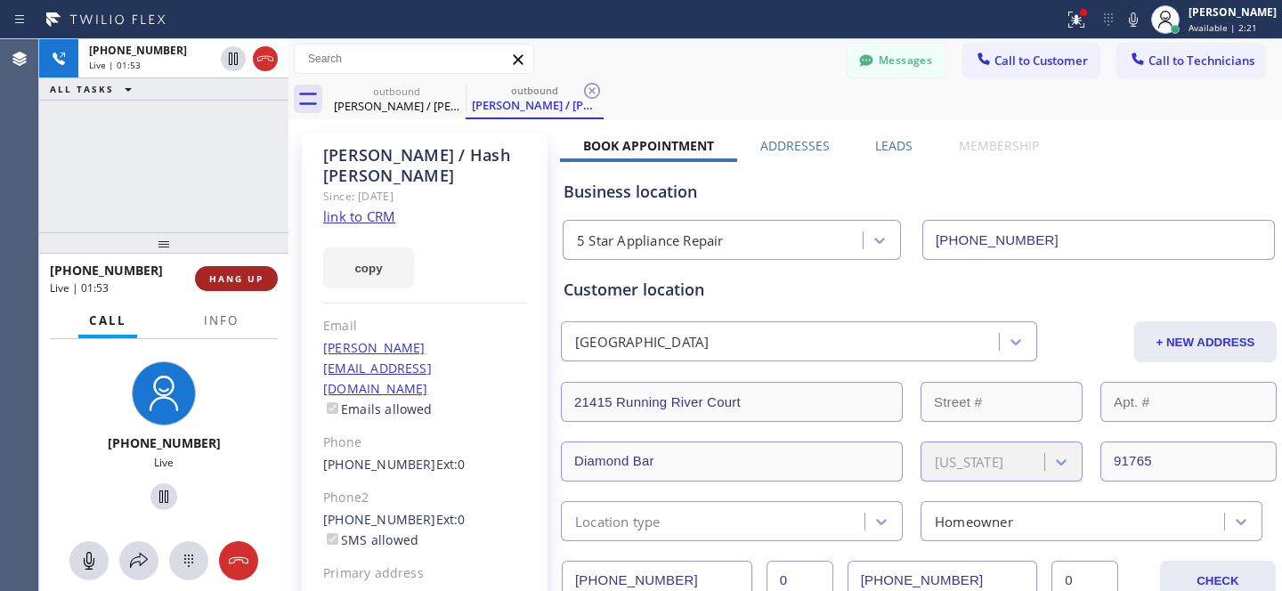
click at [244, 281] on span "HANG UP" at bounding box center [236, 278] width 54 height 12
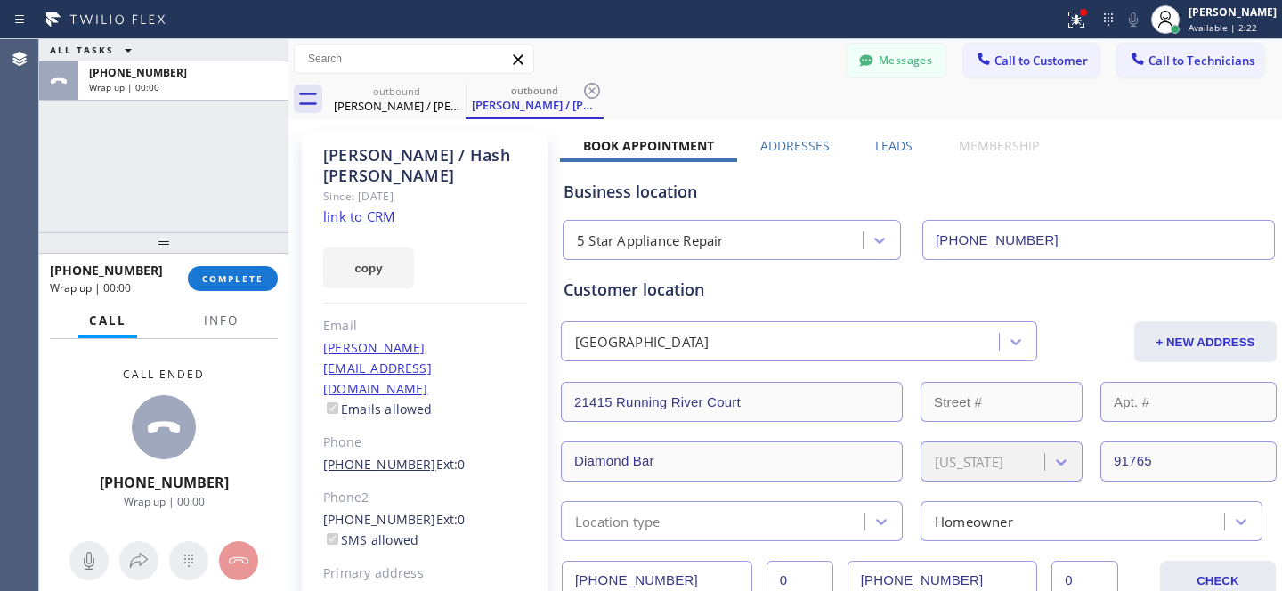
click at [399, 456] on link "[PHONE_NUMBER]" at bounding box center [379, 464] width 113 height 17
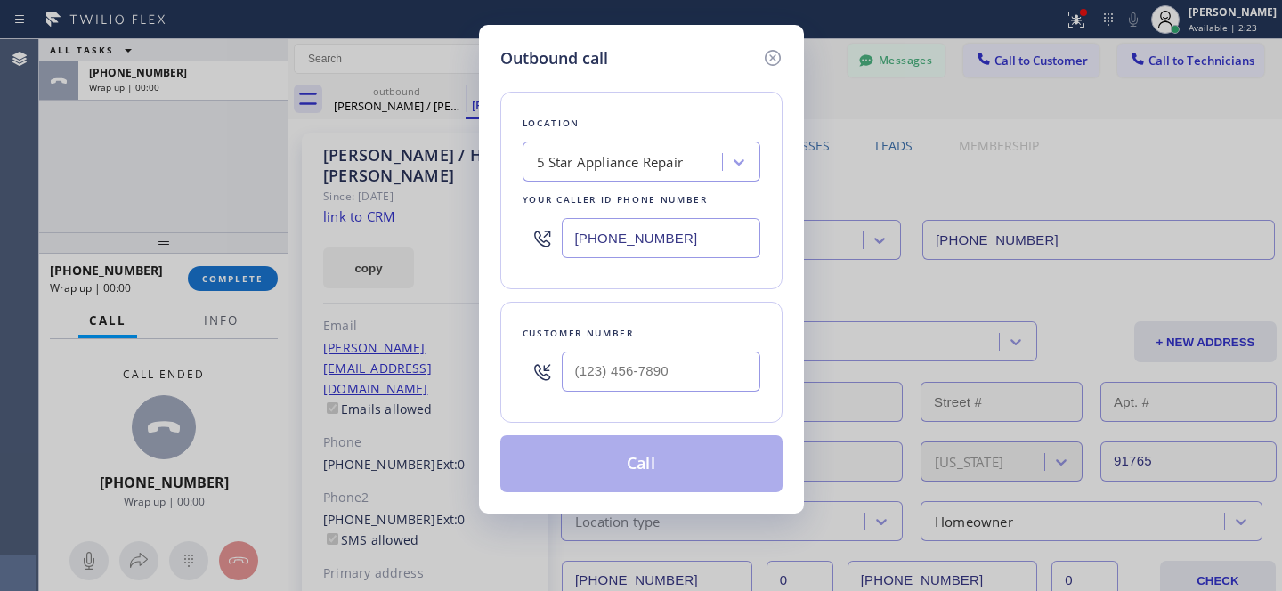
type input "[PHONE_NUMBER]"
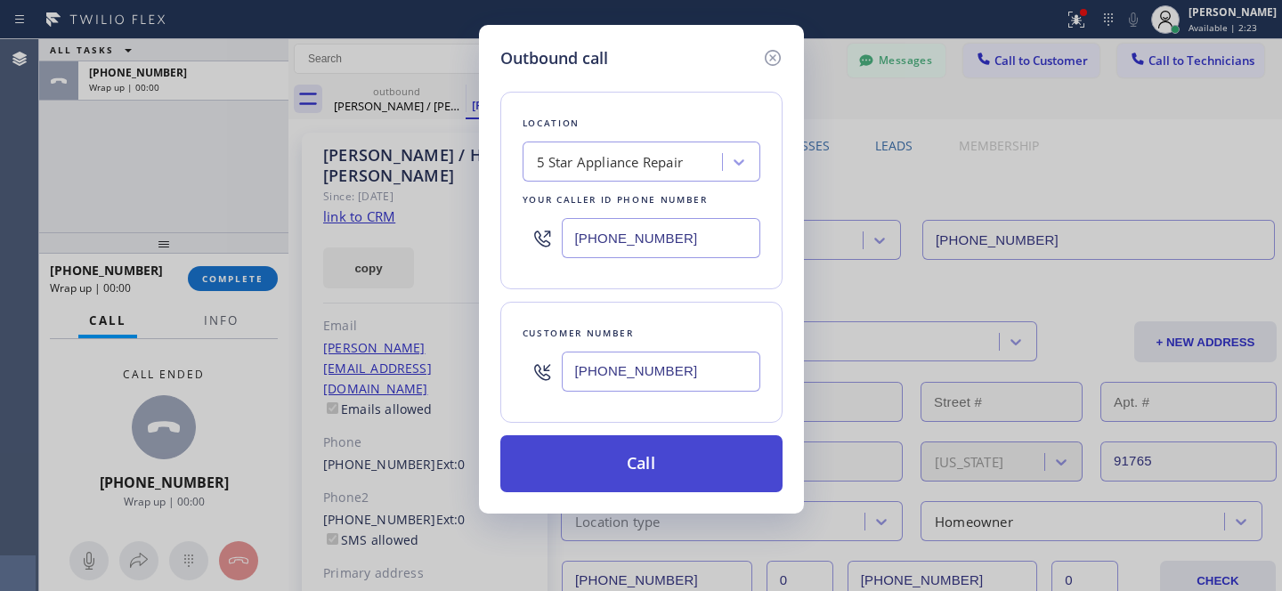
click at [684, 474] on button "Call" at bounding box center [641, 463] width 282 height 57
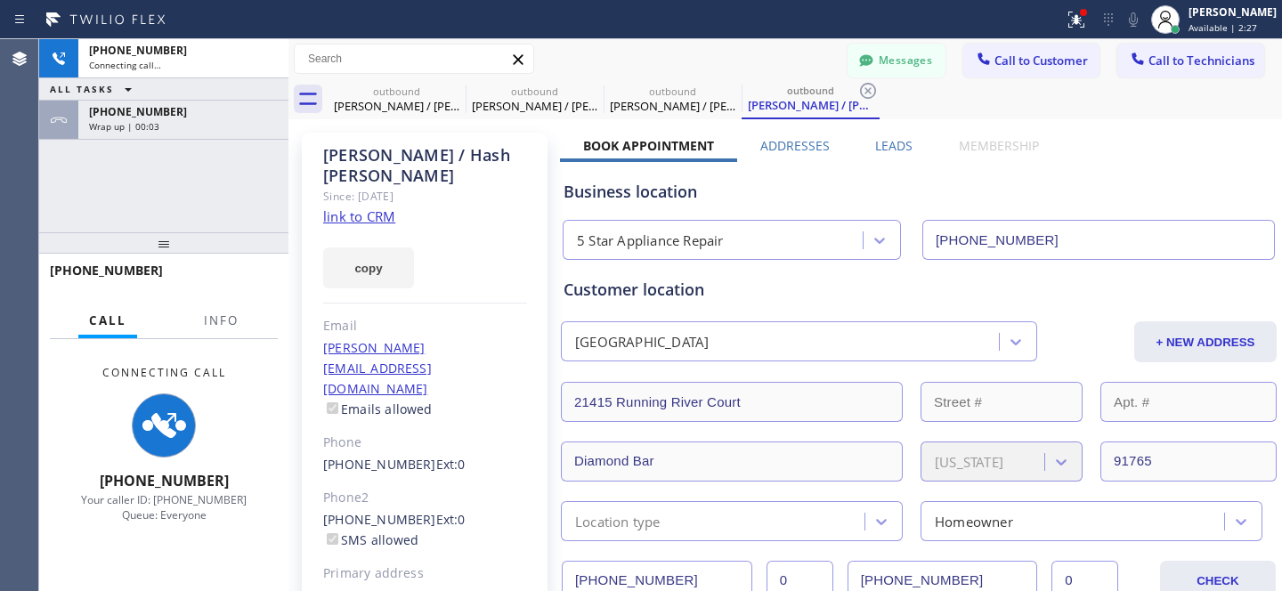
type input "[PHONE_NUMBER]"
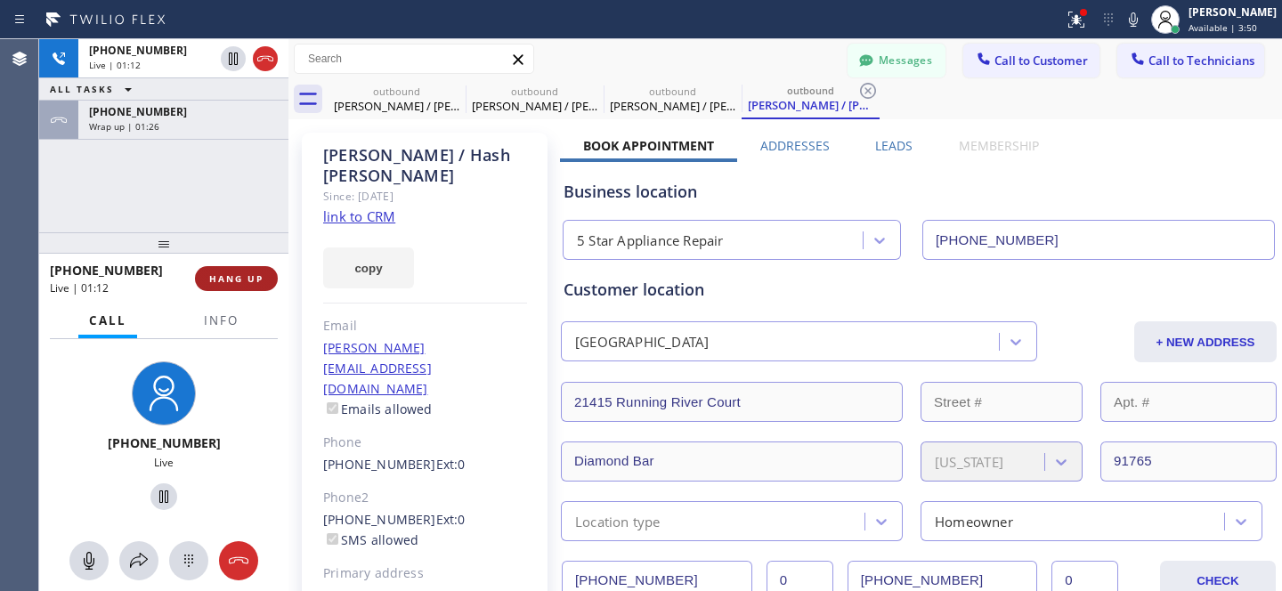
click at [236, 280] on span "HANG UP" at bounding box center [236, 278] width 54 height 12
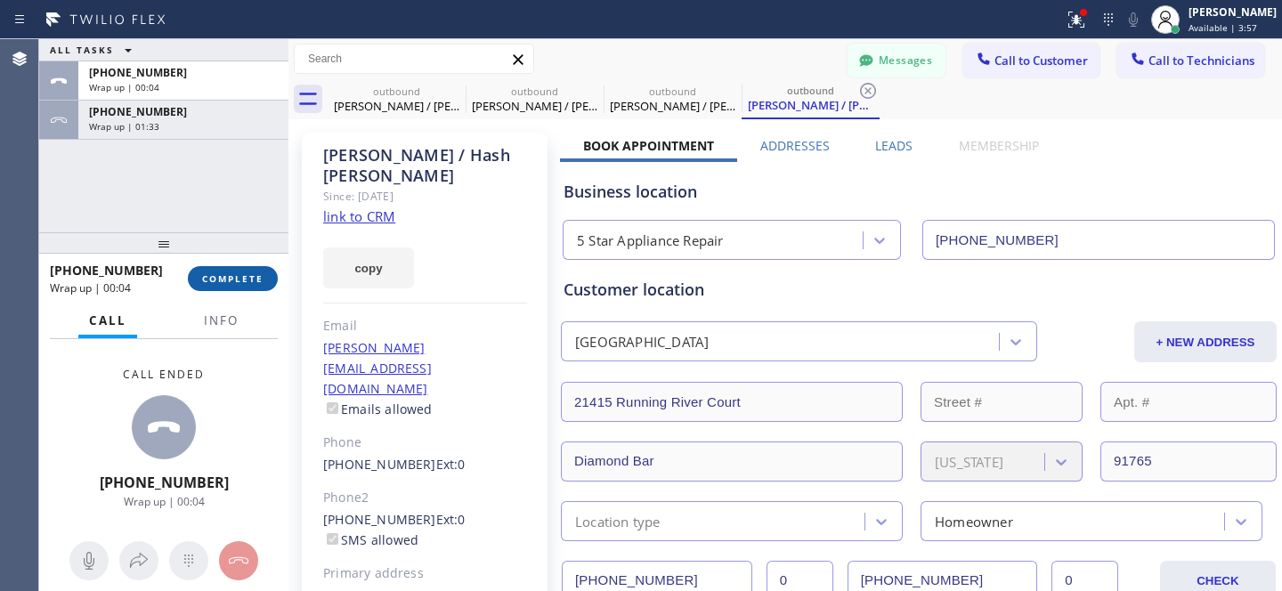
click at [220, 280] on span "COMPLETE" at bounding box center [232, 278] width 61 height 12
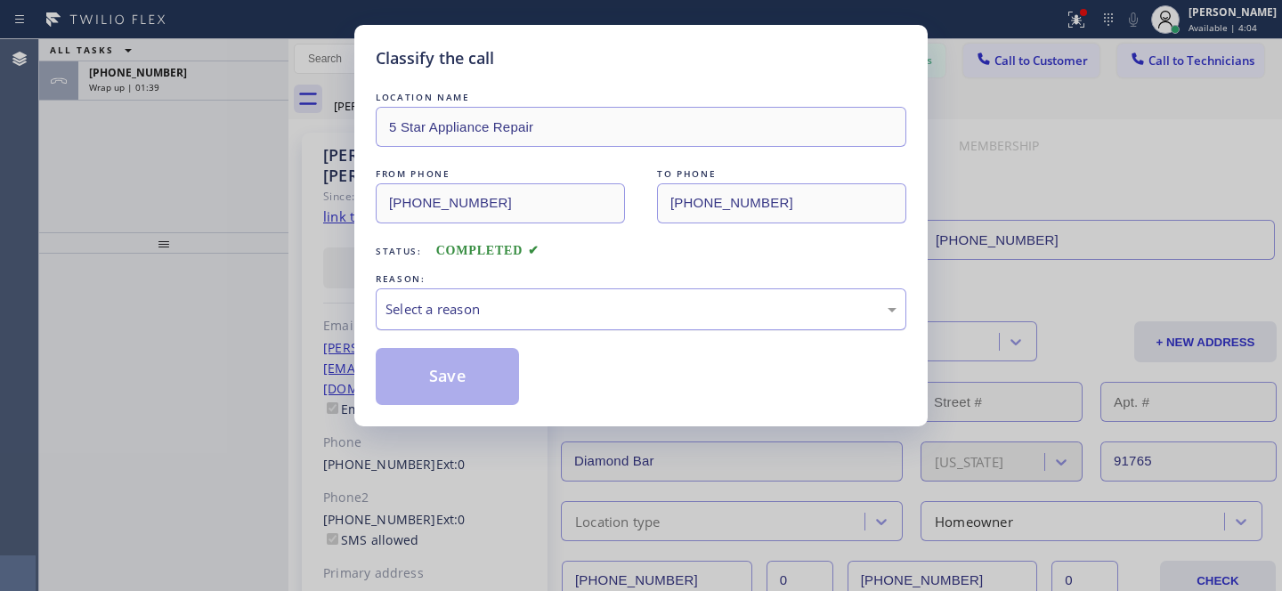
click at [565, 320] on div "Select a reason" at bounding box center [640, 309] width 511 height 20
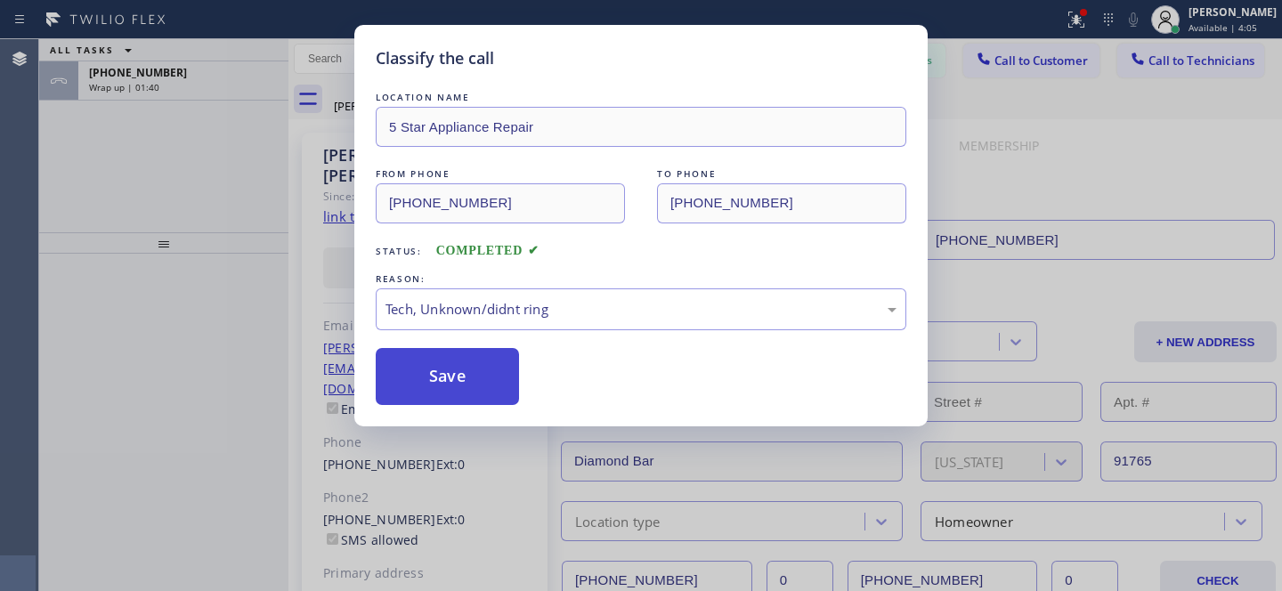
click at [489, 394] on button "Save" at bounding box center [447, 376] width 143 height 57
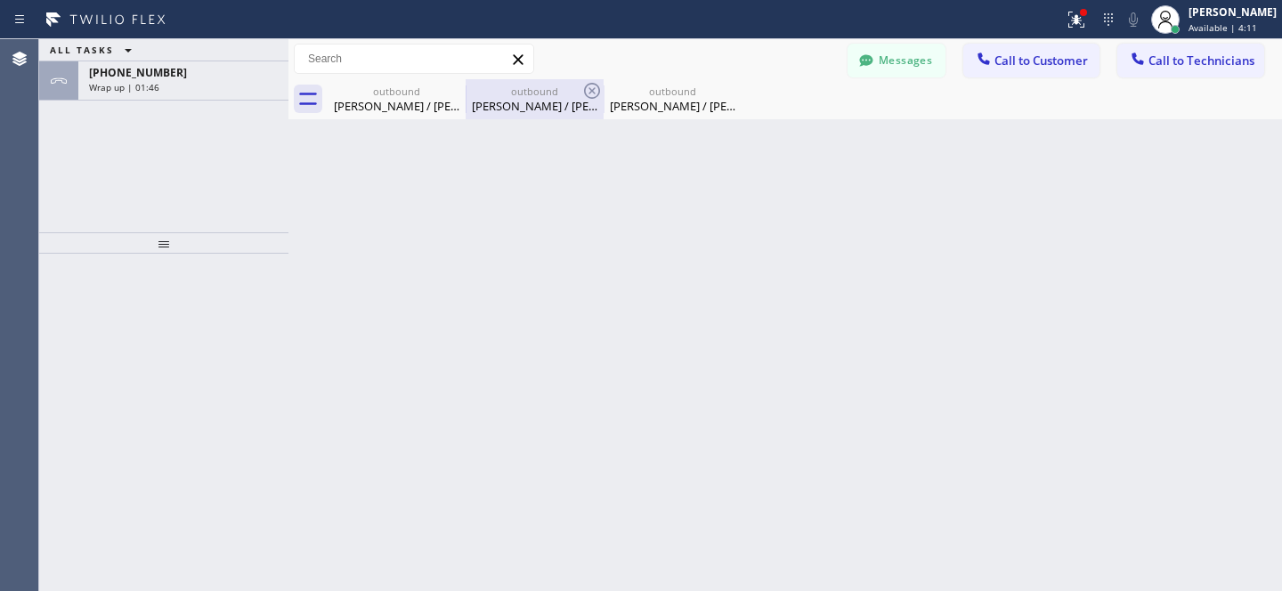
drag, startPoint x: 410, startPoint y: 97, endPoint x: 466, endPoint y: 101, distance: 56.3
click at [417, 98] on div "outbound [PERSON_NAME] / [PERSON_NAME]" at bounding box center [396, 99] width 134 height 40
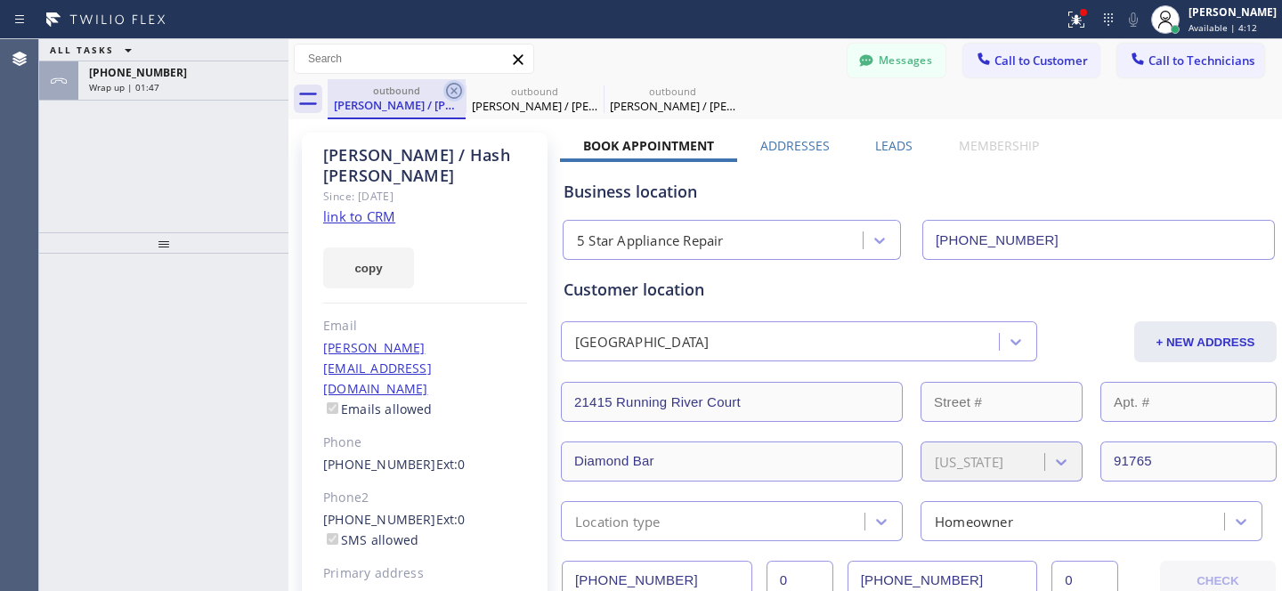
click at [451, 92] on icon at bounding box center [454, 91] width 16 height 16
click at [451, 91] on icon at bounding box center [453, 90] width 21 height 21
click at [0, 0] on icon at bounding box center [0, 0] width 0 height 0
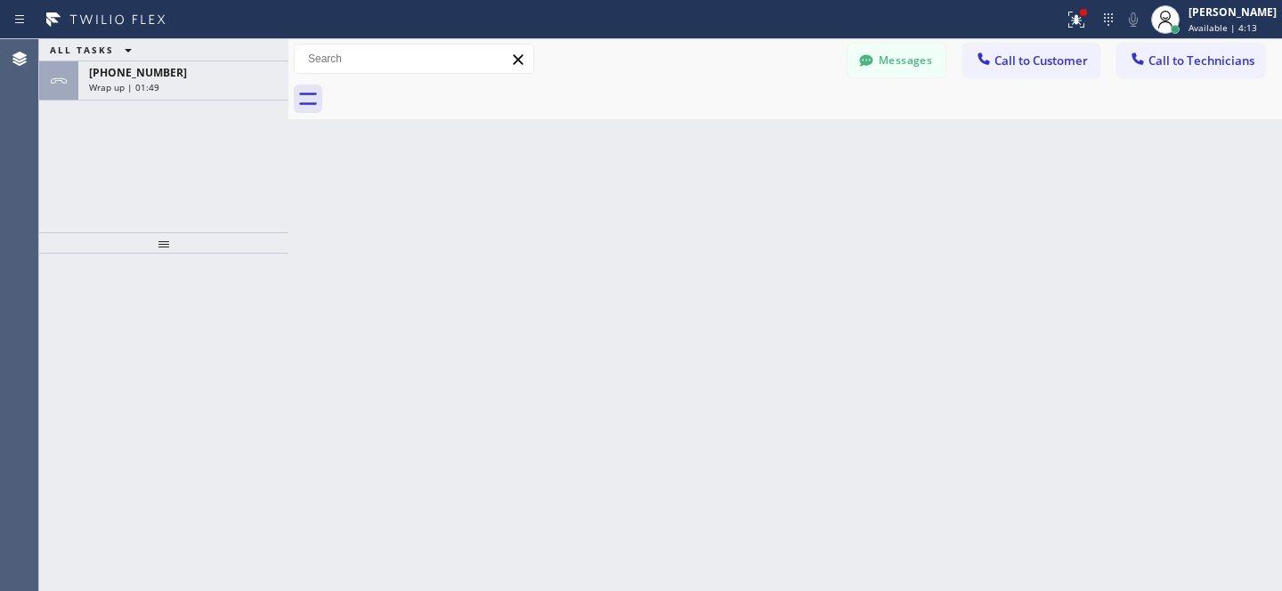
click at [451, 91] on div at bounding box center [805, 99] width 954 height 40
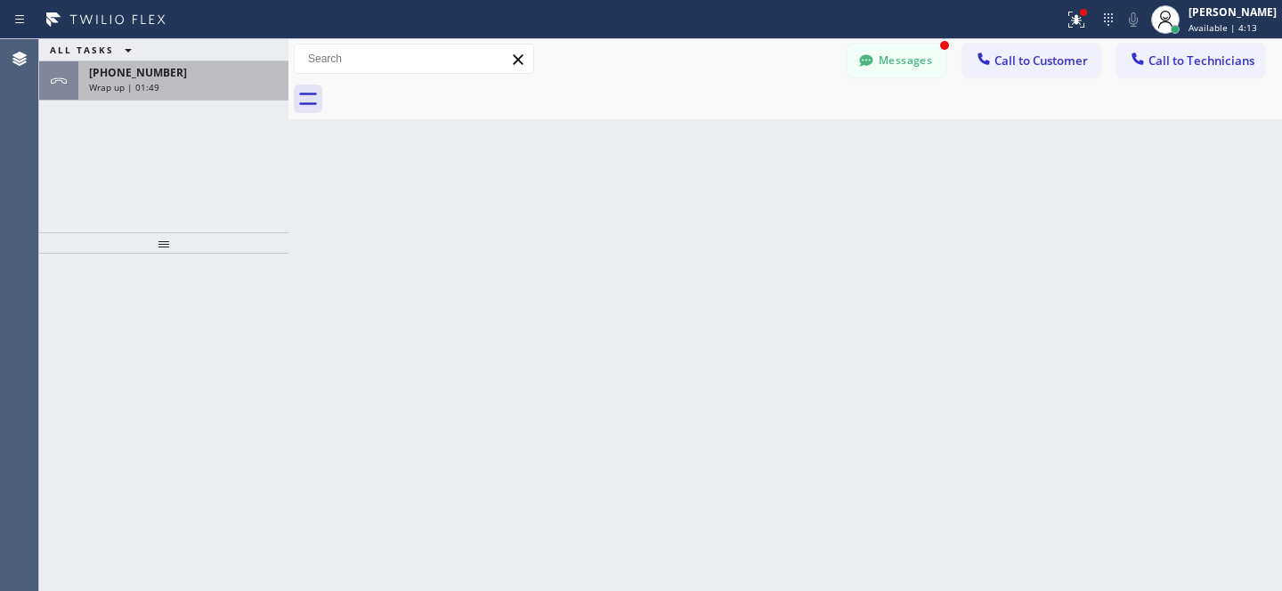
click at [197, 90] on div "Wrap up | 01:49" at bounding box center [183, 87] width 189 height 12
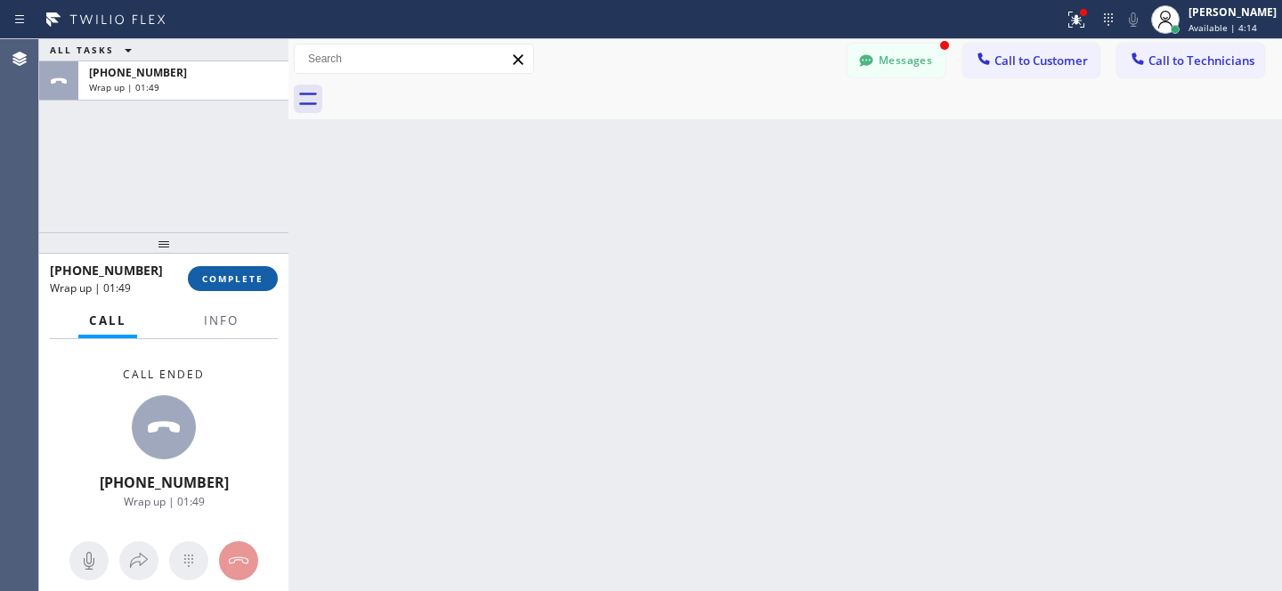
click at [255, 280] on span "COMPLETE" at bounding box center [232, 278] width 61 height 12
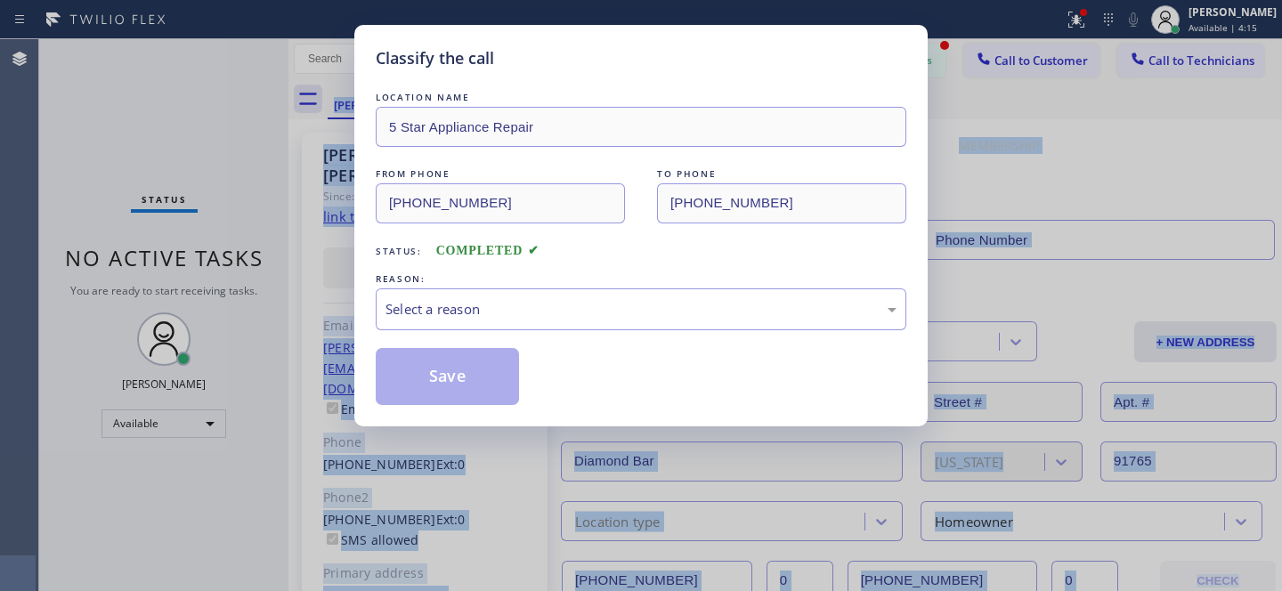
type input "[PHONE_NUMBER]"
click at [433, 304] on div "Select a reason" at bounding box center [640, 309] width 511 height 20
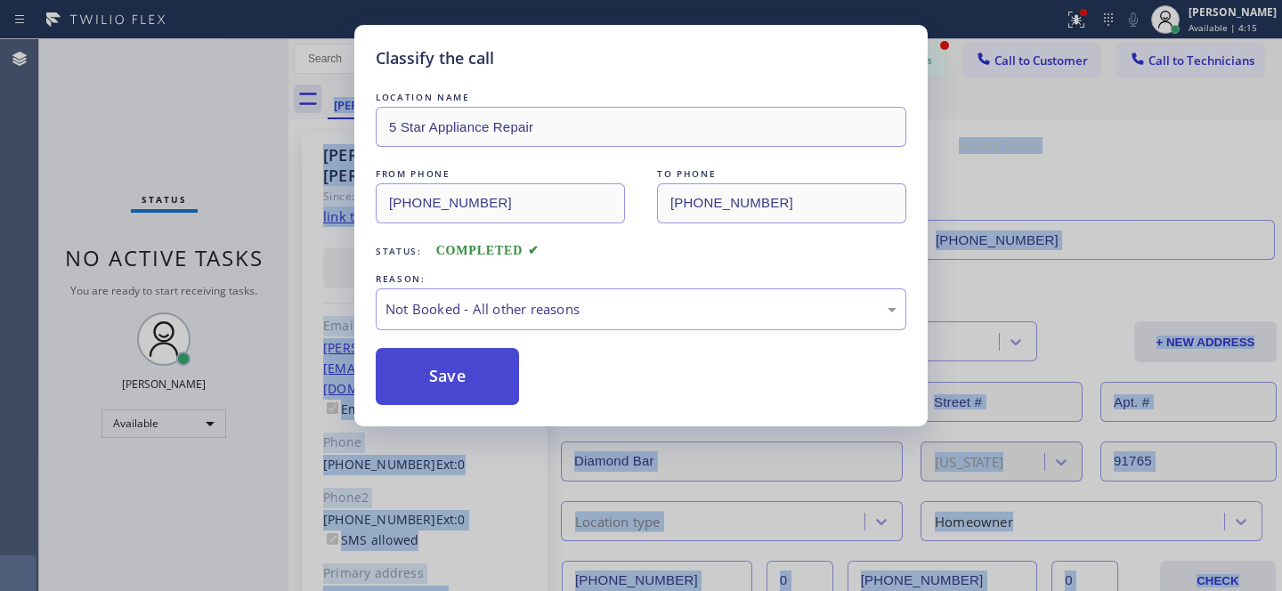
click at [441, 361] on button "Save" at bounding box center [447, 376] width 143 height 57
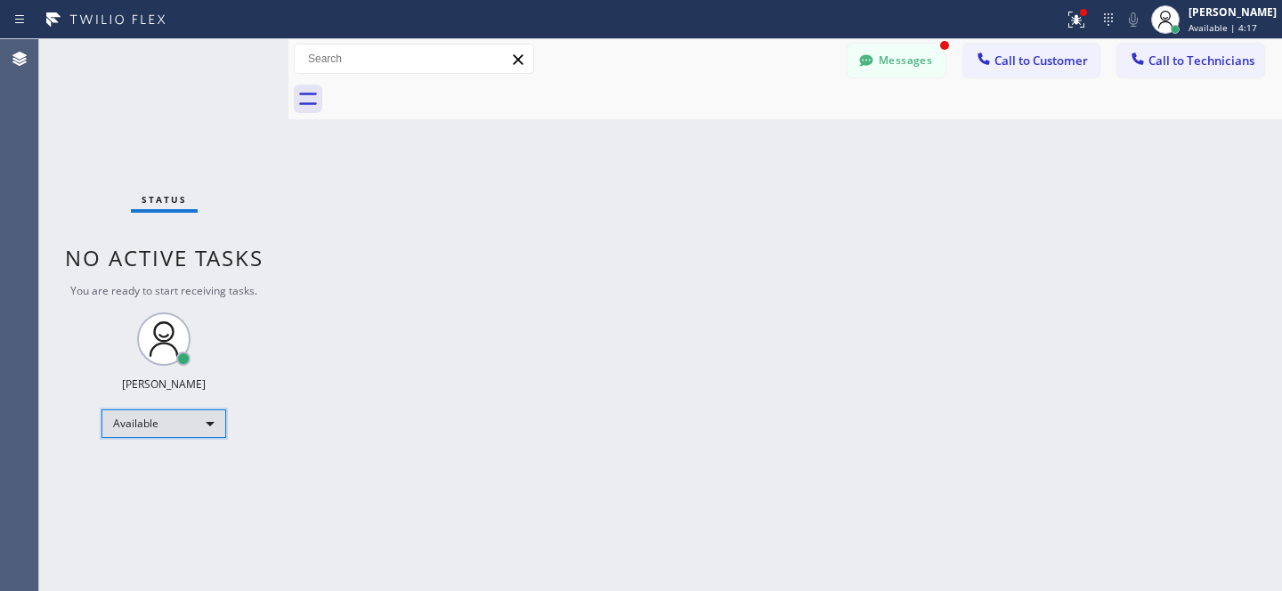
click at [168, 433] on div "Available" at bounding box center [163, 424] width 125 height 28
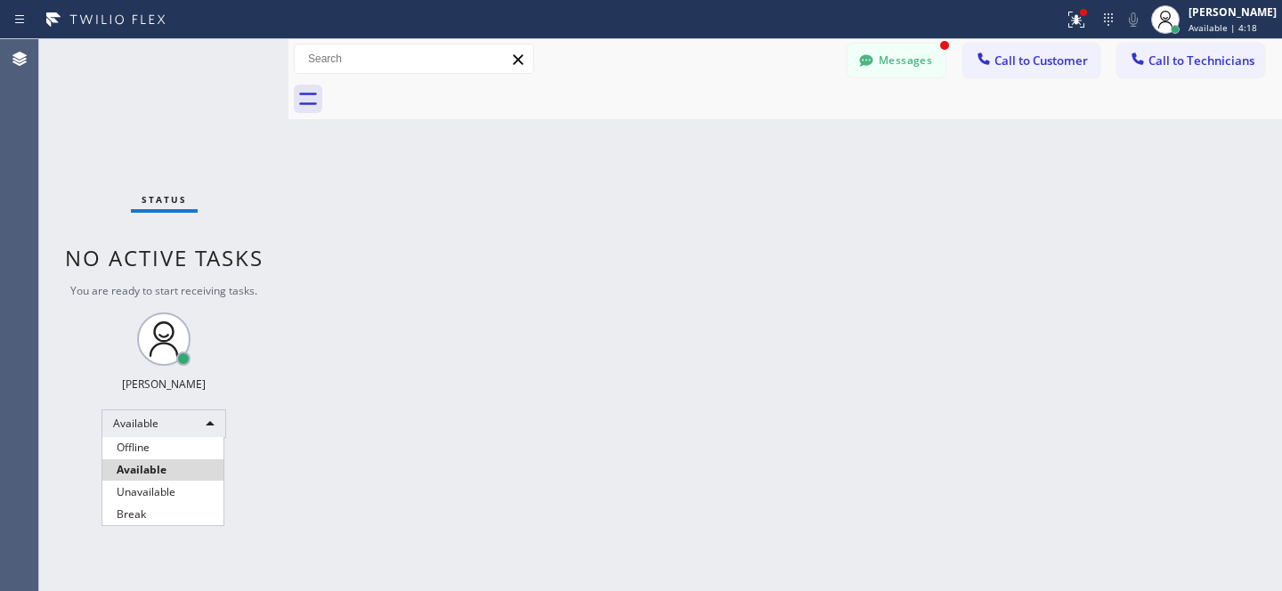
click at [142, 428] on div at bounding box center [641, 295] width 1282 height 591
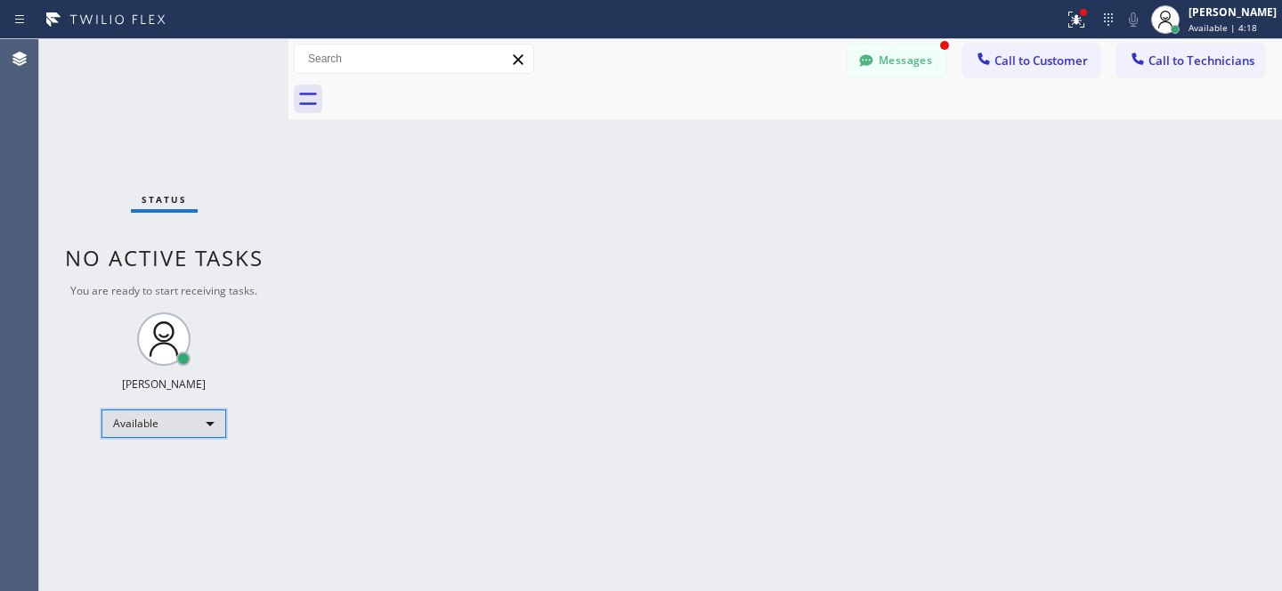
click at [136, 420] on div "Available" at bounding box center [163, 424] width 125 height 28
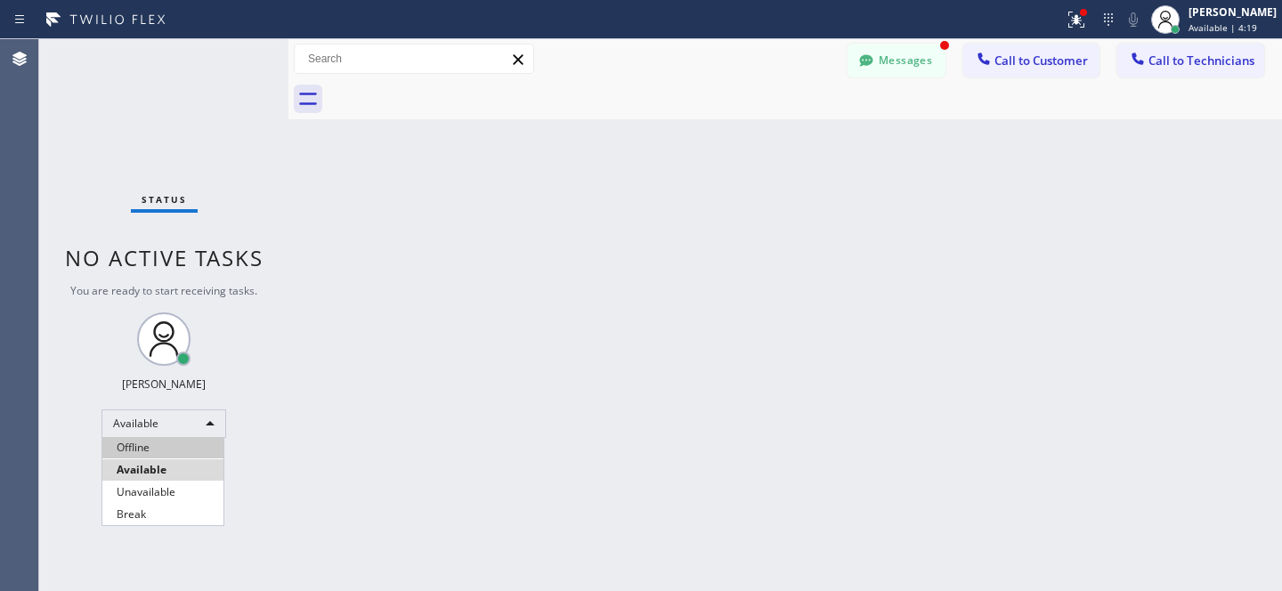
drag, startPoint x: 142, startPoint y: 445, endPoint x: 177, endPoint y: 448, distance: 35.7
click at [142, 445] on li "Offline" at bounding box center [162, 447] width 121 height 21
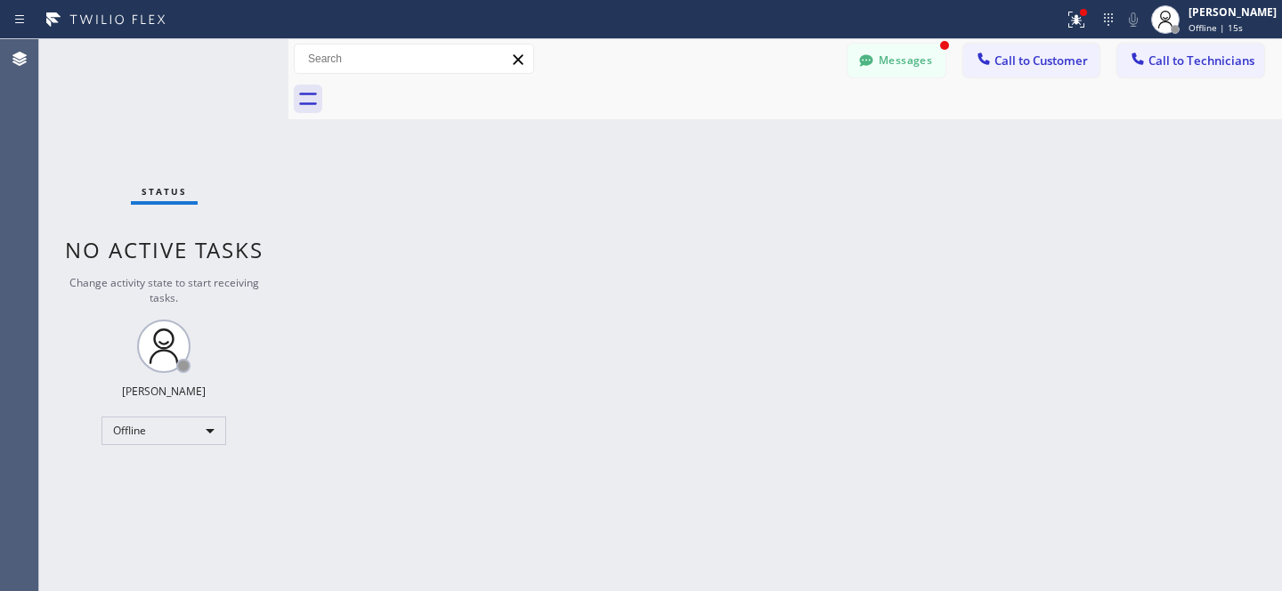
click at [896, 42] on div "Messages Call to Customer Call to Technicians Outbound call Location 5 Star App…" at bounding box center [784, 59] width 993 height 40
click at [900, 53] on button "Messages" at bounding box center [896, 61] width 98 height 34
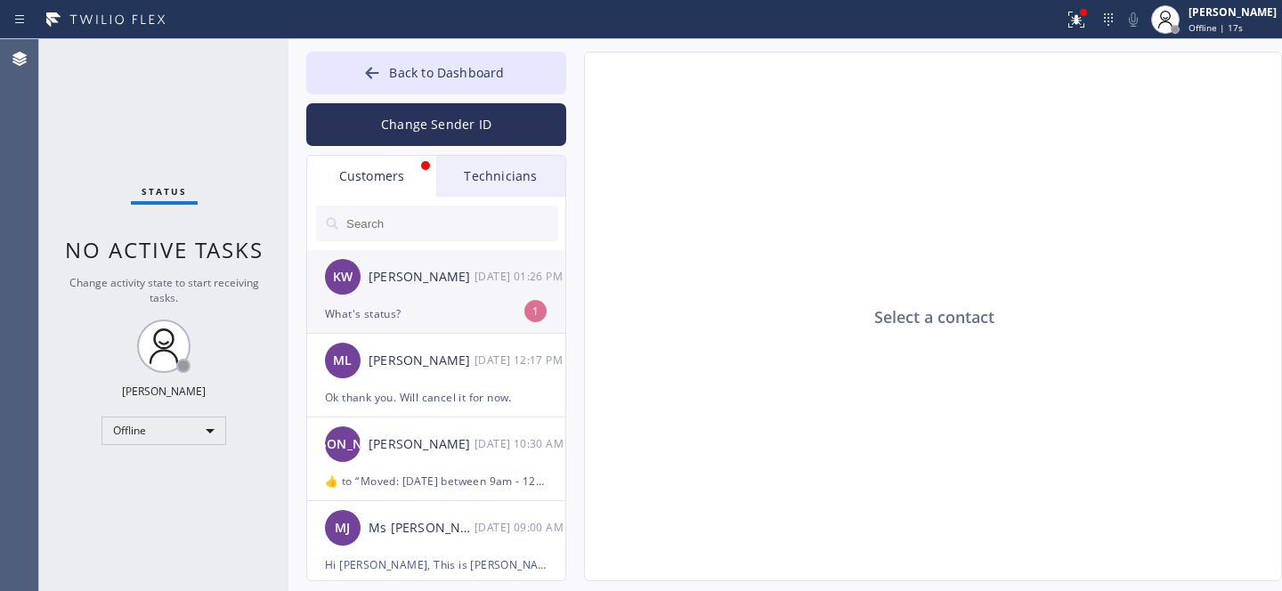
click at [442, 296] on div "KW [PERSON_NAME] [DATE] 01:26 PM" at bounding box center [437, 276] width 260 height 53
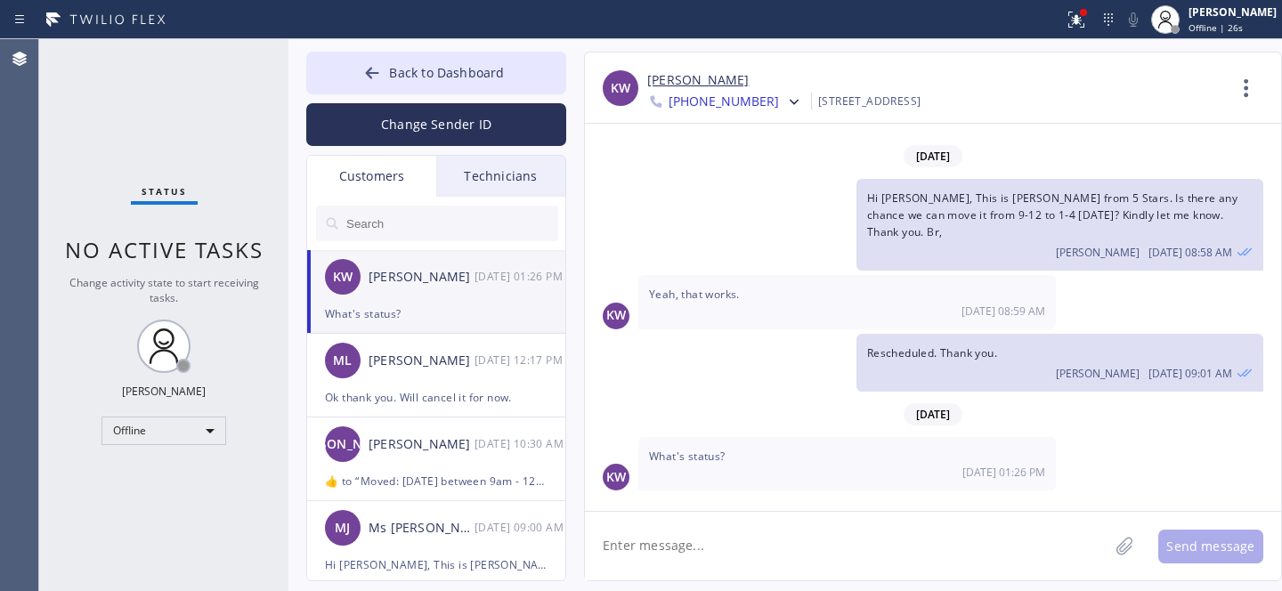
click at [731, 539] on textarea at bounding box center [846, 546] width 523 height 69
type textarea "Let me check..."
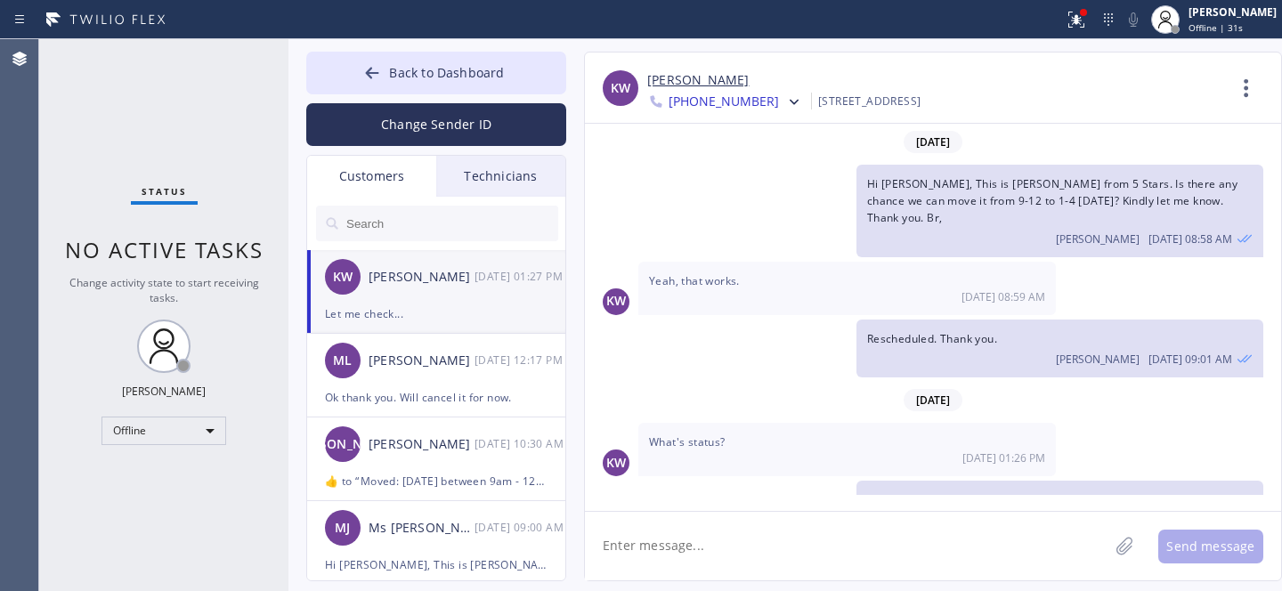
scroll to position [28, 0]
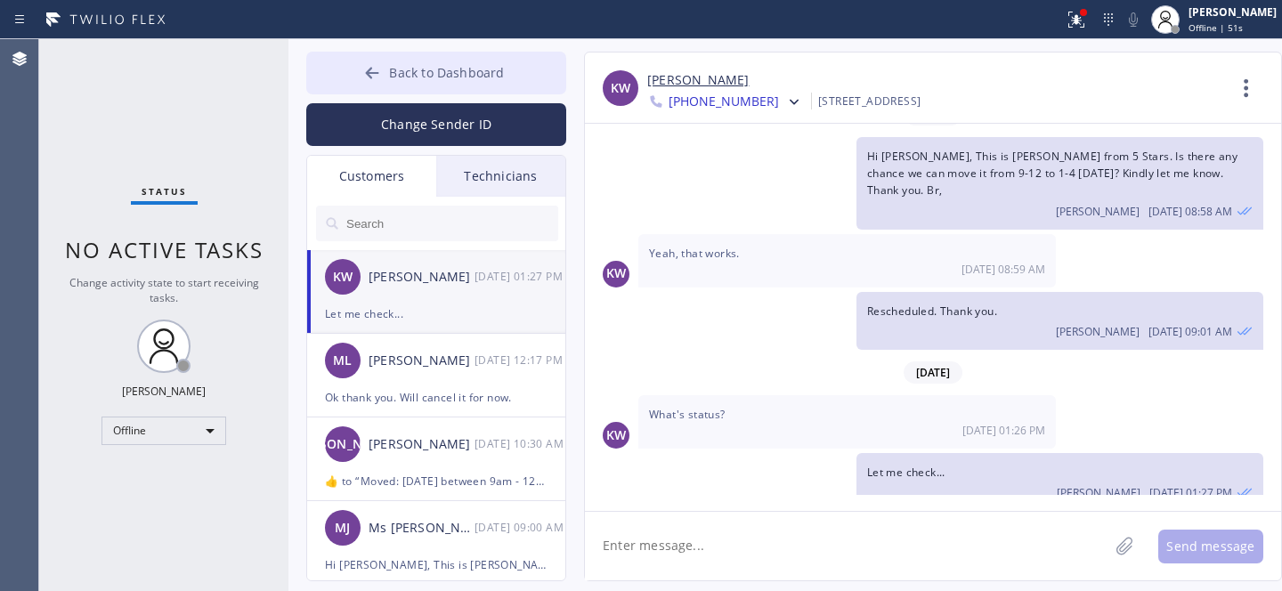
click at [389, 64] on button "Back to Dashboard" at bounding box center [436, 73] width 260 height 43
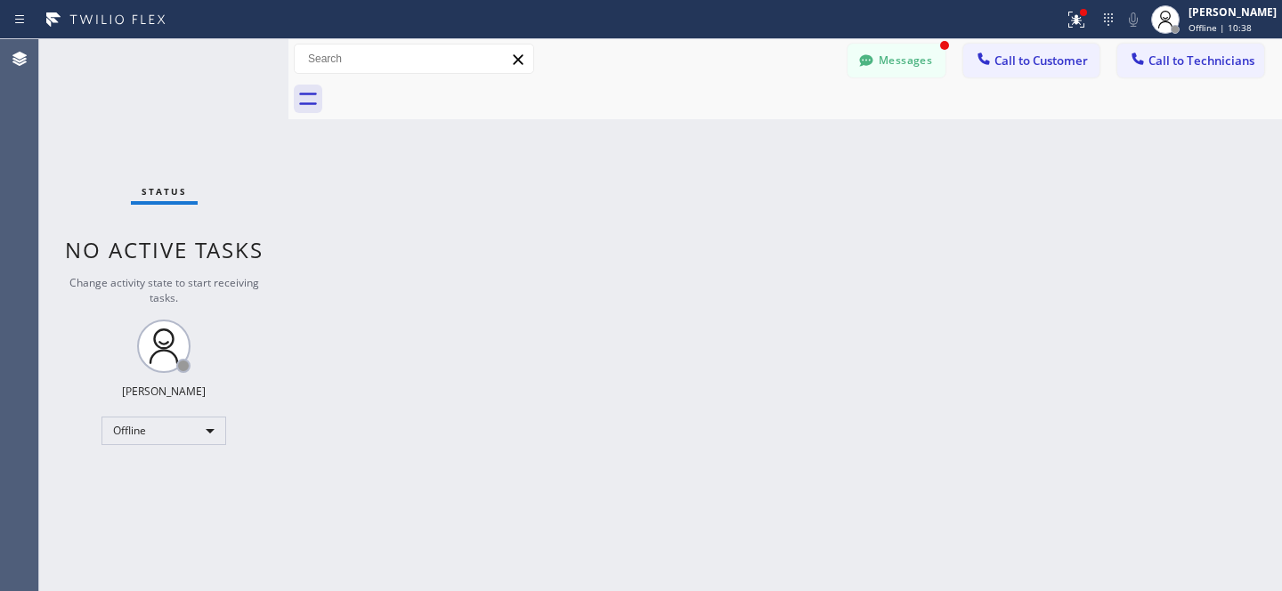
scroll to position [85, 0]
click at [870, 53] on icon at bounding box center [866, 61] width 18 height 18
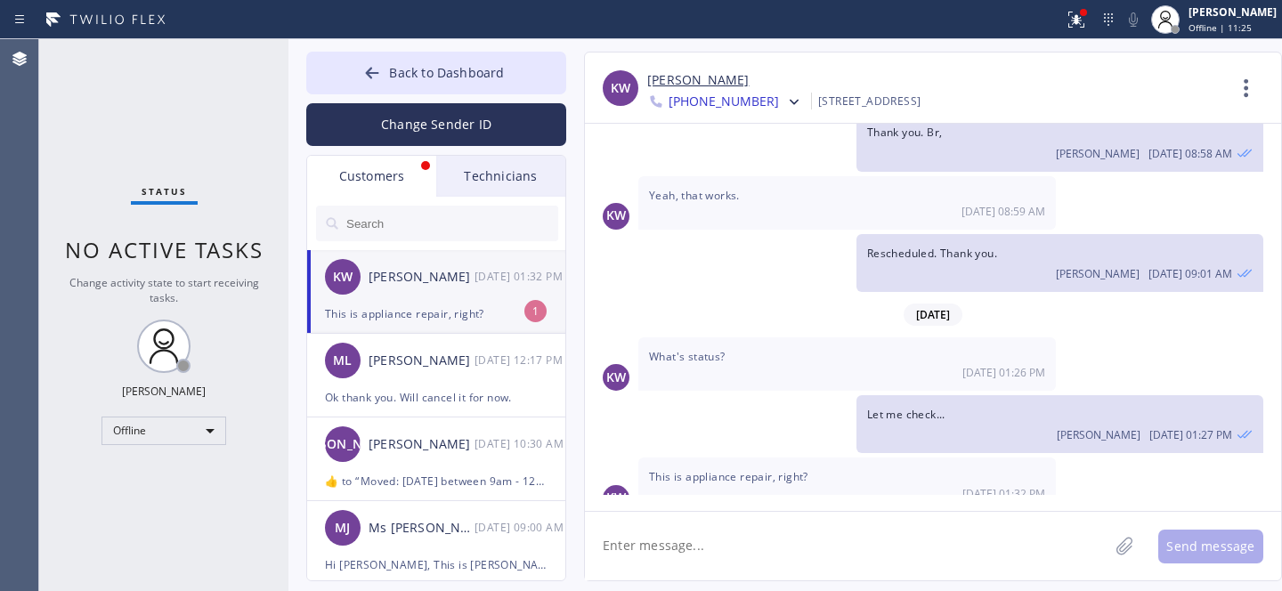
drag, startPoint x: 426, startPoint y: 288, endPoint x: 559, endPoint y: 248, distance: 139.4
click at [426, 288] on div "KW [PERSON_NAME] [DATE] 01:32 PM" at bounding box center [437, 276] width 260 height 53
click at [680, 85] on link "[PERSON_NAME]" at bounding box center [697, 80] width 101 height 20
click at [766, 534] on textarea at bounding box center [846, 546] width 523 height 69
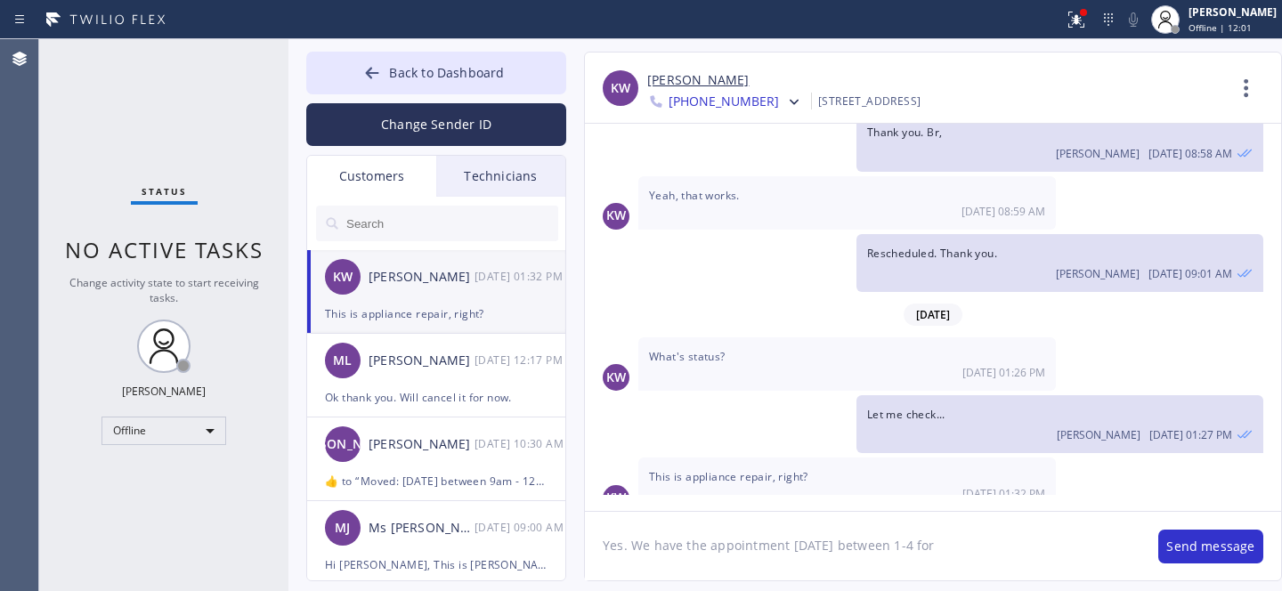
paste textarea "Kenmore Oven"
click at [918, 546] on textarea "Yes. We have the appointment [DATE] between 1-4 for [PERSON_NAME]" at bounding box center [862, 546] width 555 height 69
drag, startPoint x: 1021, startPoint y: 543, endPoint x: 1048, endPoint y: 586, distance: 50.4
click at [1021, 542] on textarea "Yes. We have the appointment [DATE] between 1-4 for the Kenmore Oven" at bounding box center [862, 546] width 555 height 69
click at [1063, 537] on textarea "Yes. We have the appointment [DATE] between 1-4 for the Kenmore oven" at bounding box center [862, 546] width 555 height 69
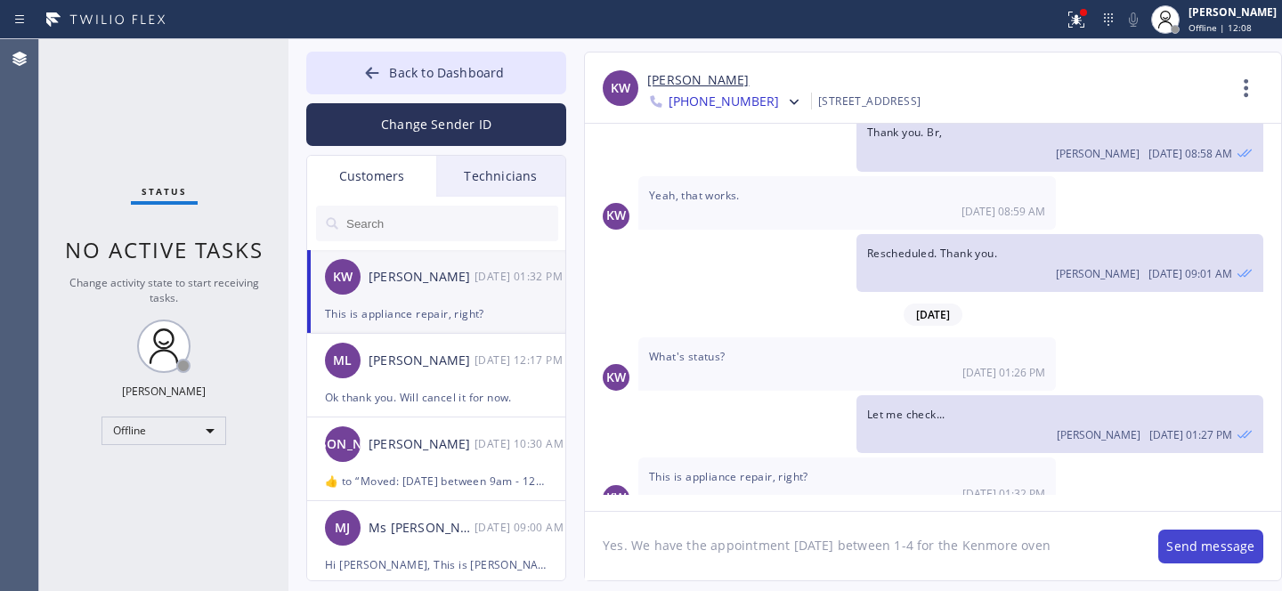
type textarea "Yes. We have the appointment [DATE] between 1-4 for the Kenmore oven"
click at [1226, 542] on button "Send message" at bounding box center [1210, 547] width 105 height 34
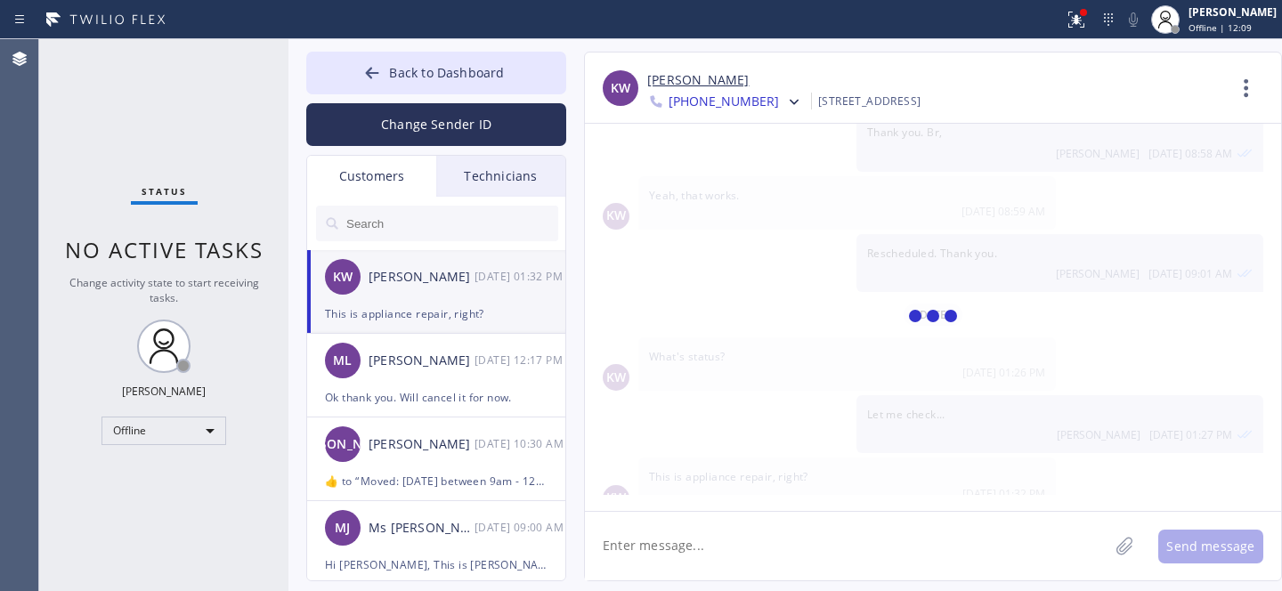
click at [788, 549] on textarea at bounding box center [846, 546] width 523 height 69
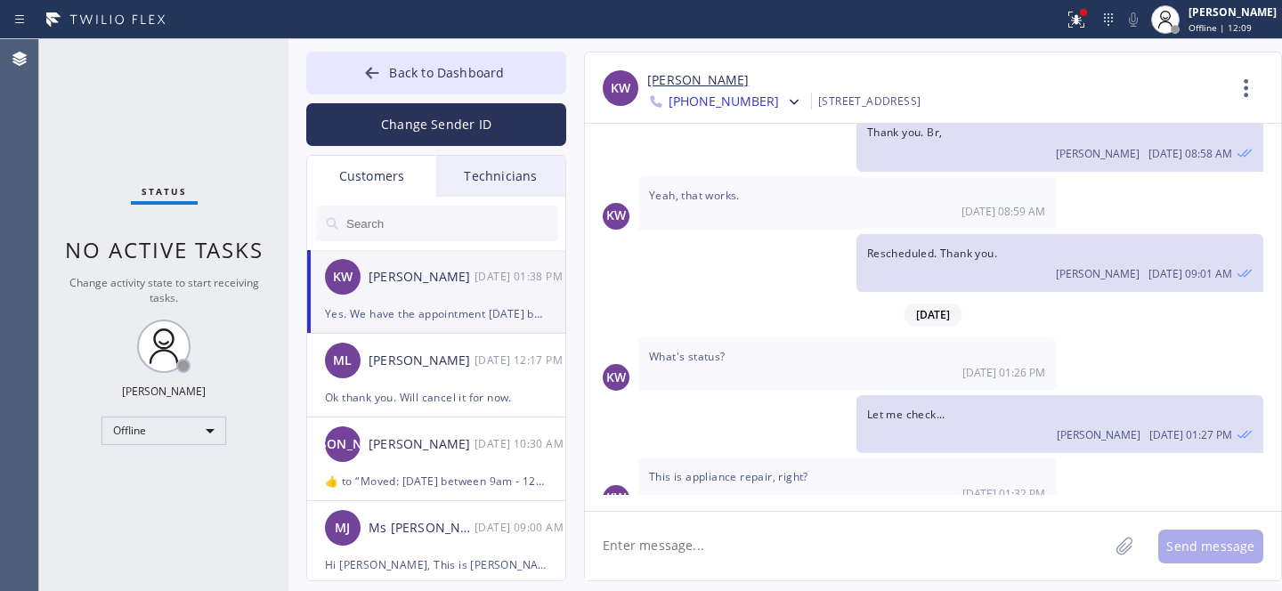
scroll to position [148, 0]
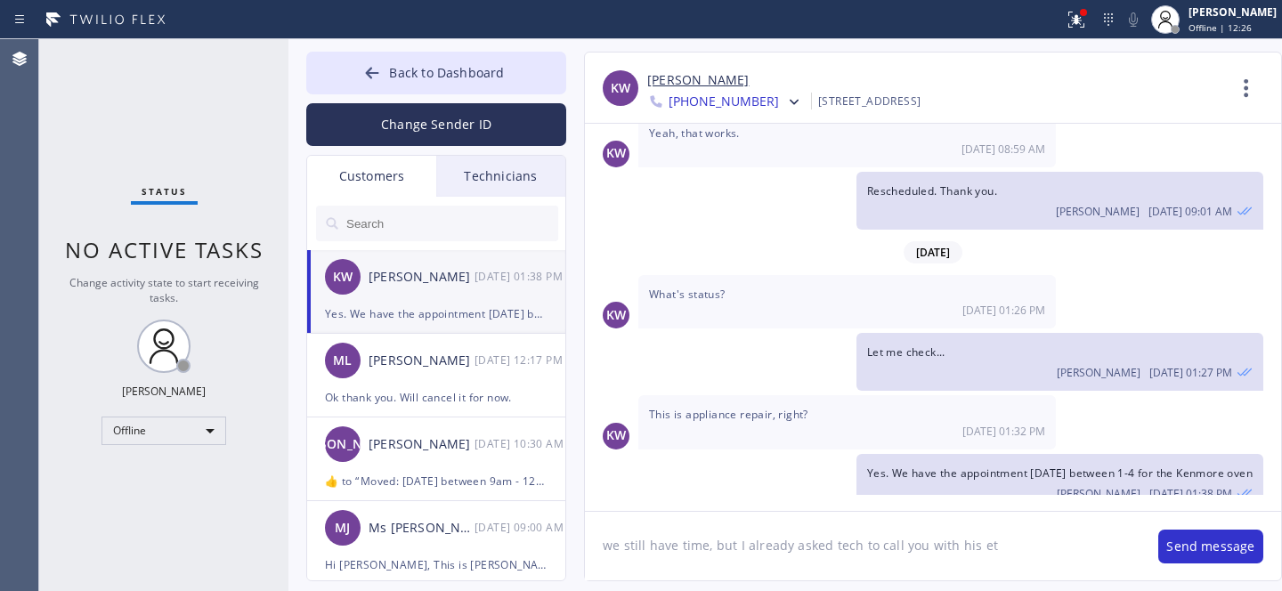
type textarea "we still have time, but I already asked tech to call you with his eta"
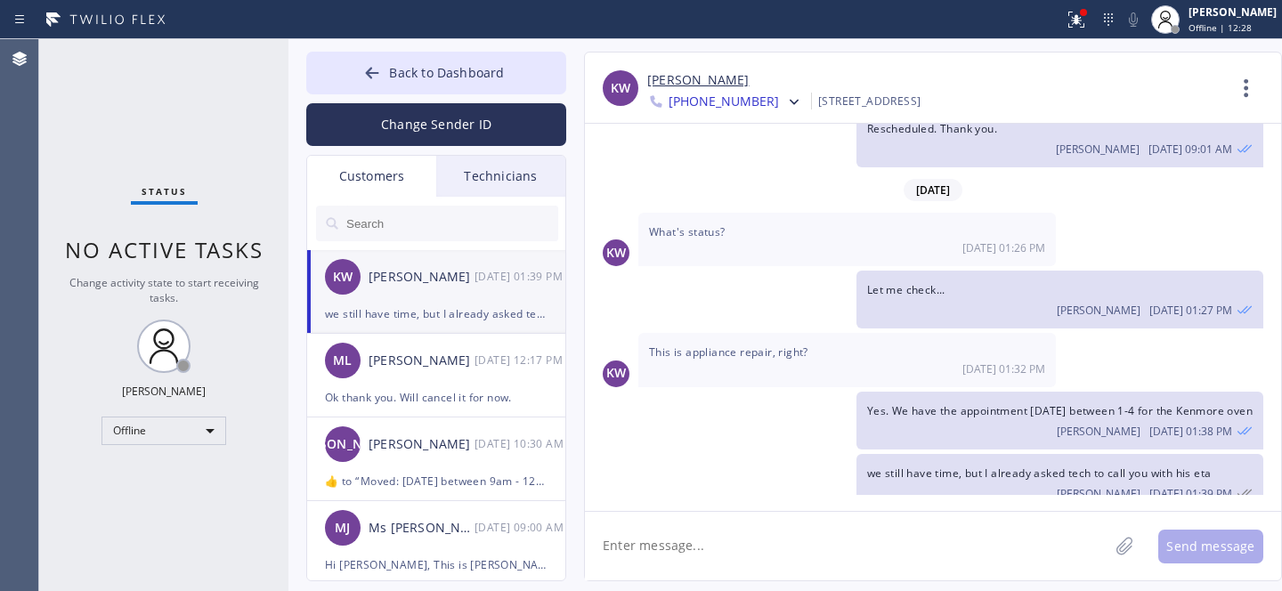
click at [416, 45] on div "Back to Dashboard Change Sender ID Customers Technicians KW [PERSON_NAME] [DATE…" at bounding box center [784, 315] width 993 height 552
drag, startPoint x: 402, startPoint y: 73, endPoint x: 735, endPoint y: 499, distance: 541.0
click at [401, 73] on span "Back to Dashboard" at bounding box center [446, 72] width 115 height 17
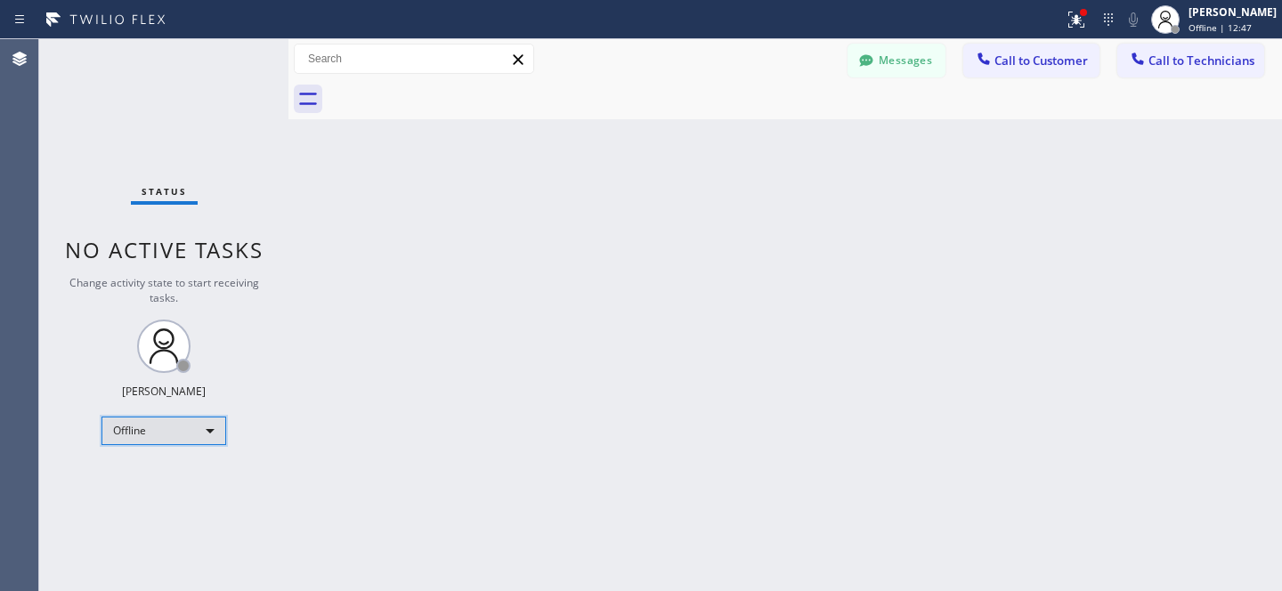
click at [158, 438] on div "Offline" at bounding box center [163, 431] width 125 height 28
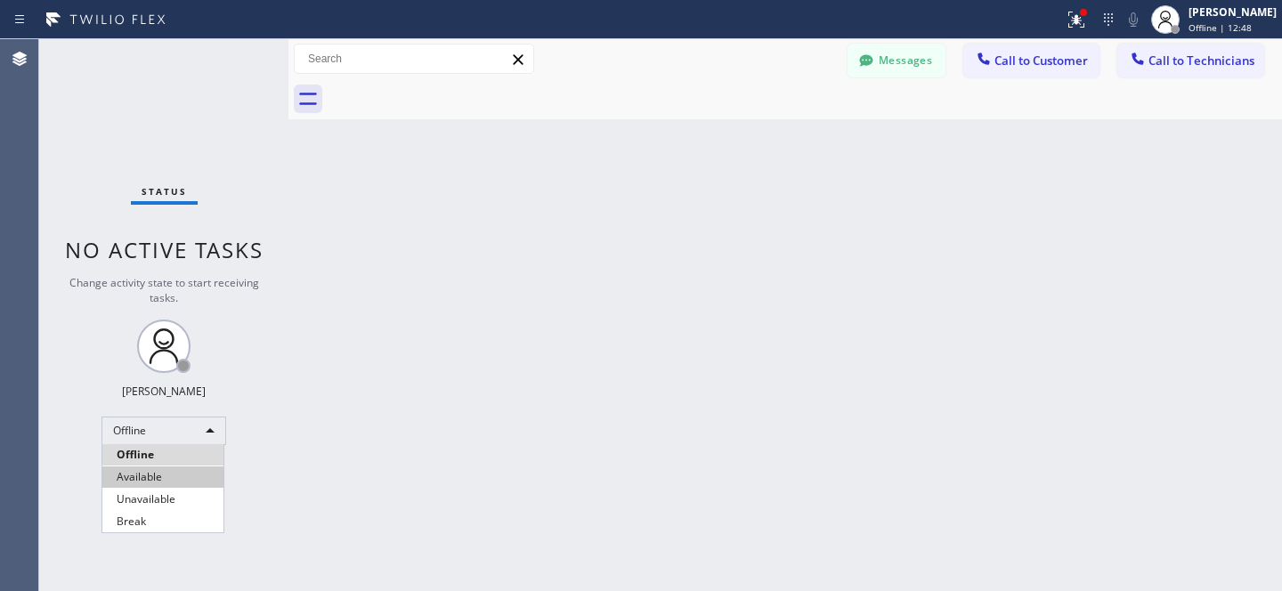
click at [152, 476] on li "Available" at bounding box center [162, 476] width 121 height 21
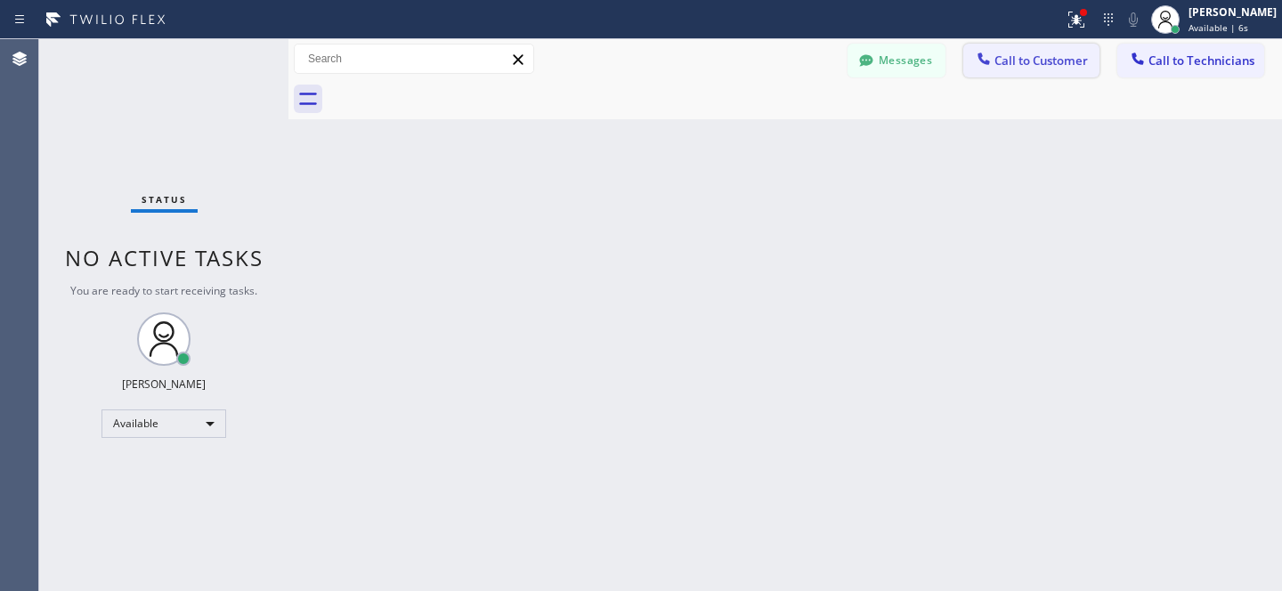
click at [1032, 60] on span "Call to Customer" at bounding box center [1040, 61] width 93 height 16
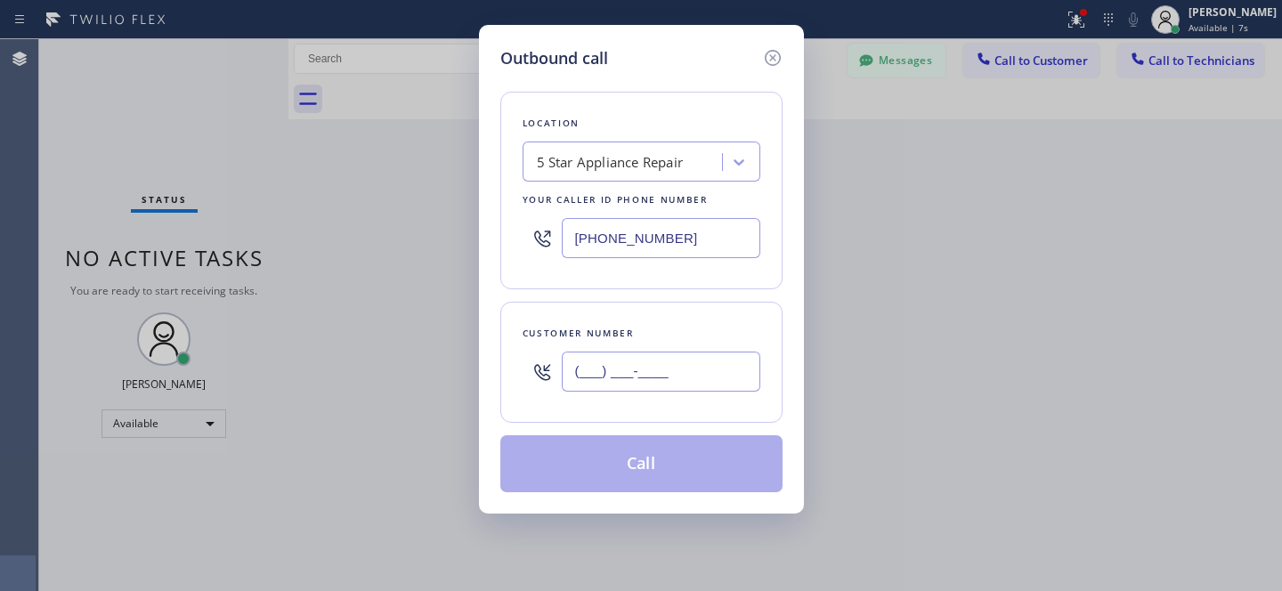
click at [683, 379] on input "(___) ___-____" at bounding box center [661, 372] width 199 height 40
paste input "619) 484-4612"
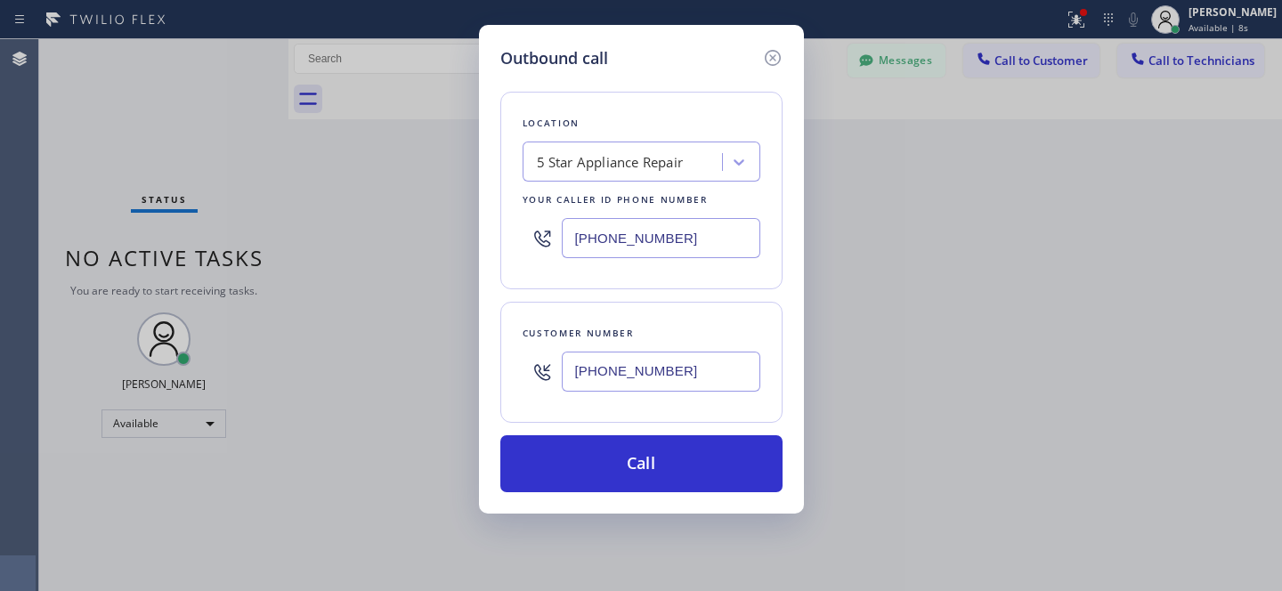
type input "[PHONE_NUMBER]"
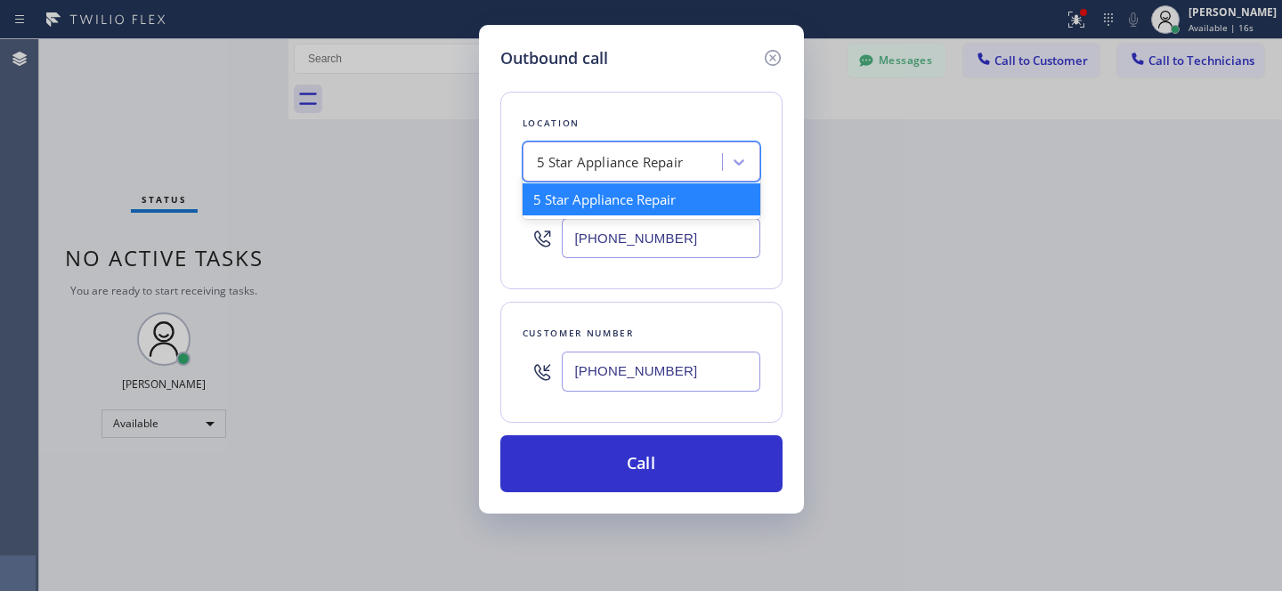
click at [625, 149] on div "5 Star Appliance Repair" at bounding box center [625, 162] width 194 height 31
paste input "Bestway Appliance Repair [GEOGRAPHIC_DATA]"
type input "Bestway Appliance Repair [GEOGRAPHIC_DATA]"
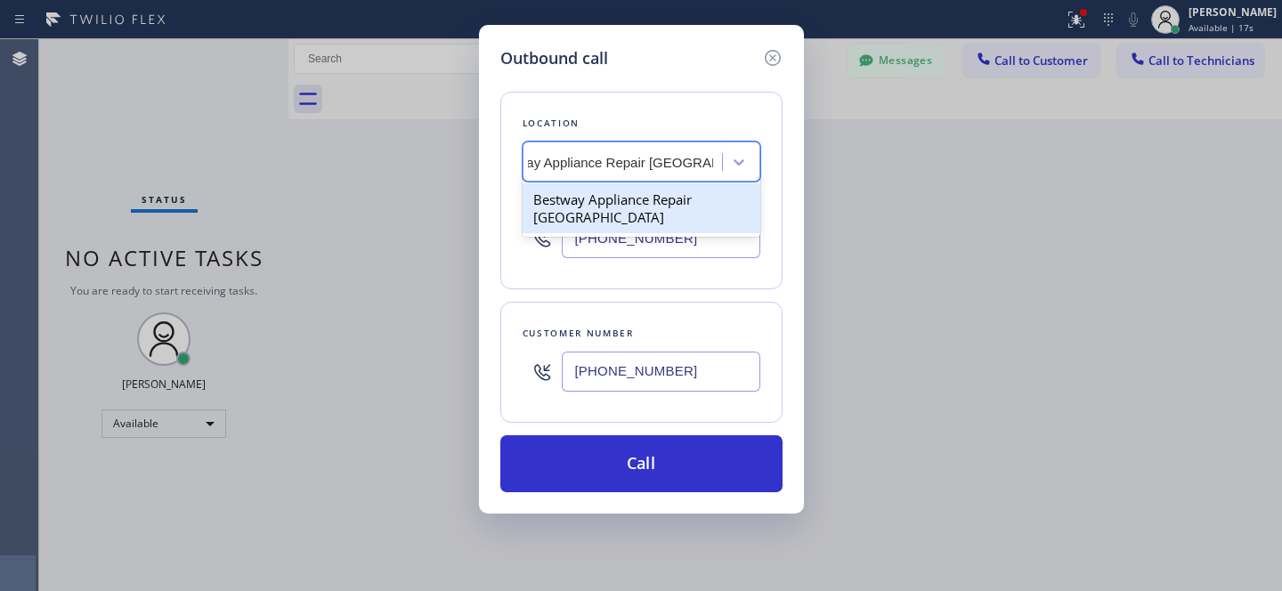
click at [607, 206] on div "Bestway Appliance Repair [GEOGRAPHIC_DATA]" at bounding box center [642, 208] width 238 height 50
type input "[PHONE_NUMBER]"
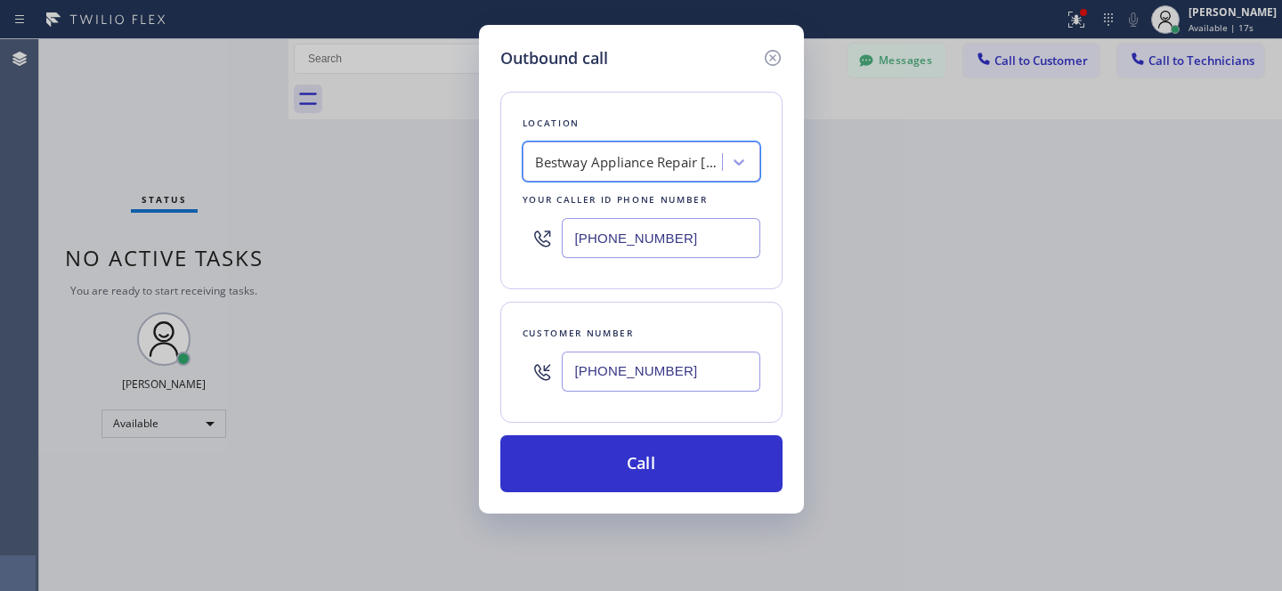
scroll to position [0, 2]
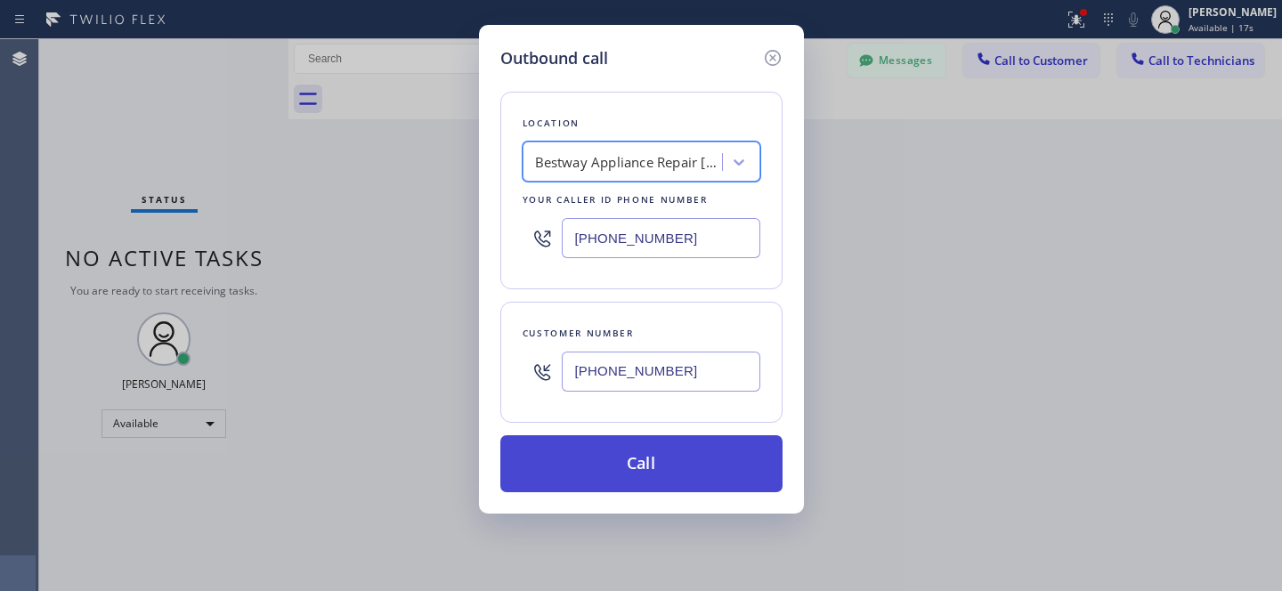
click at [687, 458] on button "Call" at bounding box center [641, 463] width 282 height 57
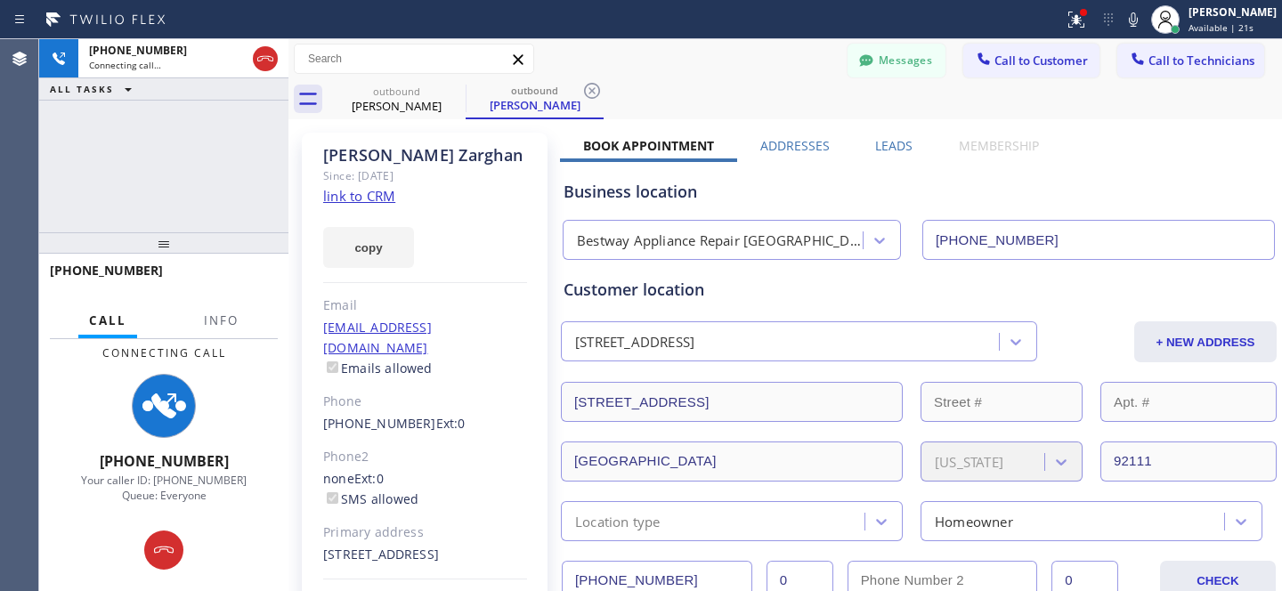
type input "[PHONE_NUMBER]"
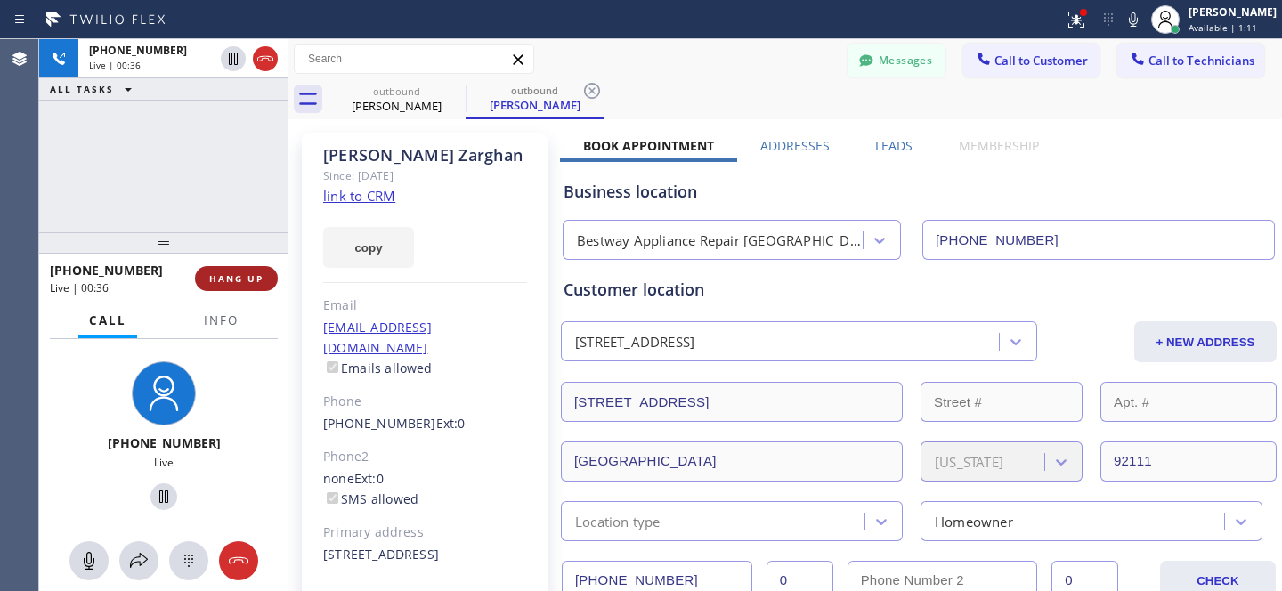
click at [251, 281] on span "HANG UP" at bounding box center [236, 278] width 54 height 12
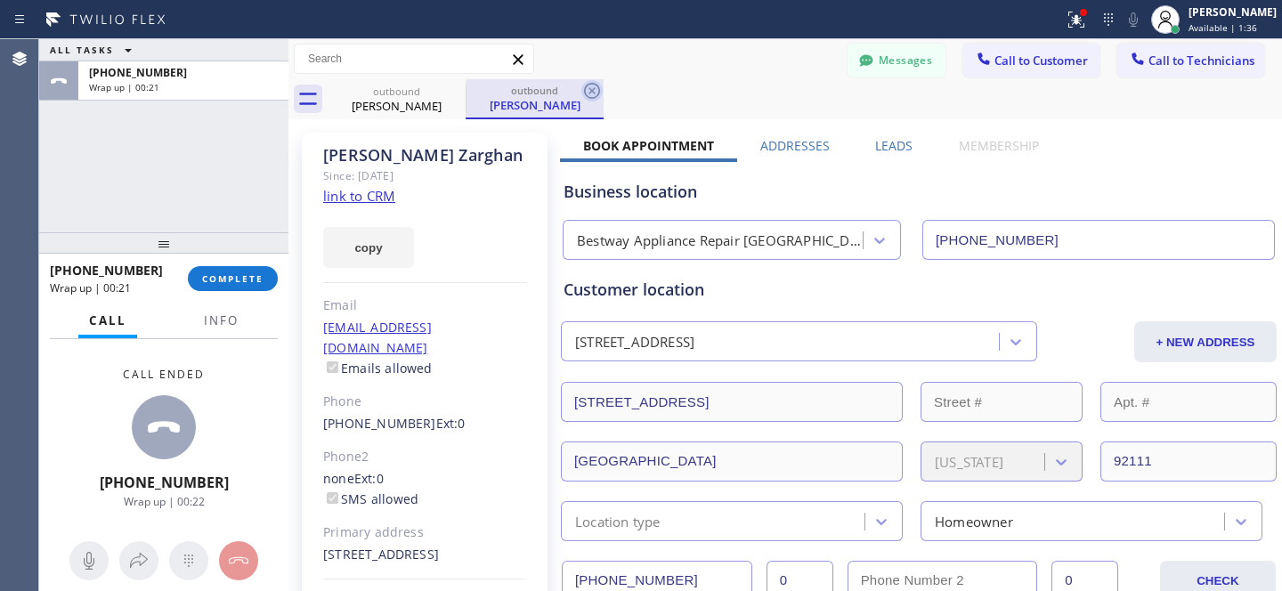
click at [581, 88] on icon at bounding box center [591, 90] width 21 height 21
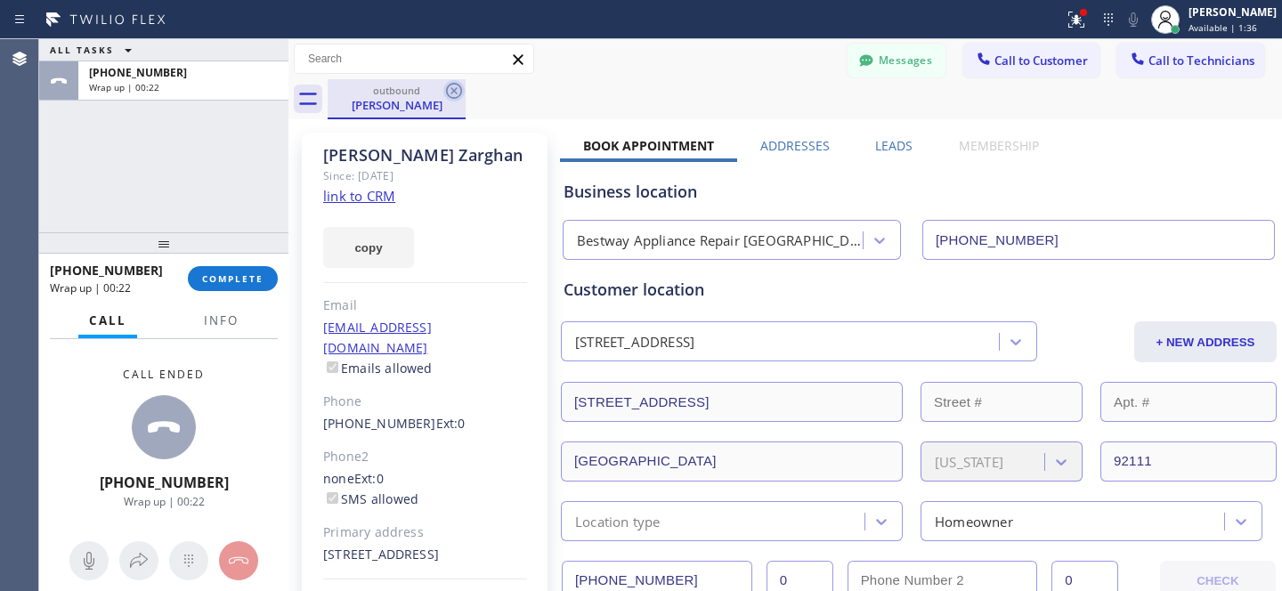
click at [456, 94] on icon at bounding box center [453, 90] width 21 height 21
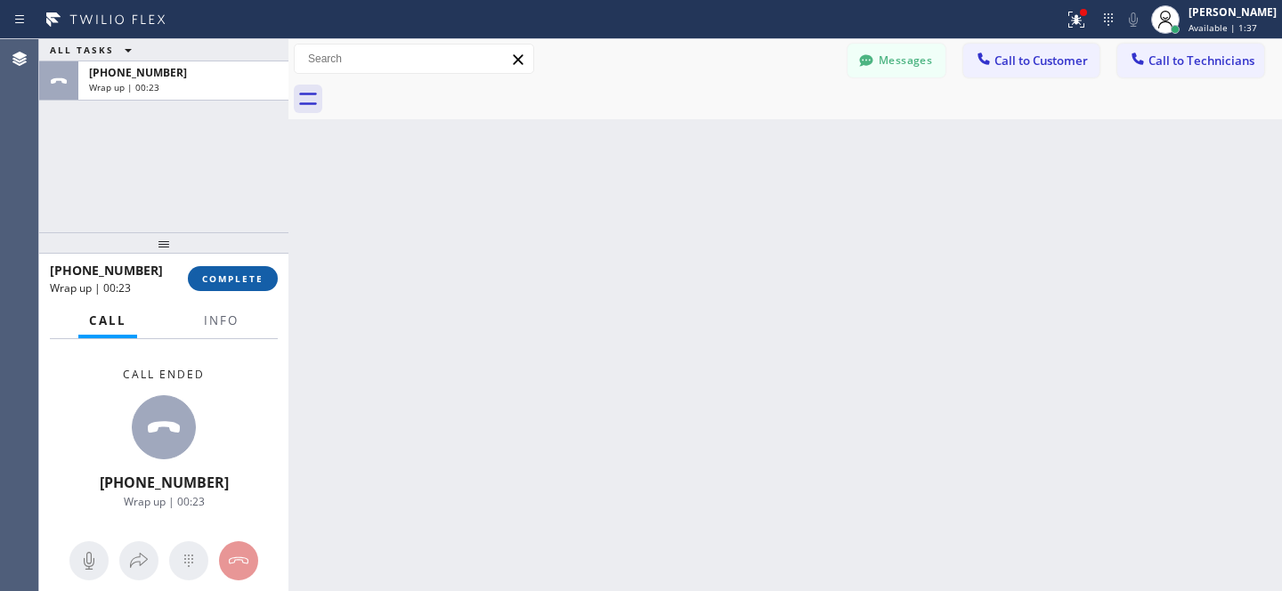
click at [257, 286] on button "COMPLETE" at bounding box center [233, 278] width 90 height 25
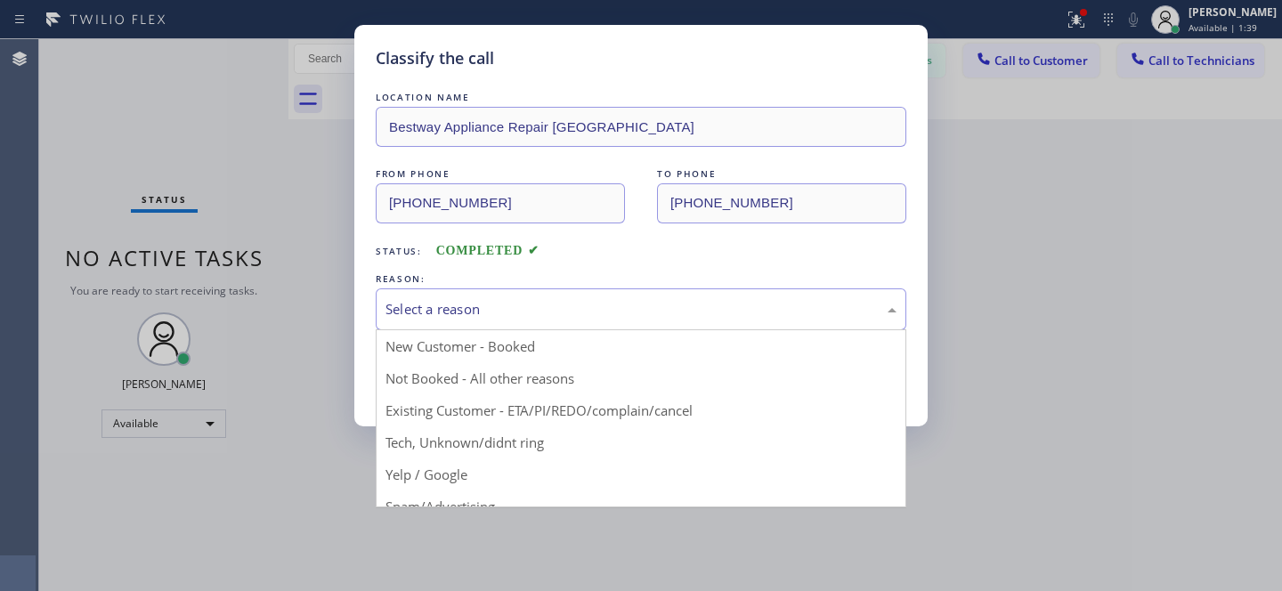
click at [461, 314] on div "Select a reason" at bounding box center [640, 309] width 511 height 20
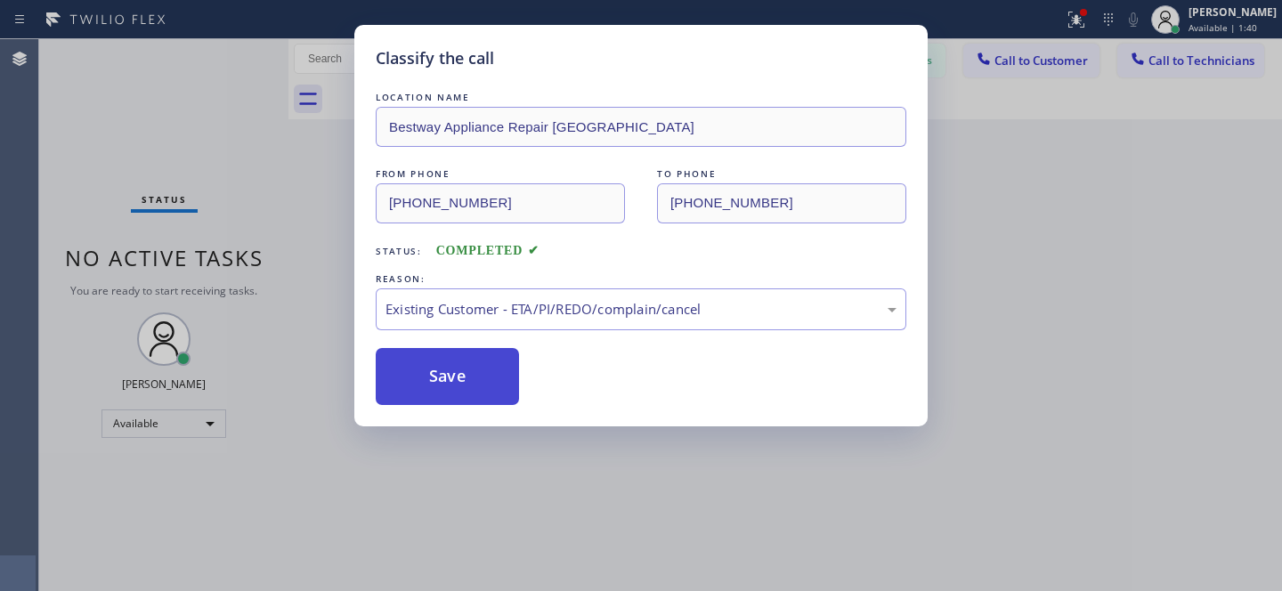
click at [443, 373] on button "Save" at bounding box center [447, 376] width 143 height 57
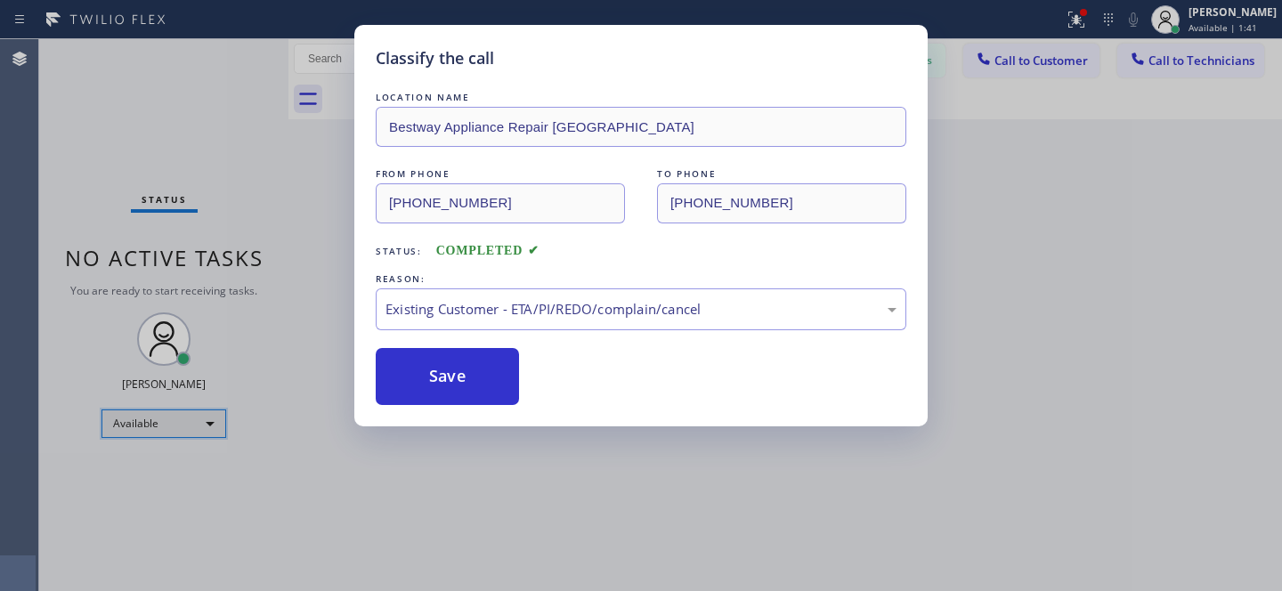
click at [159, 426] on div "Available" at bounding box center [163, 424] width 125 height 28
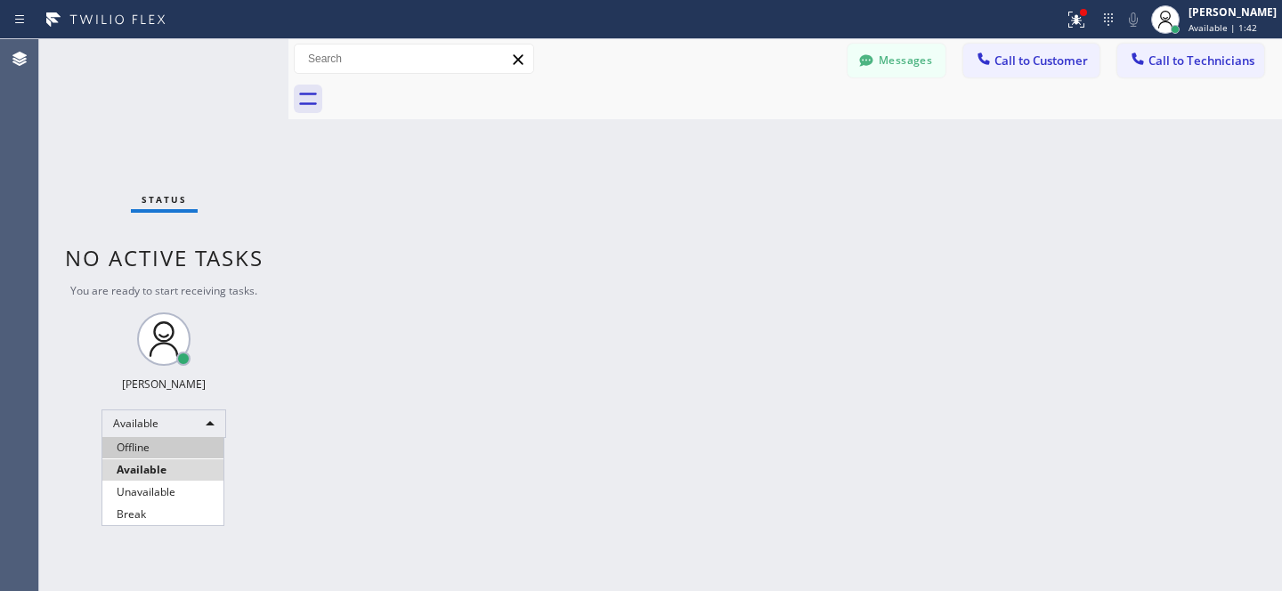
click at [146, 449] on li "Offline" at bounding box center [162, 447] width 121 height 21
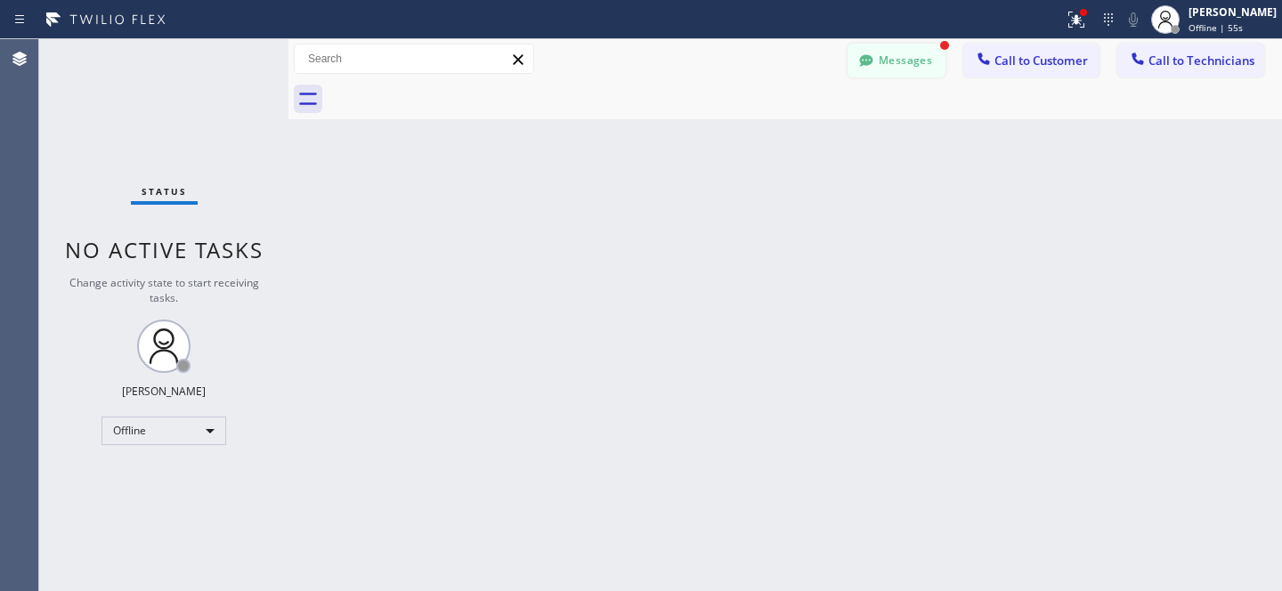
click at [902, 58] on button "Messages" at bounding box center [896, 61] width 98 height 34
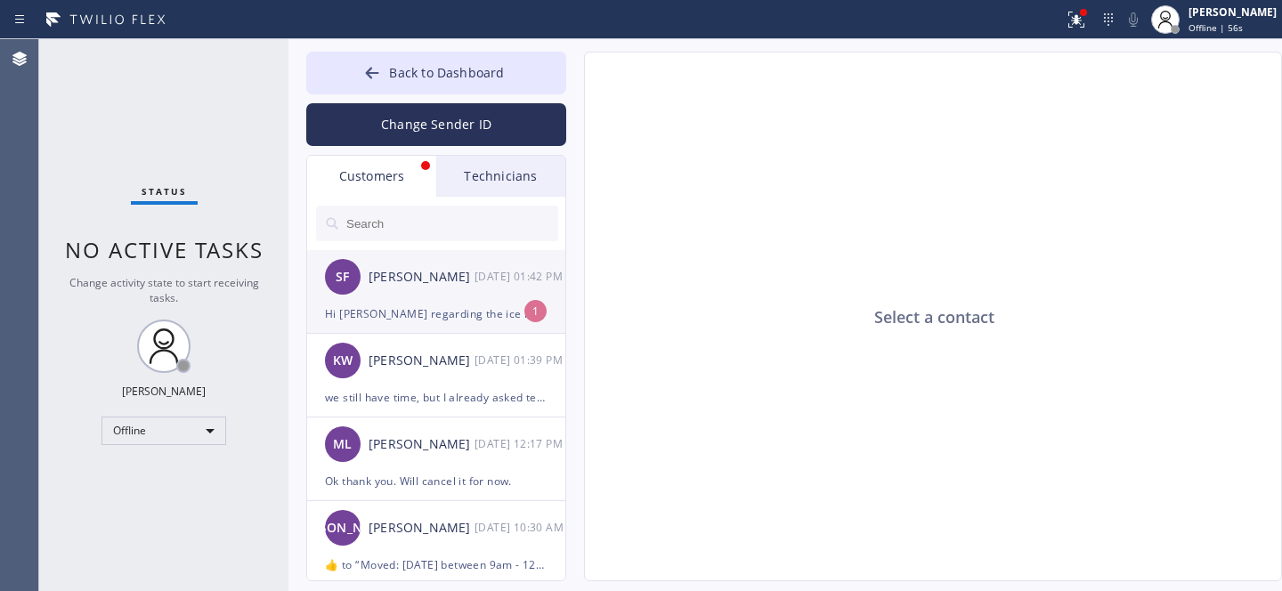
click at [408, 294] on div "SF Susan Frazier 10/03 01:42 PM" at bounding box center [437, 276] width 260 height 53
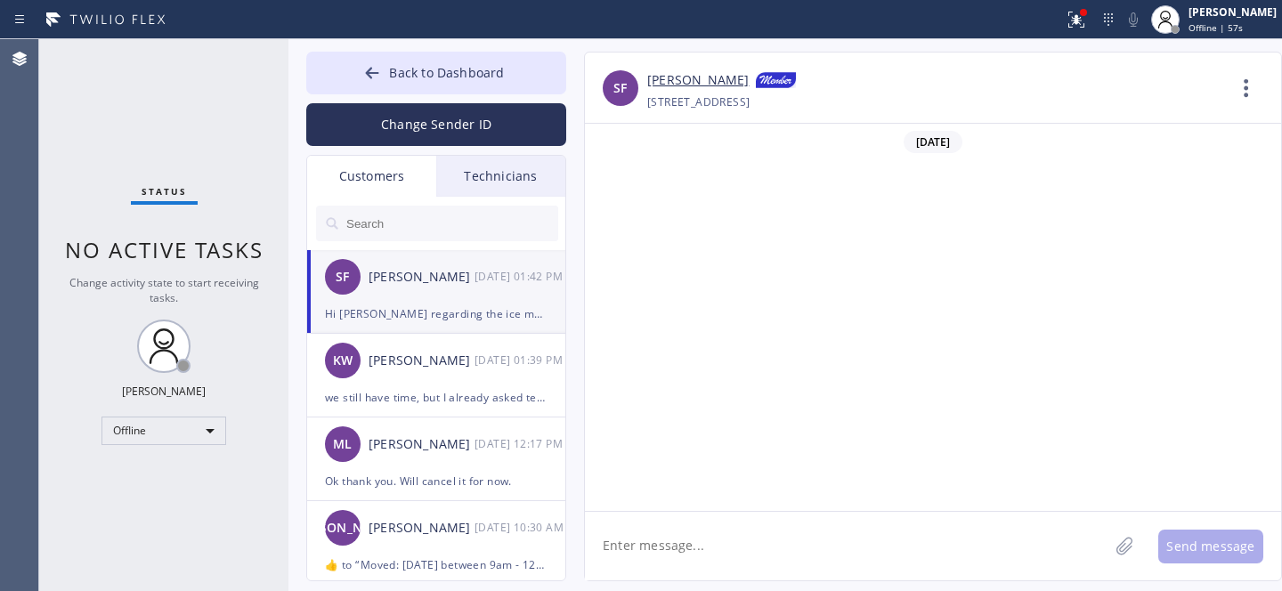
scroll to position [3513, 0]
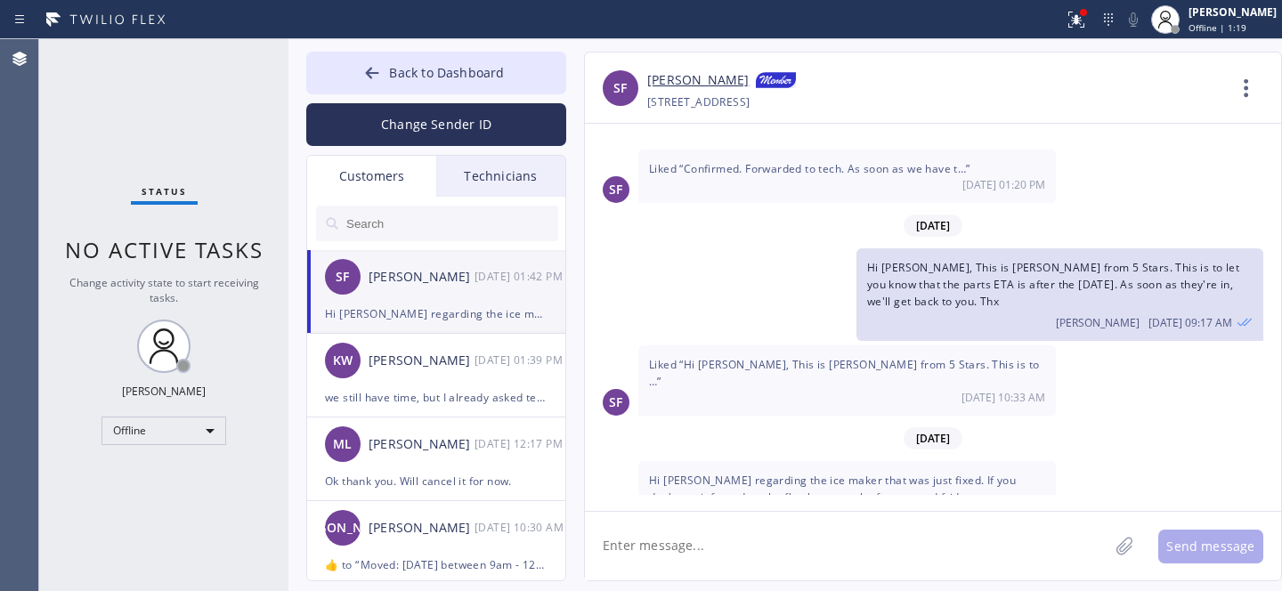
click at [674, 78] on link "[PERSON_NAME]" at bounding box center [697, 80] width 101 height 21
click at [830, 536] on textarea at bounding box center [846, 546] width 523 height 69
click at [720, 554] on textarea at bounding box center [846, 546] width 523 height 69
type textarea "Д"
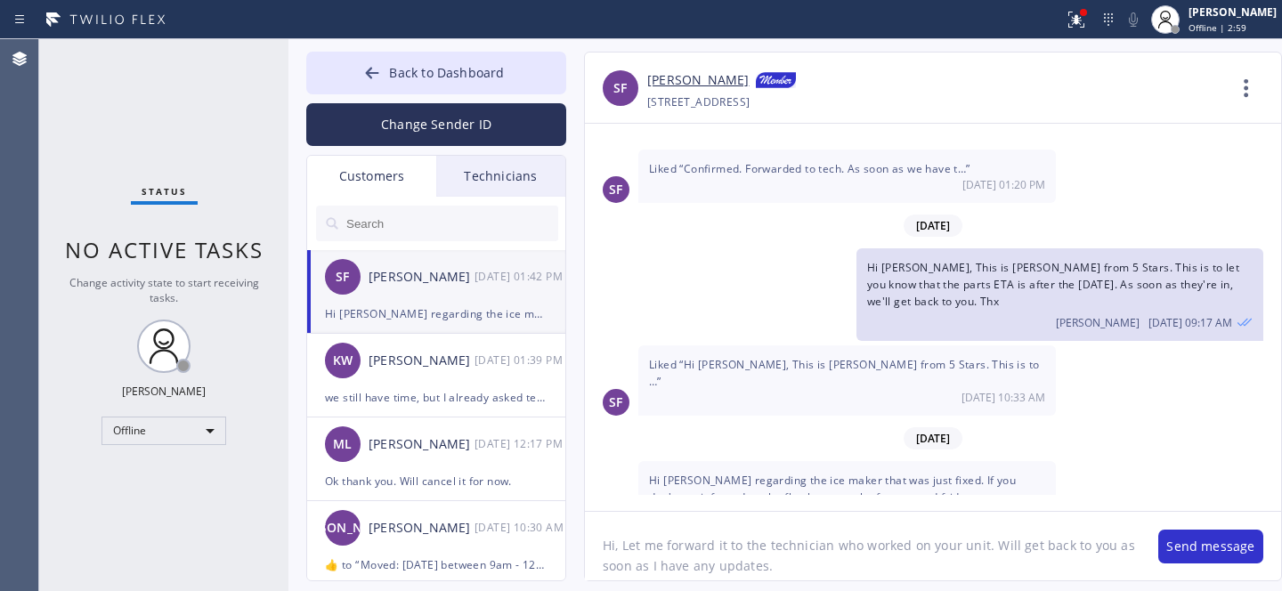
type textarea "Hi, Let me forward it to the technician who worked on your unit. Will get back …"
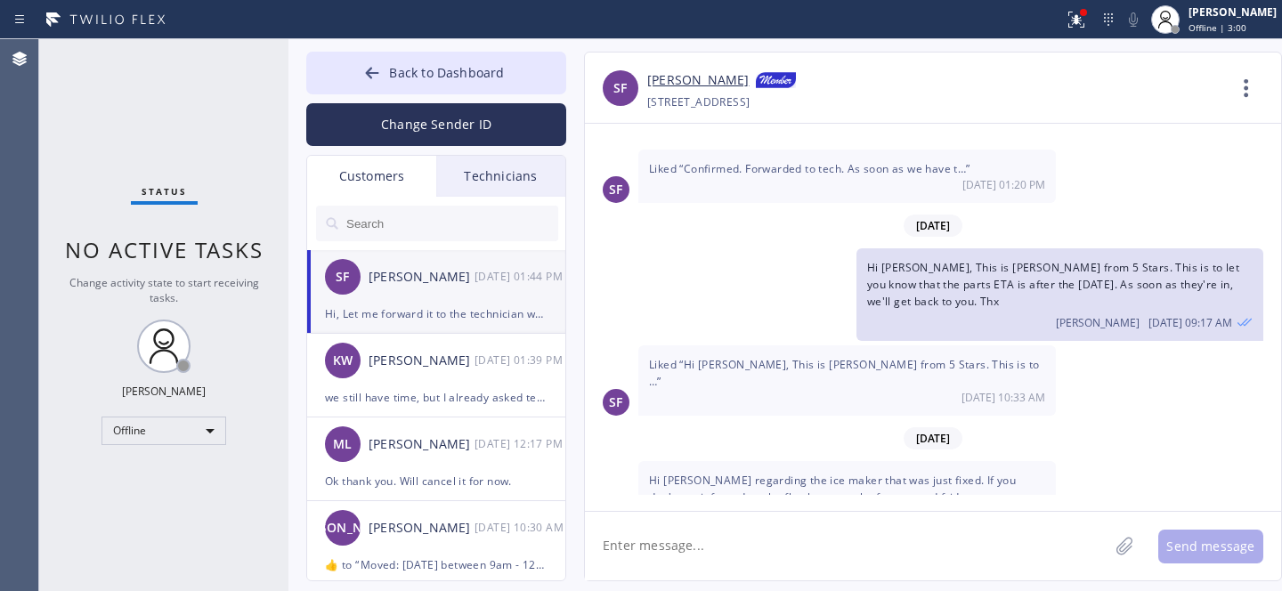
scroll to position [3592, 0]
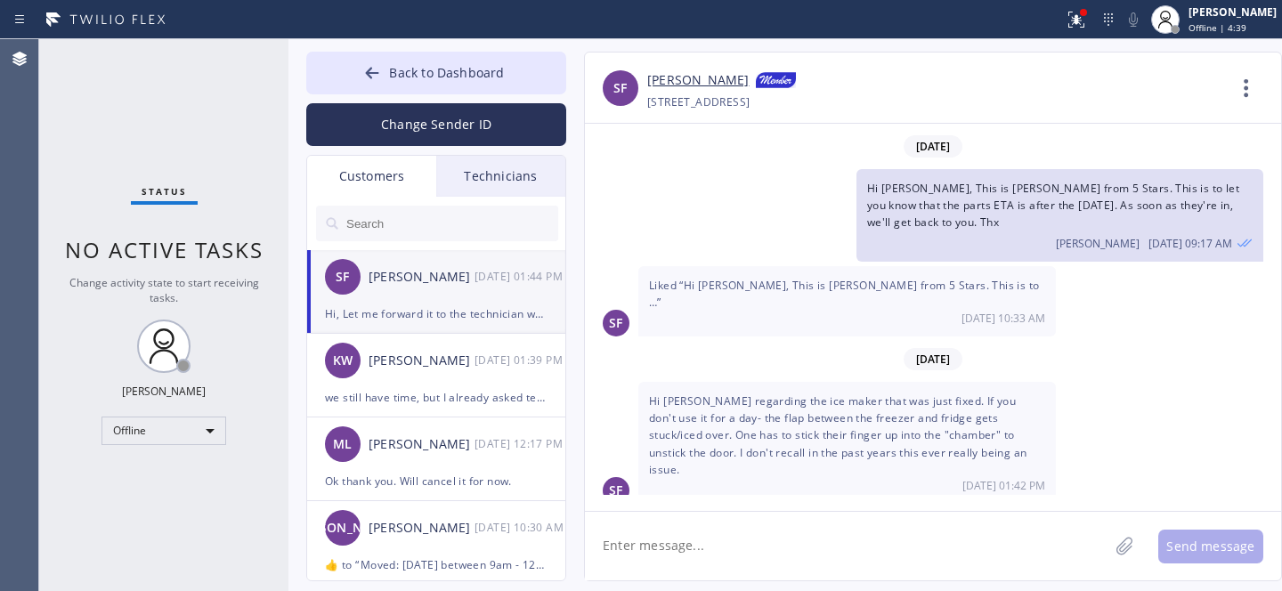
click at [749, 547] on textarea at bounding box center [846, 546] width 523 height 69
drag, startPoint x: 471, startPoint y: 77, endPoint x: 781, endPoint y: 490, distance: 516.3
click at [471, 77] on span "Back to Dashboard" at bounding box center [446, 72] width 115 height 17
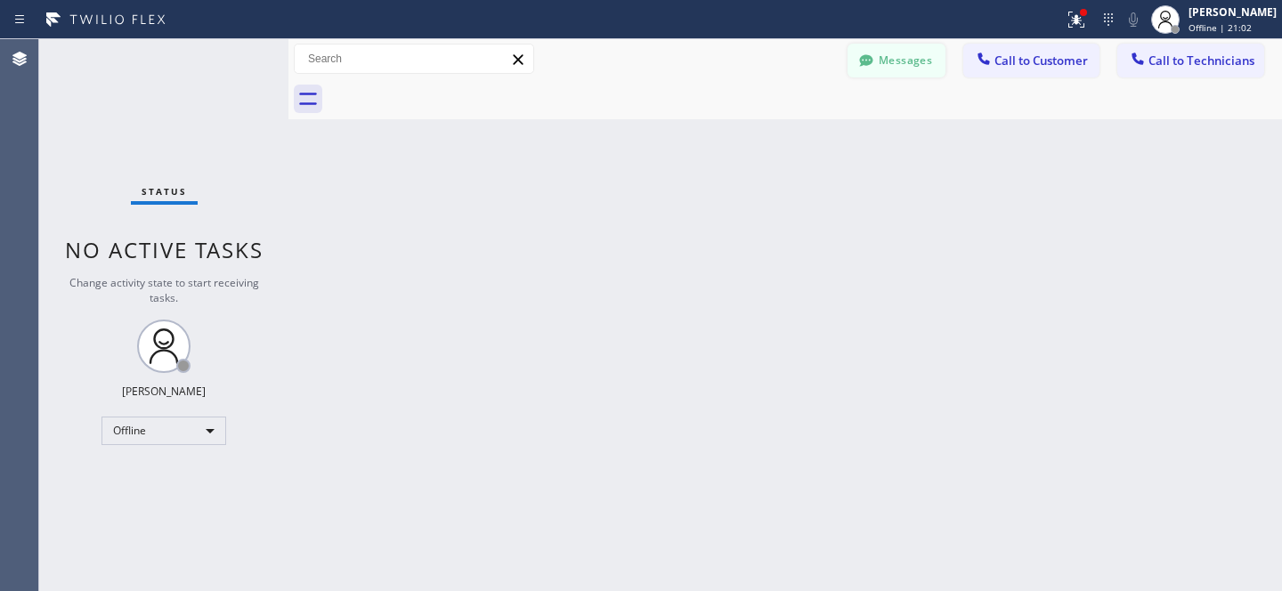
click at [907, 52] on button "Messages" at bounding box center [896, 61] width 98 height 34
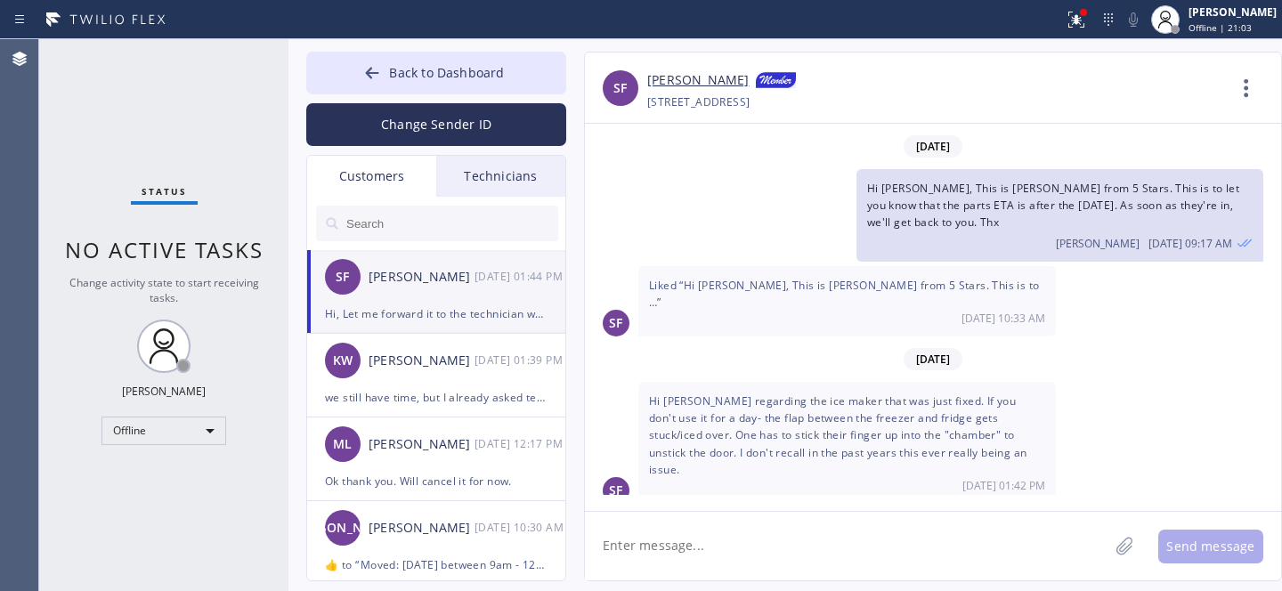
click at [416, 296] on div "SF Susan Frazier 10/03 01:44 PM" at bounding box center [437, 276] width 260 height 53
click at [770, 545] on textarea at bounding box center [846, 546] width 523 height 69
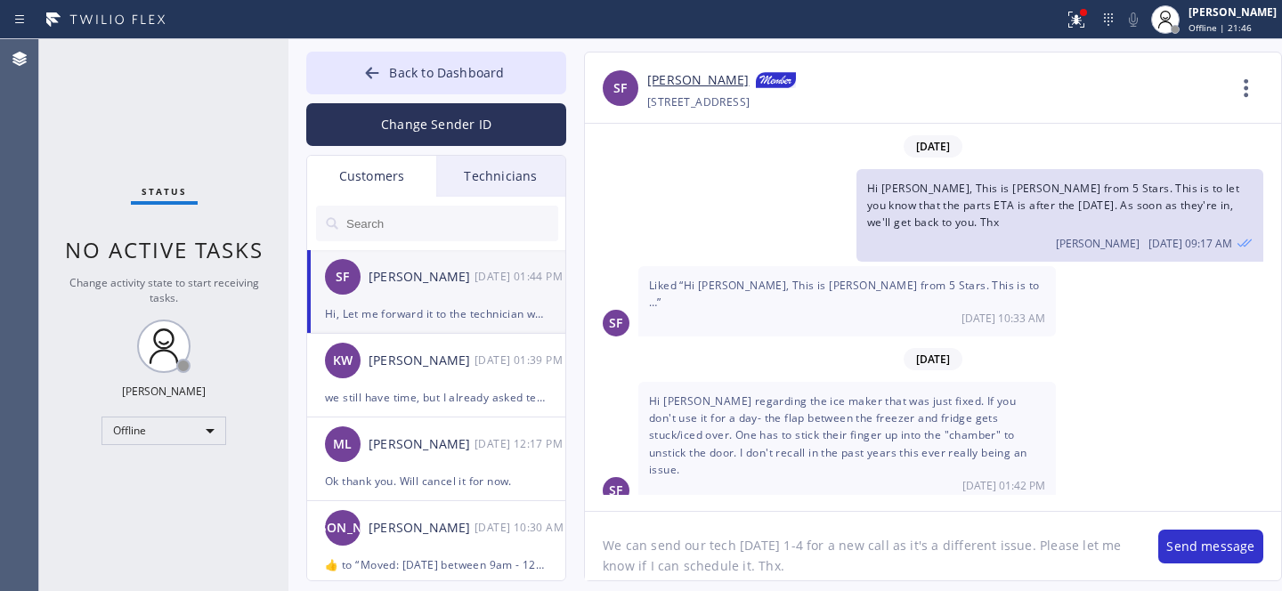
type textarea "We can send our tech next week Monday 1-4 for a new call as it's a different is…"
click at [1209, 547] on button "Send message" at bounding box center [1210, 547] width 105 height 34
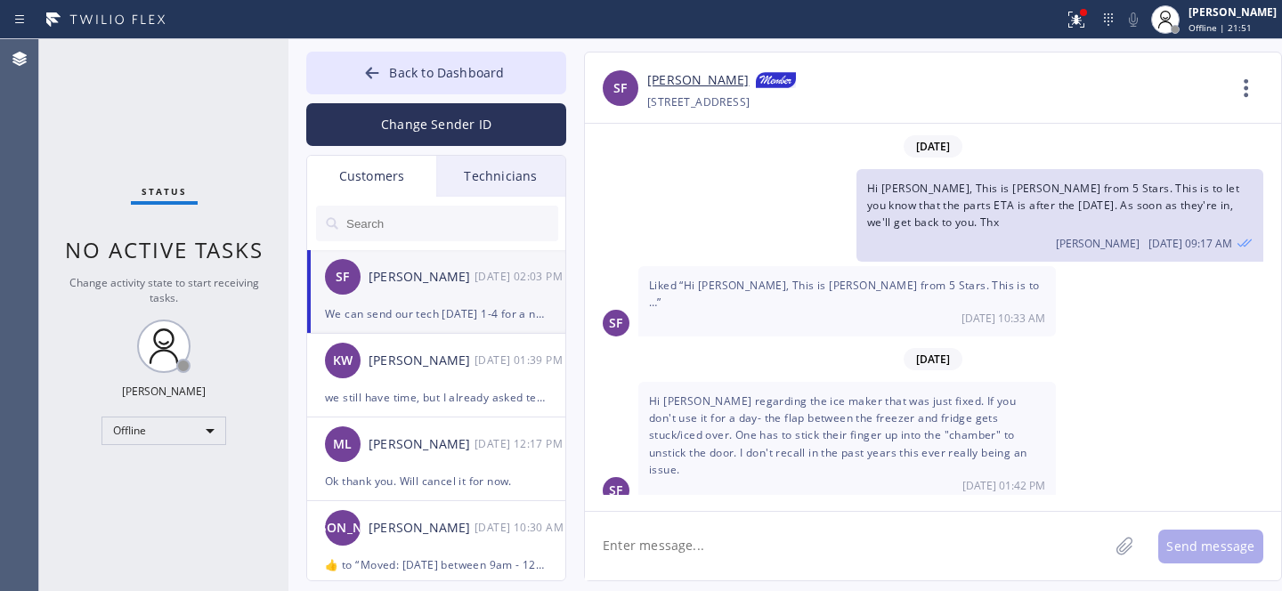
scroll to position [3671, 0]
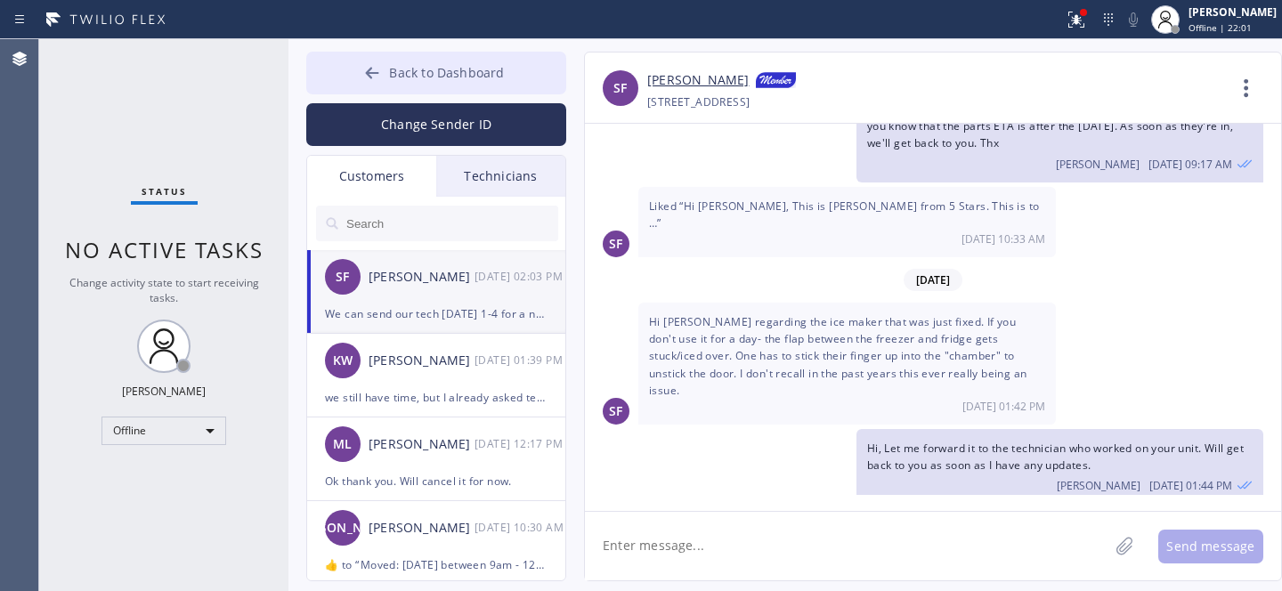
click at [391, 72] on span "Back to Dashboard" at bounding box center [446, 72] width 115 height 17
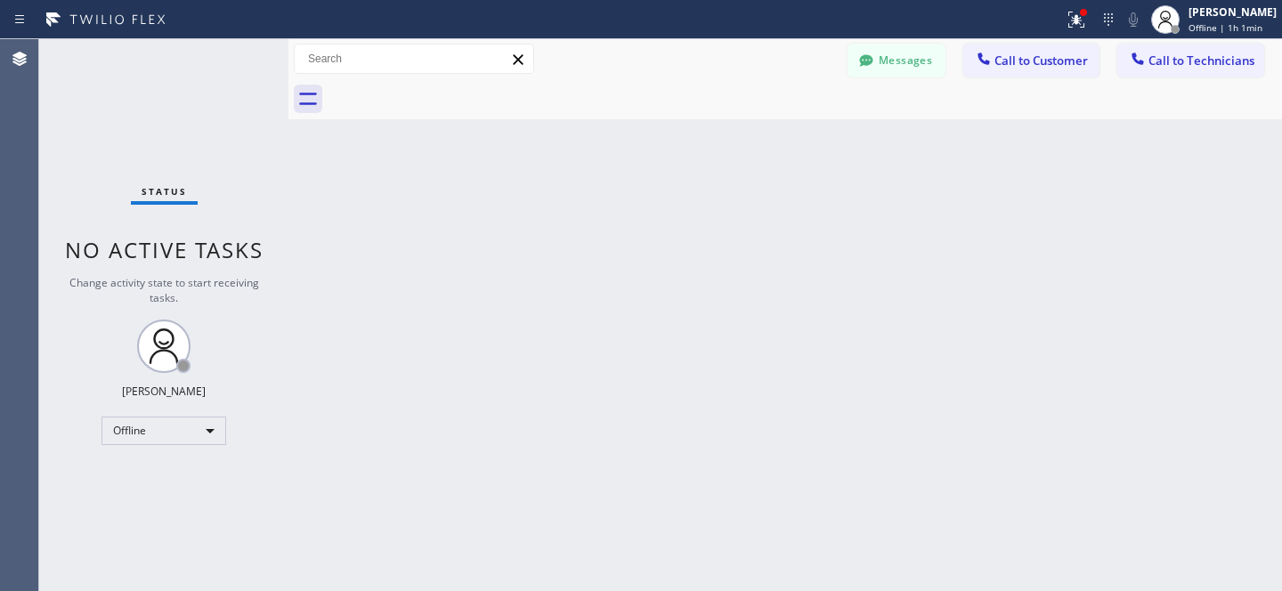
click at [683, 255] on div "Back to Dashboard Change Sender ID Customers Technicians SF Susan Frazier 10/03…" at bounding box center [784, 315] width 993 height 552
drag, startPoint x: 880, startPoint y: 66, endPoint x: 393, endPoint y: 207, distance: 507.1
click at [880, 66] on button "Messages" at bounding box center [896, 61] width 98 height 34
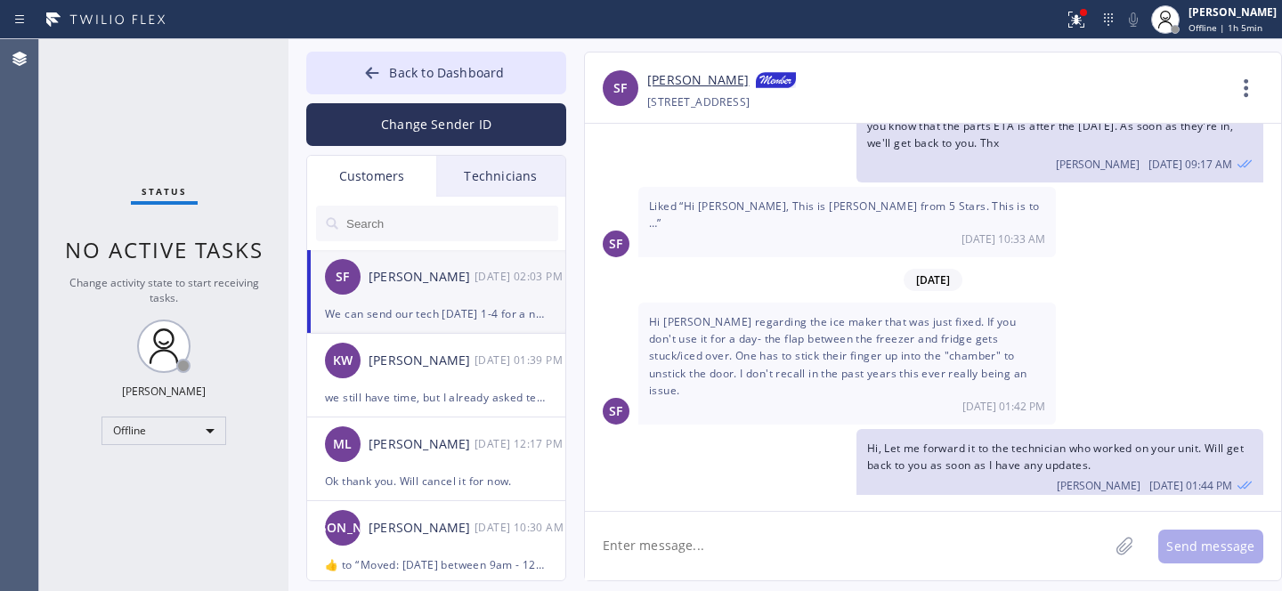
click at [407, 224] on input "text" at bounding box center [452, 224] width 214 height 36
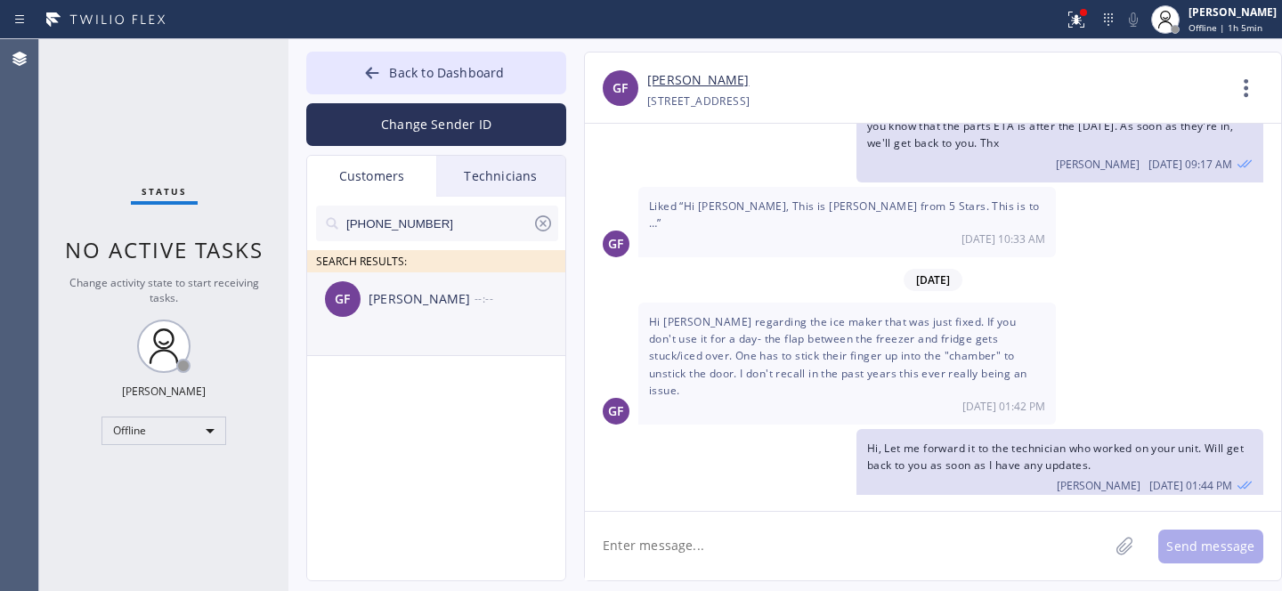
click at [390, 305] on div "[PERSON_NAME]" at bounding box center [422, 299] width 106 height 20
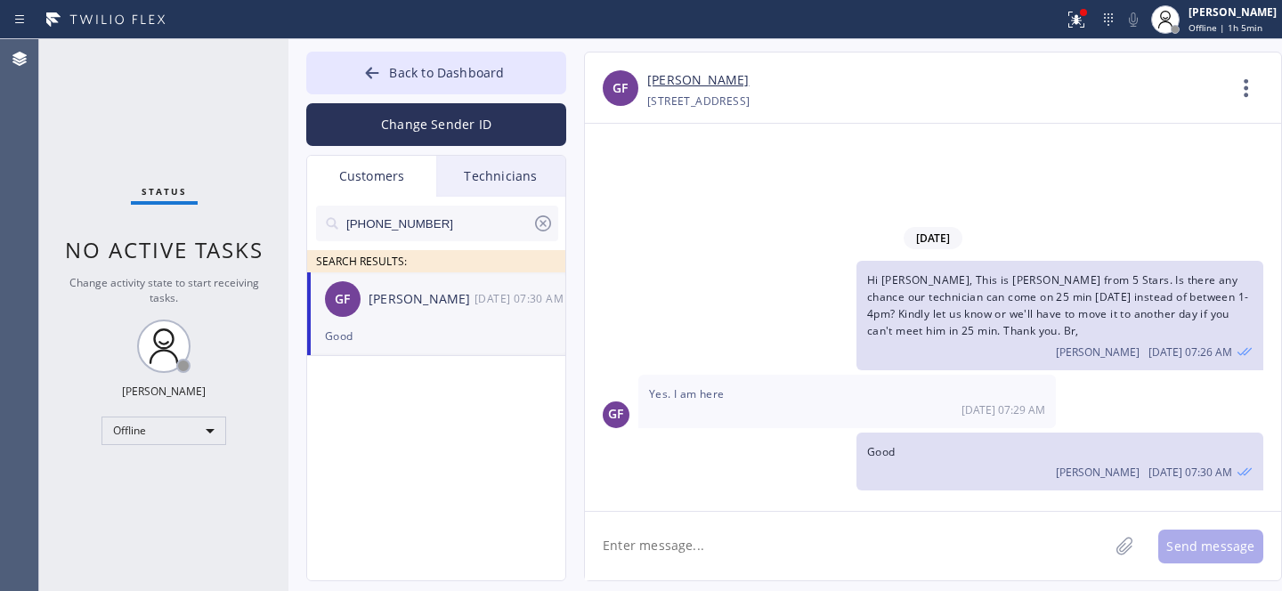
scroll to position [0, 0]
click at [736, 555] on textarea at bounding box center [846, 546] width 523 height 69
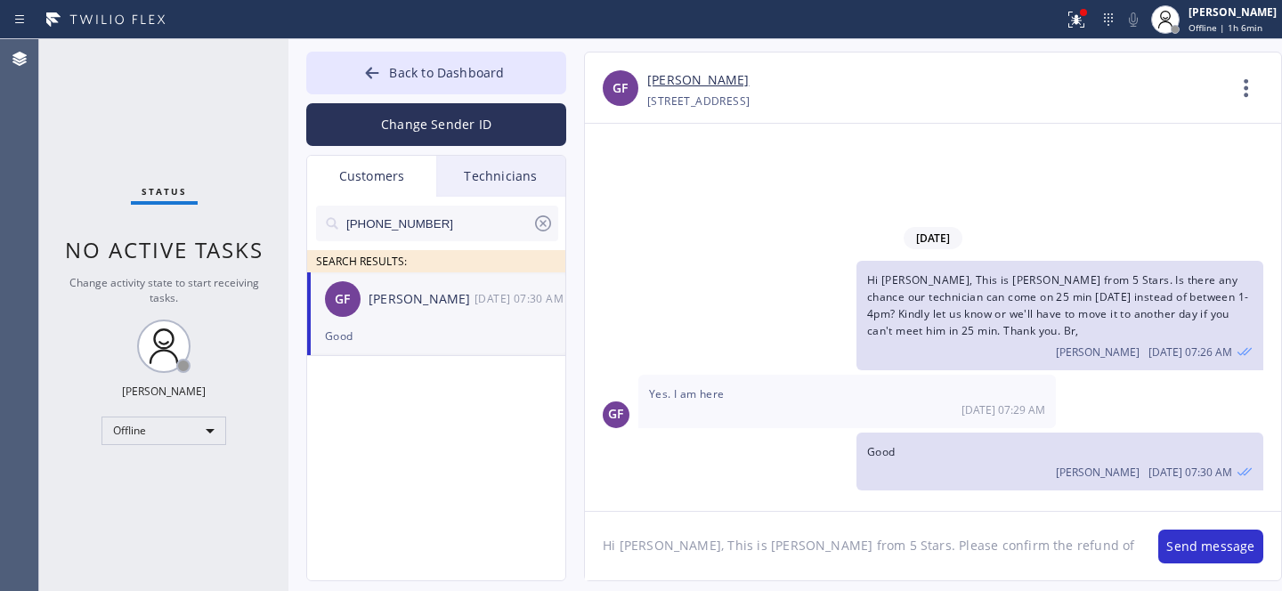
click at [919, 546] on textarea "Hi Greg, This is Daniel from 5 Stars. Please confirm the refund of" at bounding box center [862, 546] width 555 height 69
click at [1006, 550] on textarea "Hi Greg, This is Daniel from 5 Stars. Please confirm the refund of" at bounding box center [862, 546] width 555 height 69
paste textarea "409 Marcellus Road , Mineola, NY, 11501"
click at [834, 564] on textarea "Hi Greg, This is Daniel from 5 Stars. Please confirm the refund of $296 by chec…" at bounding box center [862, 546] width 555 height 69
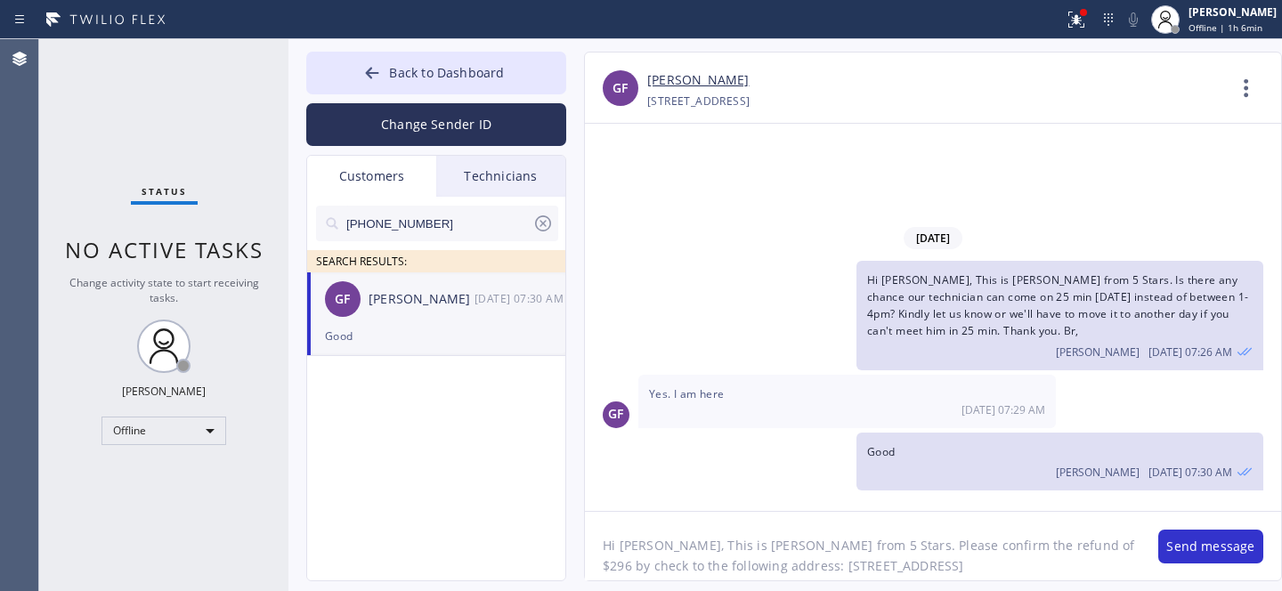
click at [969, 556] on textarea "Hi Greg, This is Daniel from 5 Stars. Please confirm the refund of $296 by chec…" at bounding box center [862, 546] width 555 height 69
type textarea "Hi Greg, This is Daniel from 5 Stars. Please confirm the refund of $296 by chec…"
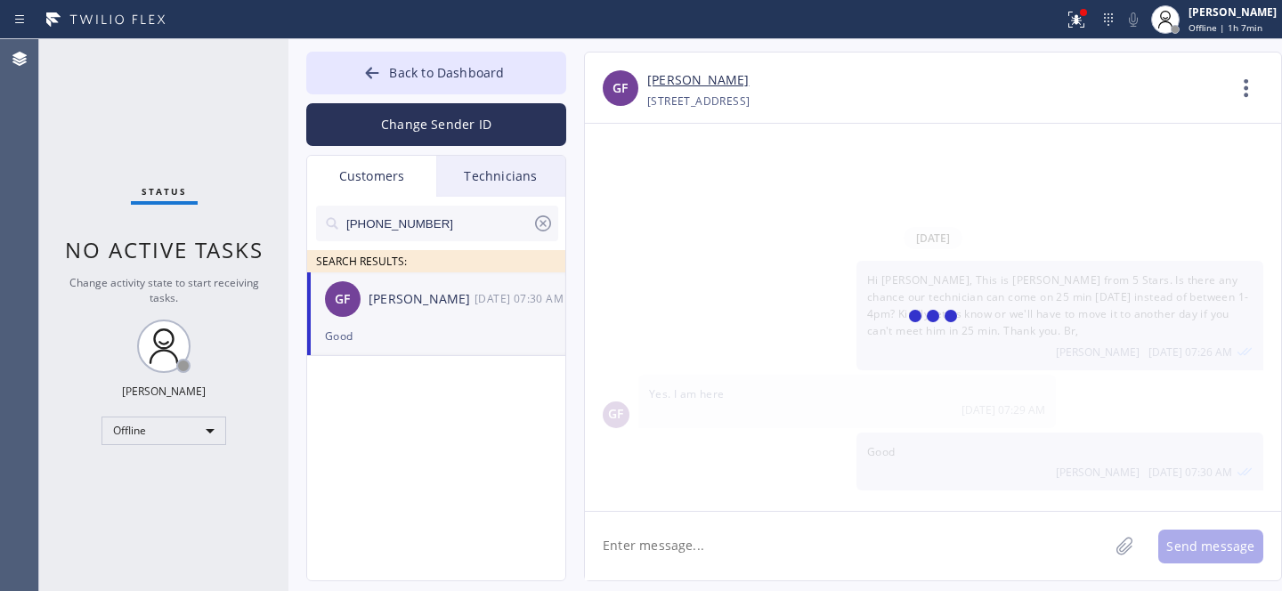
scroll to position [56, 0]
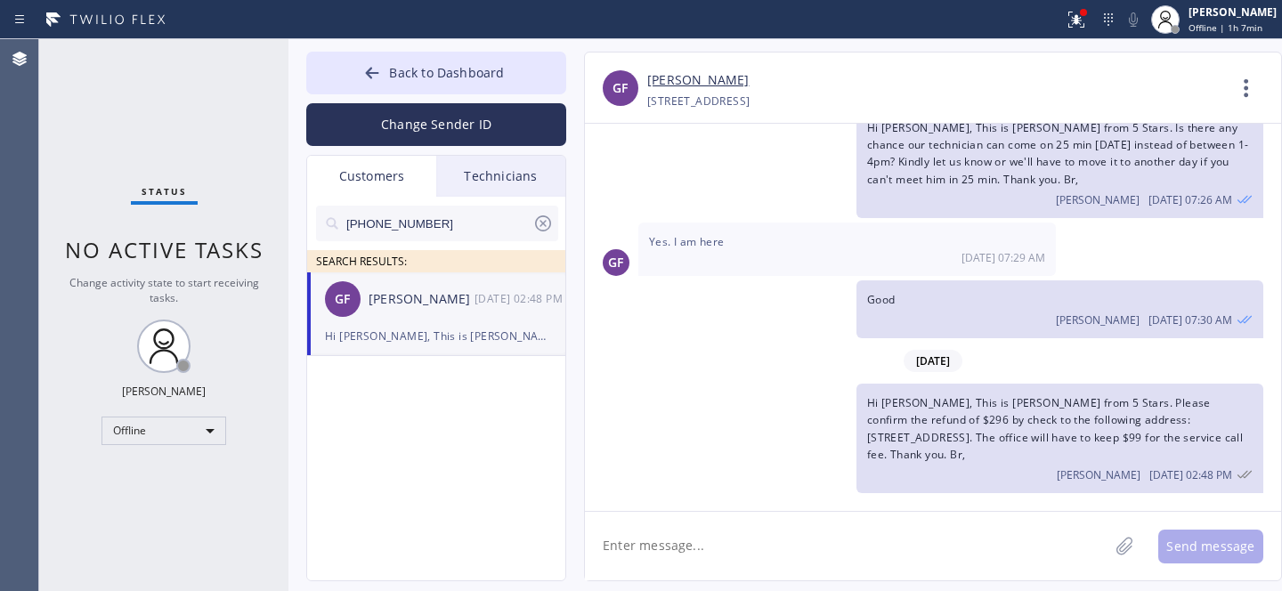
click at [545, 224] on icon at bounding box center [543, 223] width 16 height 16
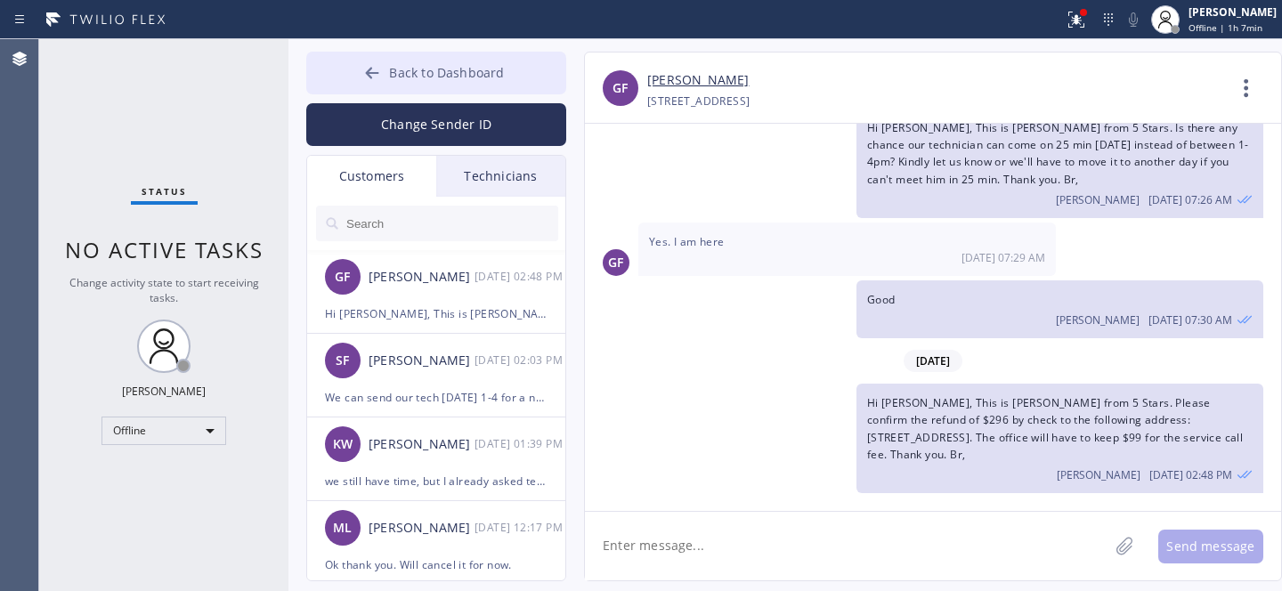
click at [374, 82] on div at bounding box center [371, 74] width 21 height 21
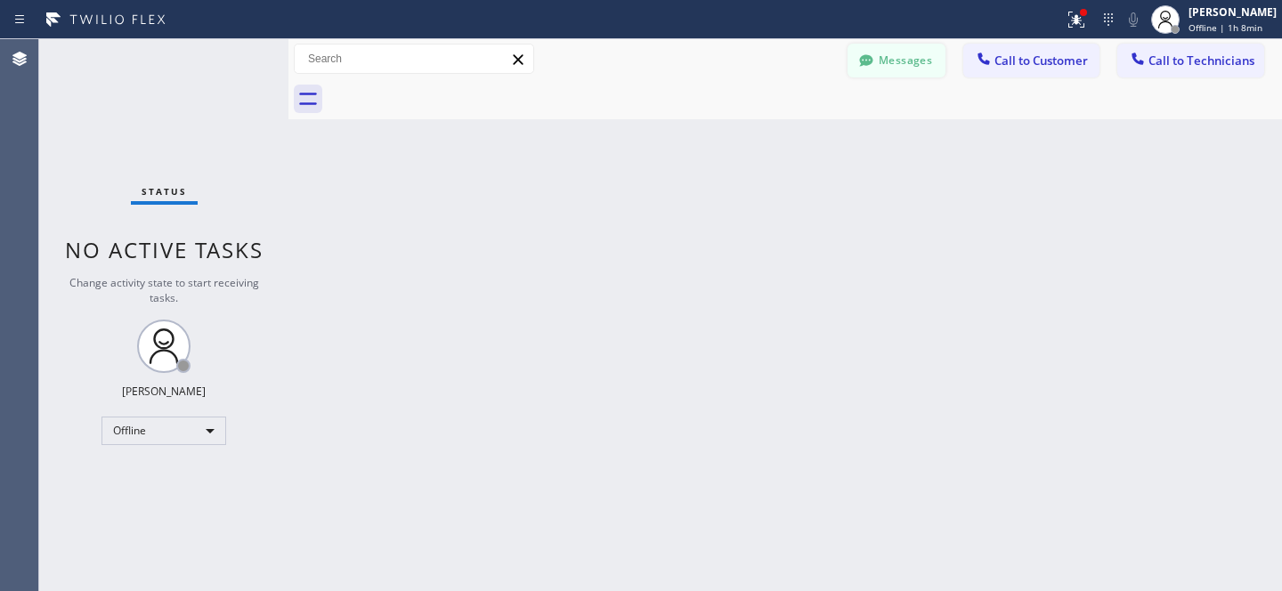
click at [918, 58] on button "Messages" at bounding box center [896, 61] width 98 height 34
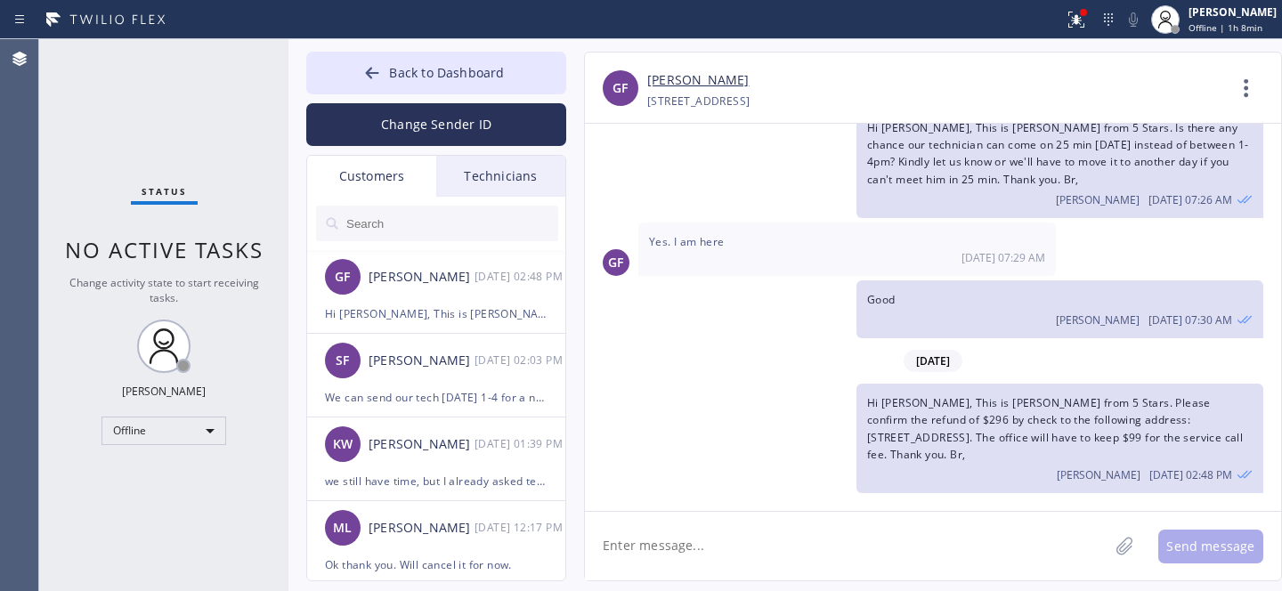
click at [404, 211] on input "text" at bounding box center [452, 224] width 214 height 36
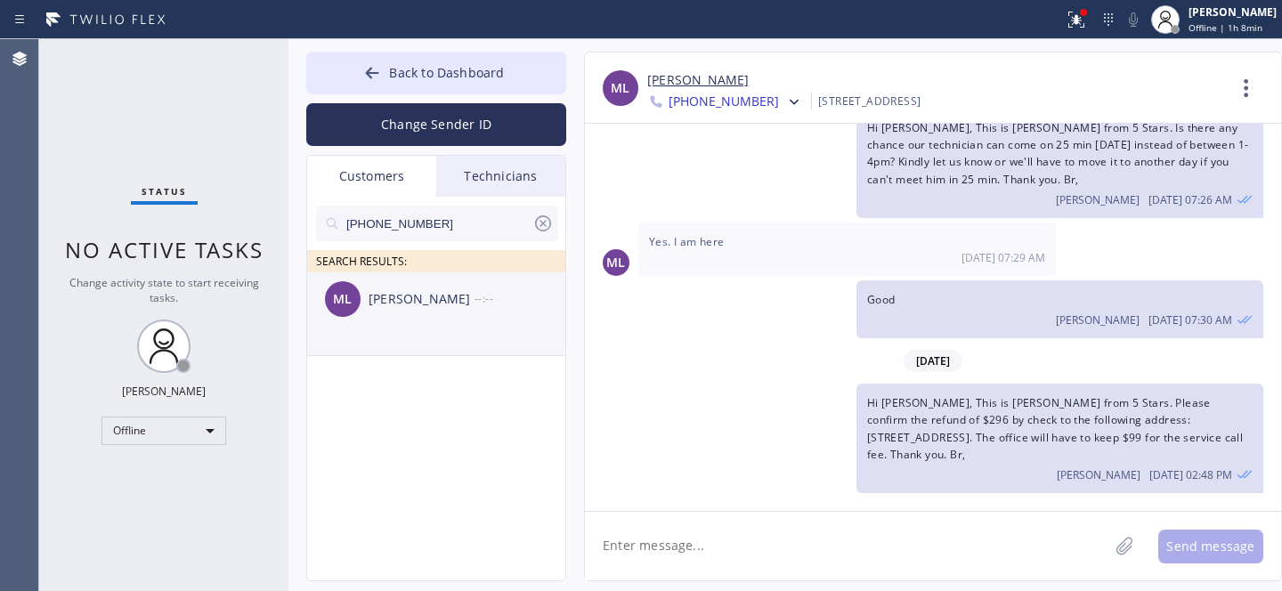
click at [396, 317] on div "ML Michael Lipsey --:--" at bounding box center [437, 298] width 260 height 53
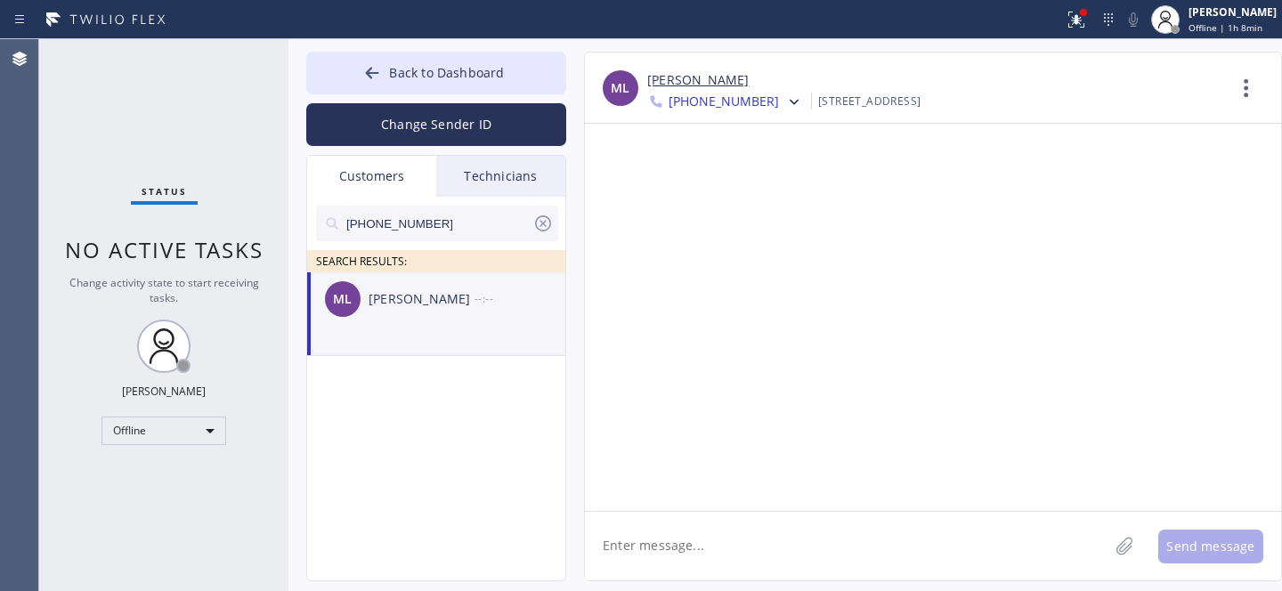
scroll to position [0, 0]
click at [710, 551] on textarea at bounding box center [846, 546] width 523 height 69
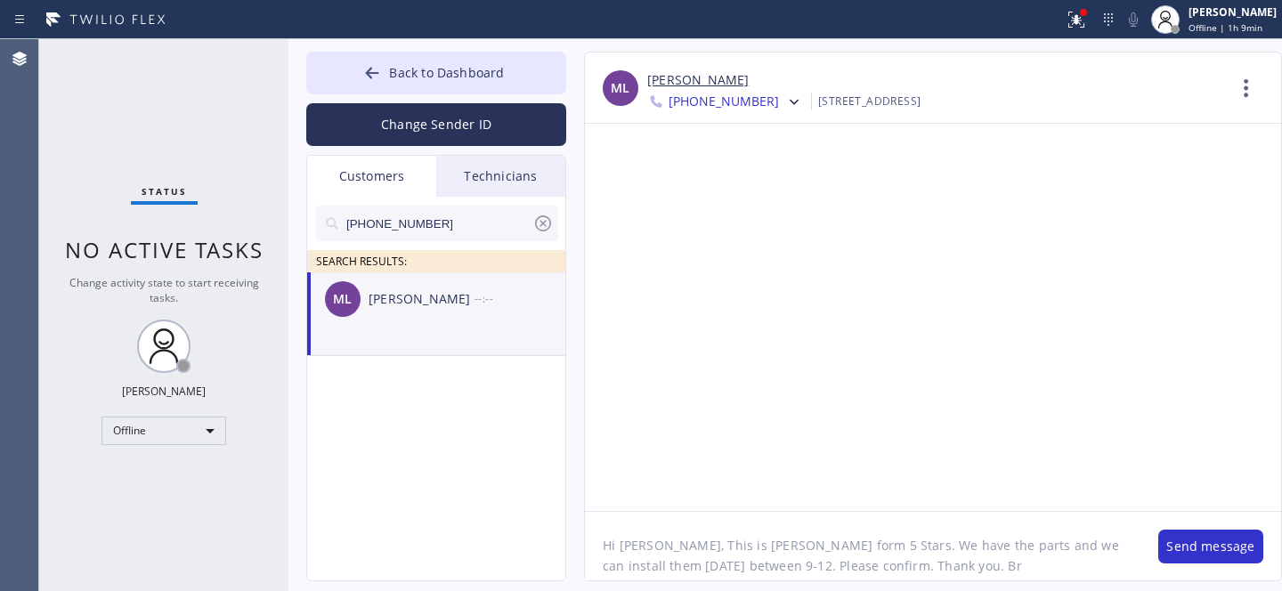
type textarea "Hi Michael, This is Daniel form 5 Stars. We have the parts and we can install t…"
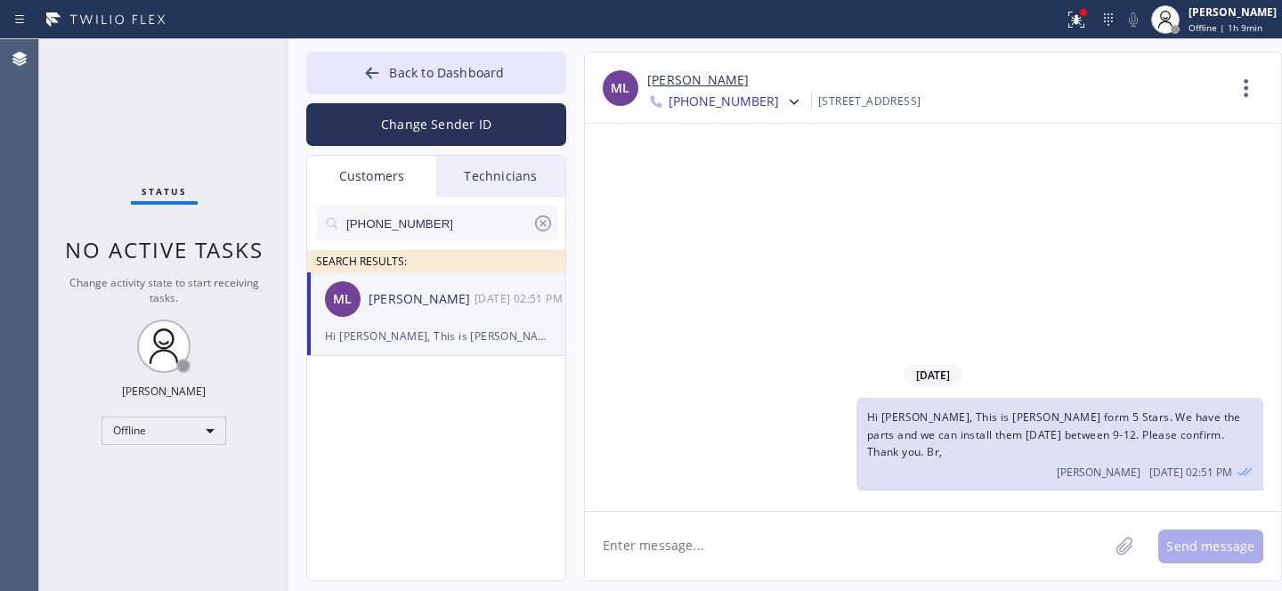
click at [476, 225] on input "(516) 708-6936" at bounding box center [439, 224] width 188 height 36
paste input "695-385"
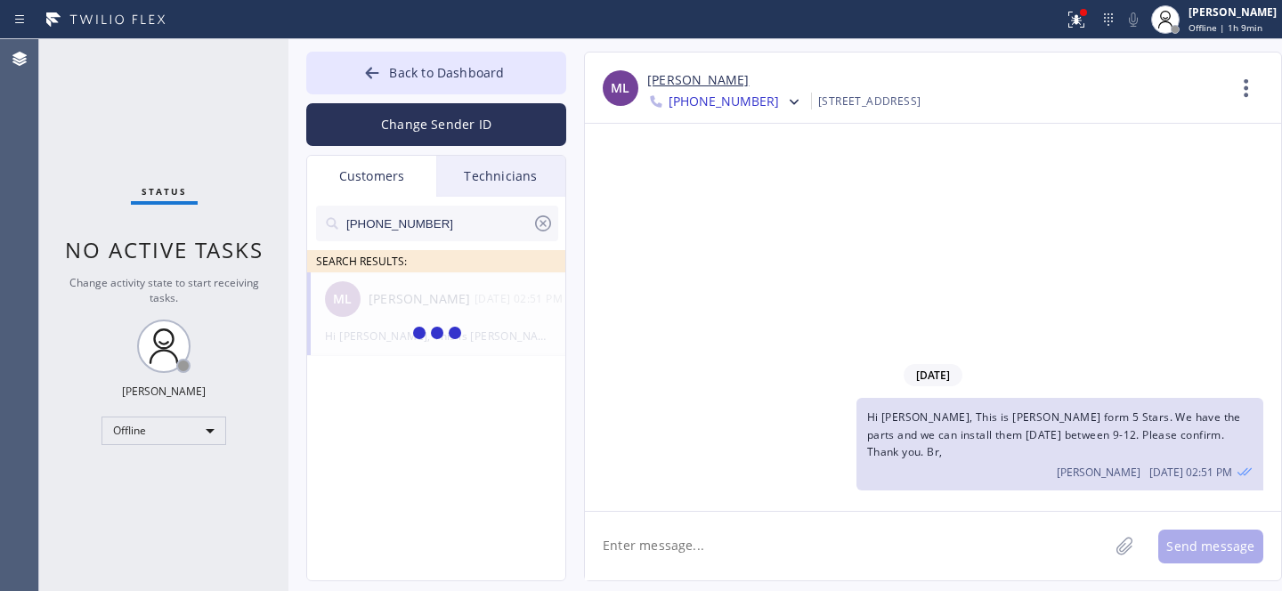
type input "(516) 695-3856"
click at [993, 444] on span "Hi Michael, This is Daniel form 5 Stars. We have the parts and we can install t…" at bounding box center [1054, 434] width 374 height 49
click at [994, 444] on span "Hi Michael, This is Daniel form 5 Stars. We have the parts and we can install t…" at bounding box center [1054, 434] width 374 height 49
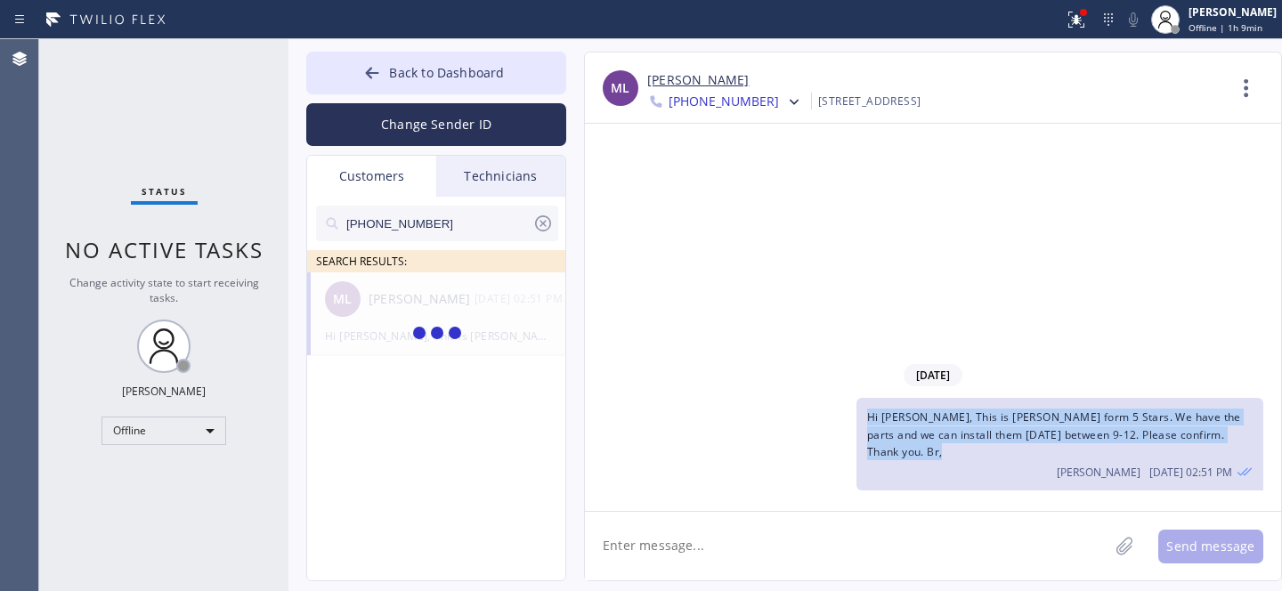
click at [994, 444] on span "Hi Michael, This is Daniel form 5 Stars. We have the parts and we can install t…" at bounding box center [1054, 434] width 374 height 49
copy span "Hi Michael, This is Daniel form 5 Stars. We have the parts and we can install t…"
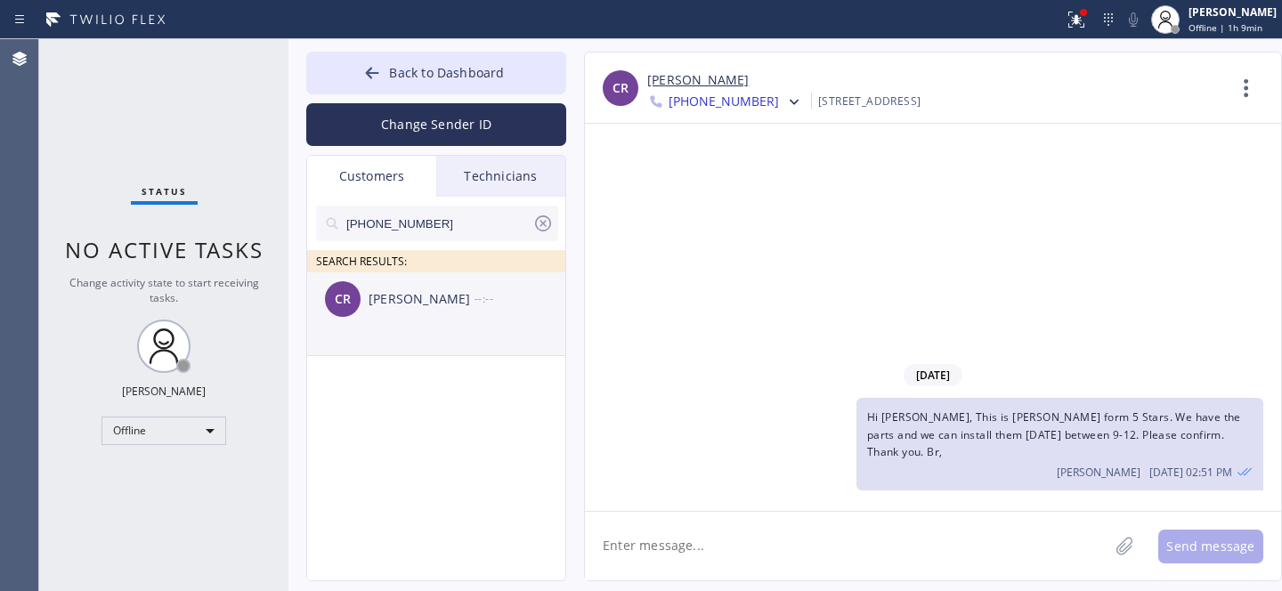
click at [432, 304] on div "[PERSON_NAME]" at bounding box center [422, 299] width 106 height 20
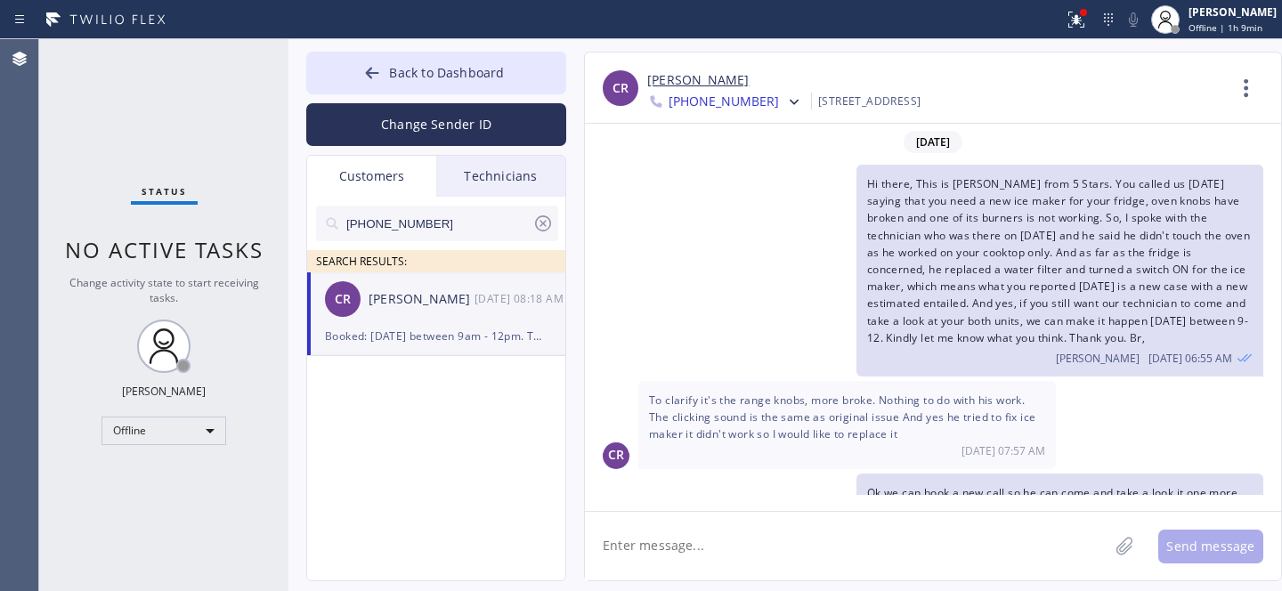
scroll to position [175, 0]
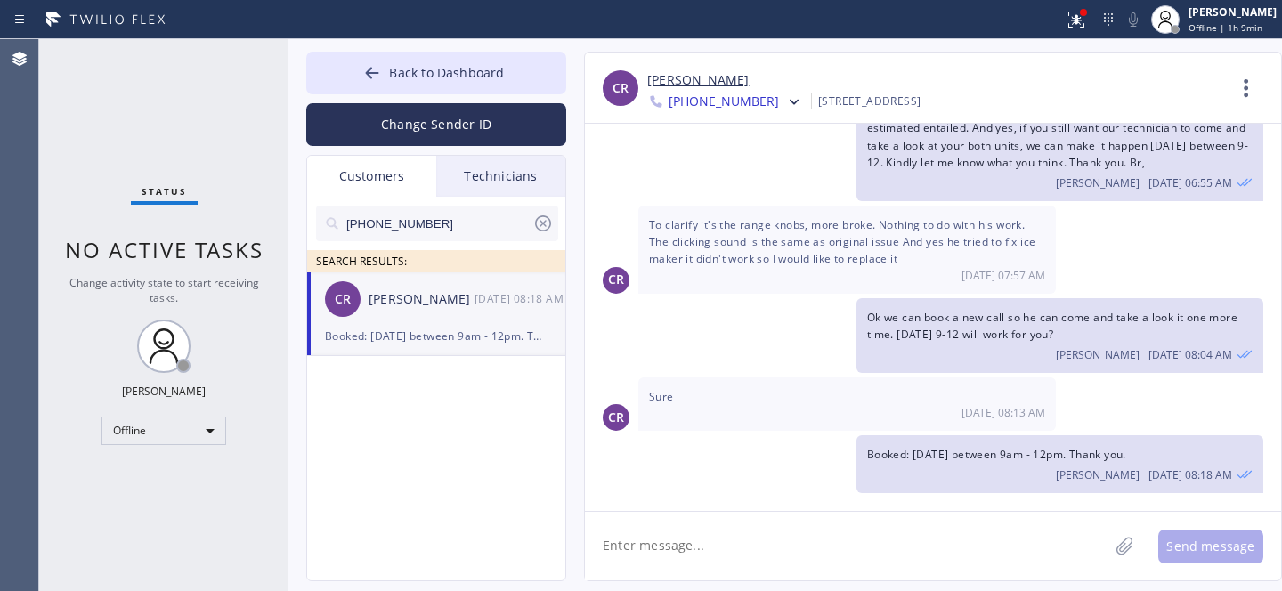
click at [724, 539] on textarea at bounding box center [846, 546] width 523 height 69
paste textarea "Hi Michael, This is Daniel form 5 Stars. We have the parts and we can install t…"
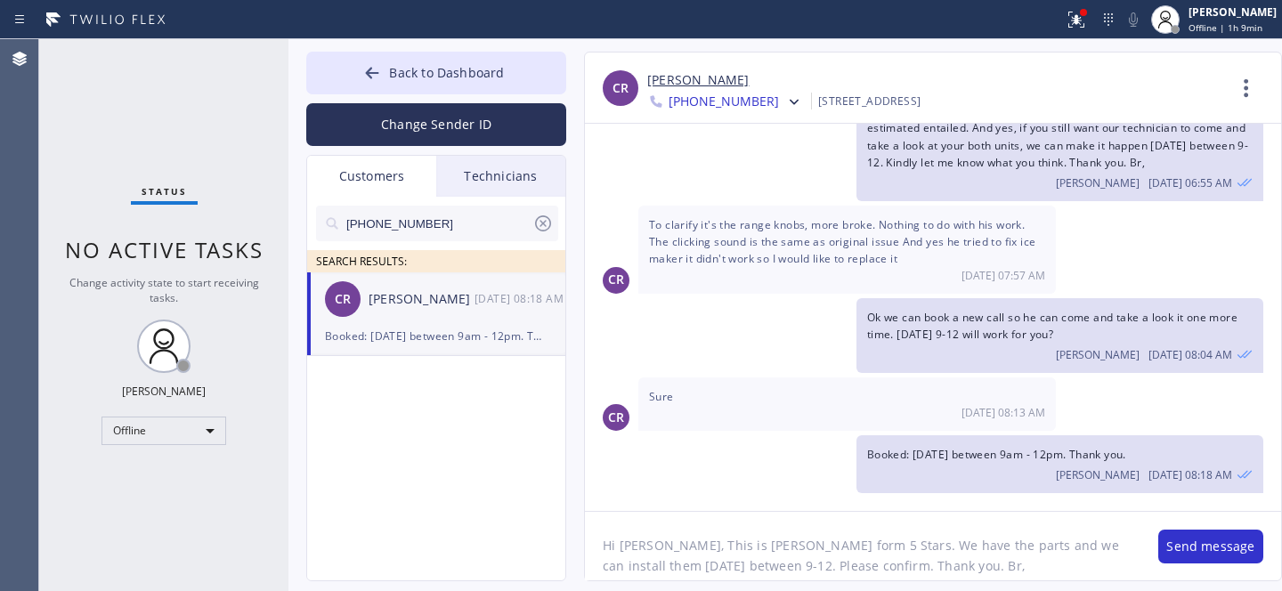
scroll to position [14, 0]
click at [632, 533] on textarea "Hi Michael, This is Daniel form 5 Stars. We have the parts and we can install t…" at bounding box center [862, 546] width 555 height 69
click at [649, 555] on textarea "Hi Chava, This is Daniel form 5 Stars. We have the parts and we can install the…" at bounding box center [862, 546] width 555 height 69
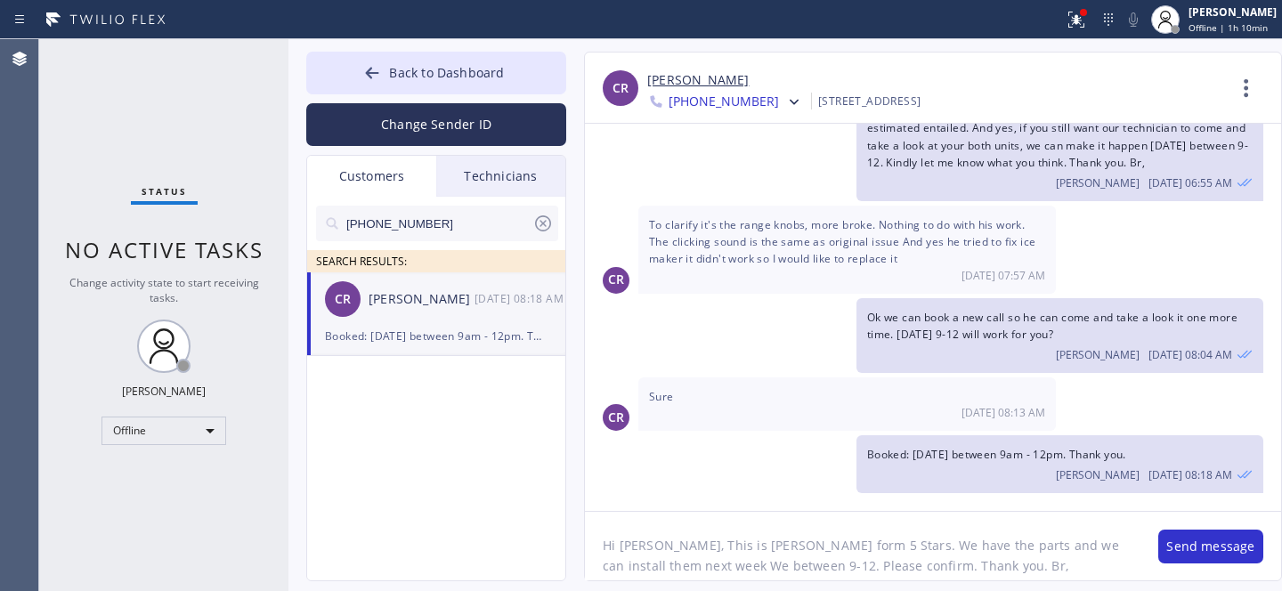
type textarea "Hi Chava, This is Daniel form 5 Stars. We have the parts and we can install the…"
click at [993, 577] on textarea "Hi Chava, This is Daniel form 5 Stars. We have the parts and we can install the…" at bounding box center [862, 546] width 555 height 69
click at [1008, 569] on textarea "Hi Chava, This is Daniel form 5 Stars. We have the parts and we can install the…" at bounding box center [862, 546] width 555 height 69
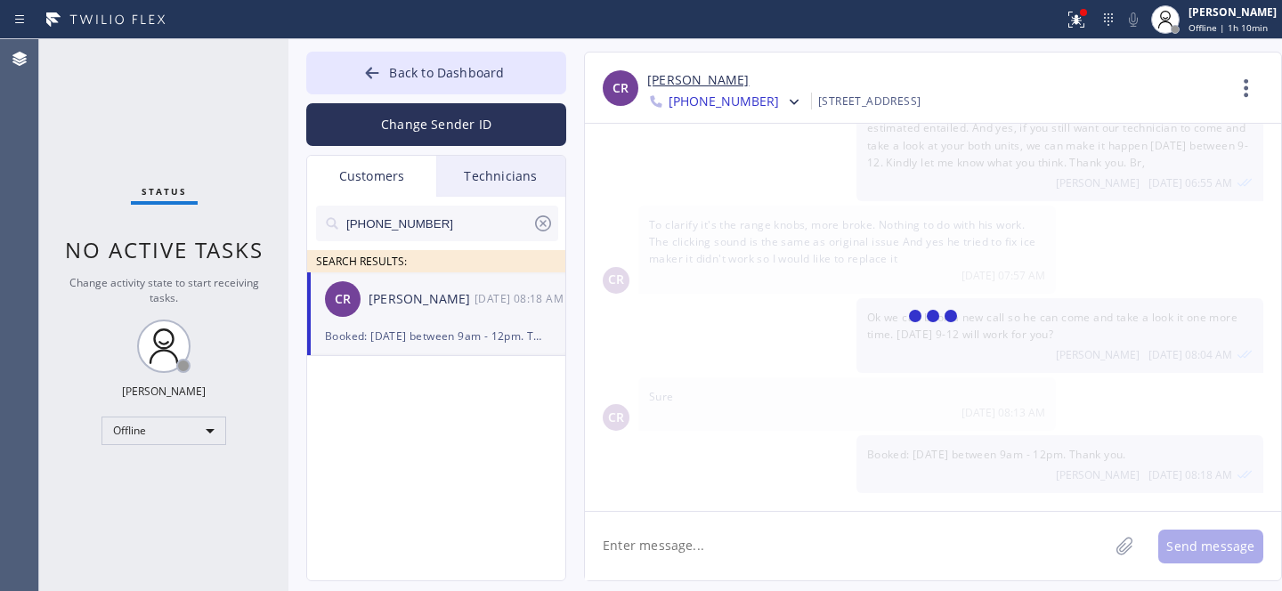
scroll to position [312, 0]
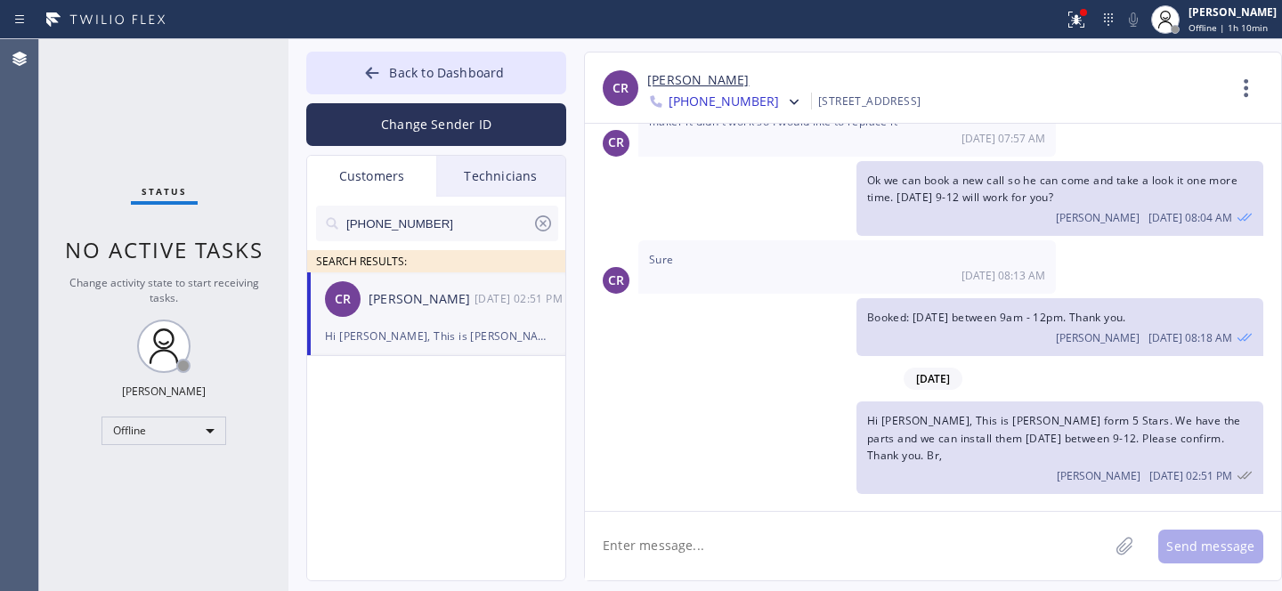
click at [544, 221] on icon at bounding box center [542, 223] width 21 height 21
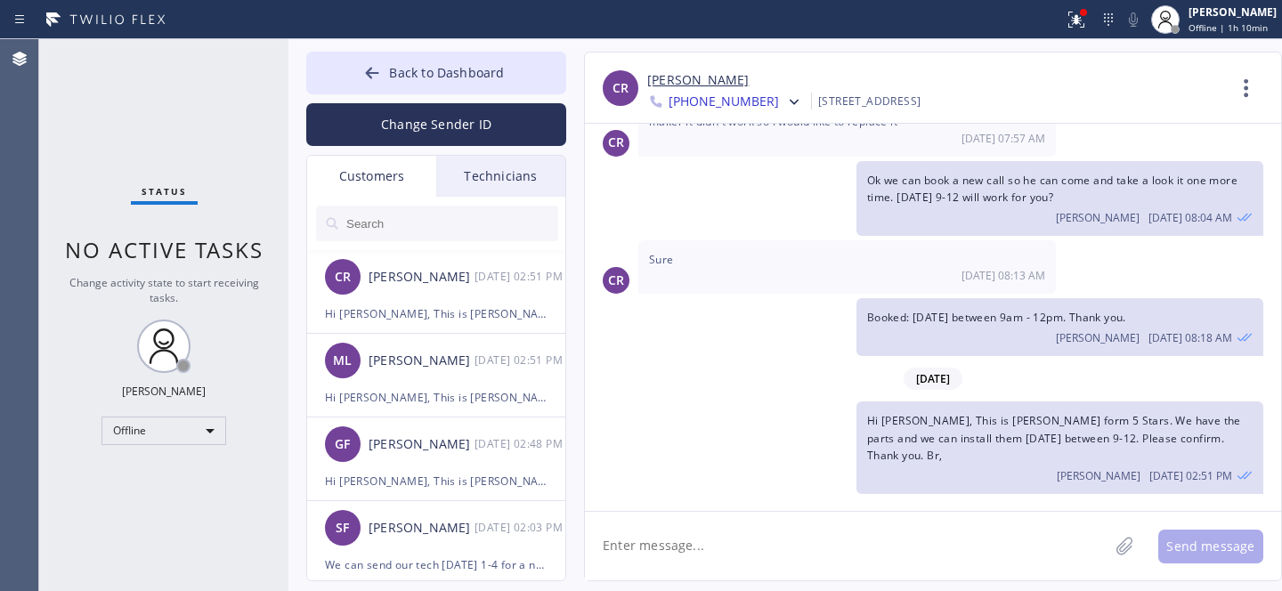
click at [379, 73] on icon at bounding box center [372, 73] width 13 height 12
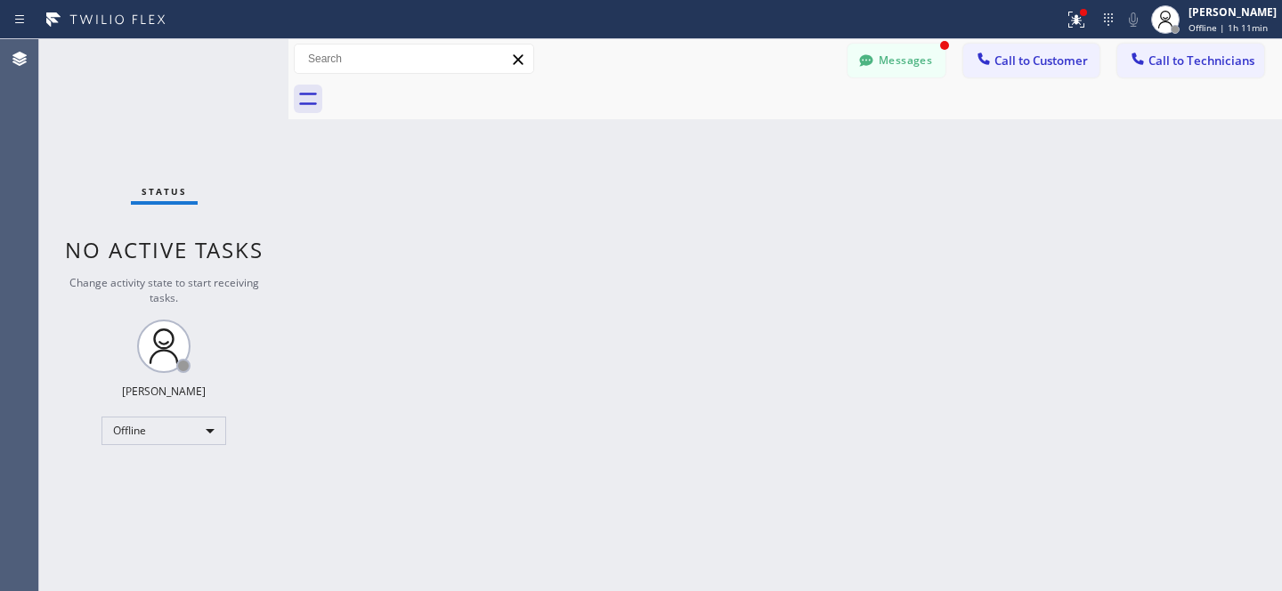
drag, startPoint x: 899, startPoint y: 65, endPoint x: 480, endPoint y: 303, distance: 482.0
click at [900, 65] on button "Messages" at bounding box center [896, 61] width 98 height 34
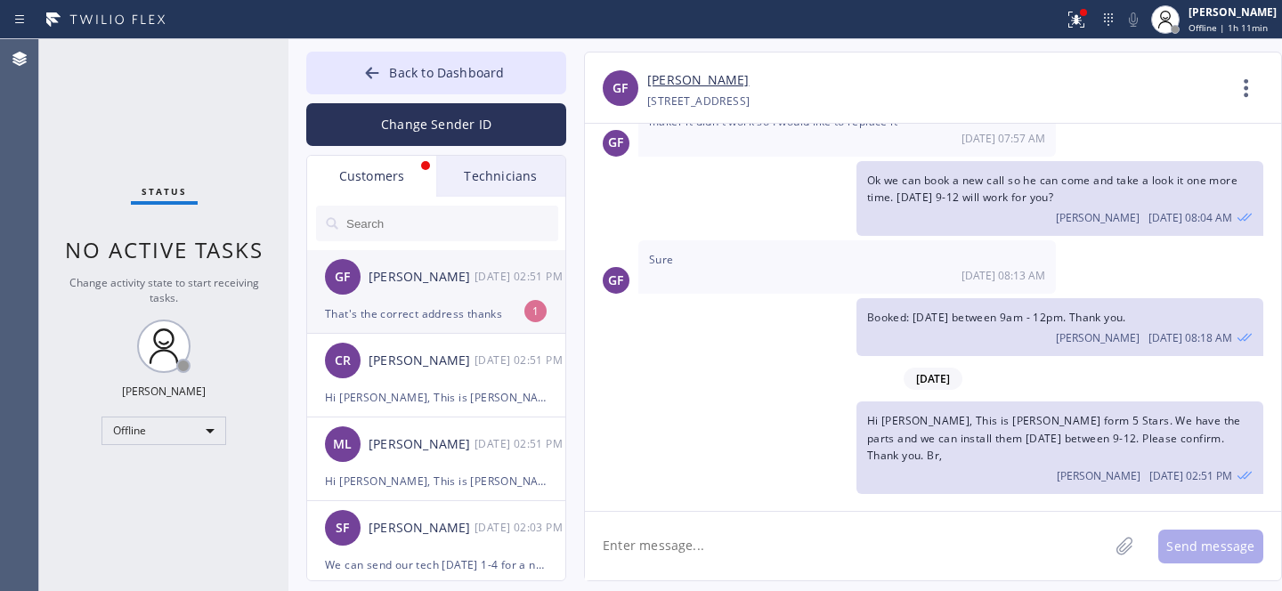
click at [400, 280] on div "[PERSON_NAME]" at bounding box center [422, 277] width 106 height 20
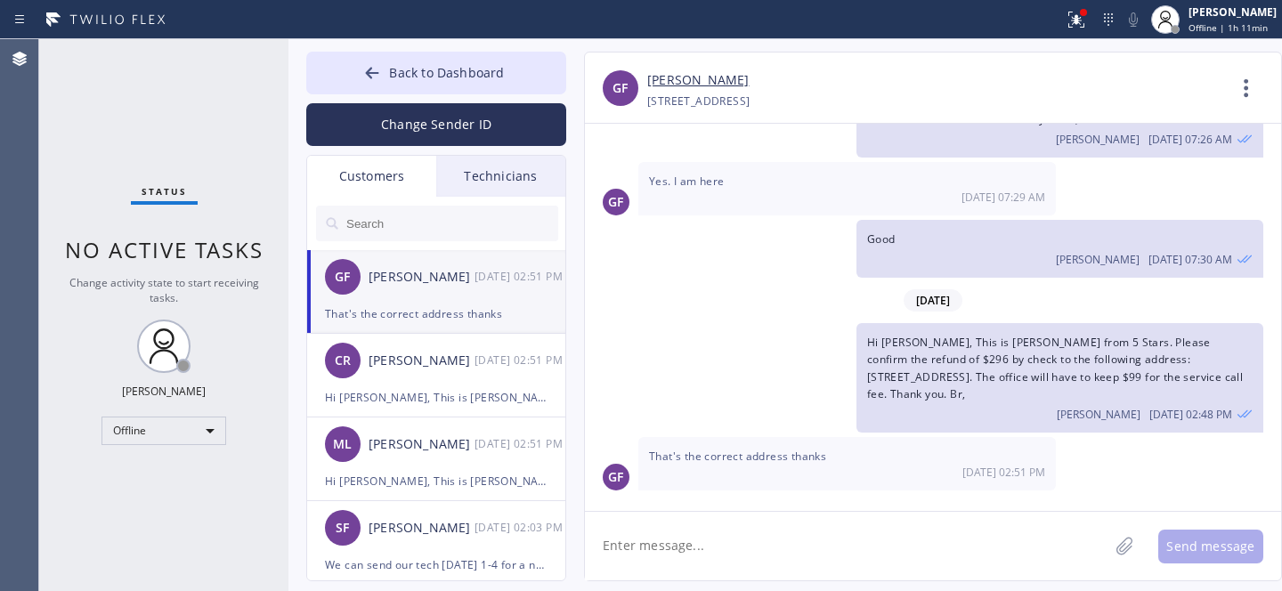
scroll to position [113, 0]
click at [730, 531] on textarea at bounding box center [846, 546] width 523 height 69
click at [675, 77] on link "[PERSON_NAME]" at bounding box center [697, 80] width 101 height 20
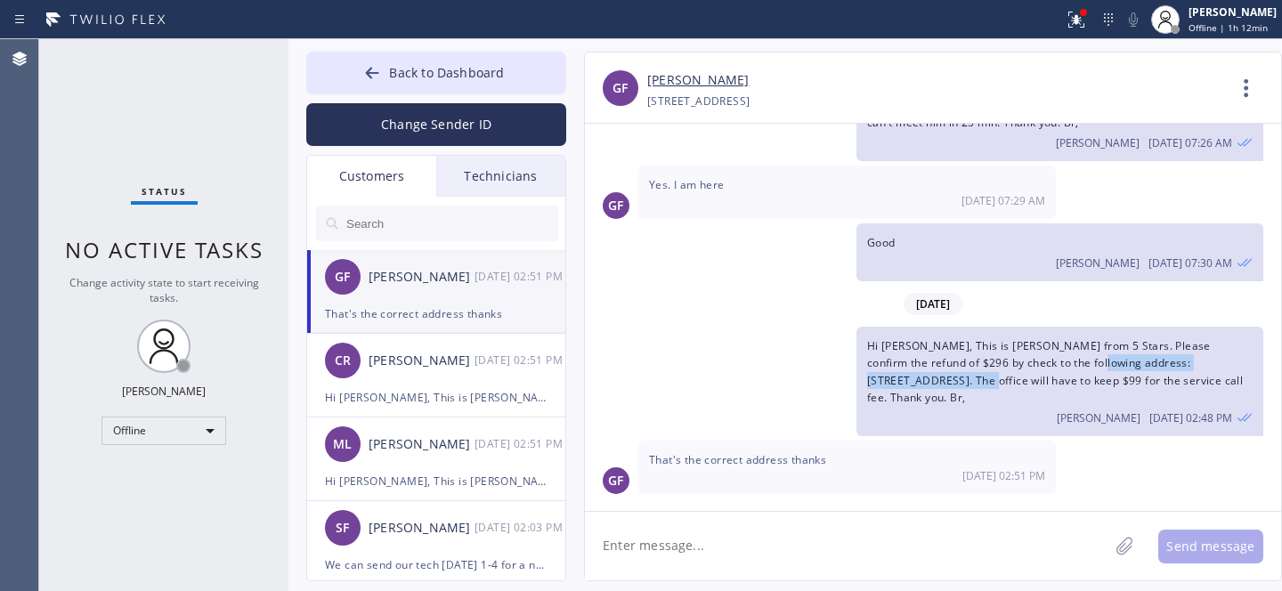
drag, startPoint x: 1051, startPoint y: 360, endPoint x: 1015, endPoint y: 285, distance: 83.2
click at [898, 377] on span "Hi Greg, This is Daniel from 5 Stars. Please confirm the refund of $296 by chec…" at bounding box center [1055, 371] width 376 height 67
click at [1016, 371] on span "Hi Greg, This is Daniel from 5 Stars. Please confirm the refund of $296 by chec…" at bounding box center [1055, 371] width 376 height 67
drag, startPoint x: 1214, startPoint y: 344, endPoint x: 1236, endPoint y: 343, distance: 21.4
click at [1236, 343] on span "Hi Greg, This is Daniel from 5 Stars. Please confirm the refund of $296 by chec…" at bounding box center [1055, 371] width 376 height 67
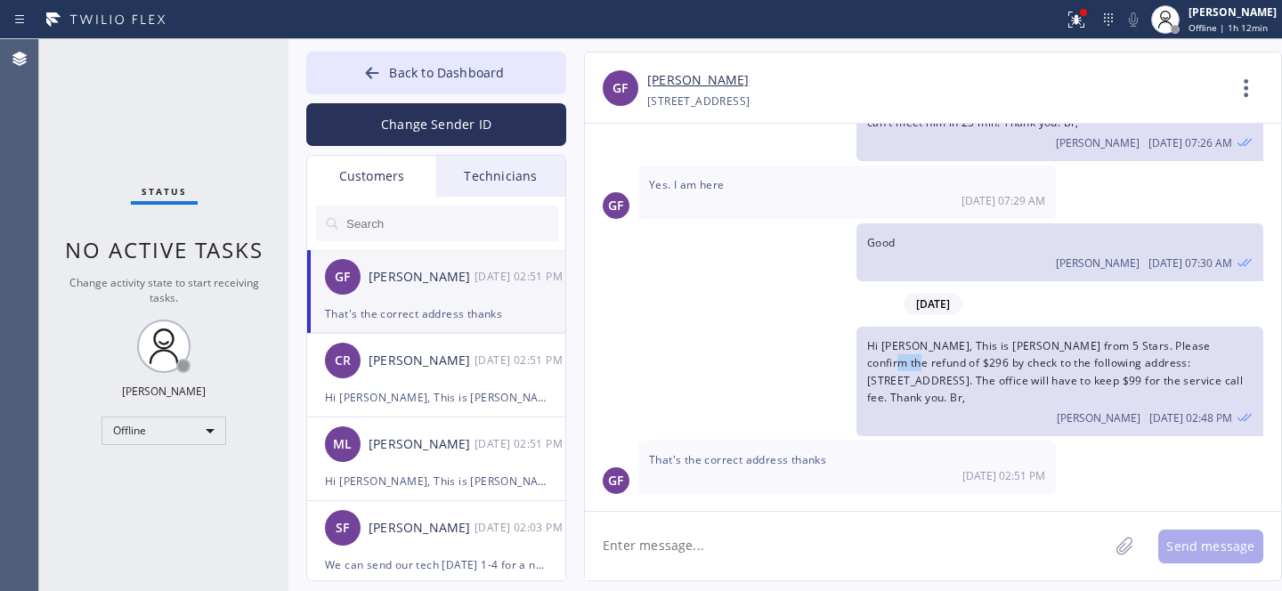
click at [1226, 346] on span "Hi Greg, This is Daniel from 5 Stars. Please confirm the refund of $296 by chec…" at bounding box center [1055, 371] width 376 height 67
drag, startPoint x: 1220, startPoint y: 345, endPoint x: 1238, endPoint y: 341, distance: 19.0
click at [1237, 342] on span "Hi Greg, This is Daniel from 5 Stars. Please confirm the refund of $296 by chec…" at bounding box center [1055, 371] width 376 height 67
copy span "296"
click at [748, 528] on textarea at bounding box center [846, 546] width 523 height 69
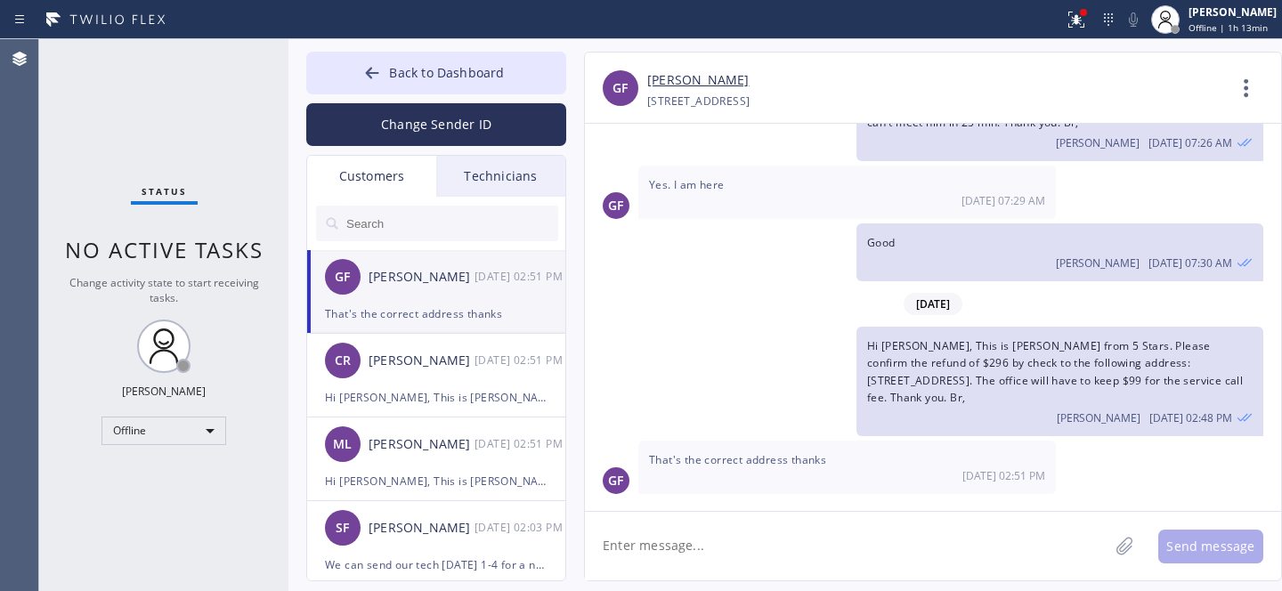
type textarea "S"
drag, startPoint x: 1213, startPoint y: 343, endPoint x: 1245, endPoint y: 343, distance: 31.2
click at [1245, 343] on div "Hi Greg, This is Daniel from 5 Stars. Please confirm the refund of $296 by chec…" at bounding box center [1059, 381] width 407 height 109
copy span "$296"
drag, startPoint x: 704, startPoint y: 542, endPoint x: 773, endPoint y: 507, distance: 77.2
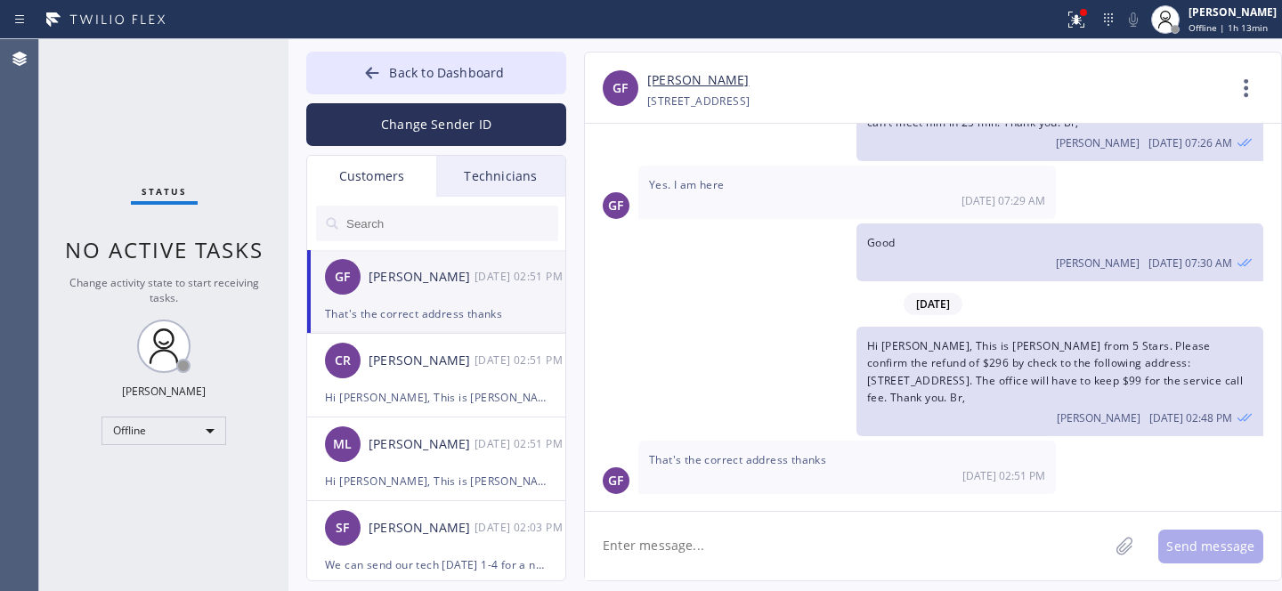
click at [704, 542] on textarea at bounding box center [846, 546] width 523 height 69
paste textarea "$296"
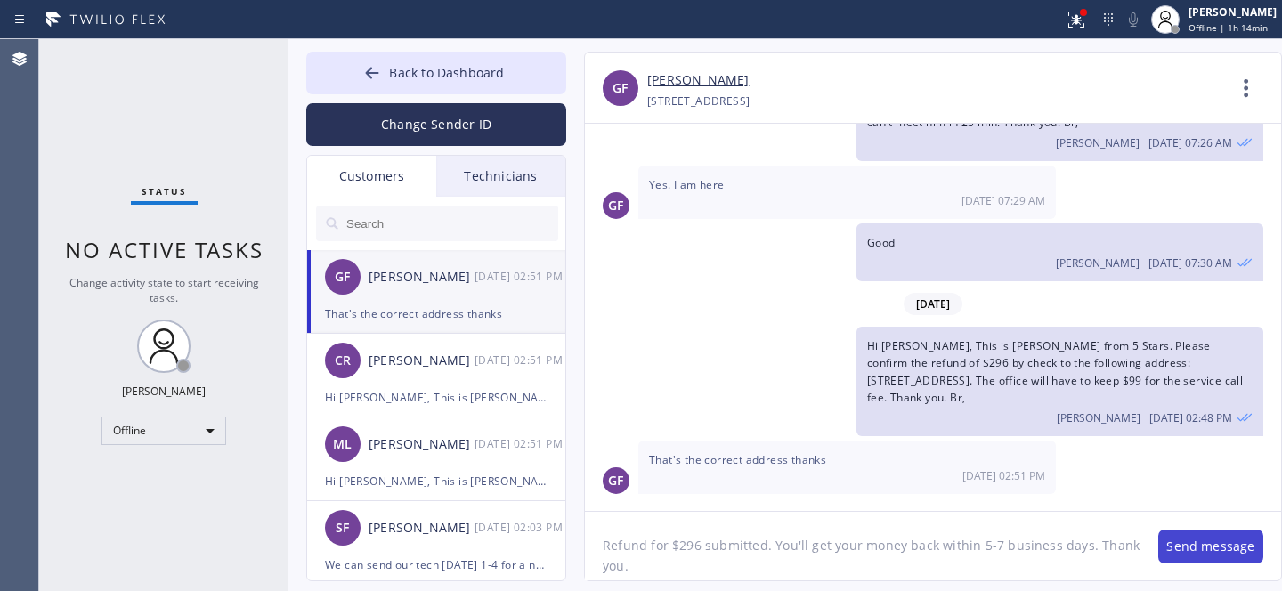
type textarea "Refund for $296 submitted. You'll get your money back within 5-7 business days.…"
click at [1159, 546] on button "Send message" at bounding box center [1210, 547] width 105 height 34
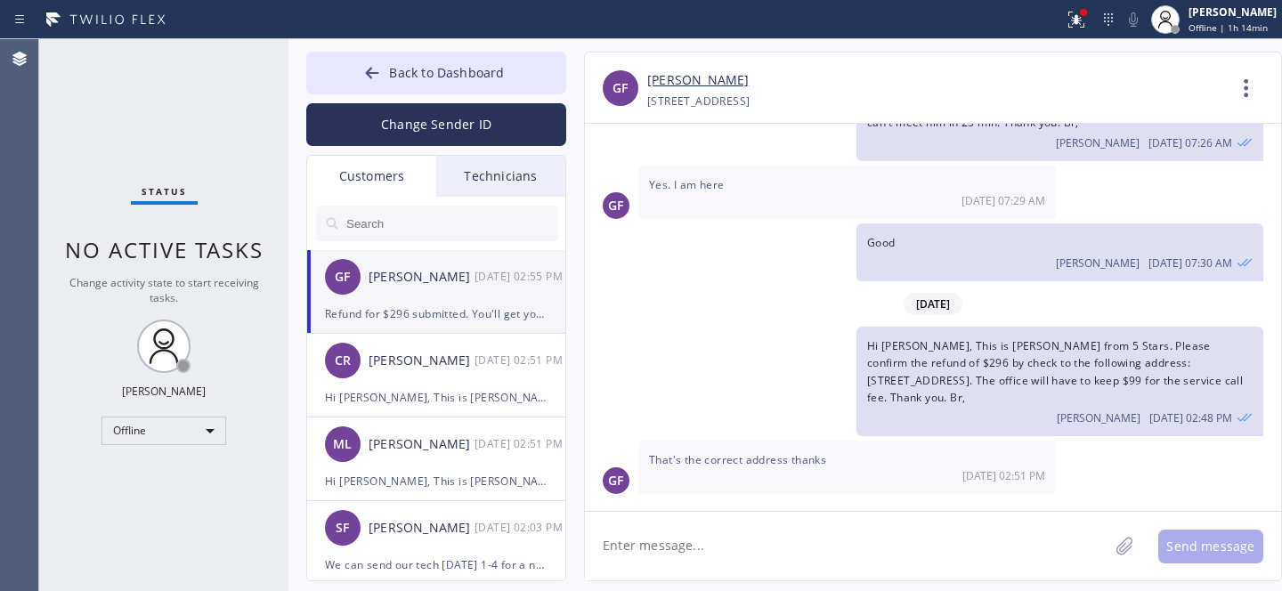
scroll to position [192, 0]
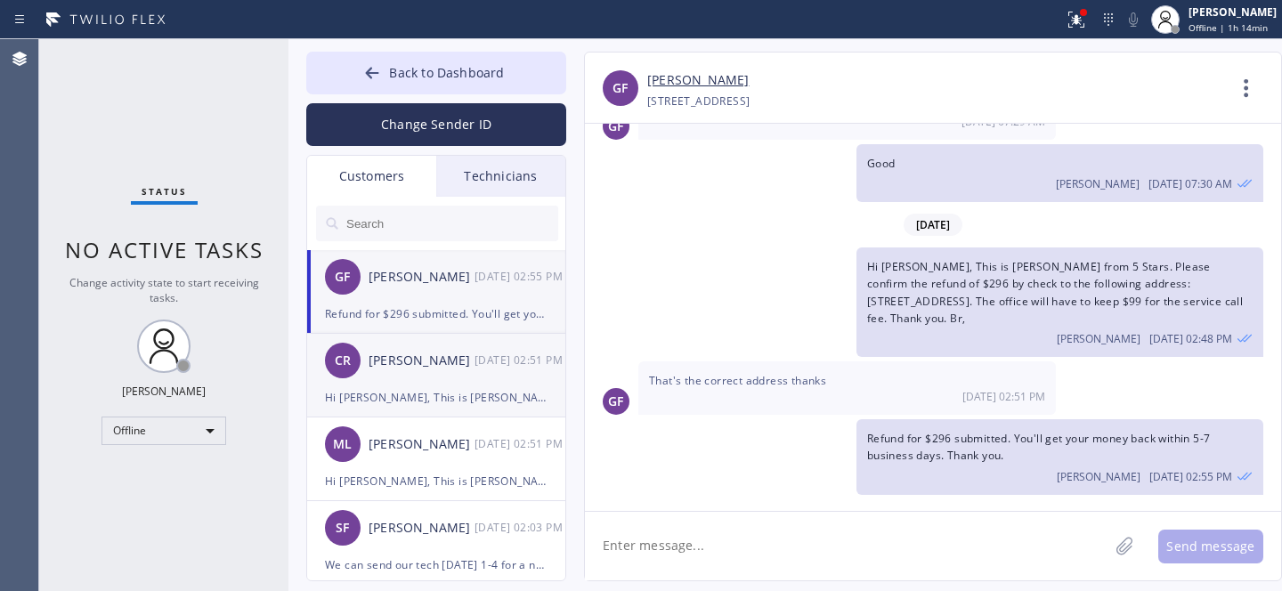
click at [418, 393] on div "Hi Chava, This is Daniel form 5 Stars. We have the parts and we can install the…" at bounding box center [436, 397] width 223 height 20
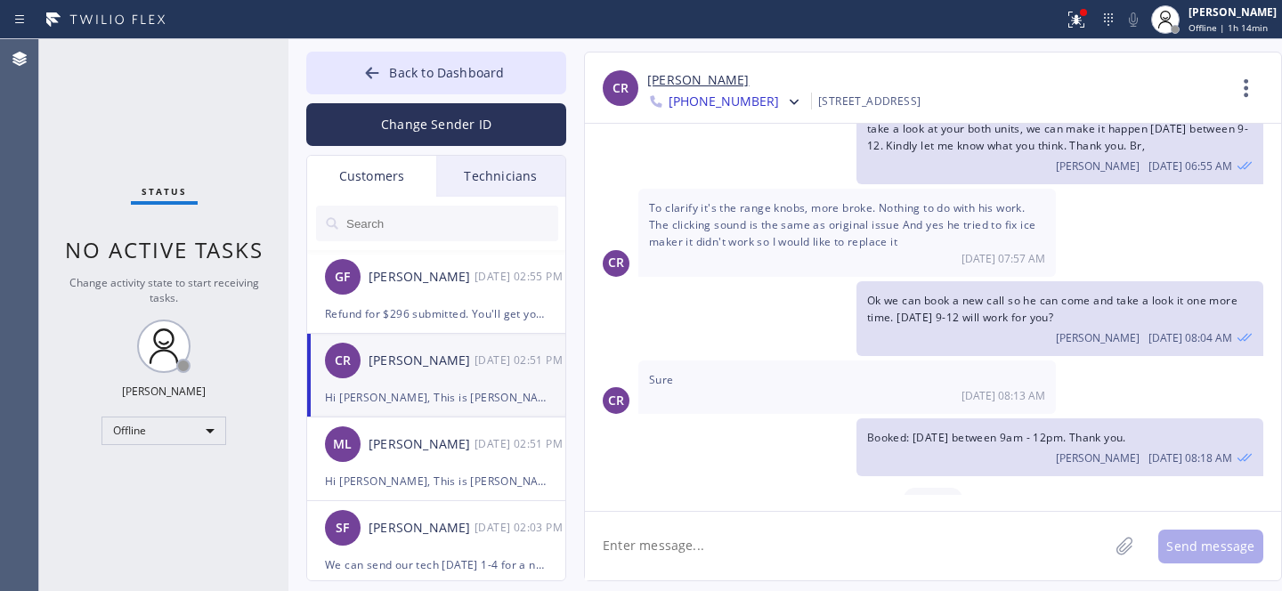
scroll to position [312, 0]
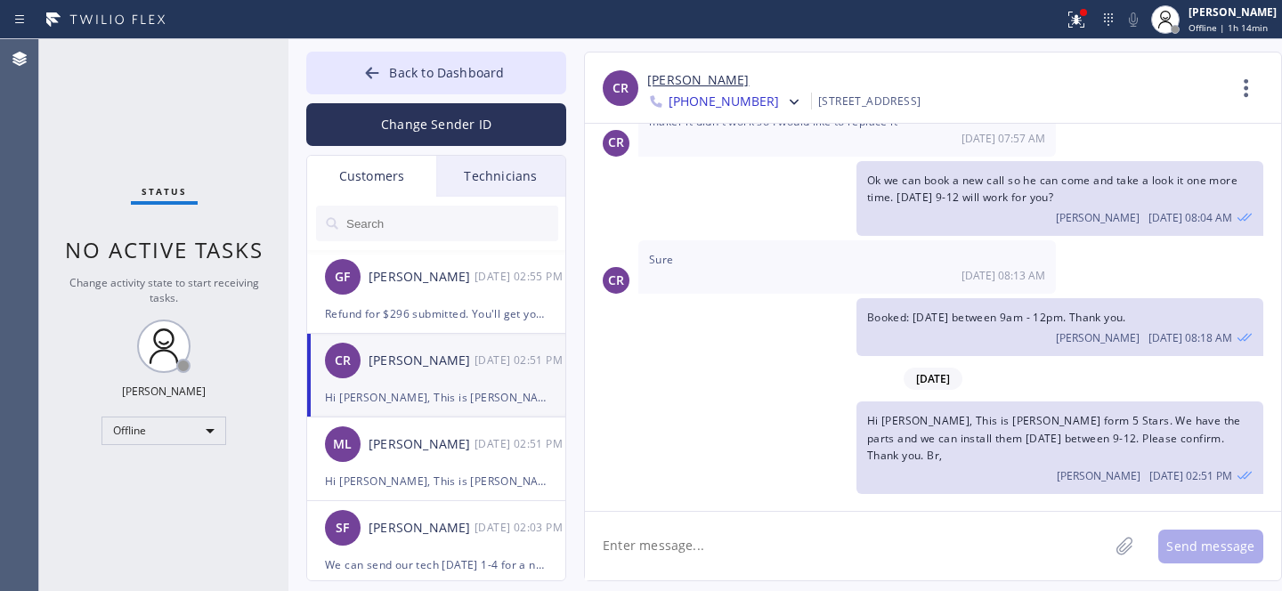
click at [758, 549] on textarea at bounding box center [846, 546] width 523 height 69
type textarea "Any updates?"
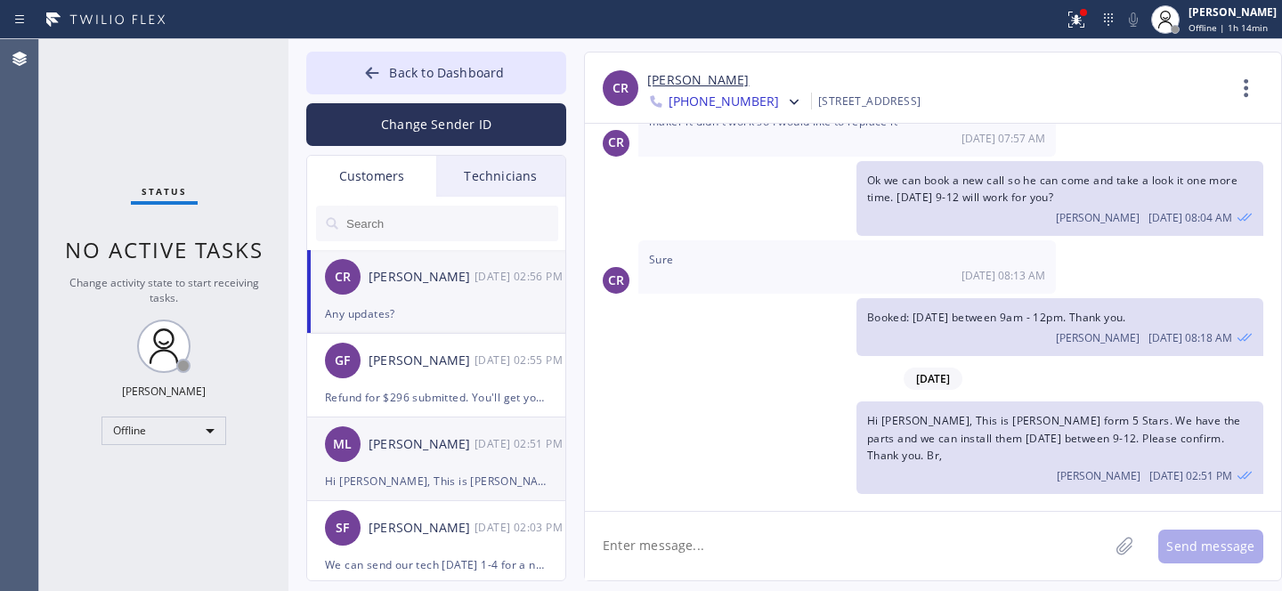
scroll to position [375, 0]
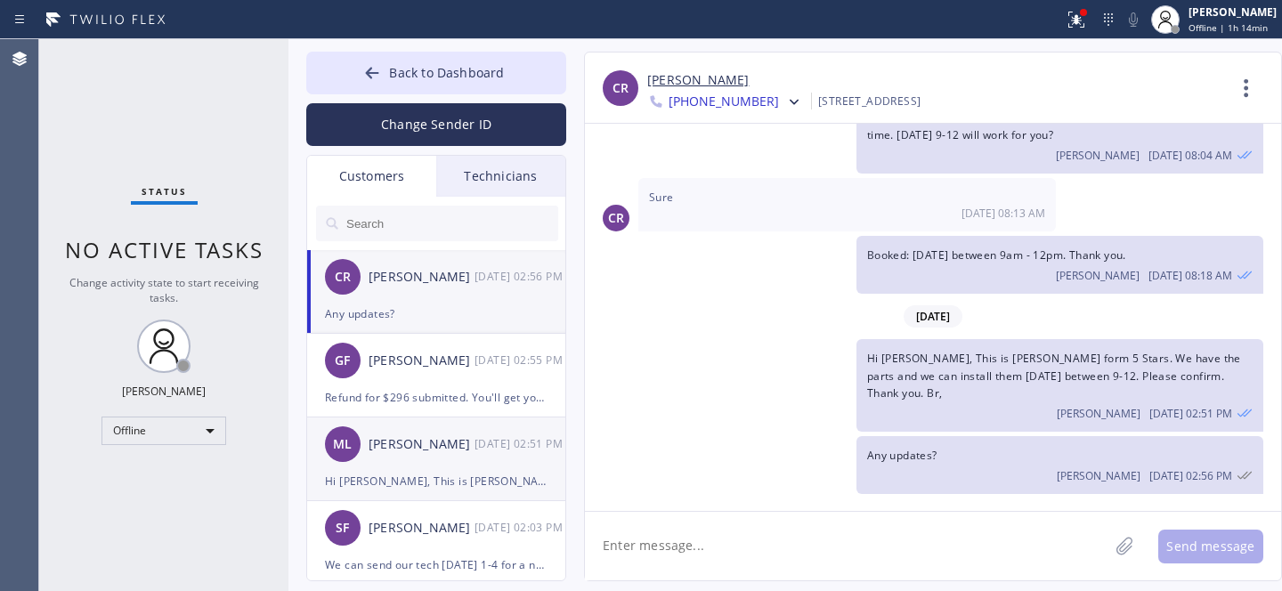
click at [390, 491] on div "Hi Michael, This is Daniel form 5 Stars. We have the parts and we can install t…" at bounding box center [436, 481] width 223 height 20
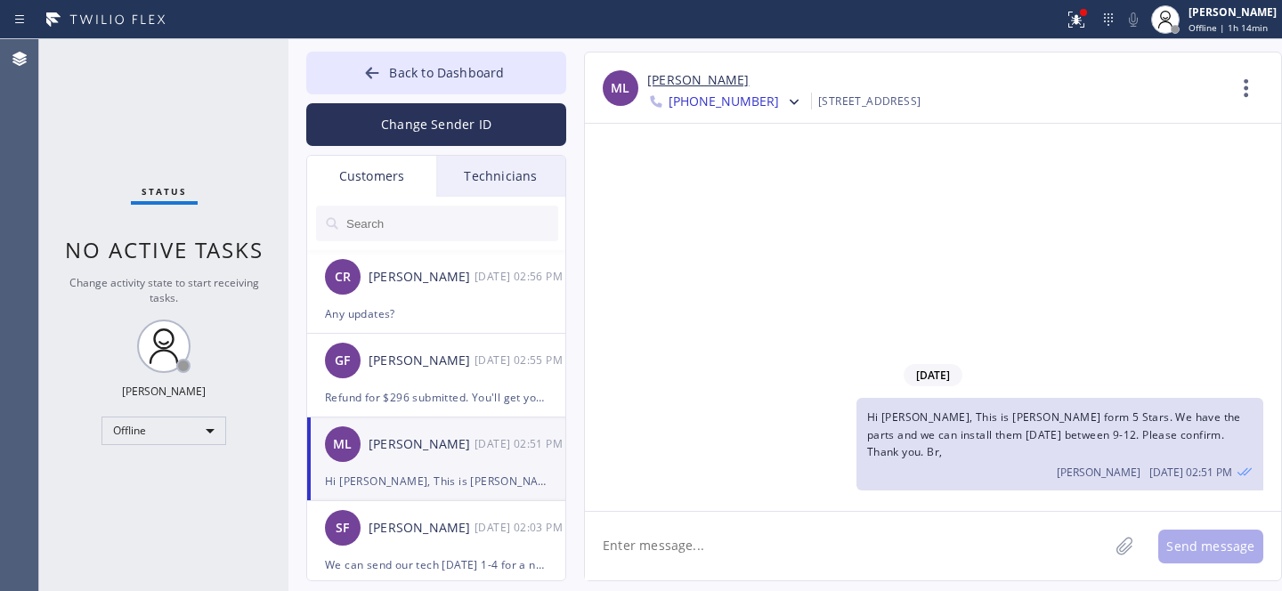
scroll to position [0, 0]
click at [782, 541] on textarea at bounding box center [846, 546] width 523 height 69
type textarea "Any updates?"
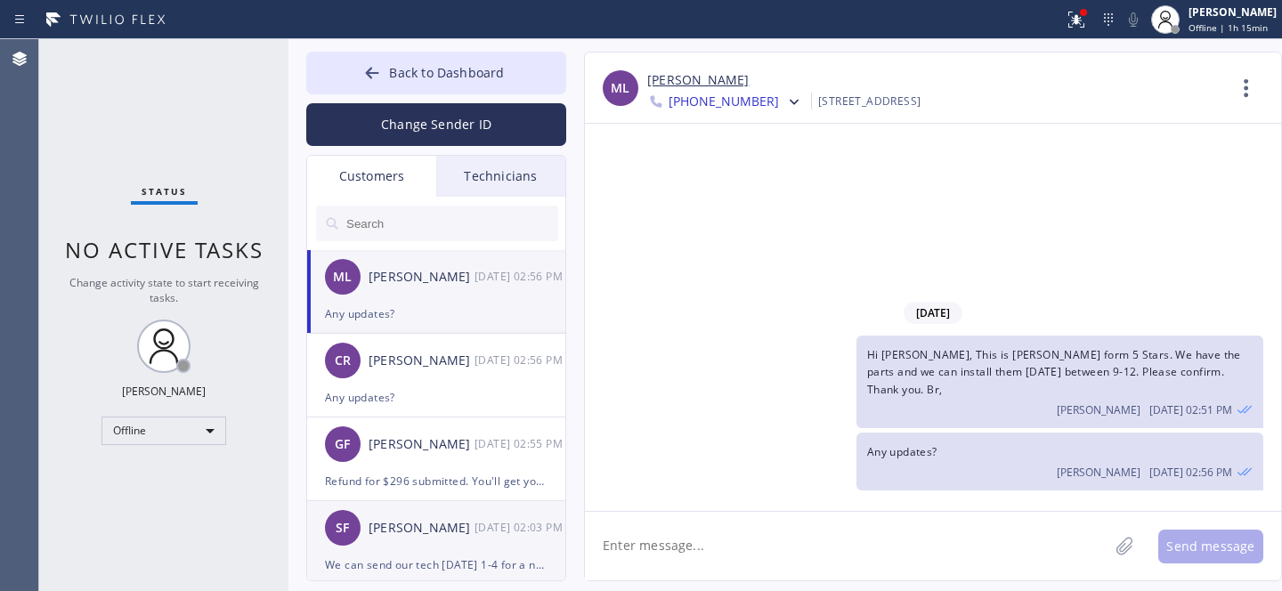
click at [464, 524] on div "[PERSON_NAME]" at bounding box center [422, 528] width 106 height 20
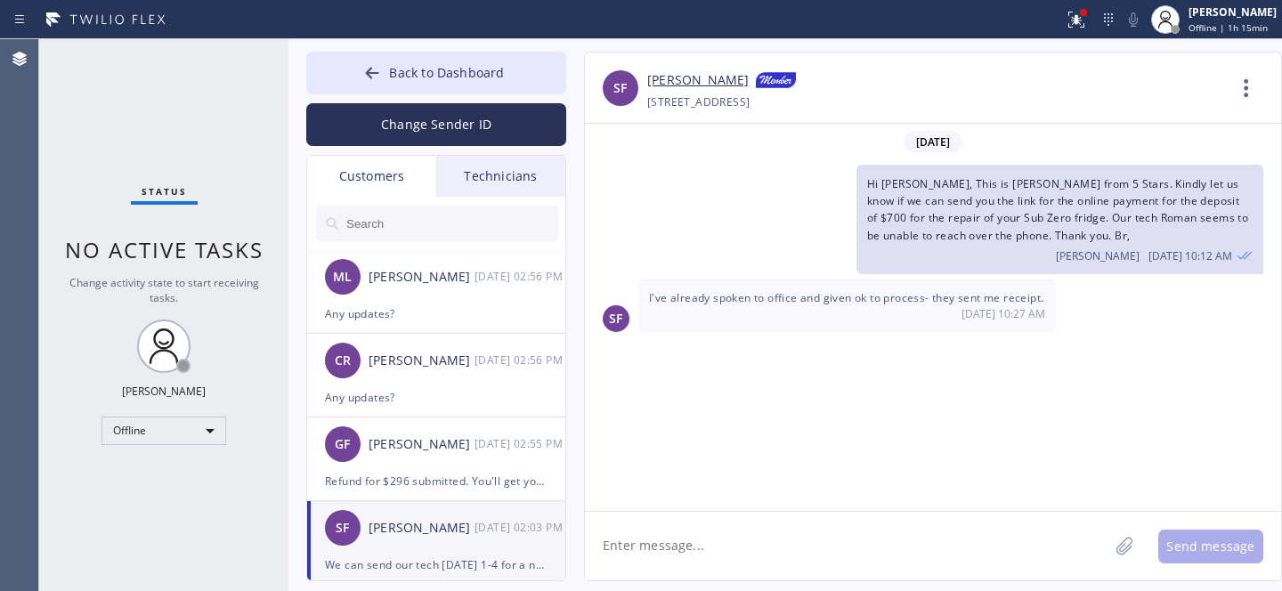
scroll to position [3671, 0]
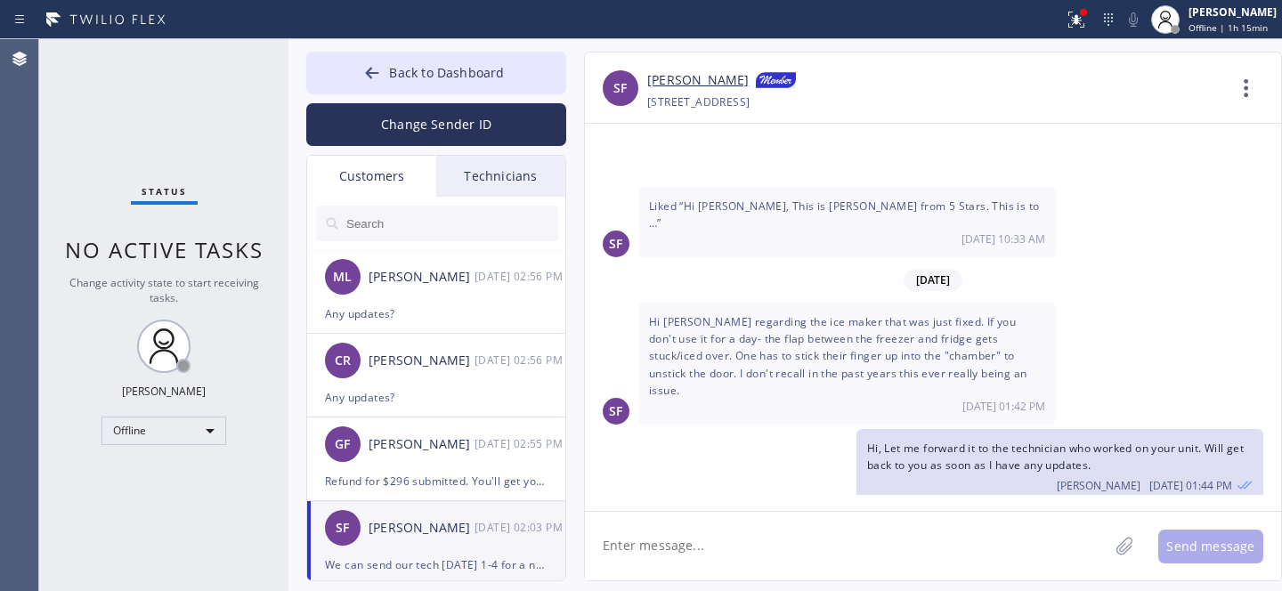
click at [755, 559] on textarea at bounding box center [846, 546] width 523 height 69
type textarea "Any updates?"
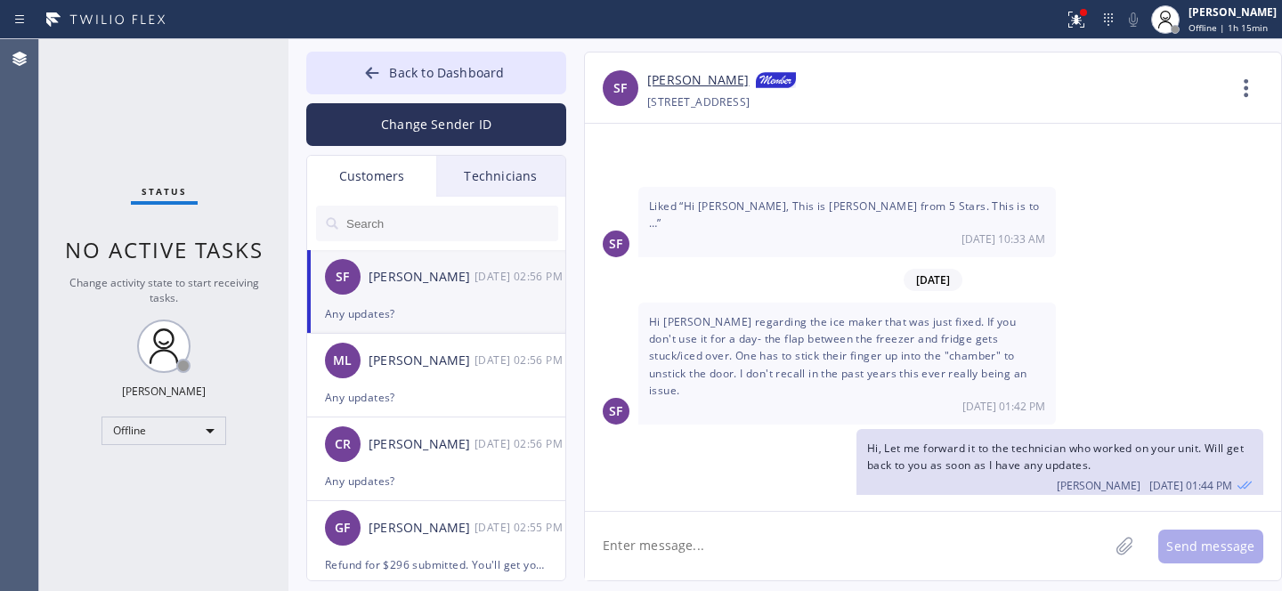
scroll to position [3734, 0]
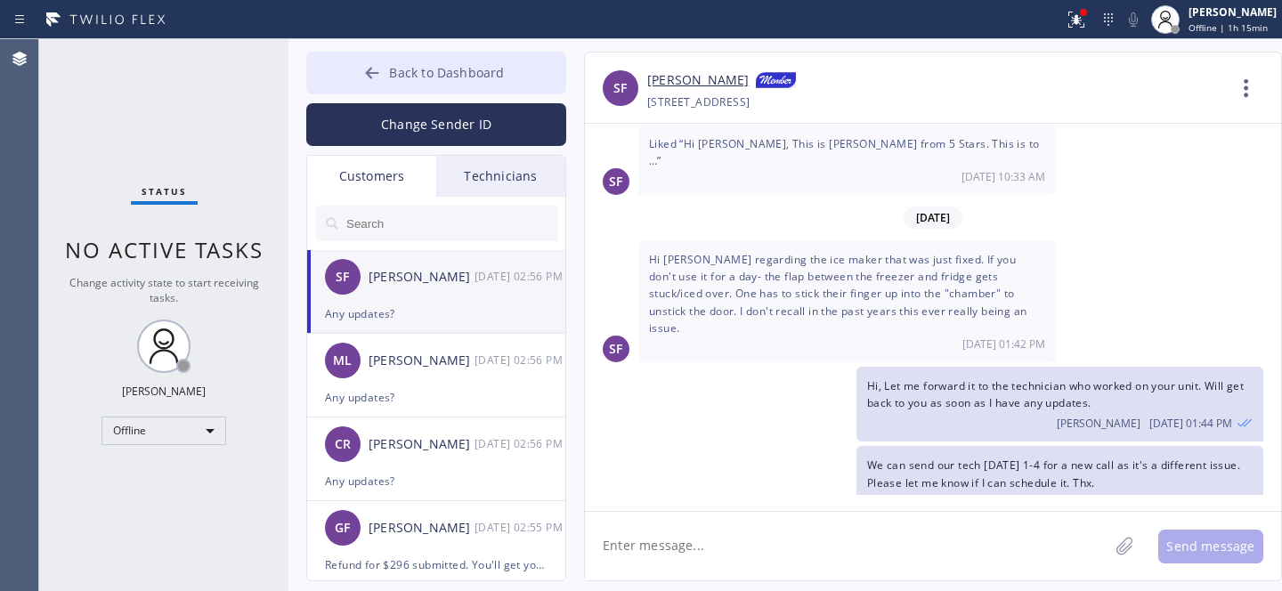
click at [377, 80] on icon at bounding box center [372, 73] width 18 height 18
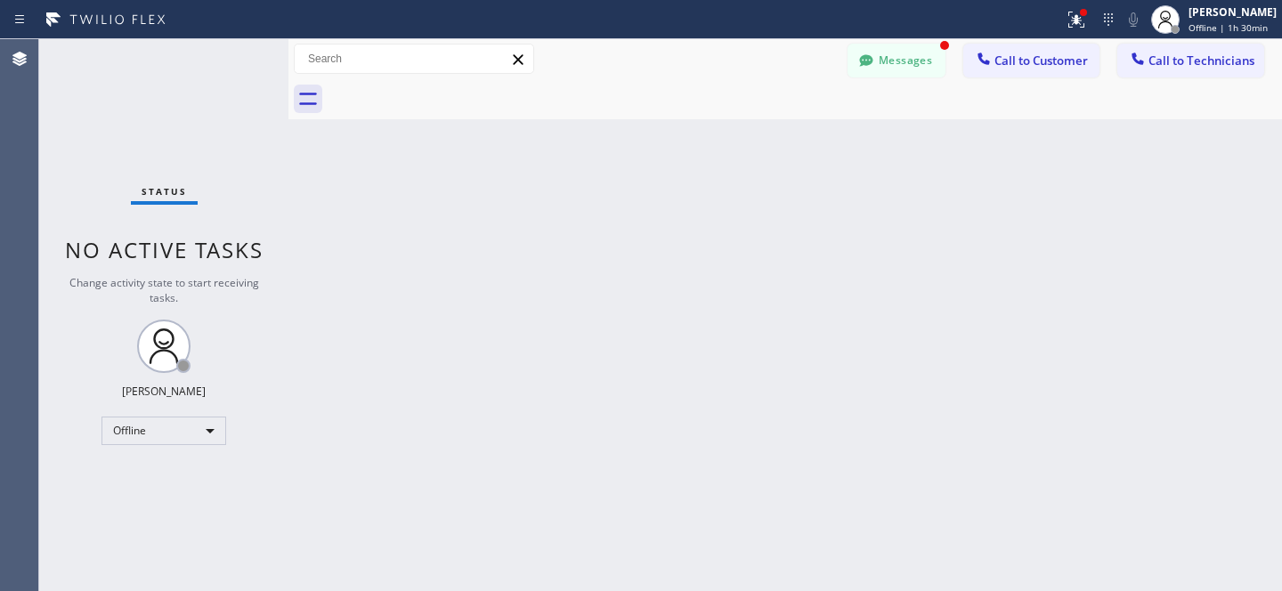
scroll to position [3848, 0]
click at [911, 59] on button "Messages" at bounding box center [896, 61] width 98 height 34
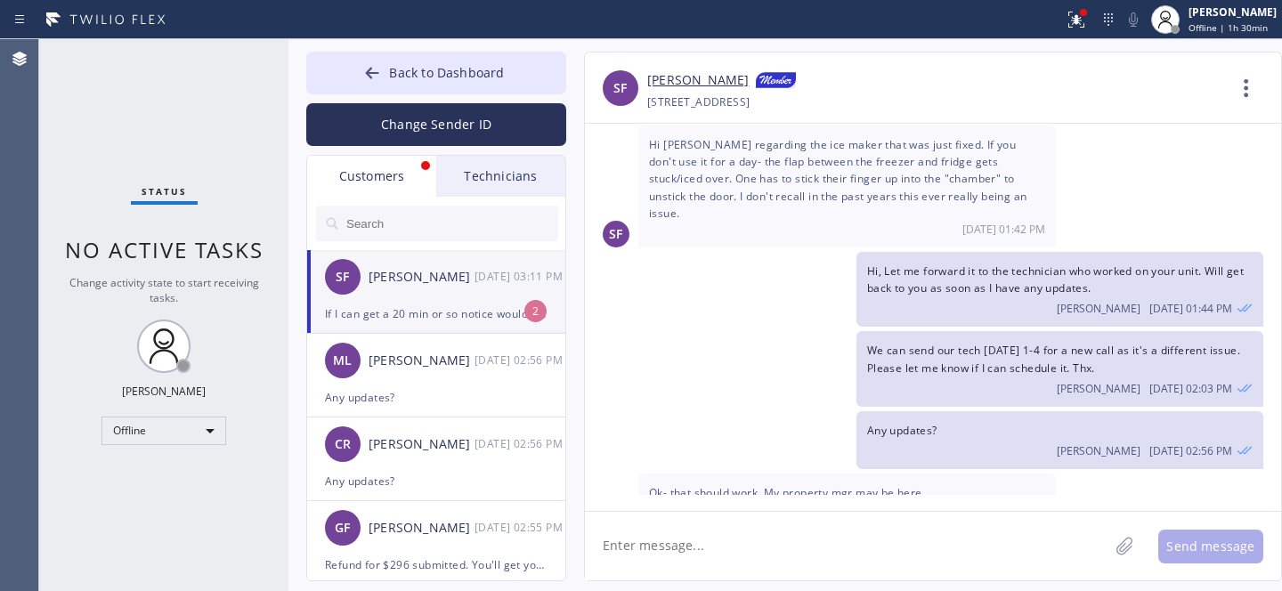
click at [387, 306] on div "If I can get a 20 min or so notice would be great!" at bounding box center [436, 314] width 223 height 20
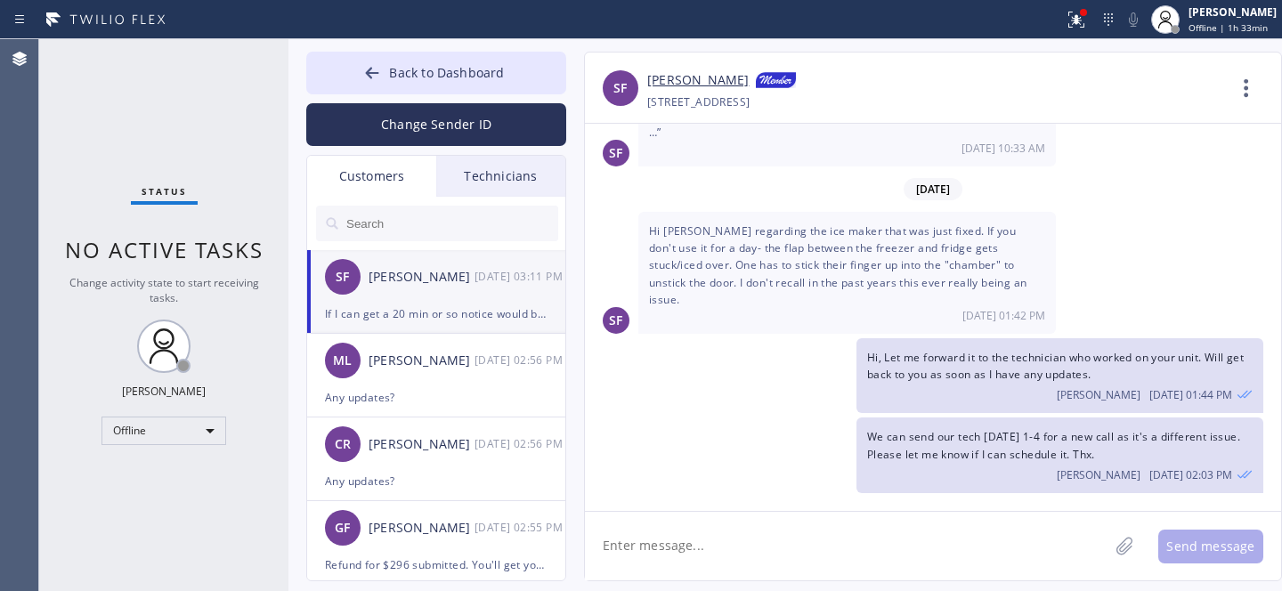
scroll to position [3674, 0]
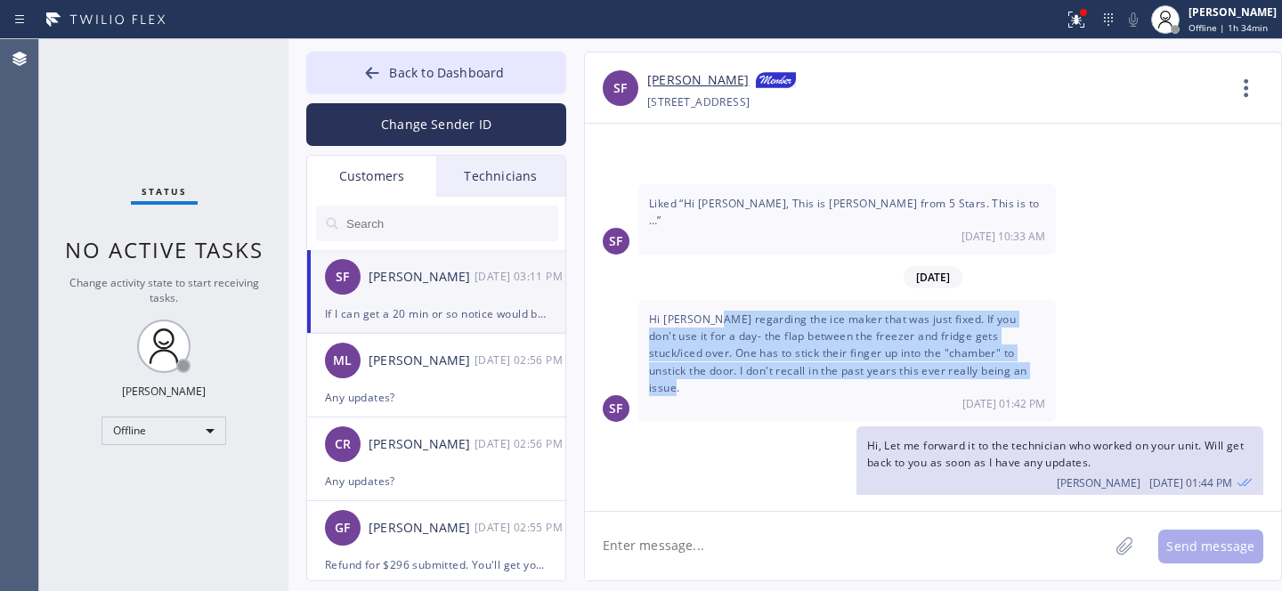
drag, startPoint x: 704, startPoint y: 245, endPoint x: 963, endPoint y: 293, distance: 263.5
click at [963, 300] on div "Hi Daniel- FYI regarding the ice maker that was just fixed. If you don't use it…" at bounding box center [847, 361] width 418 height 122
copy span "FYI regarding the ice maker that was just fixed. If you don't use it for a day-…"
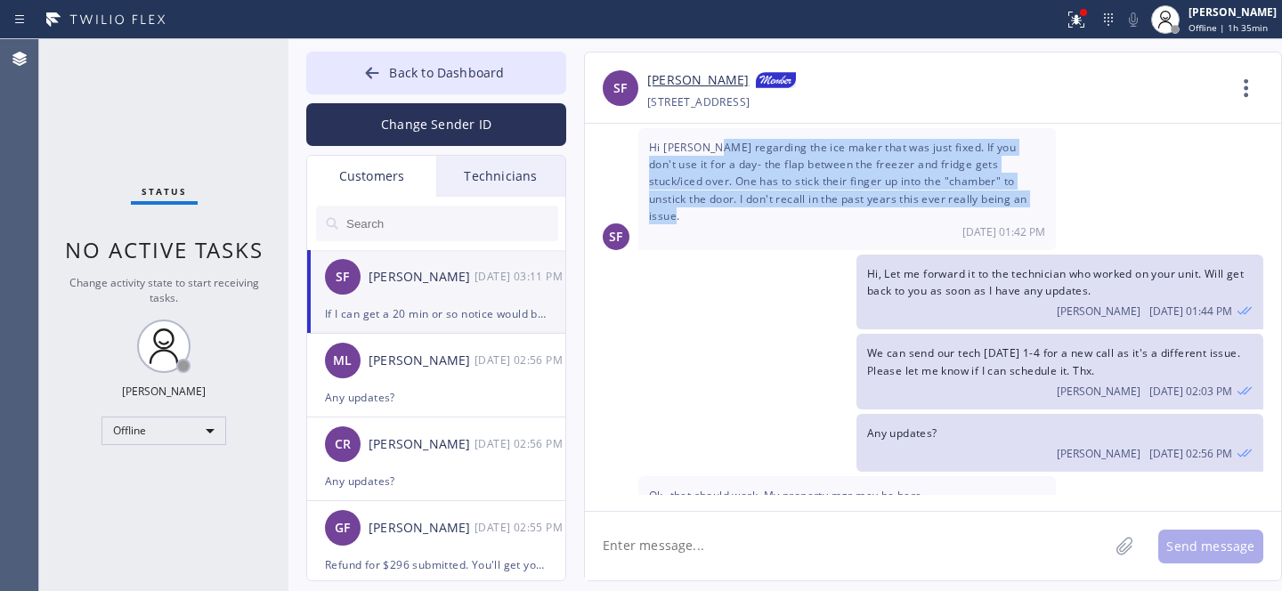
scroll to position [3848, 0]
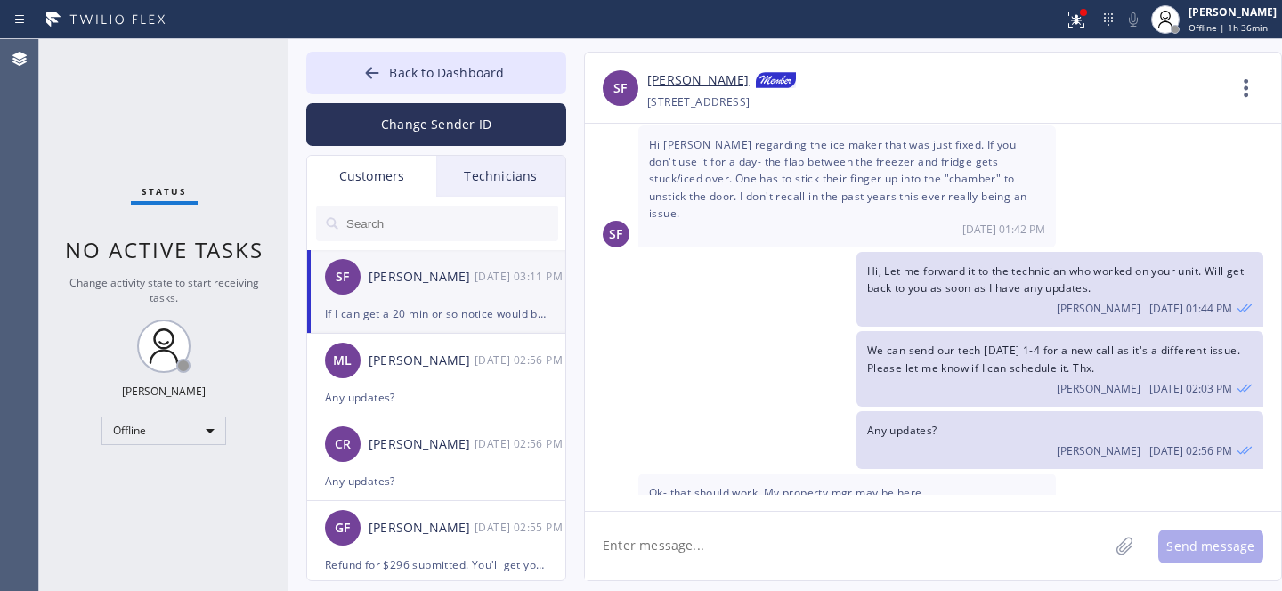
click at [387, 264] on div "SF Susan Frazier 10/03 03:11 PM" at bounding box center [437, 276] width 260 height 53
click at [699, 547] on textarea at bounding box center [846, 546] width 523 height 69
paste textarea "10/06/2025 1pm - 4pm"
click at [741, 548] on textarea "Booked: 10/06/2025 1pm - 4pm" at bounding box center [862, 546] width 555 height 69
click at [872, 535] on textarea "Booked: 10/06/2025 between 1pm - 4pm" at bounding box center [862, 546] width 555 height 69
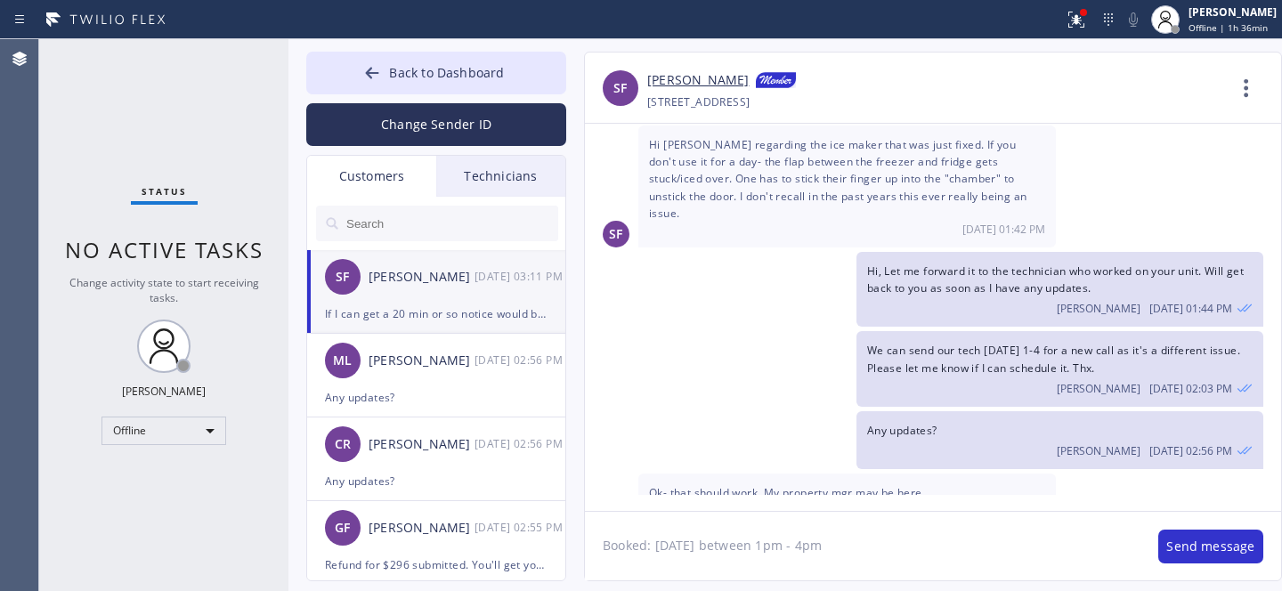
click at [880, 542] on textarea "Booked: 10/06/2025 between 1pm - 4pm" at bounding box center [862, 546] width 555 height 69
paste textarea "DA2V6Q"
type textarea "Booked: 10/06/2025 between 1pm - 4pm. Job# DA2V6Q. See you there."
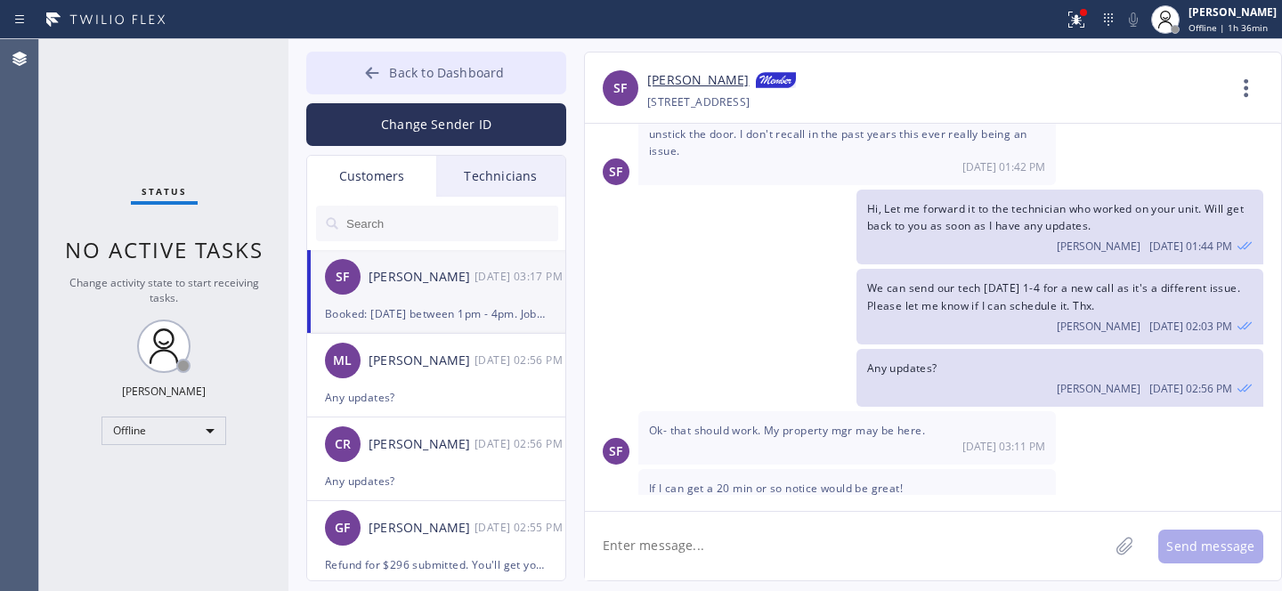
click at [400, 69] on span "Back to Dashboard" at bounding box center [446, 72] width 115 height 17
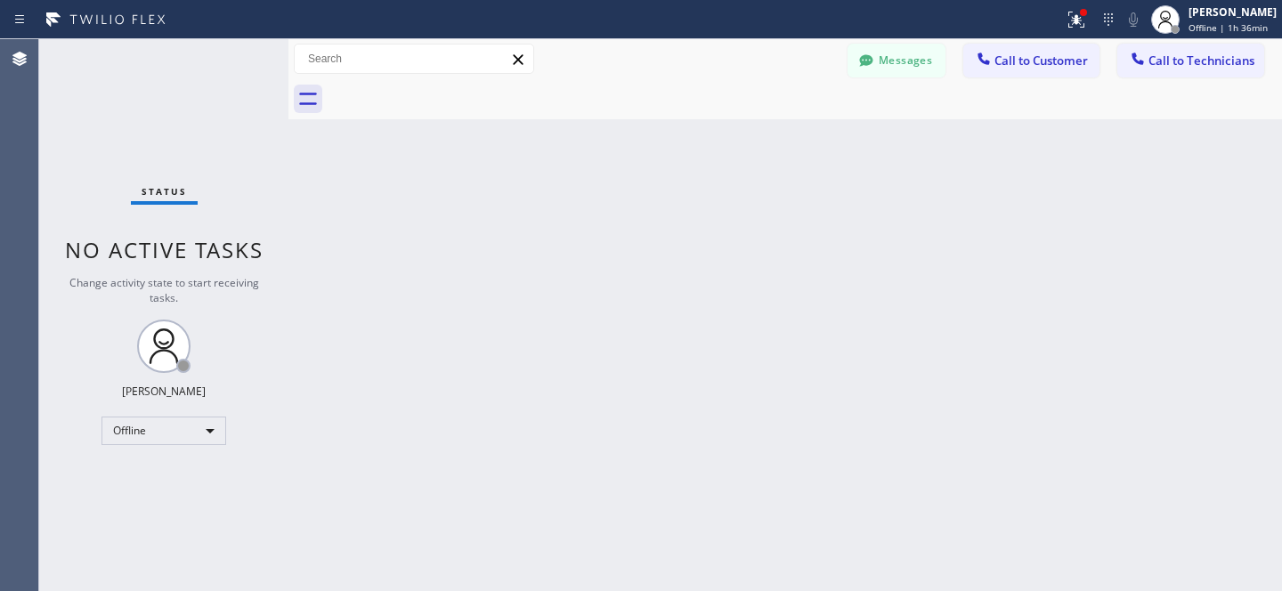
drag, startPoint x: 608, startPoint y: 280, endPoint x: 579, endPoint y: 131, distance: 152.4
click at [608, 280] on div "Back to Dashboard Change Sender ID Customers Technicians SF Susan Frazier 10/03…" at bounding box center [784, 315] width 993 height 552
click at [923, 68] on button "Messages" at bounding box center [896, 61] width 98 height 34
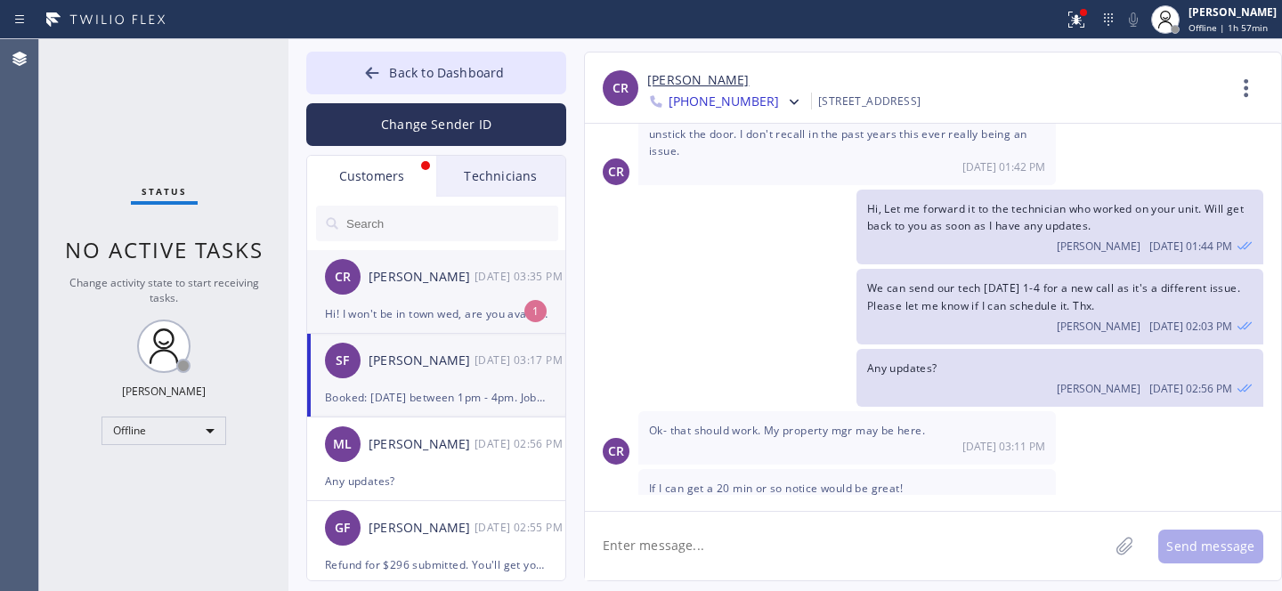
click at [410, 290] on div "CR Chava Rabinowitz 10/03 03:35 PM" at bounding box center [437, 276] width 260 height 53
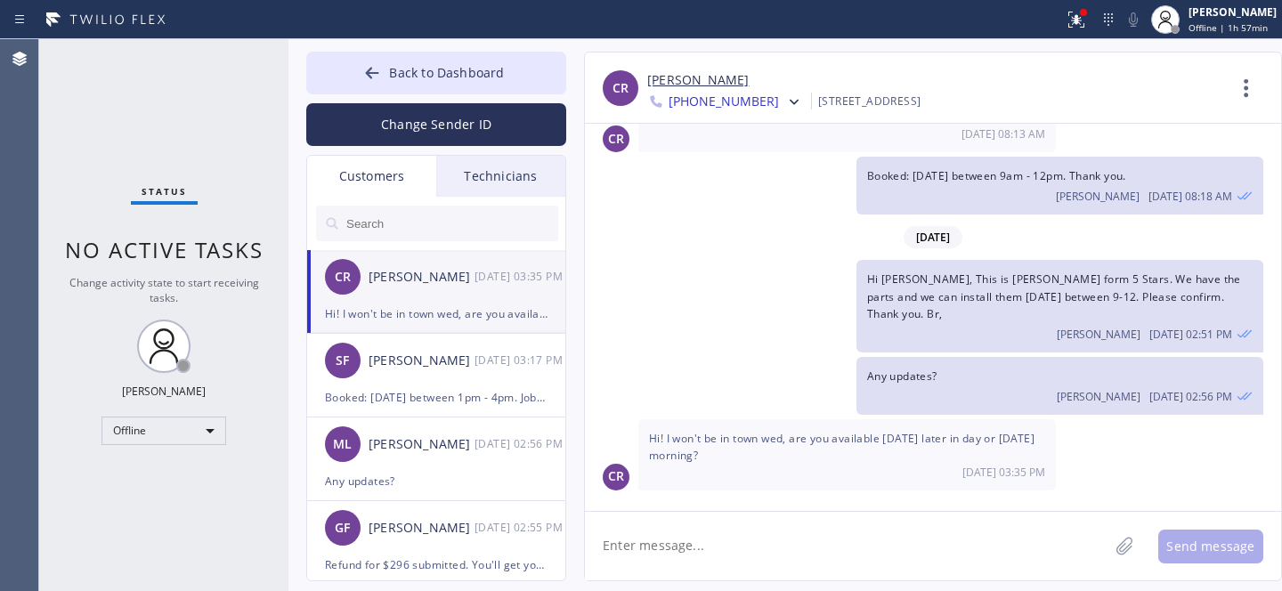
scroll to position [449, 0]
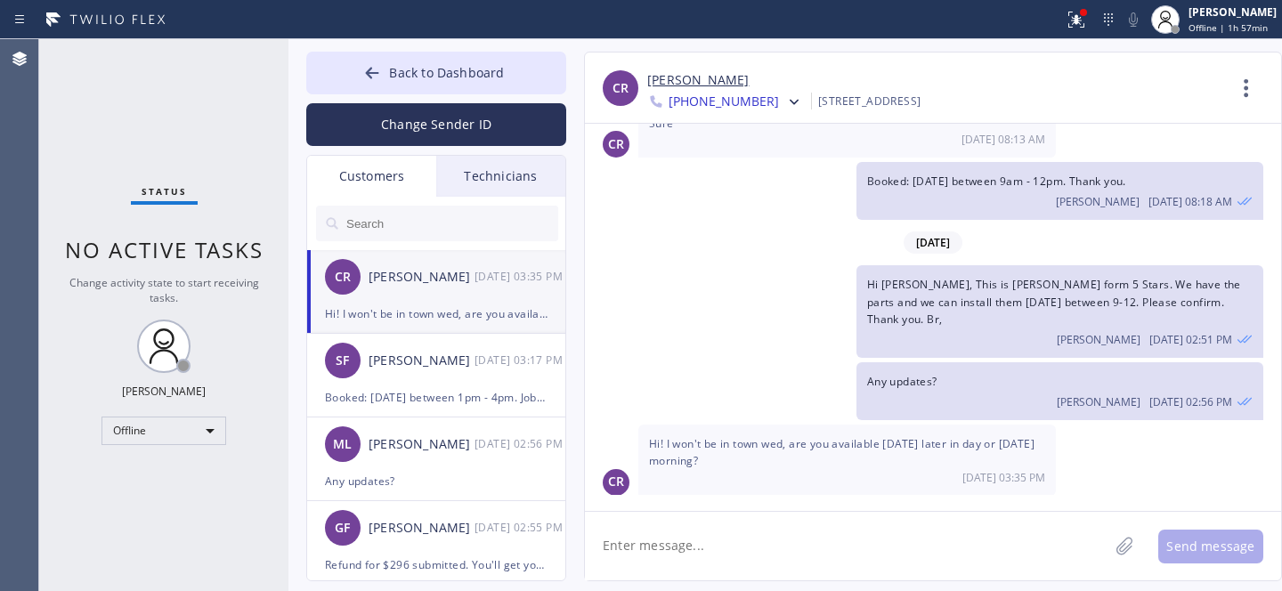
click at [760, 547] on textarea at bounding box center [846, 546] width 523 height 69
type textarea "let do Fri 9-12"
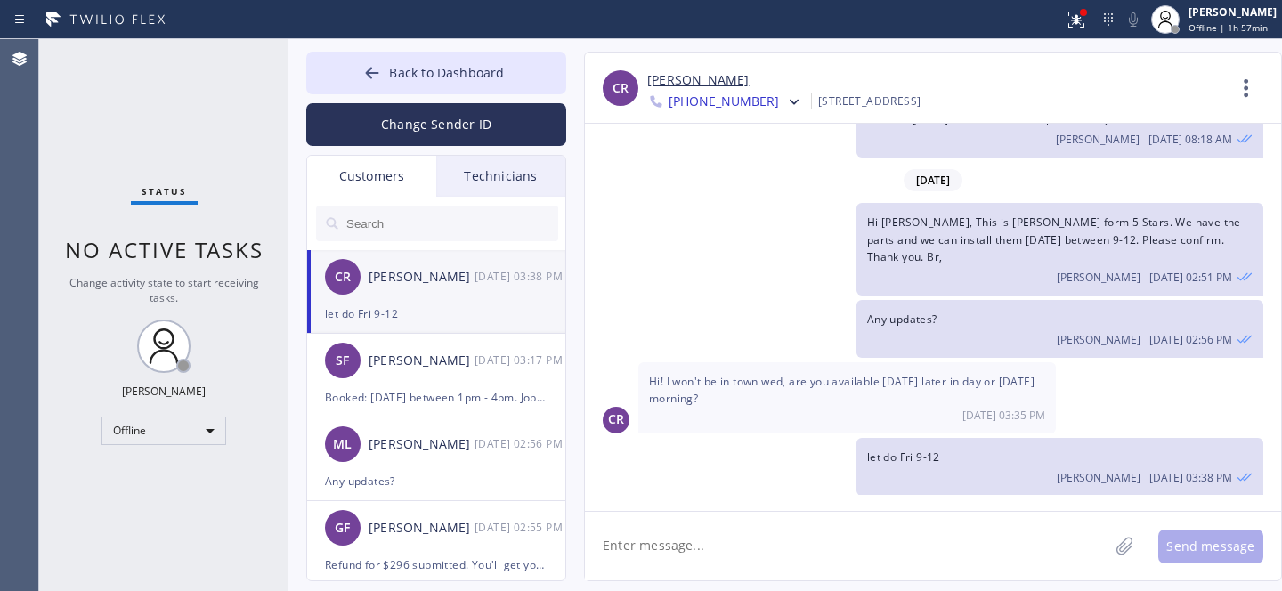
click at [690, 85] on link "[PERSON_NAME]" at bounding box center [697, 80] width 101 height 20
click at [863, 531] on textarea at bounding box center [846, 546] width 523 height 69
paste textarea "10/10/2025 9am - 12pm"
type textarea "Booked: 10/10/2025 9am - 12pm"
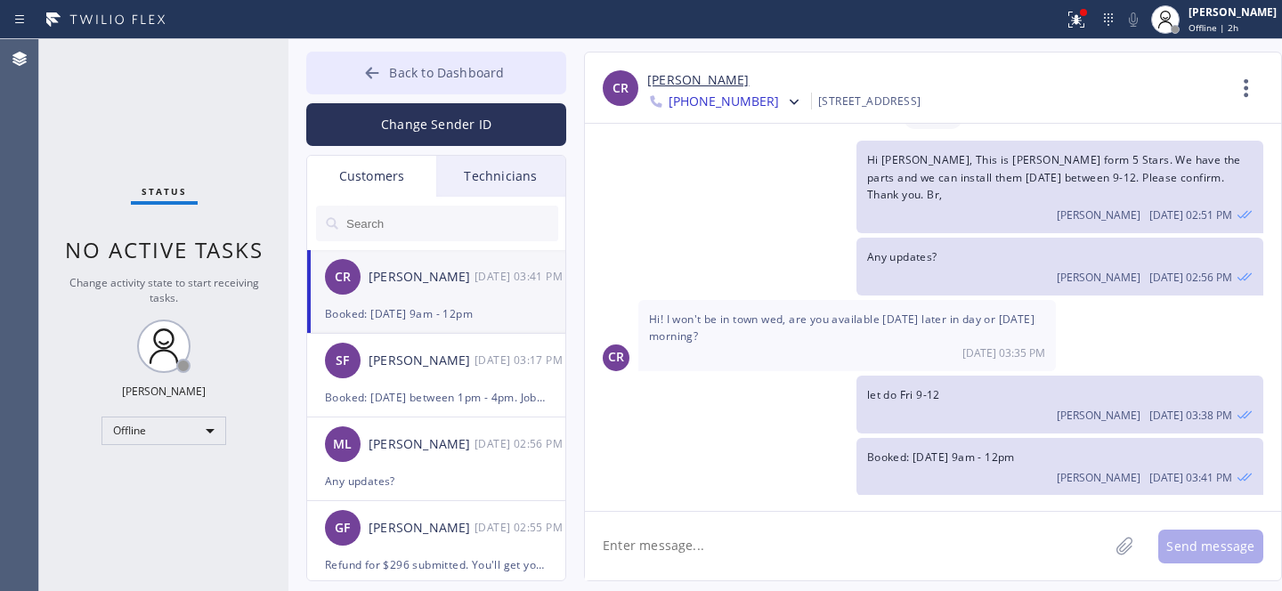
click at [407, 72] on span "Back to Dashboard" at bounding box center [446, 72] width 115 height 17
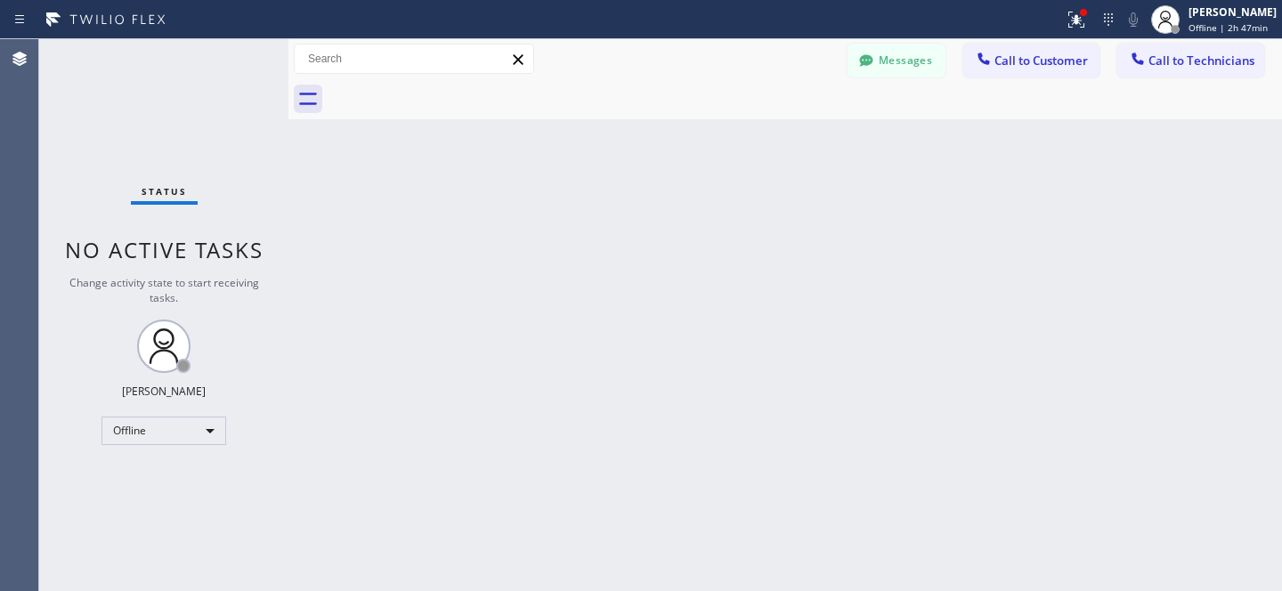
drag, startPoint x: 622, startPoint y: 177, endPoint x: 636, endPoint y: 169, distance: 15.6
click at [623, 177] on div "Back to Dashboard Change Sender ID Customers Technicians CR Chava Rabinowitz 10…" at bounding box center [784, 315] width 993 height 552
click at [881, 54] on button "Messages" at bounding box center [896, 61] width 98 height 34
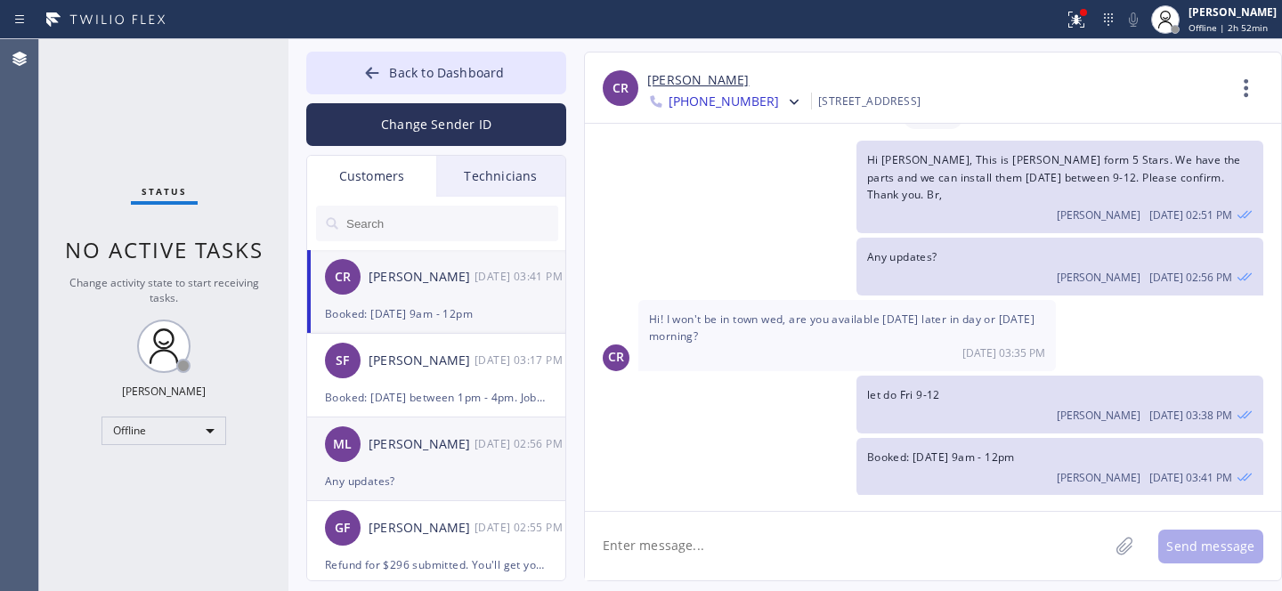
click at [451, 451] on div "Michael Lipsey" at bounding box center [422, 444] width 106 height 20
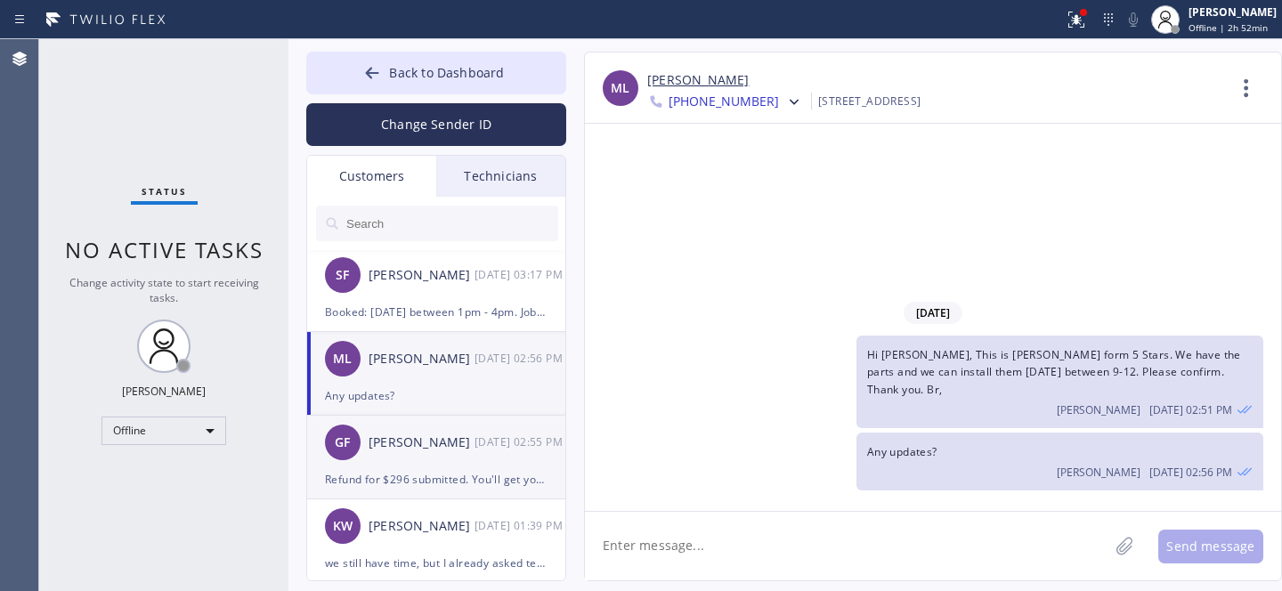
scroll to position [0, 0]
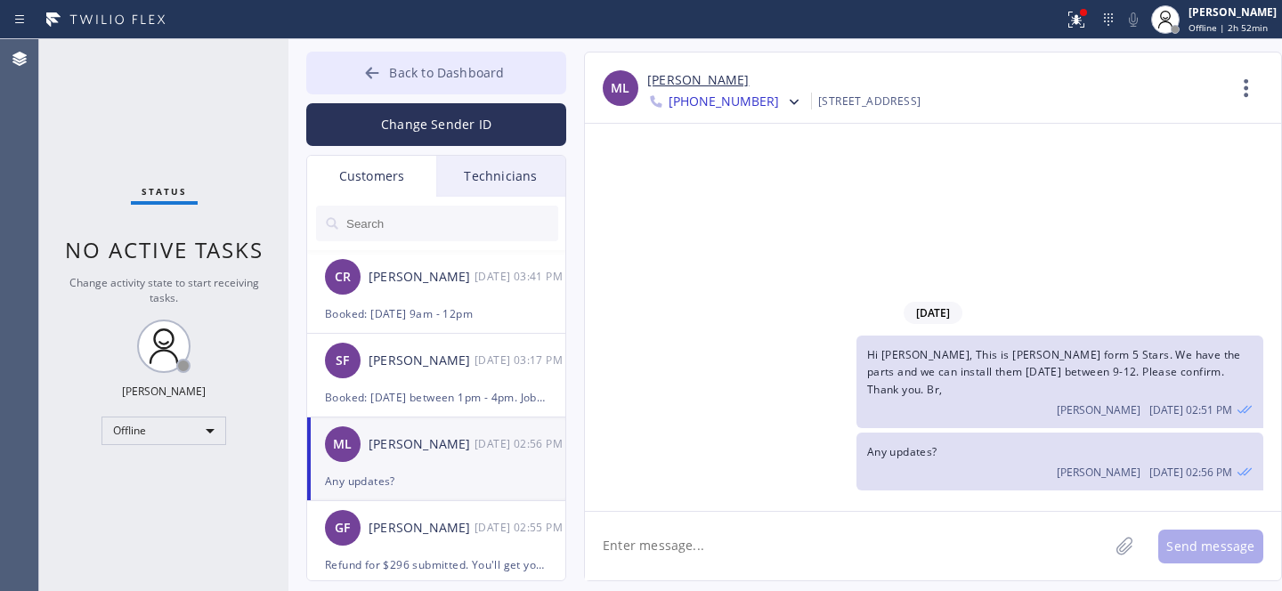
click at [371, 77] on icon at bounding box center [372, 73] width 13 height 12
